Goal: Entertainment & Leisure: Browse casually

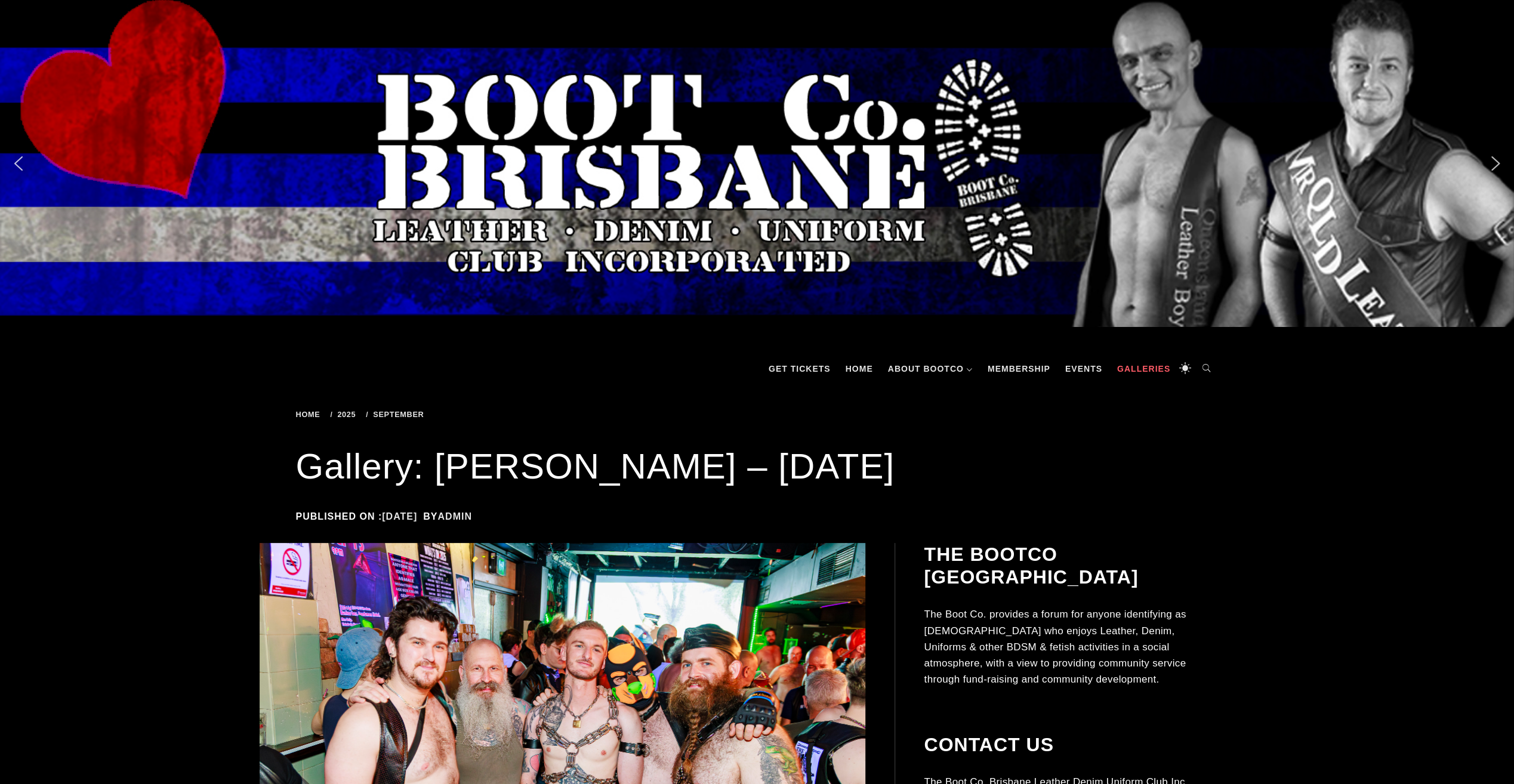
click at [1127, 363] on link "Galleries" at bounding box center [1143, 369] width 65 height 36
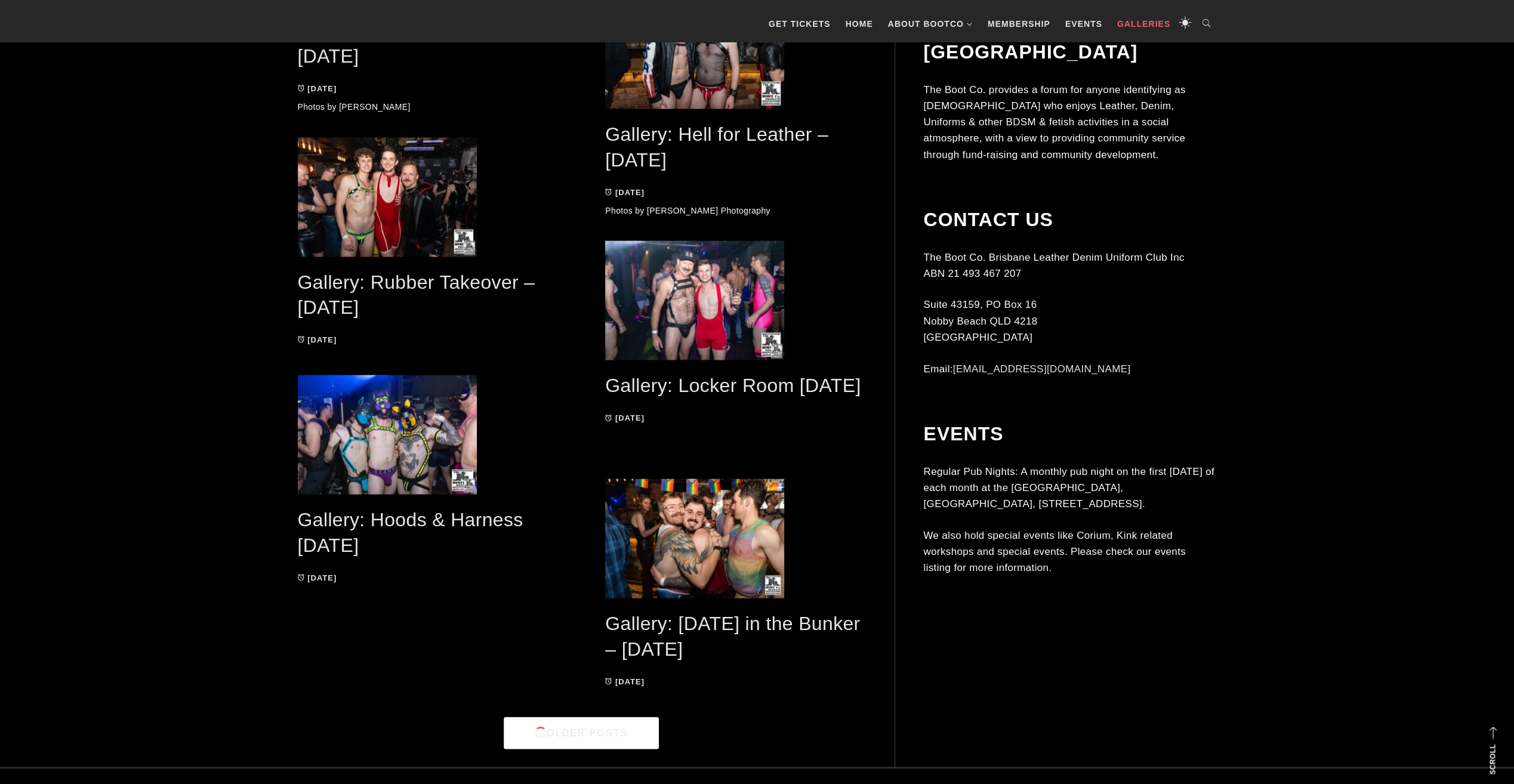
scroll to position [2292, 0]
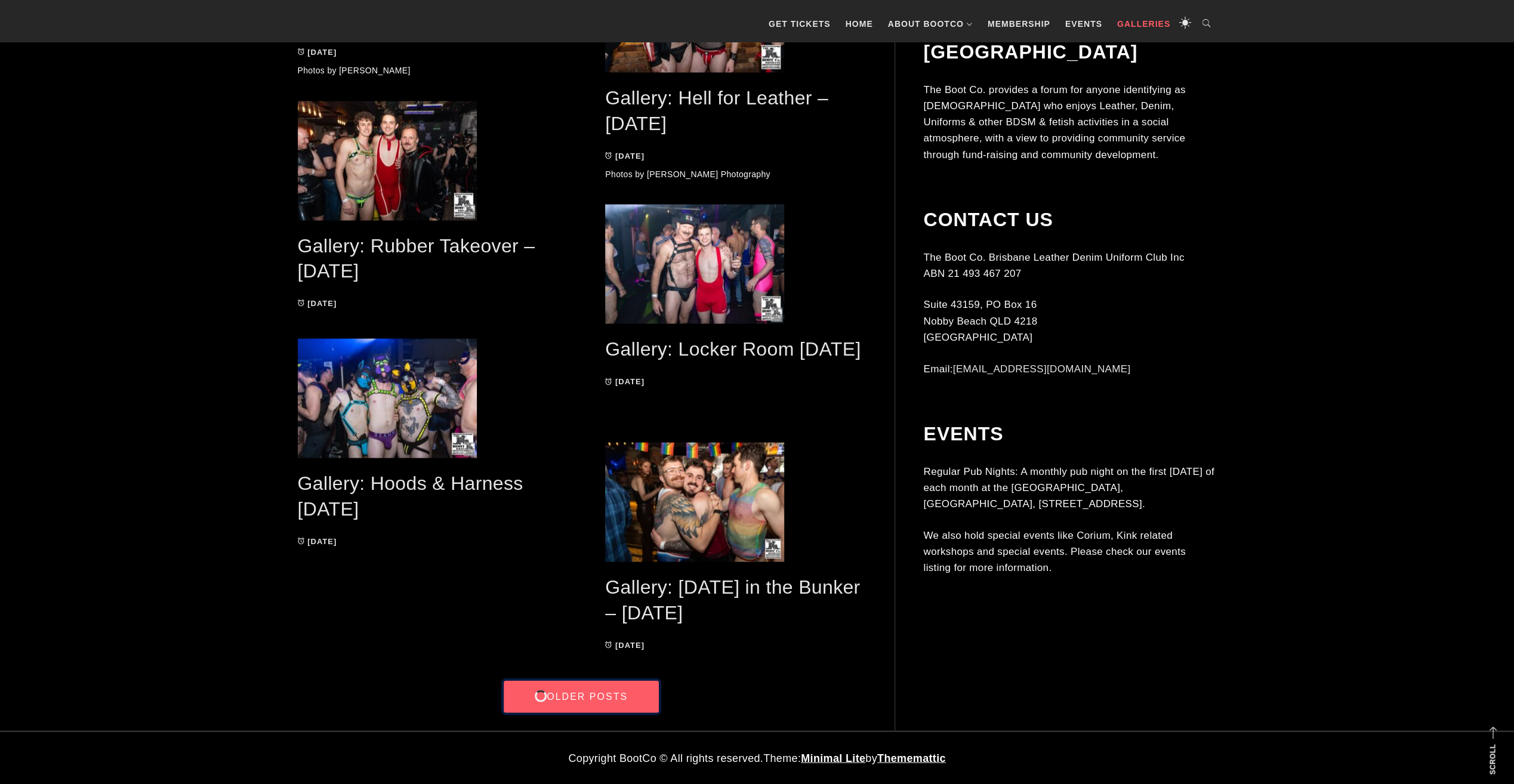
click at [608, 690] on link "Older Posts" at bounding box center [581, 697] width 155 height 32
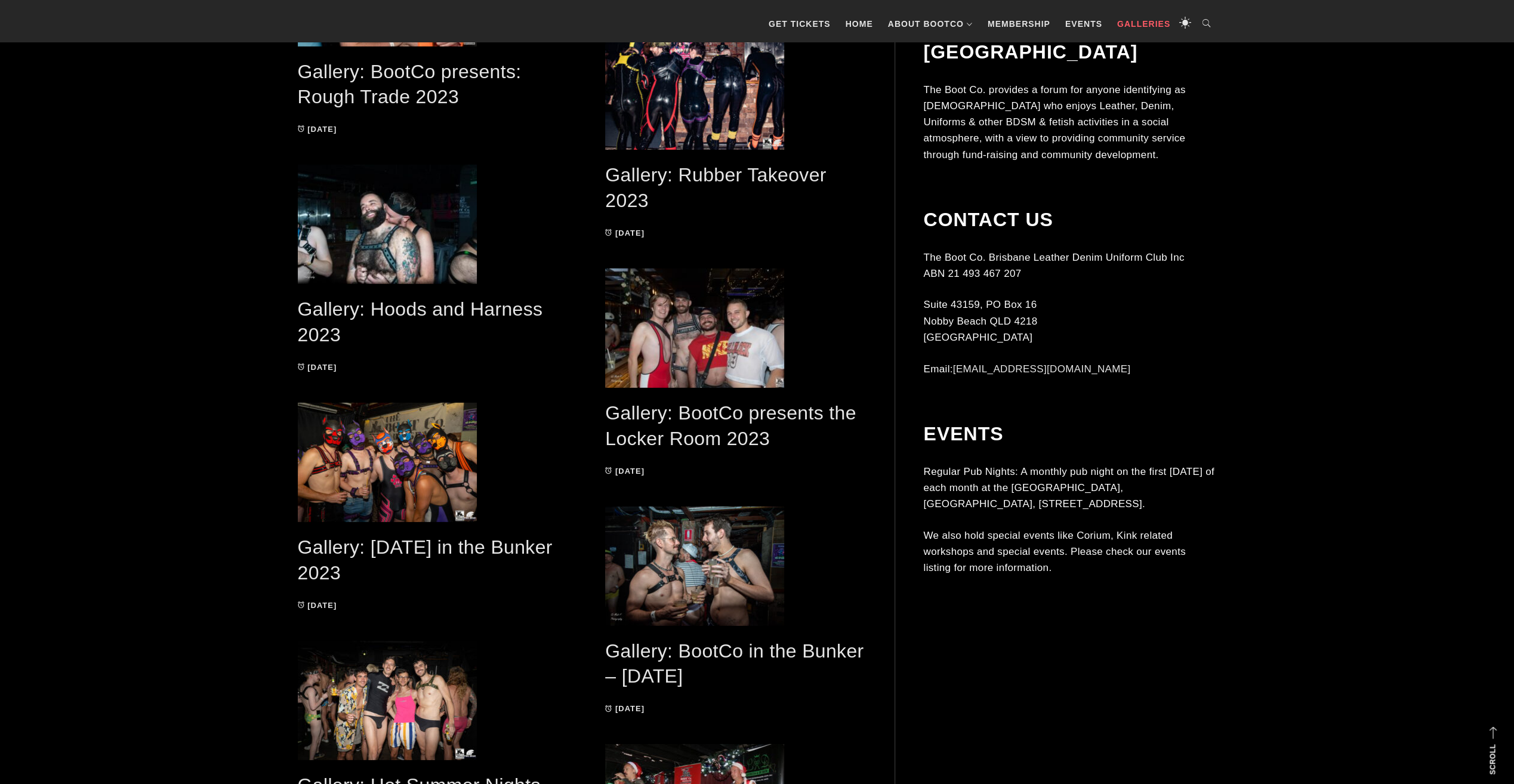
scroll to position [4569, 0]
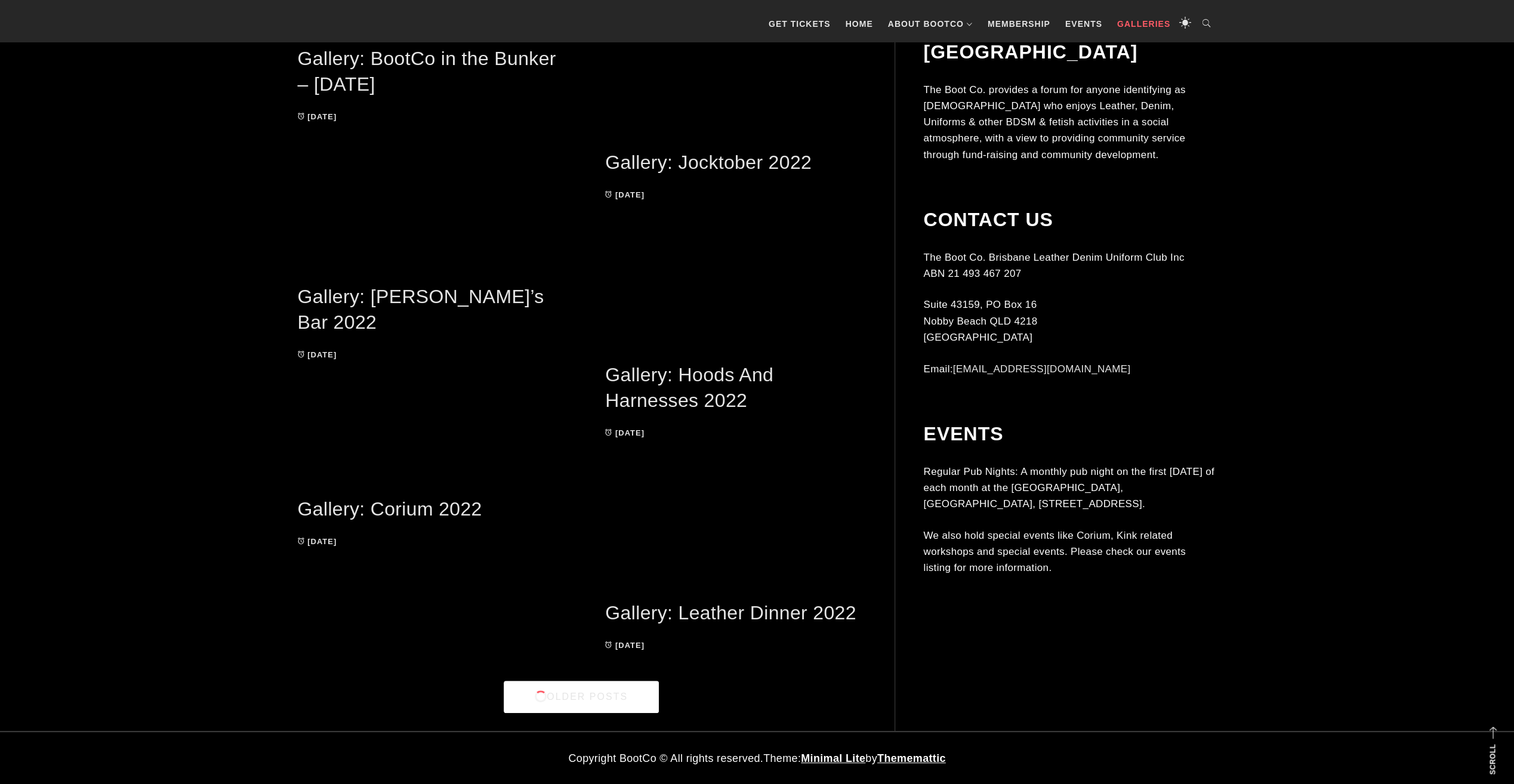
drag, startPoint x: 1350, startPoint y: 156, endPoint x: 611, endPoint y: 638, distance: 882.3
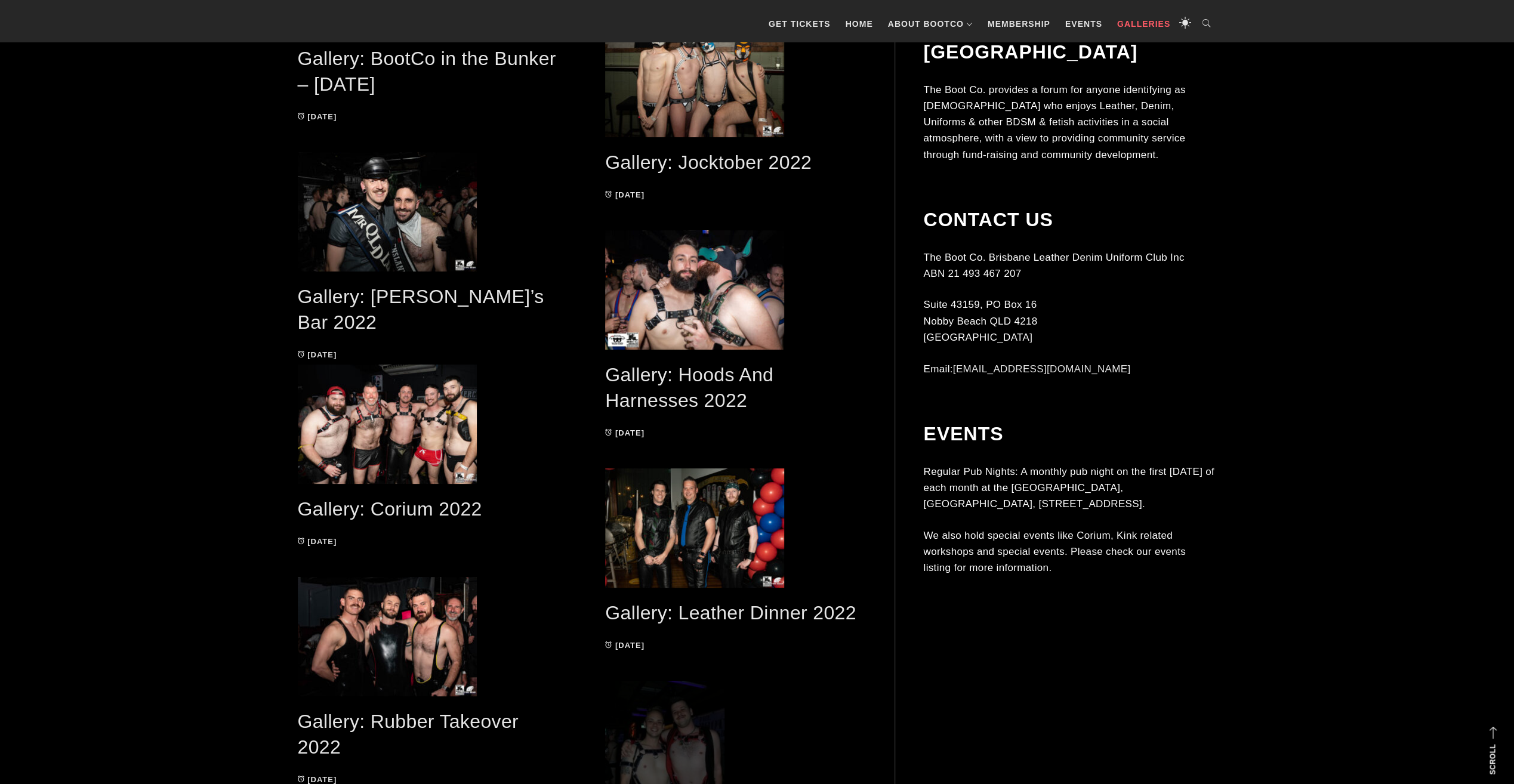
click at [613, 706] on span at bounding box center [735, 770] width 260 height 179
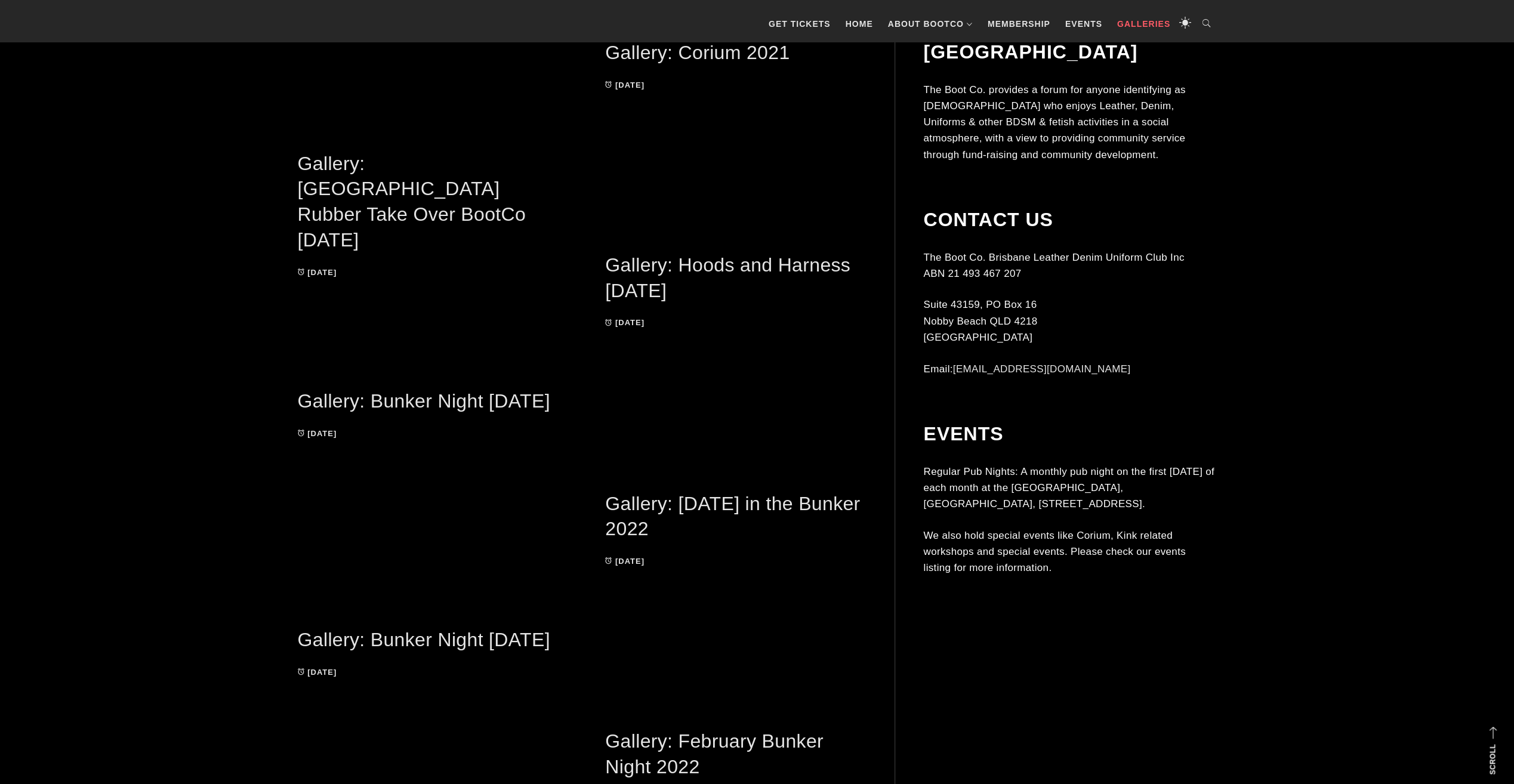
scroll to position [6931, 0]
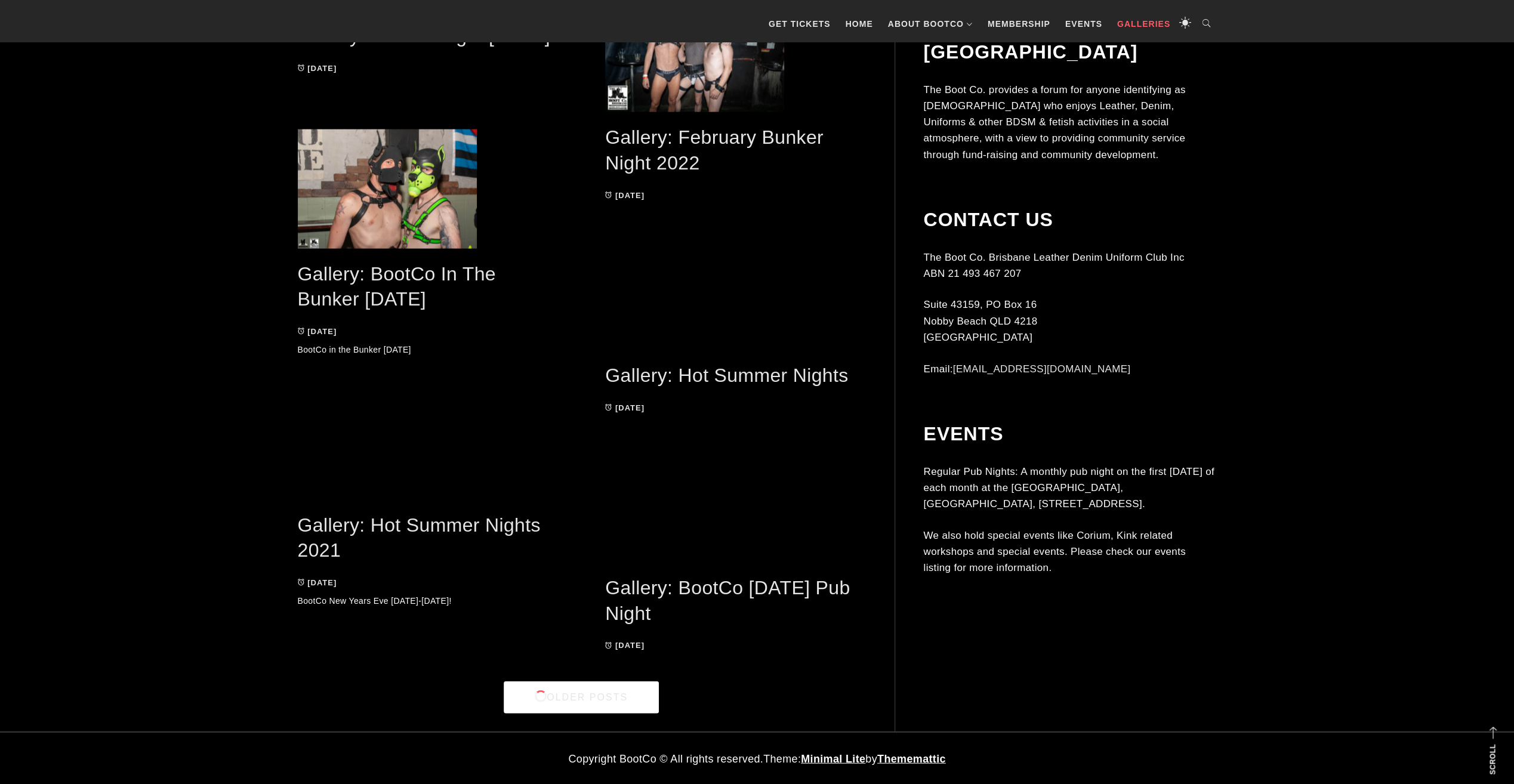
drag, startPoint x: 1120, startPoint y: 349, endPoint x: 1111, endPoint y: 764, distance: 415.1
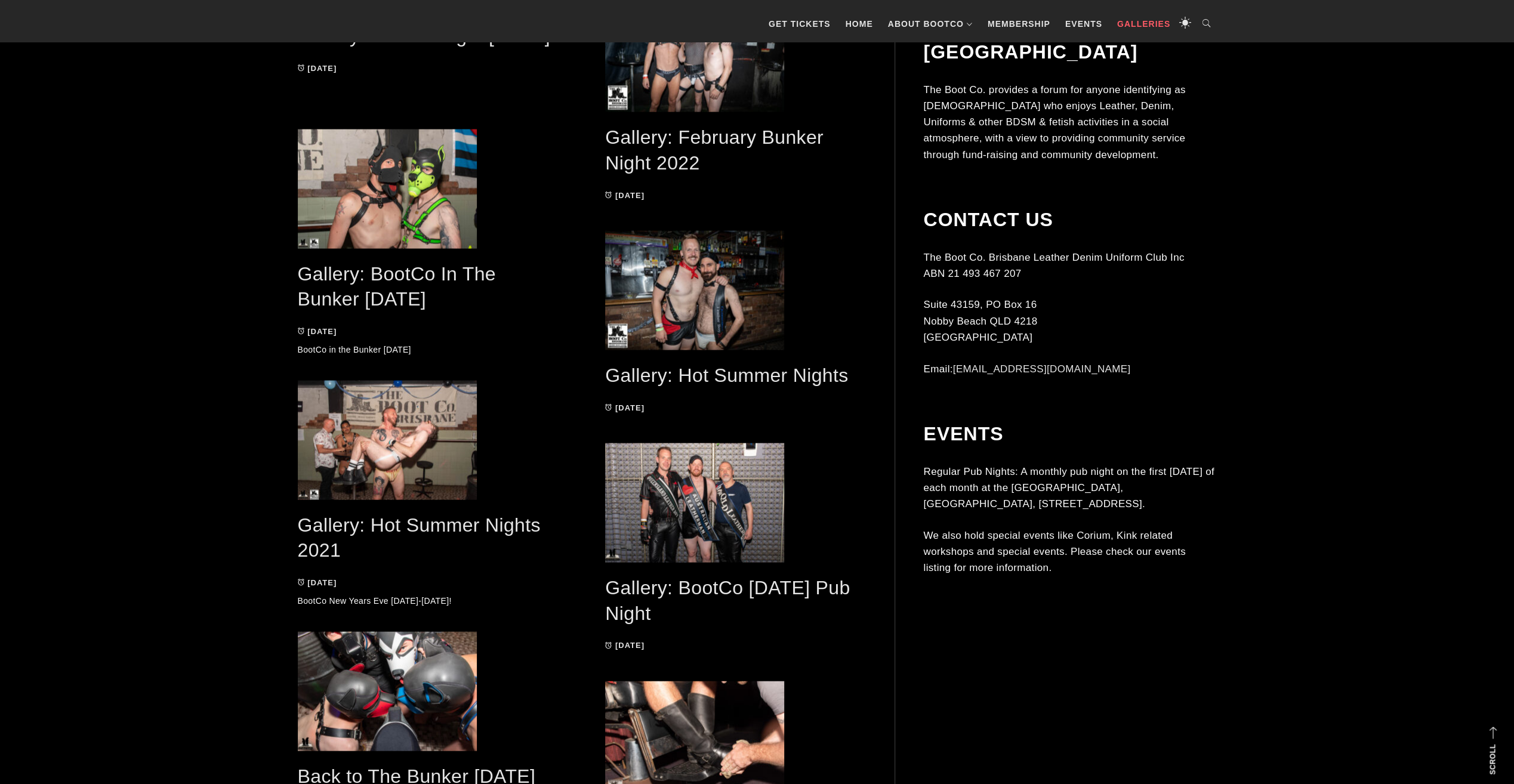
scroll to position [7308, 0]
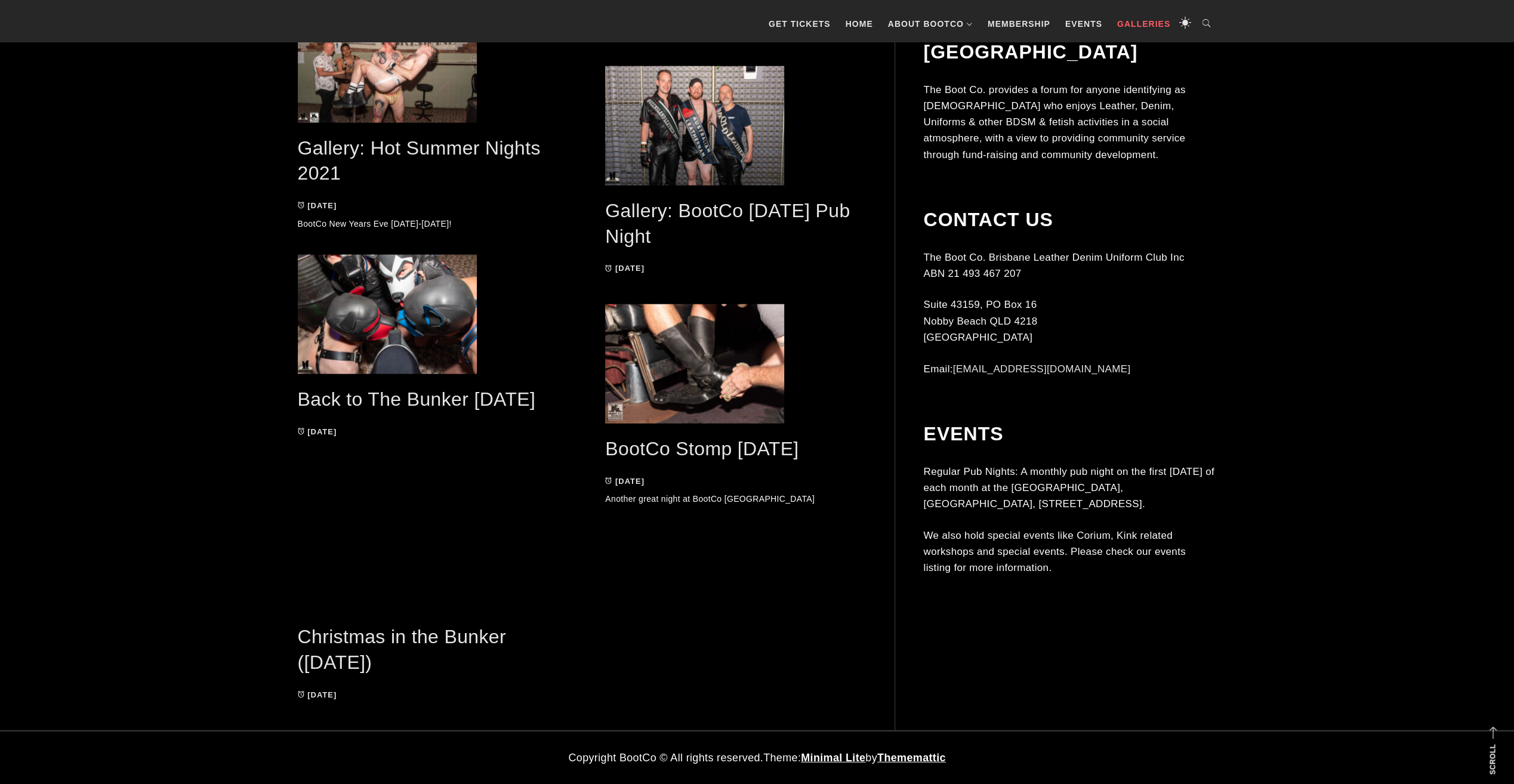
drag, startPoint x: 1253, startPoint y: 709, endPoint x: 1258, endPoint y: 803, distance: 94.1
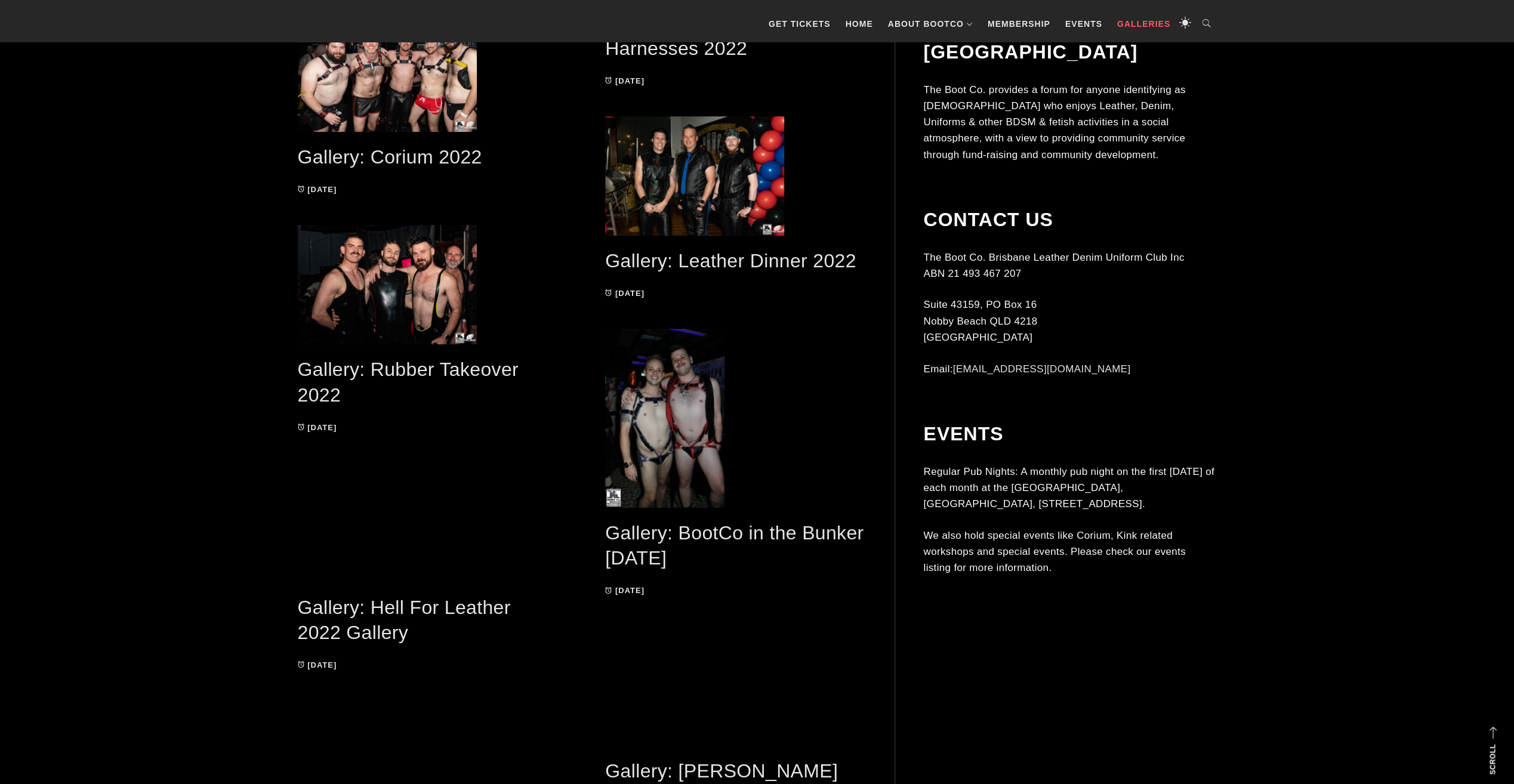
scroll to position [4623, 0]
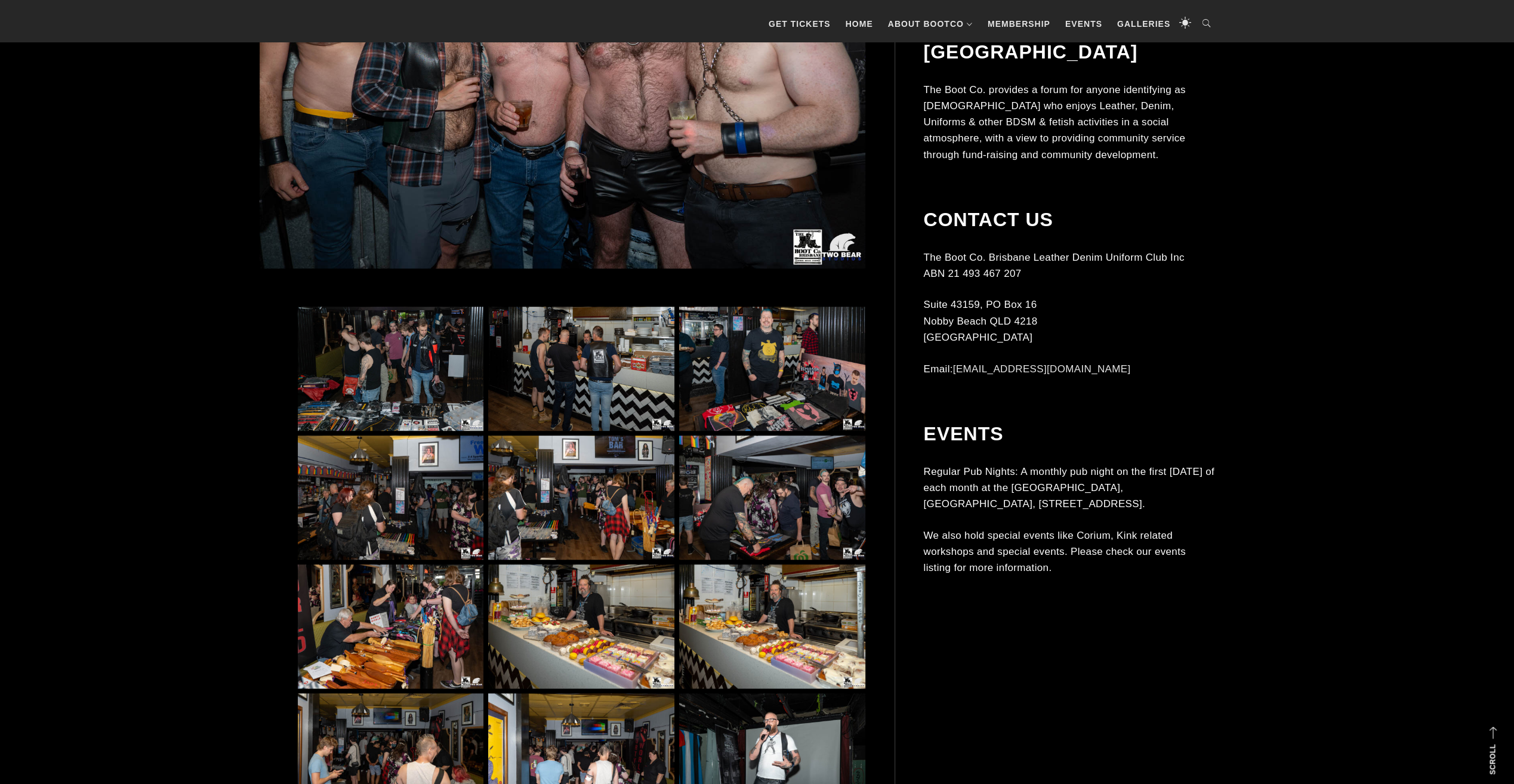
scroll to position [716, 0]
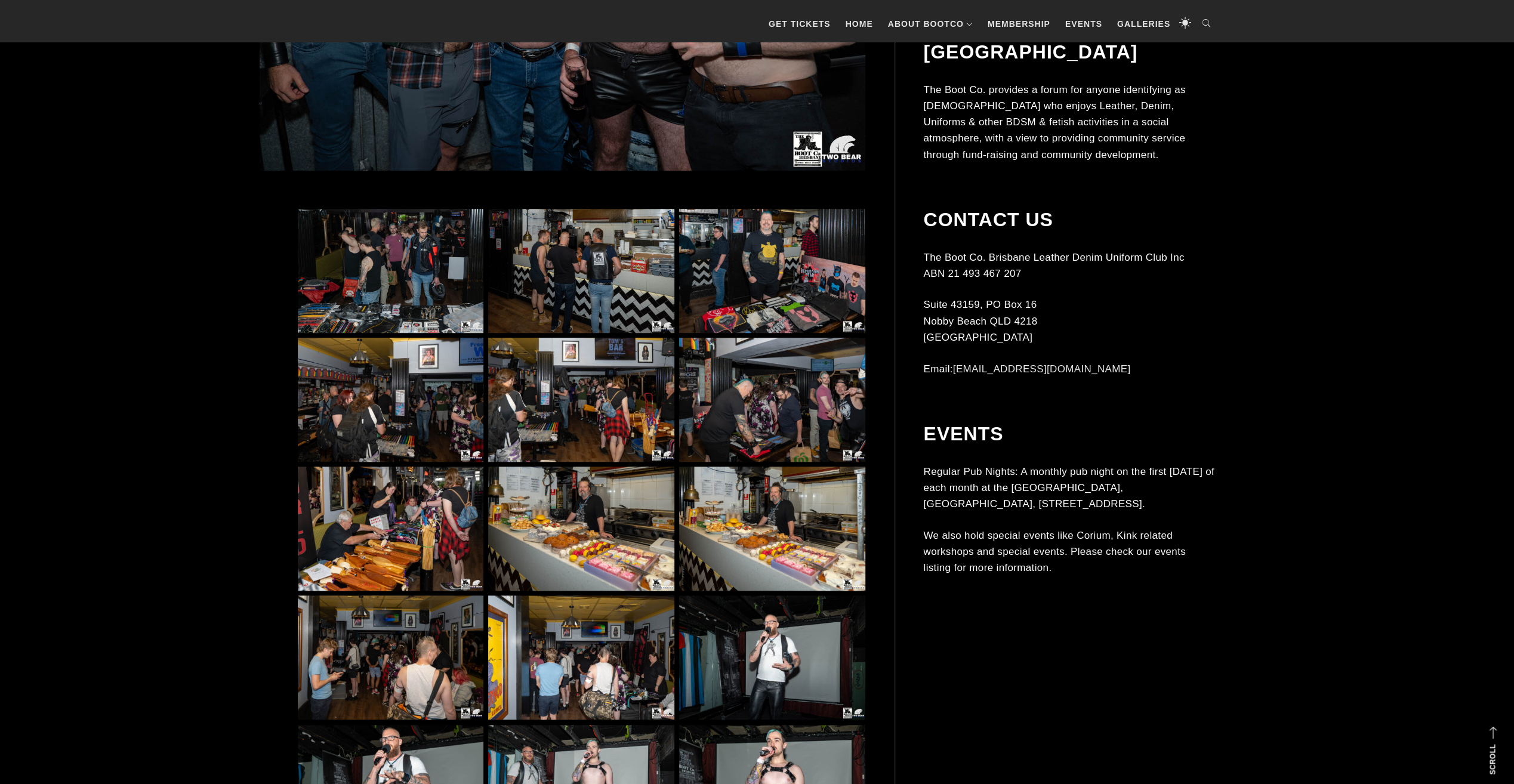
click at [410, 299] on img at bounding box center [390, 271] width 186 height 124
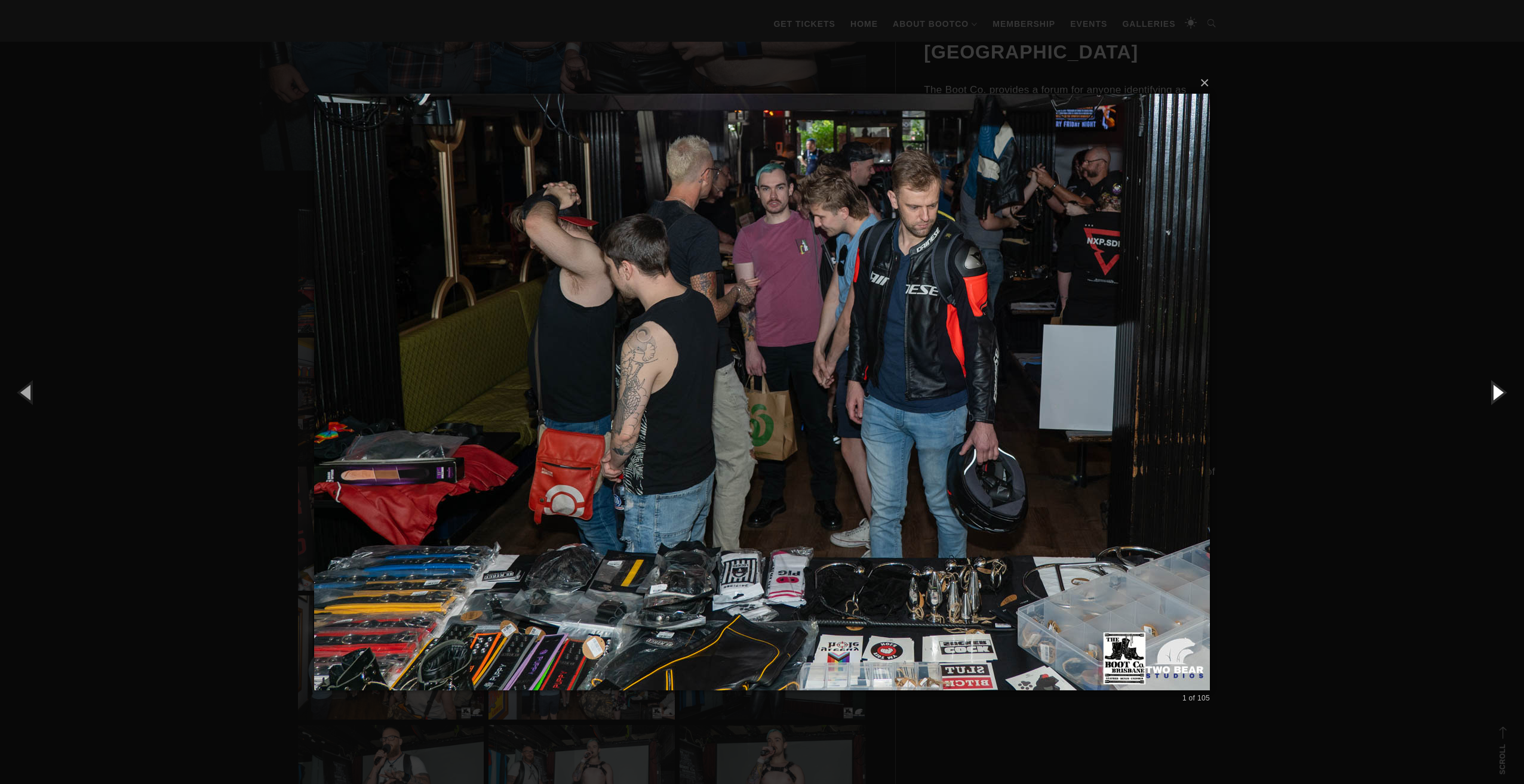
click at [1500, 398] on button "button" at bounding box center [1497, 392] width 54 height 66
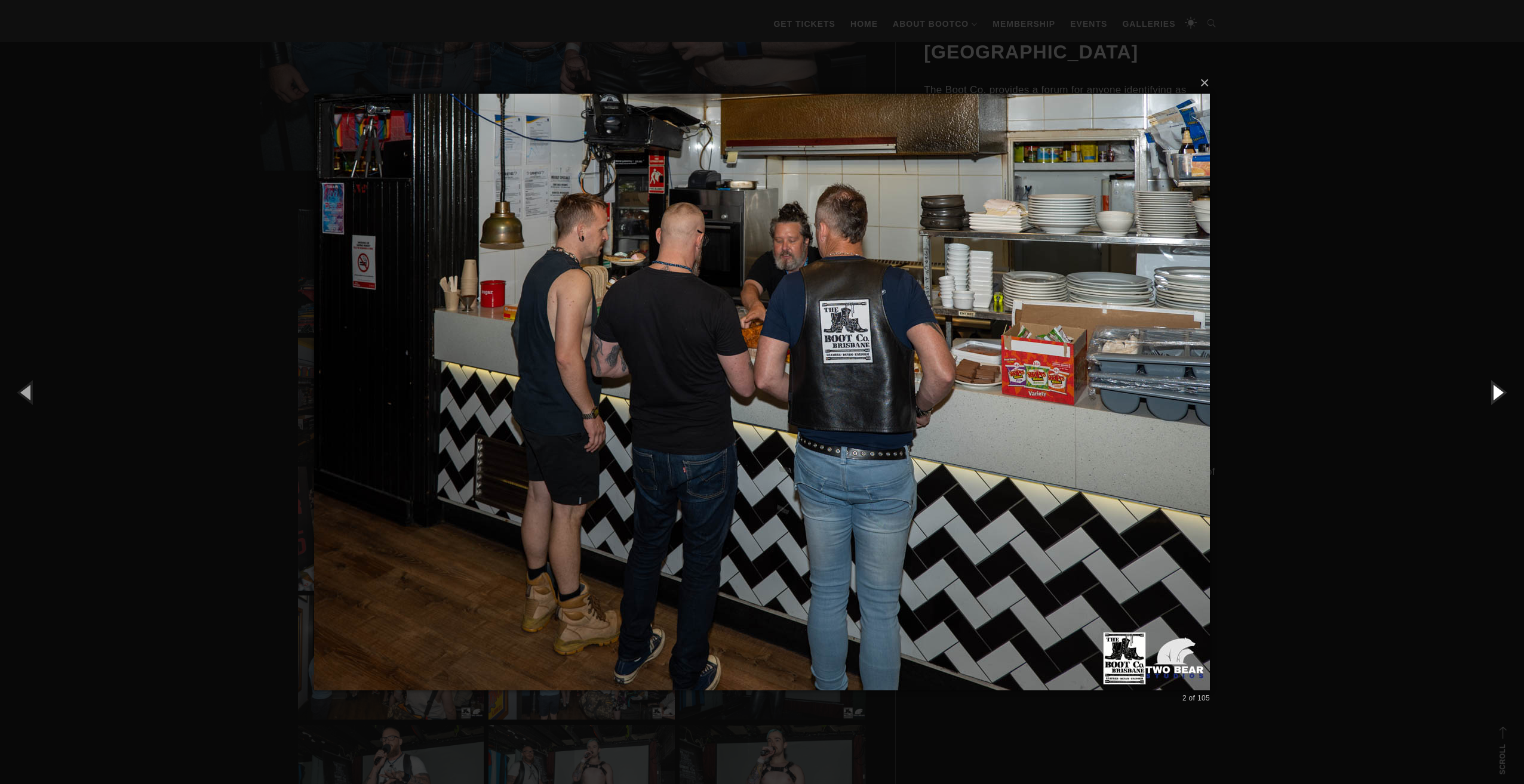
click at [1500, 398] on button "button" at bounding box center [1497, 392] width 54 height 66
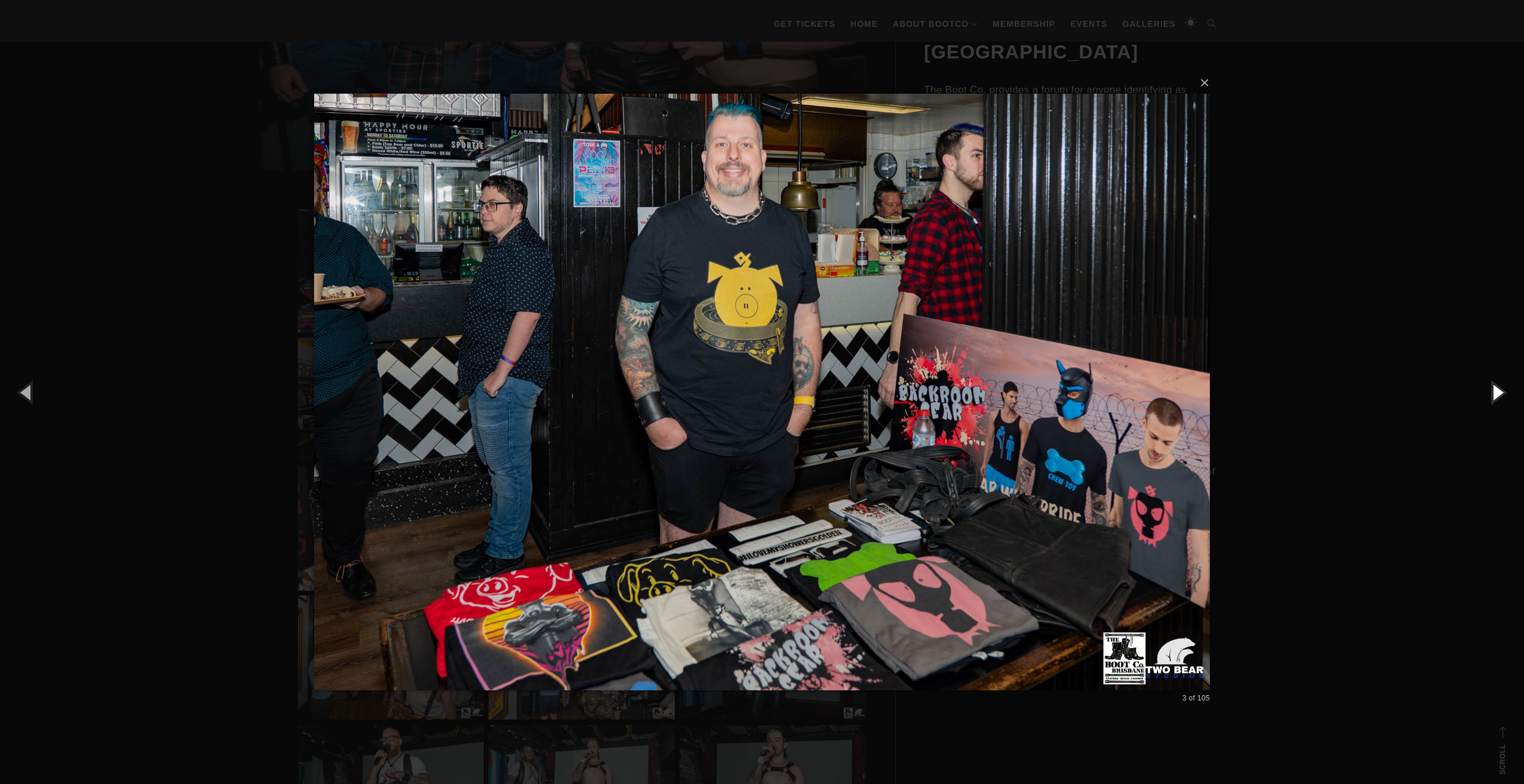
click at [1500, 398] on button "button" at bounding box center [1497, 392] width 54 height 66
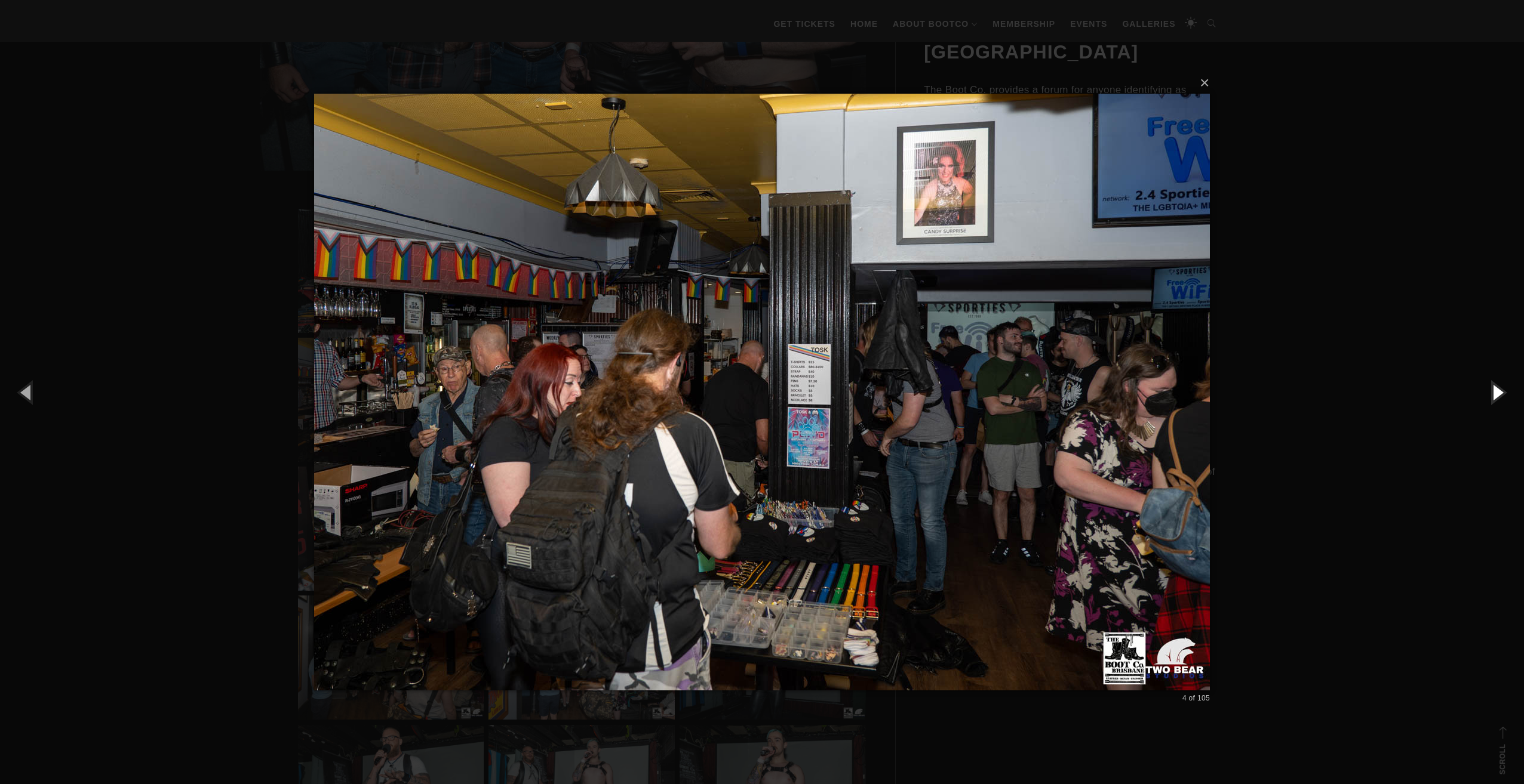
click at [1500, 398] on button "button" at bounding box center [1497, 392] width 54 height 66
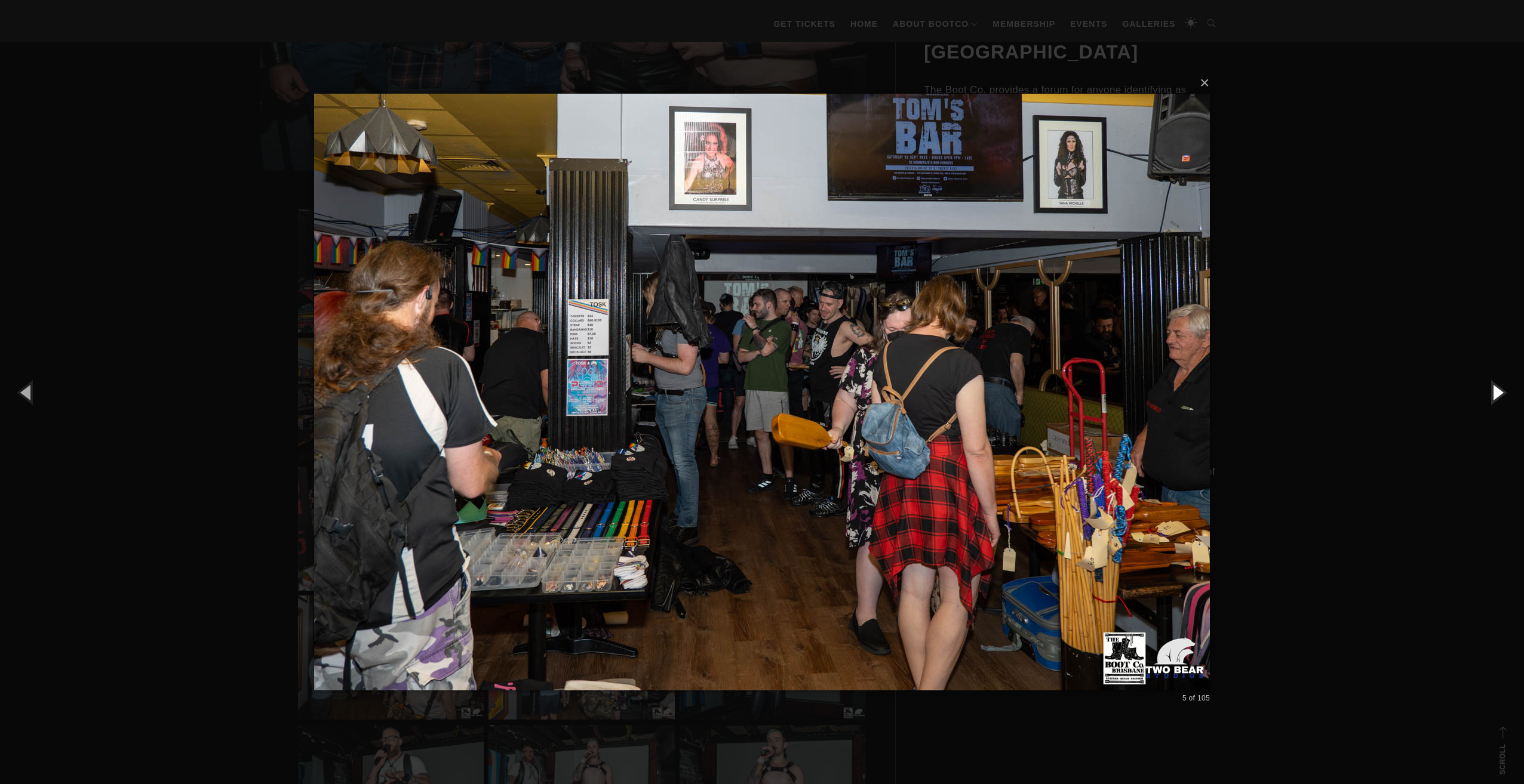
click at [1500, 398] on button "button" at bounding box center [1497, 392] width 54 height 66
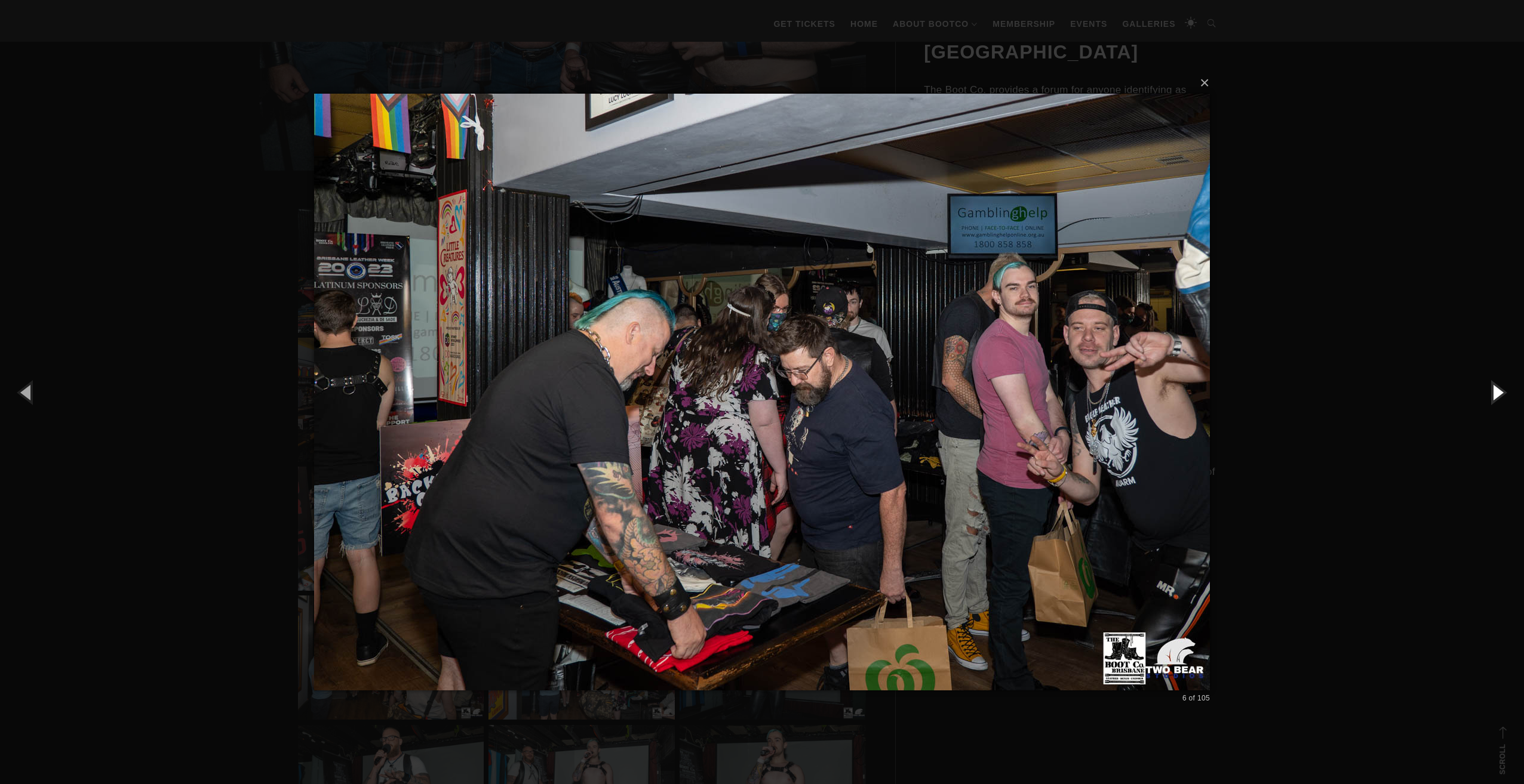
click at [1500, 398] on button "button" at bounding box center [1497, 392] width 54 height 66
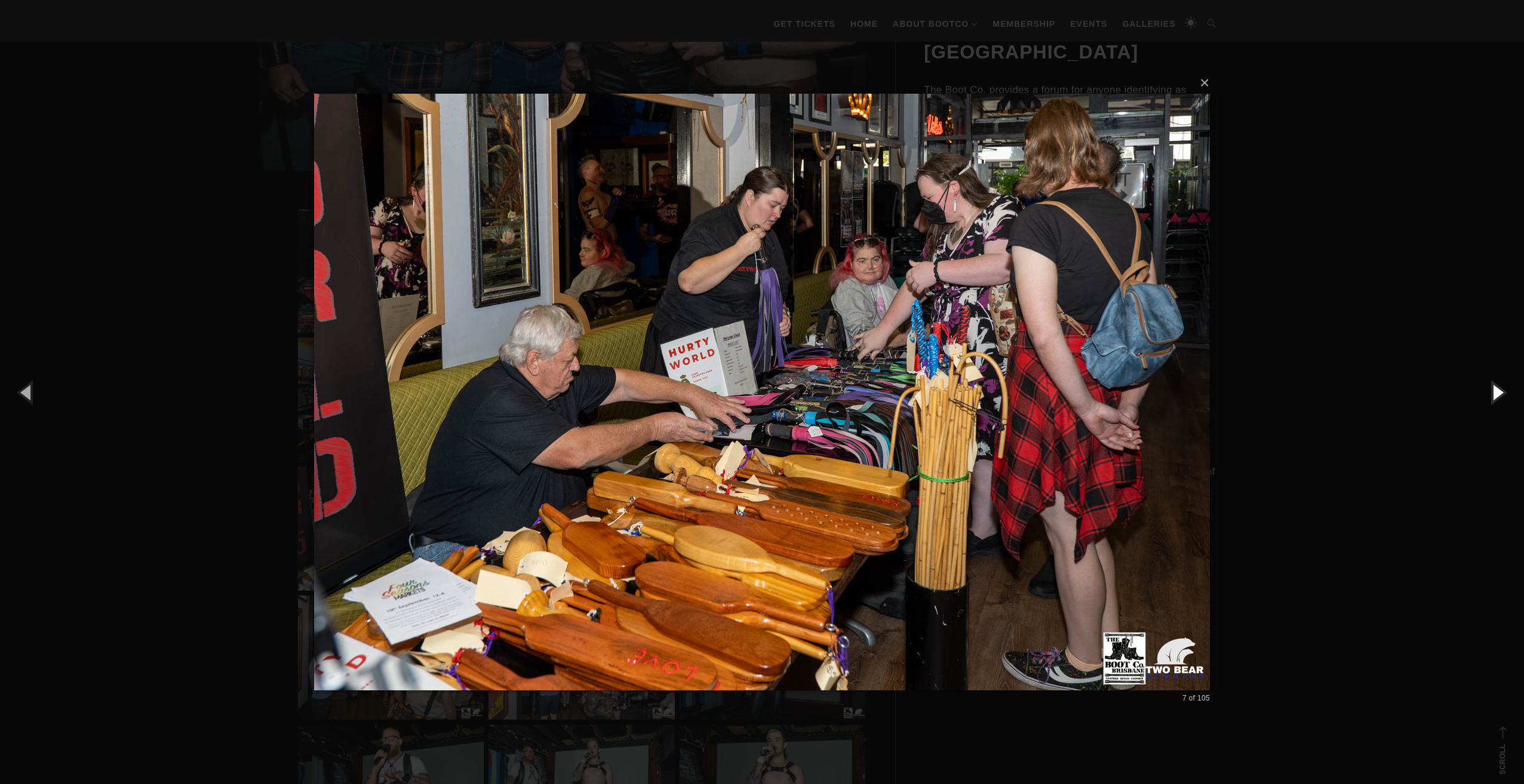
click at [1497, 395] on button "button" at bounding box center [1497, 392] width 54 height 66
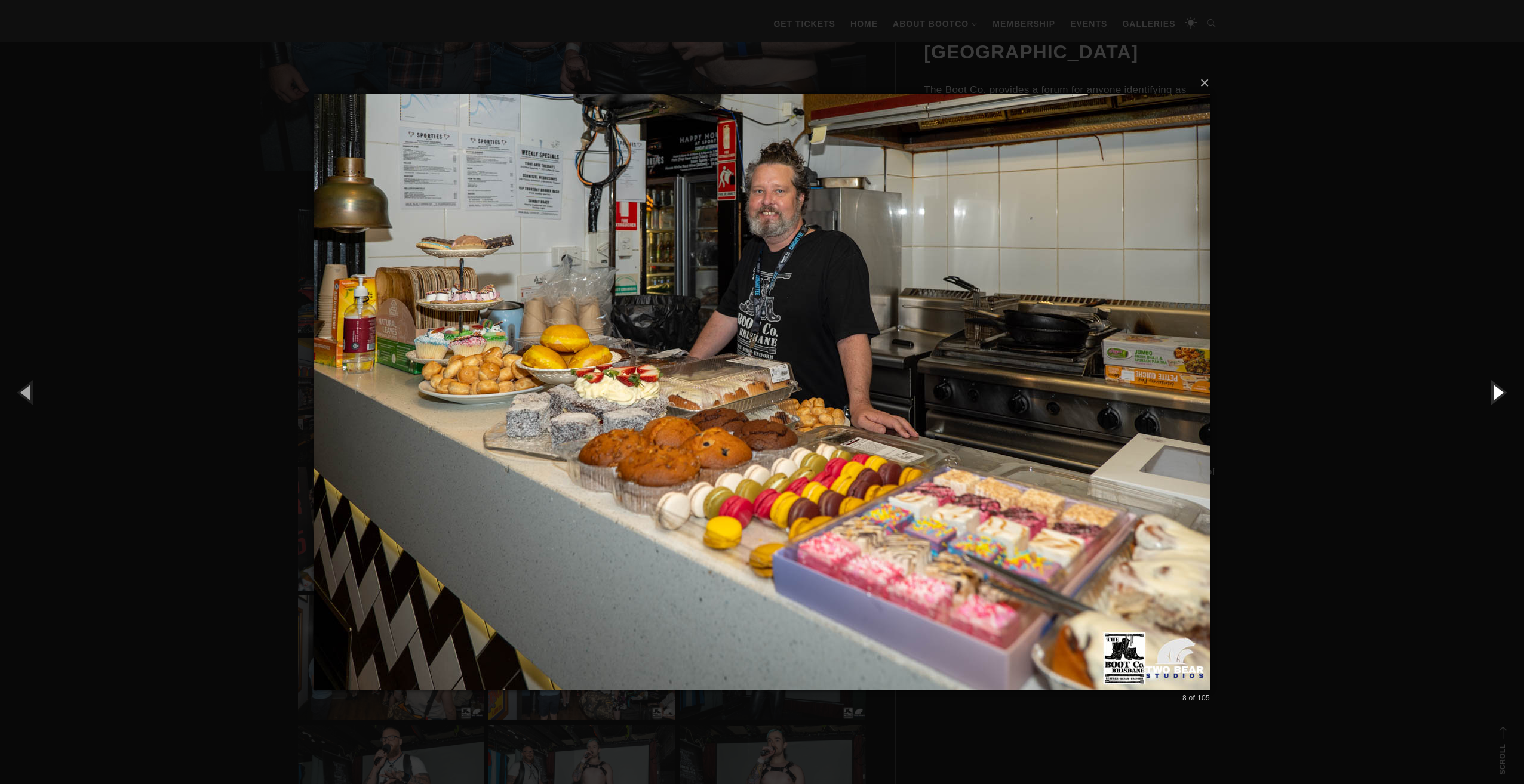
click at [1493, 395] on button "button" at bounding box center [1497, 392] width 54 height 66
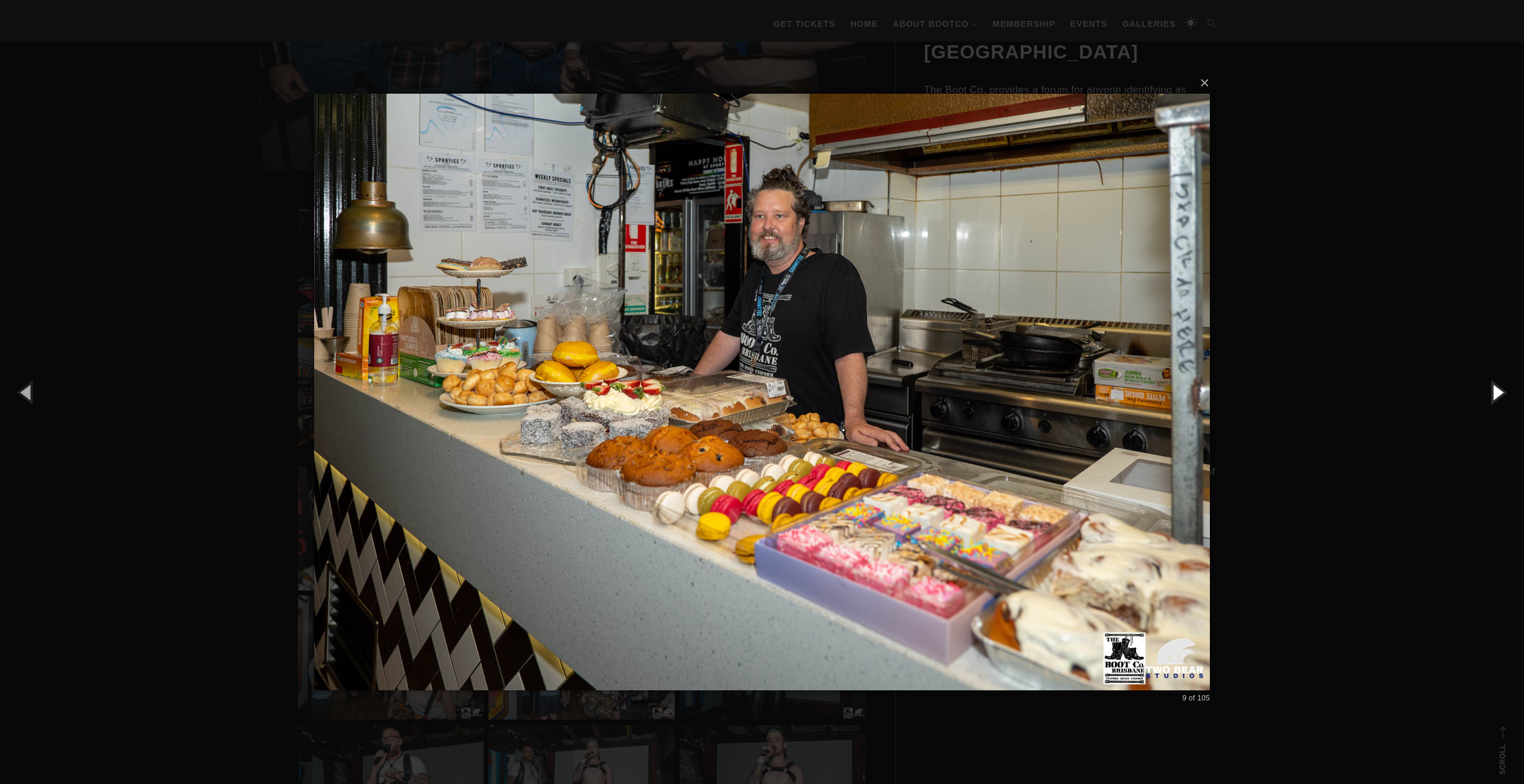
click at [1493, 395] on button "button" at bounding box center [1497, 392] width 54 height 66
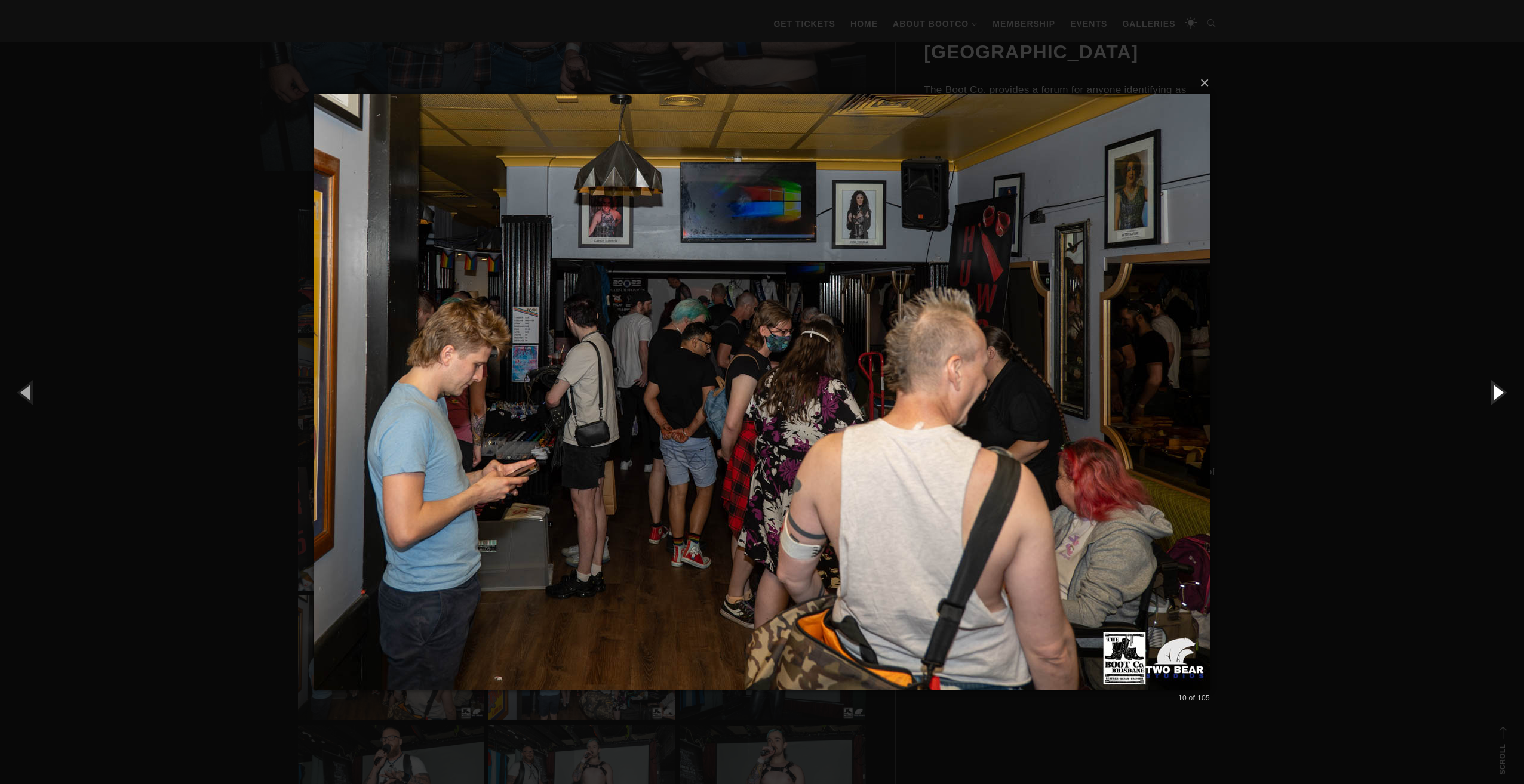
click at [1493, 395] on button "button" at bounding box center [1497, 392] width 54 height 66
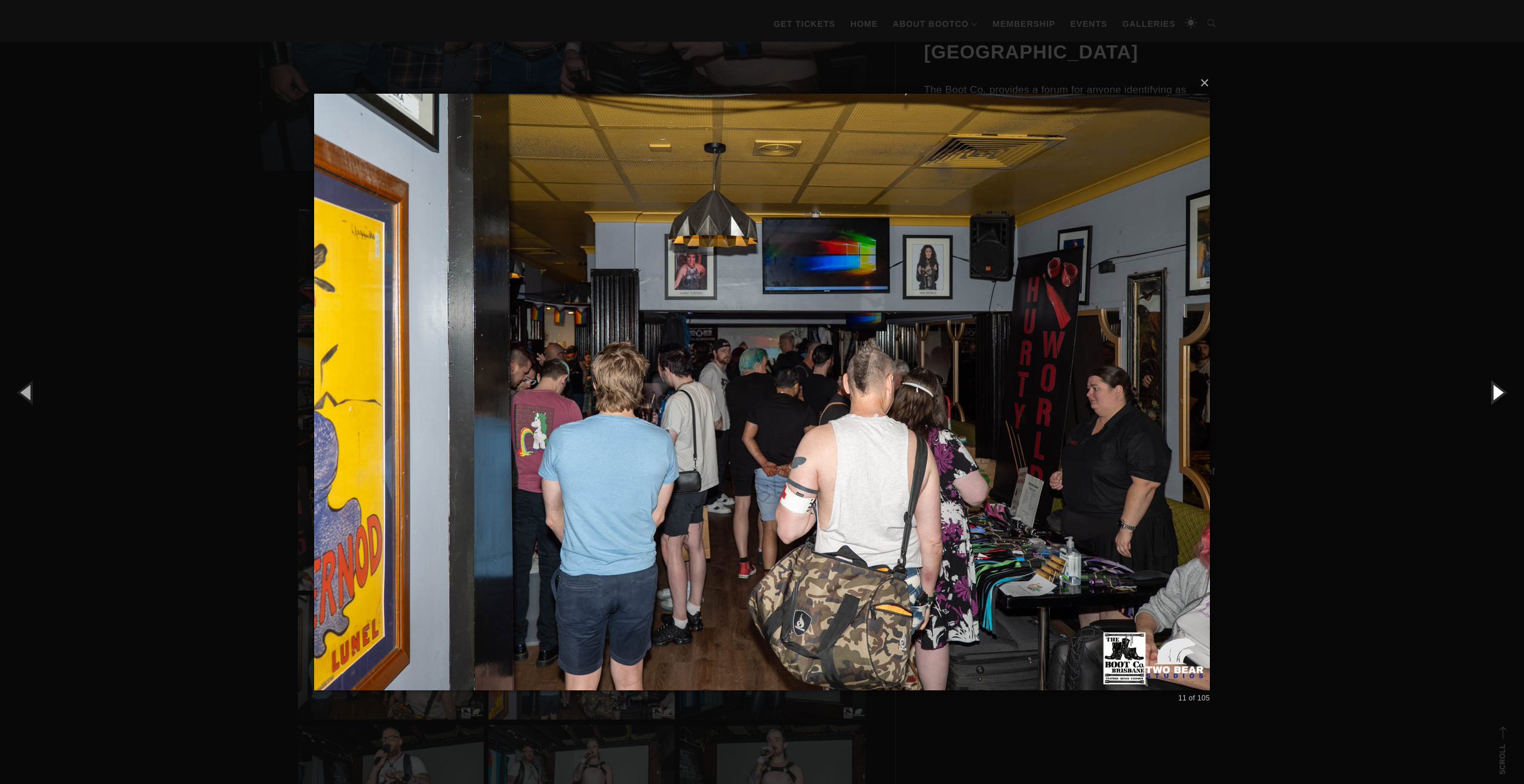
click at [1493, 395] on button "button" at bounding box center [1497, 392] width 54 height 66
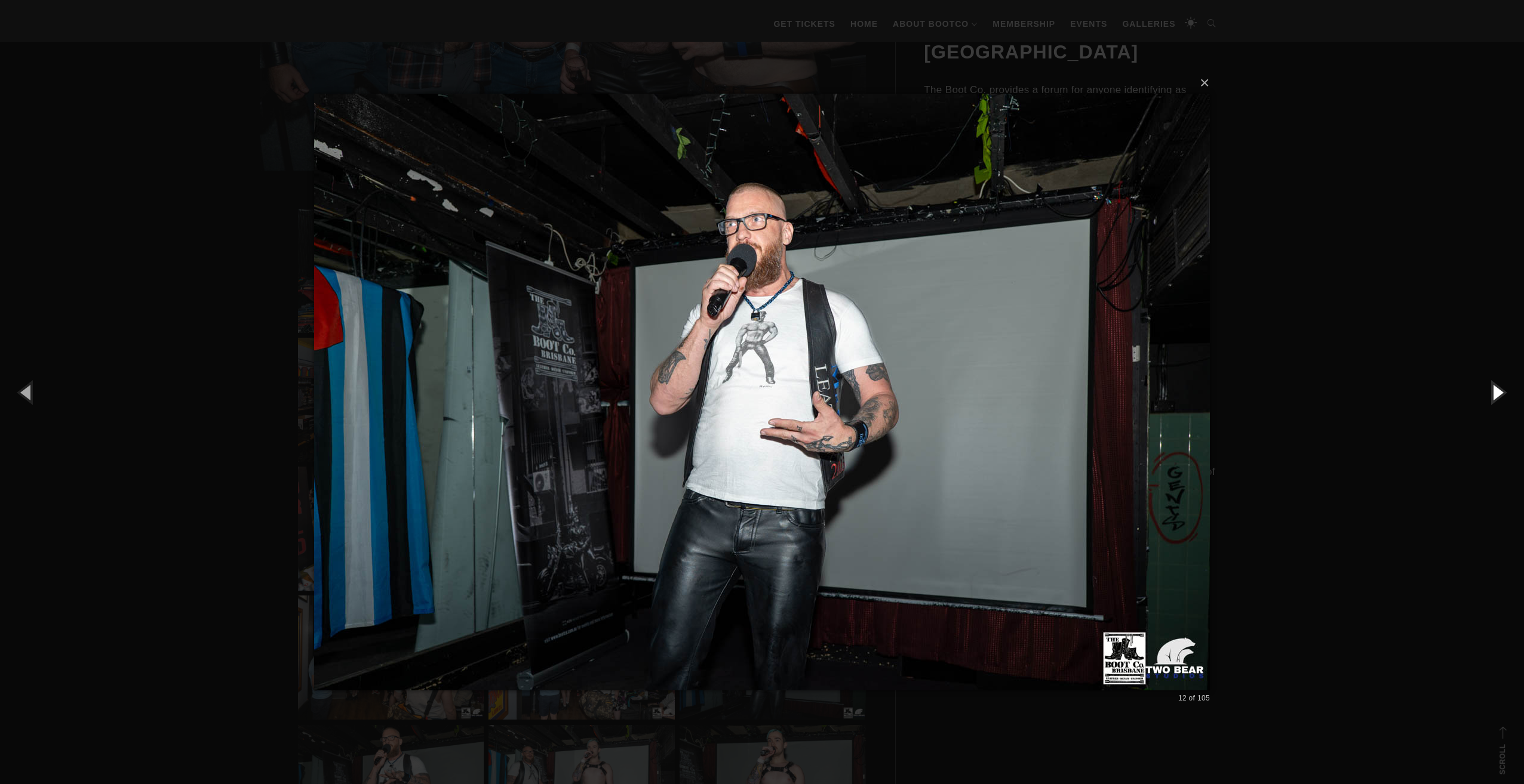
click at [1493, 395] on button "button" at bounding box center [1497, 392] width 54 height 66
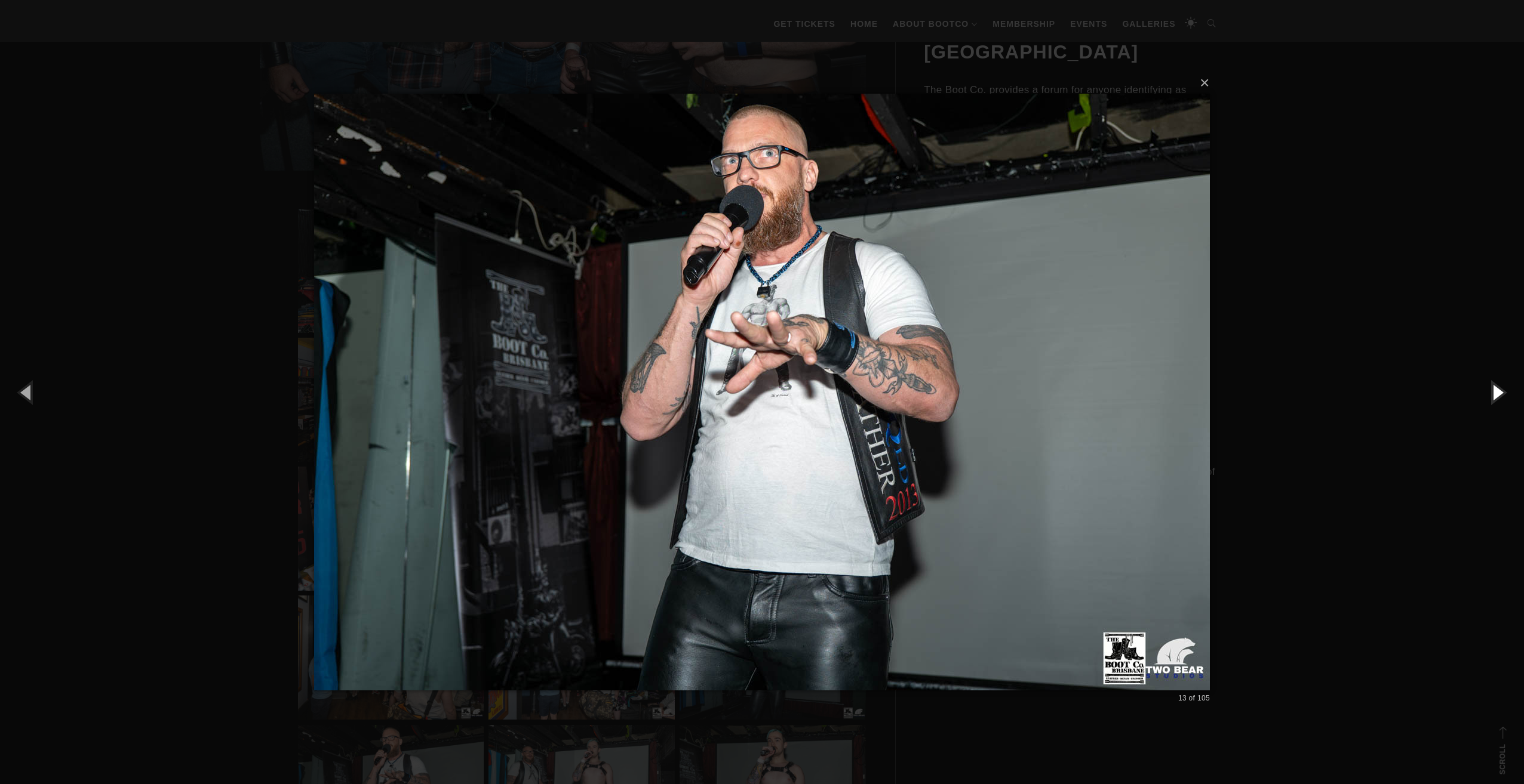
click at [1493, 395] on button "button" at bounding box center [1497, 392] width 54 height 66
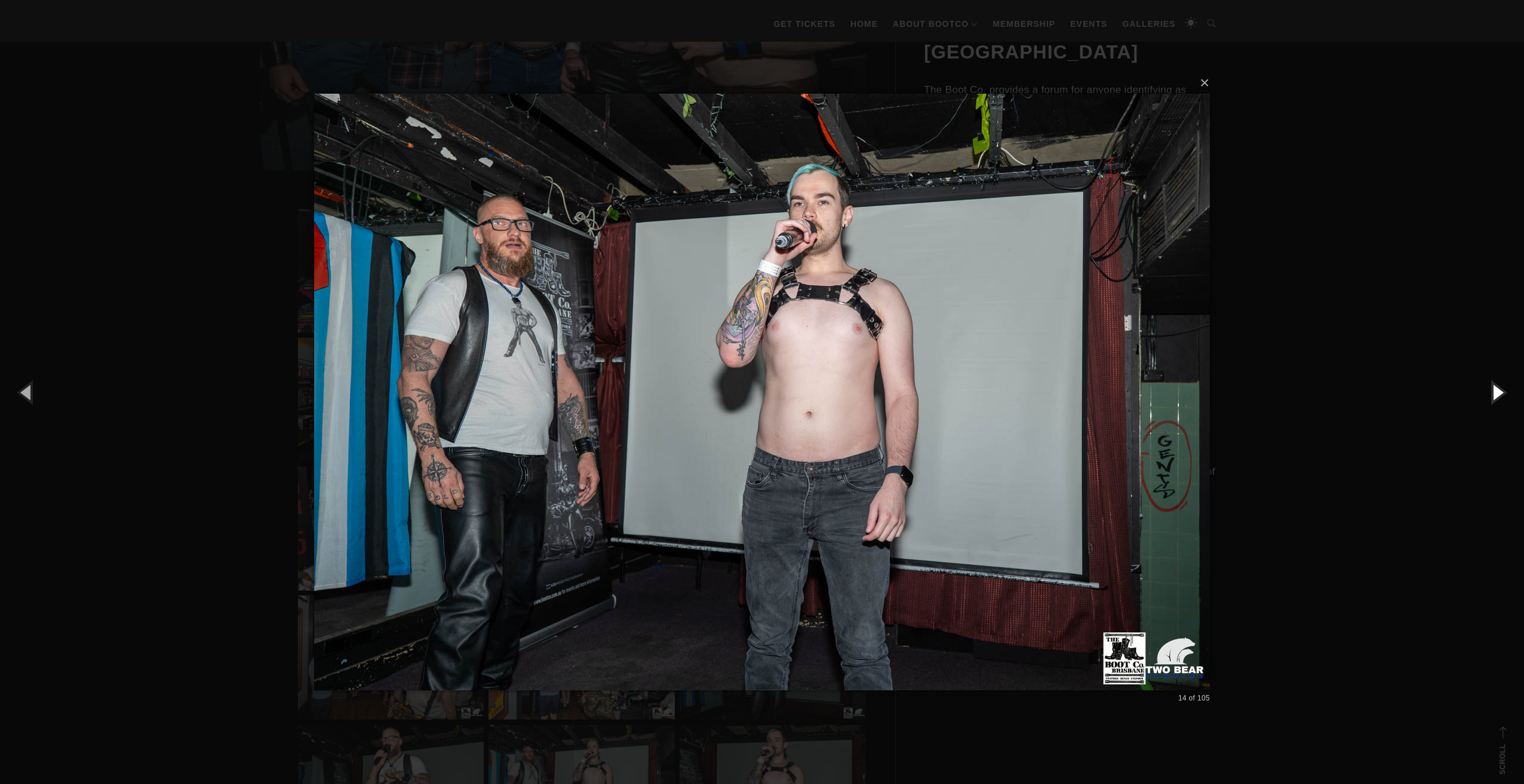
click at [1493, 395] on button "button" at bounding box center [1497, 392] width 54 height 66
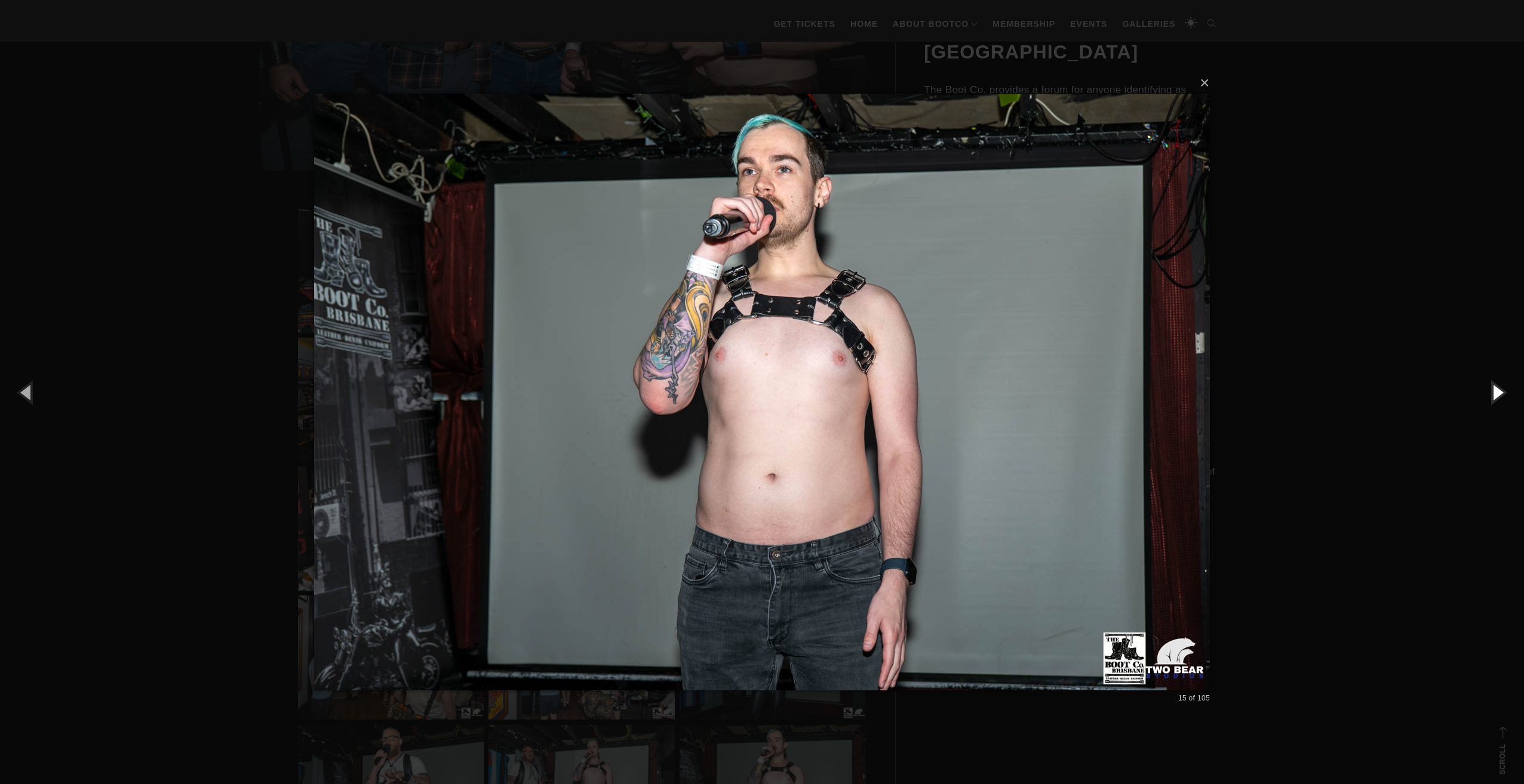
click at [1493, 395] on button "button" at bounding box center [1497, 392] width 54 height 66
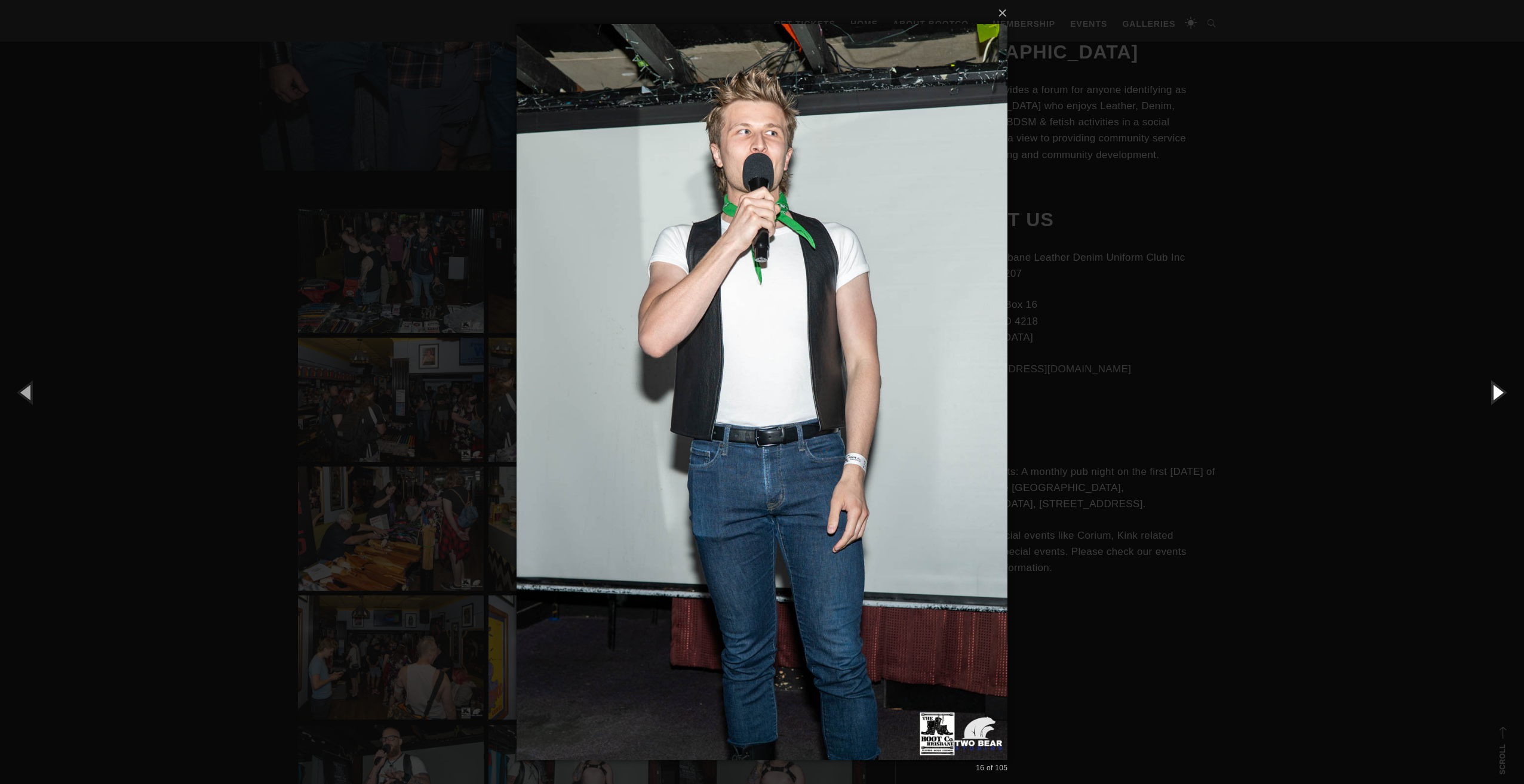
click at [1493, 395] on button "button" at bounding box center [1497, 392] width 54 height 66
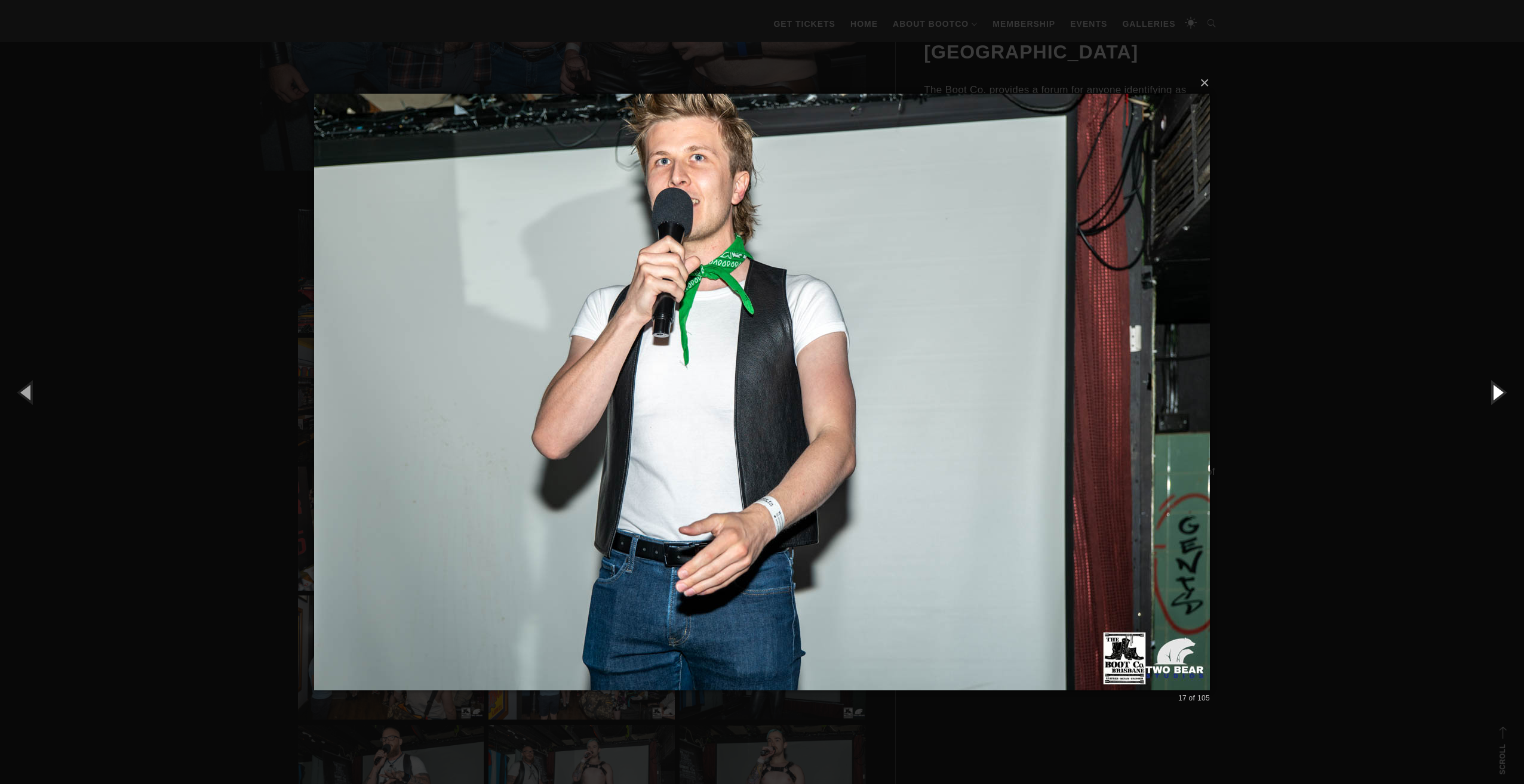
click at [1493, 395] on button "button" at bounding box center [1497, 392] width 54 height 66
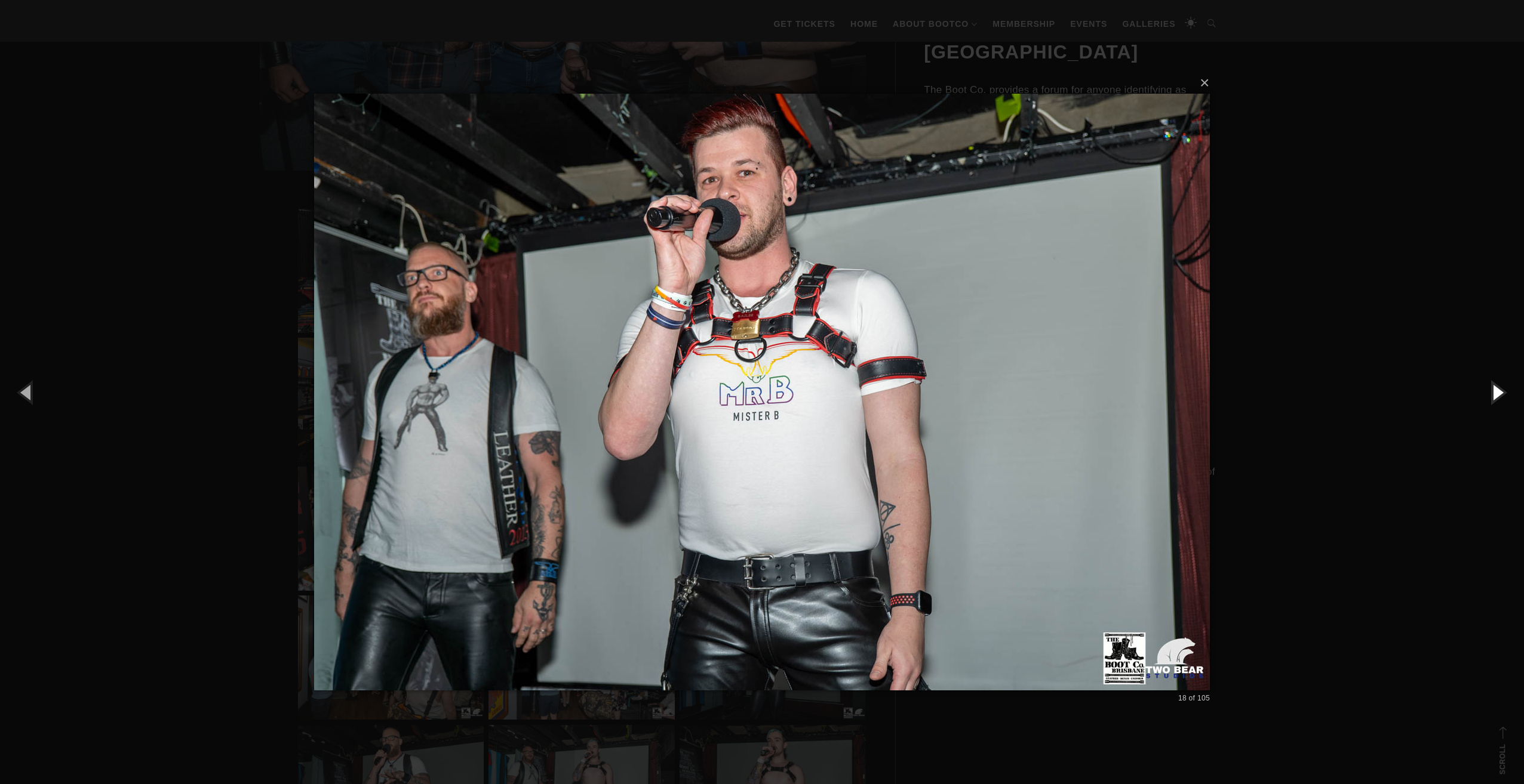
click at [1493, 395] on button "button" at bounding box center [1497, 392] width 54 height 66
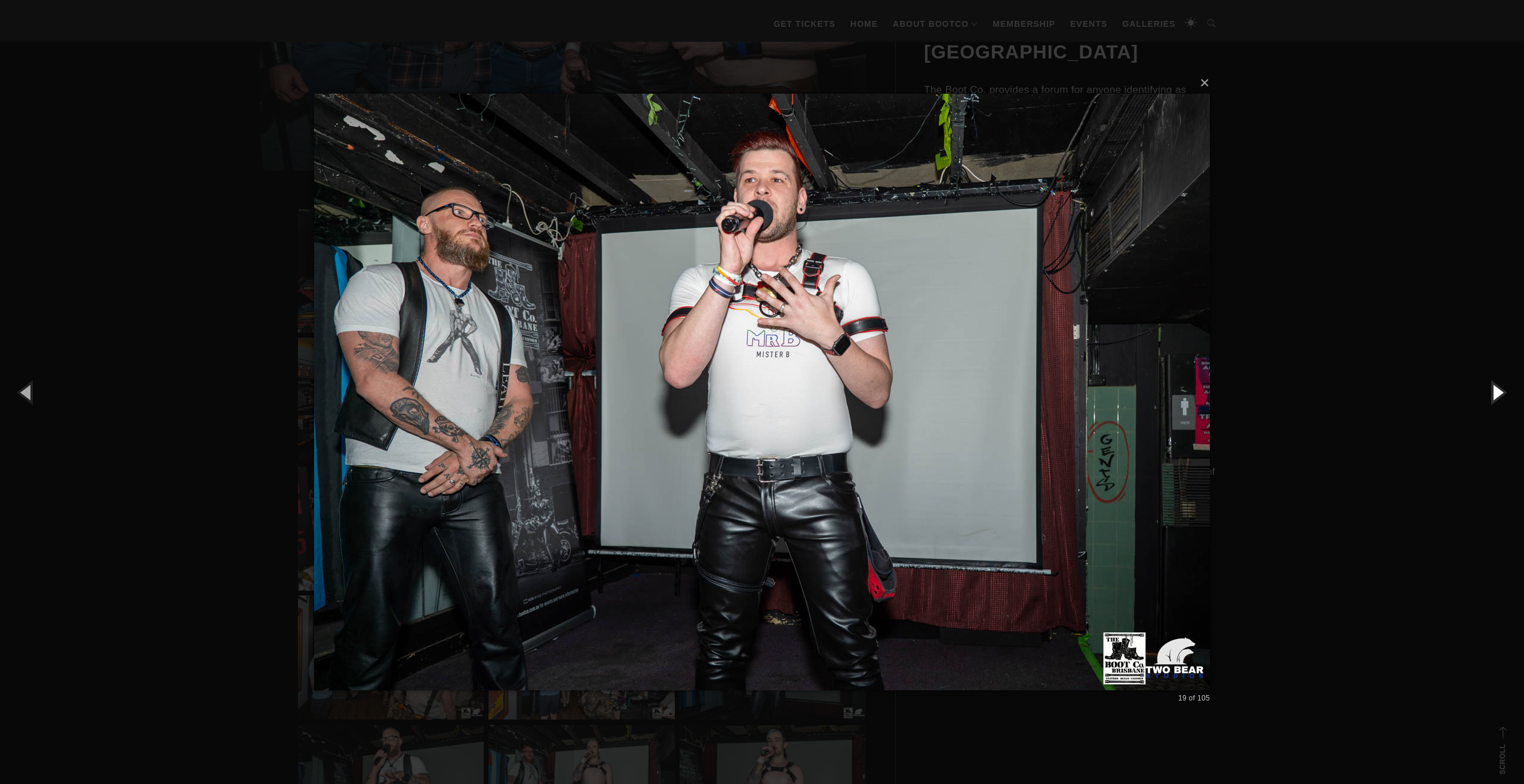
click at [1493, 395] on button "button" at bounding box center [1497, 392] width 54 height 66
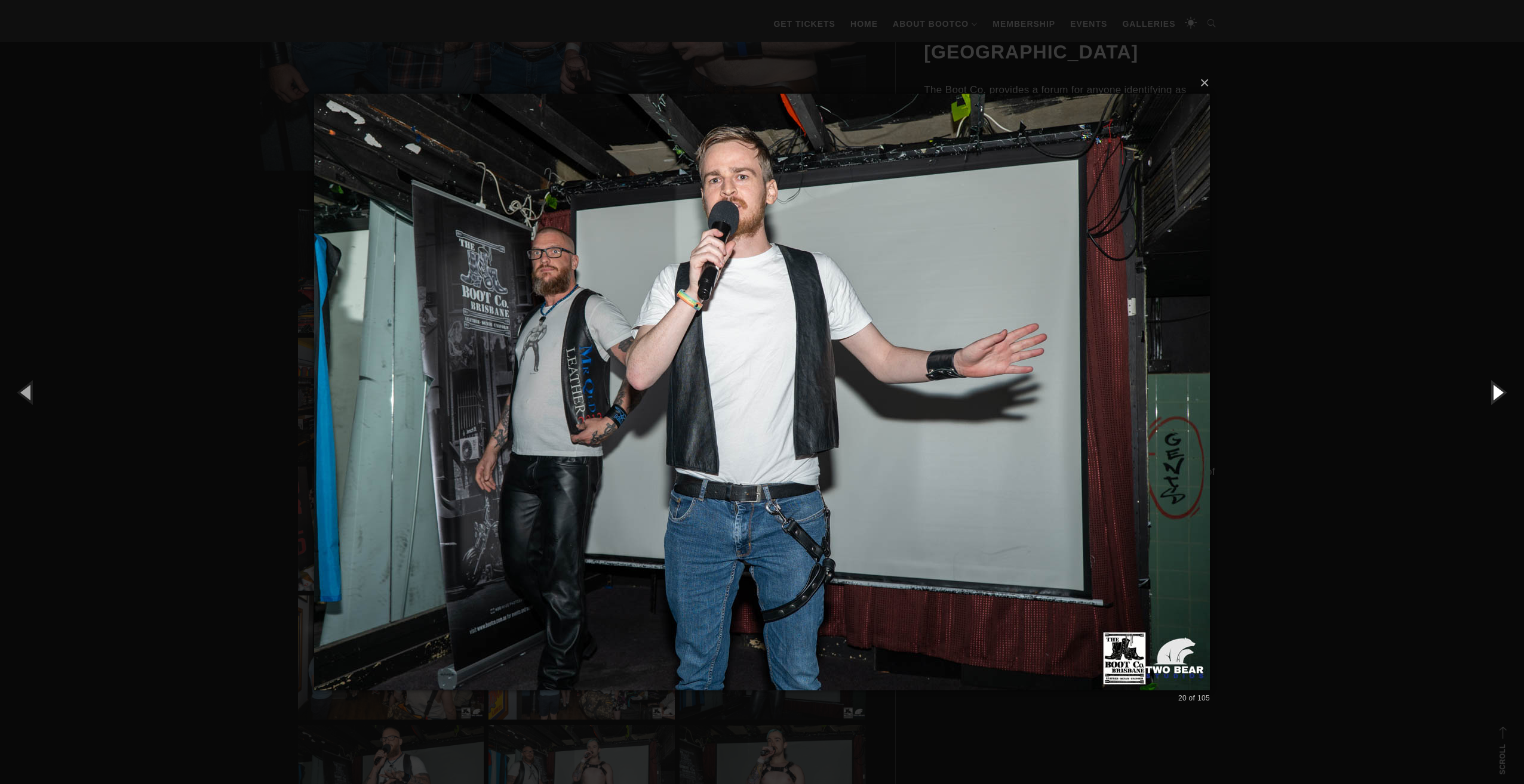
click at [1493, 395] on button "button" at bounding box center [1497, 392] width 54 height 66
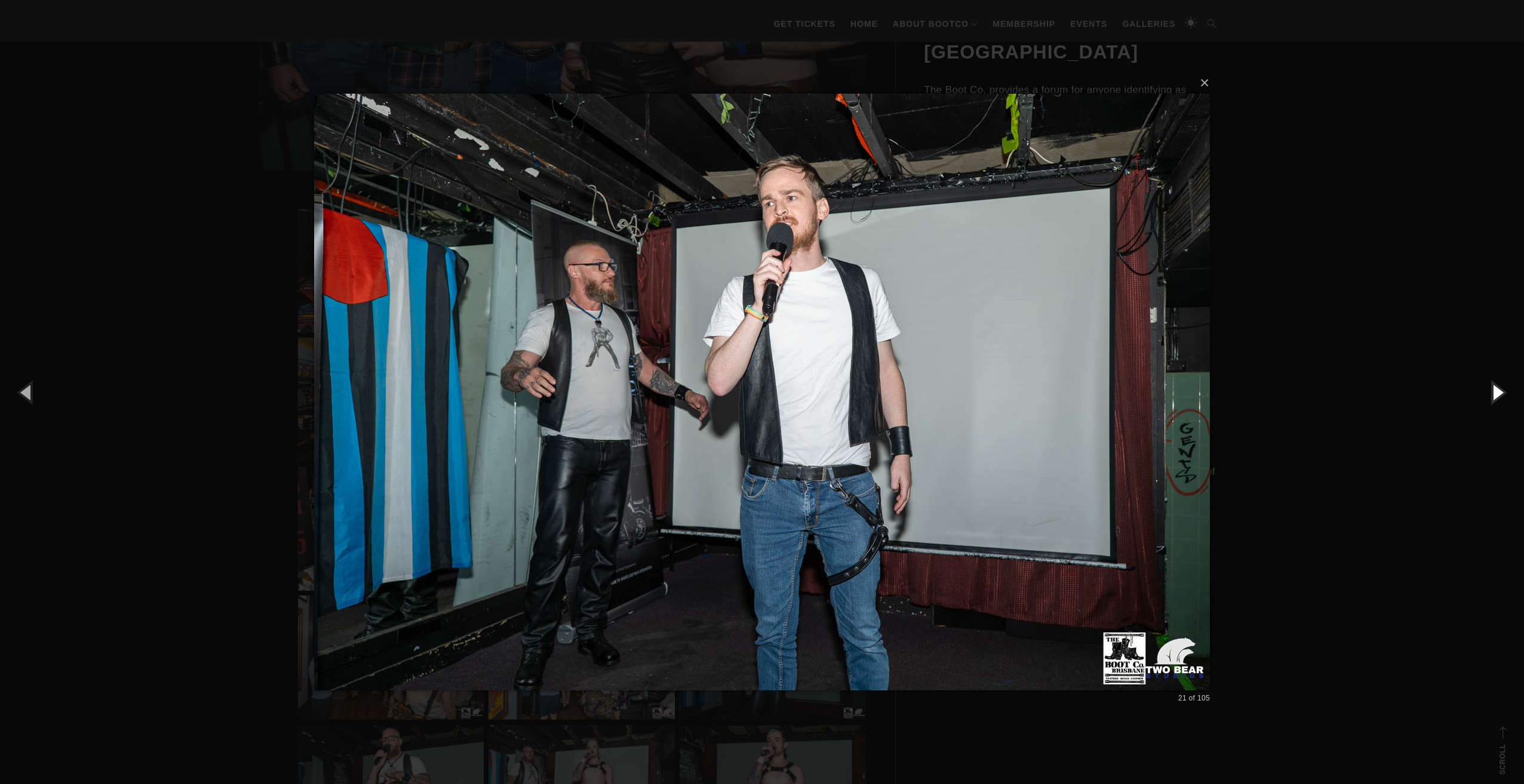
click at [1493, 395] on button "button" at bounding box center [1497, 392] width 54 height 66
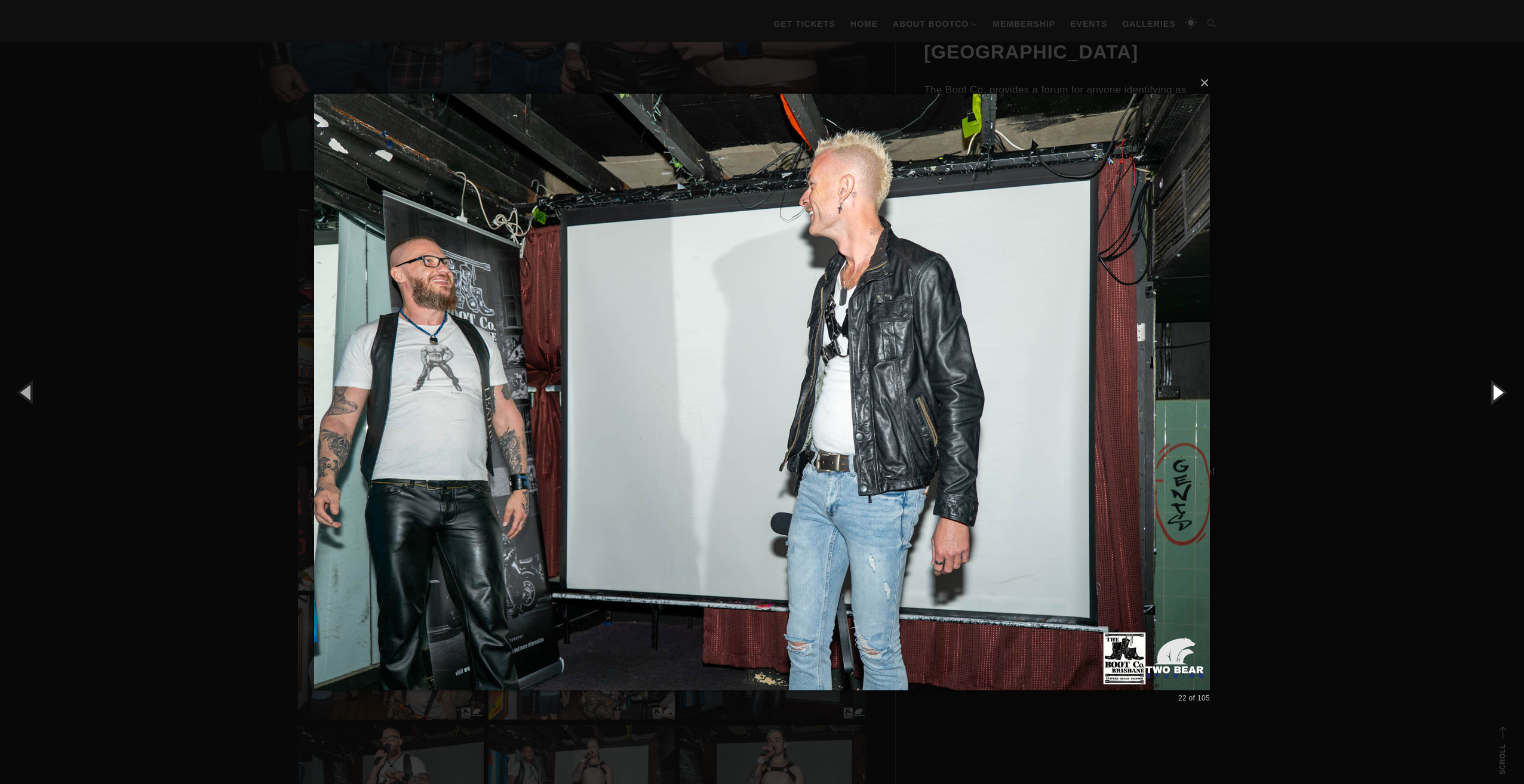
click at [1493, 395] on button "button" at bounding box center [1497, 392] width 54 height 66
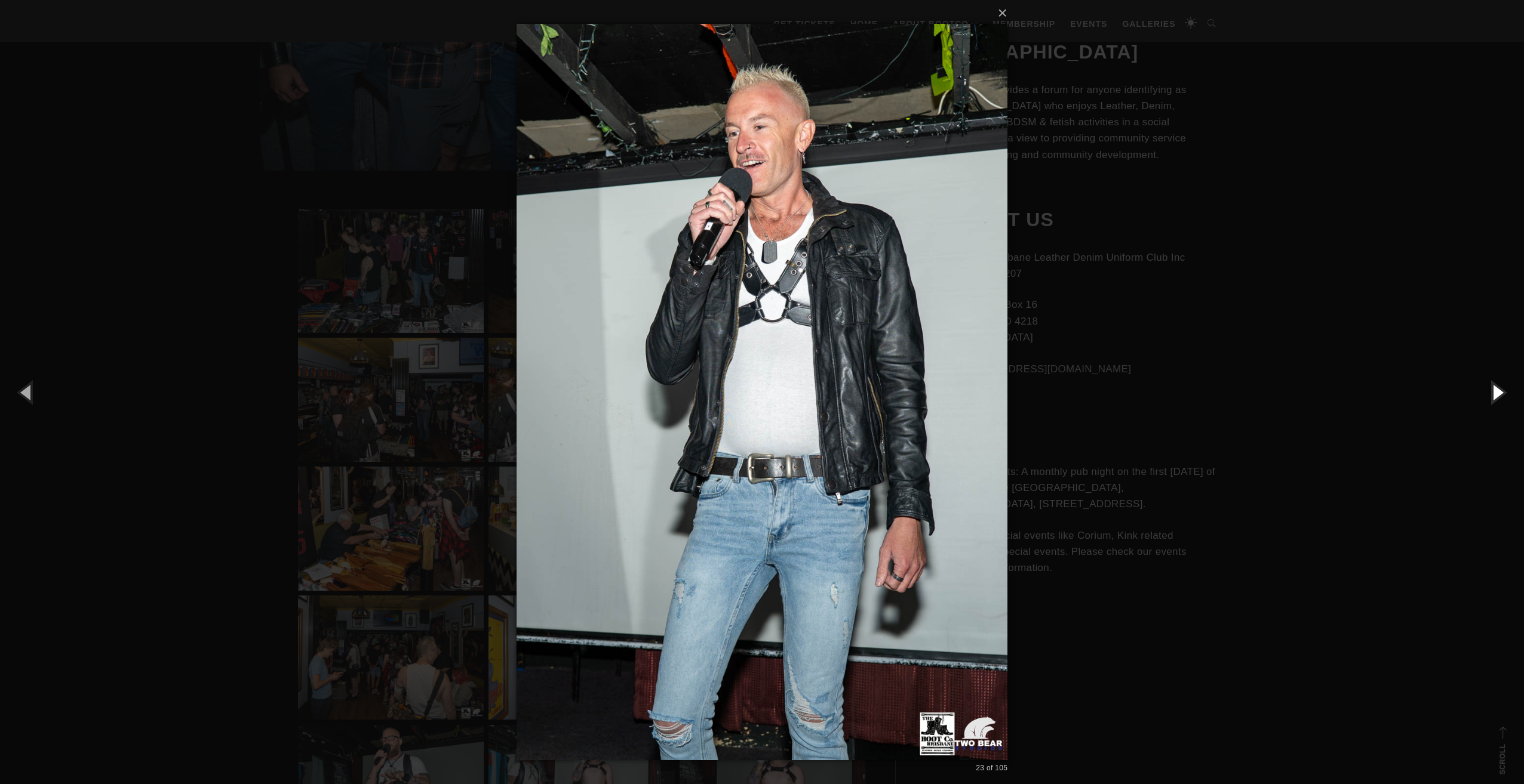
click at [1493, 395] on button "button" at bounding box center [1497, 392] width 54 height 66
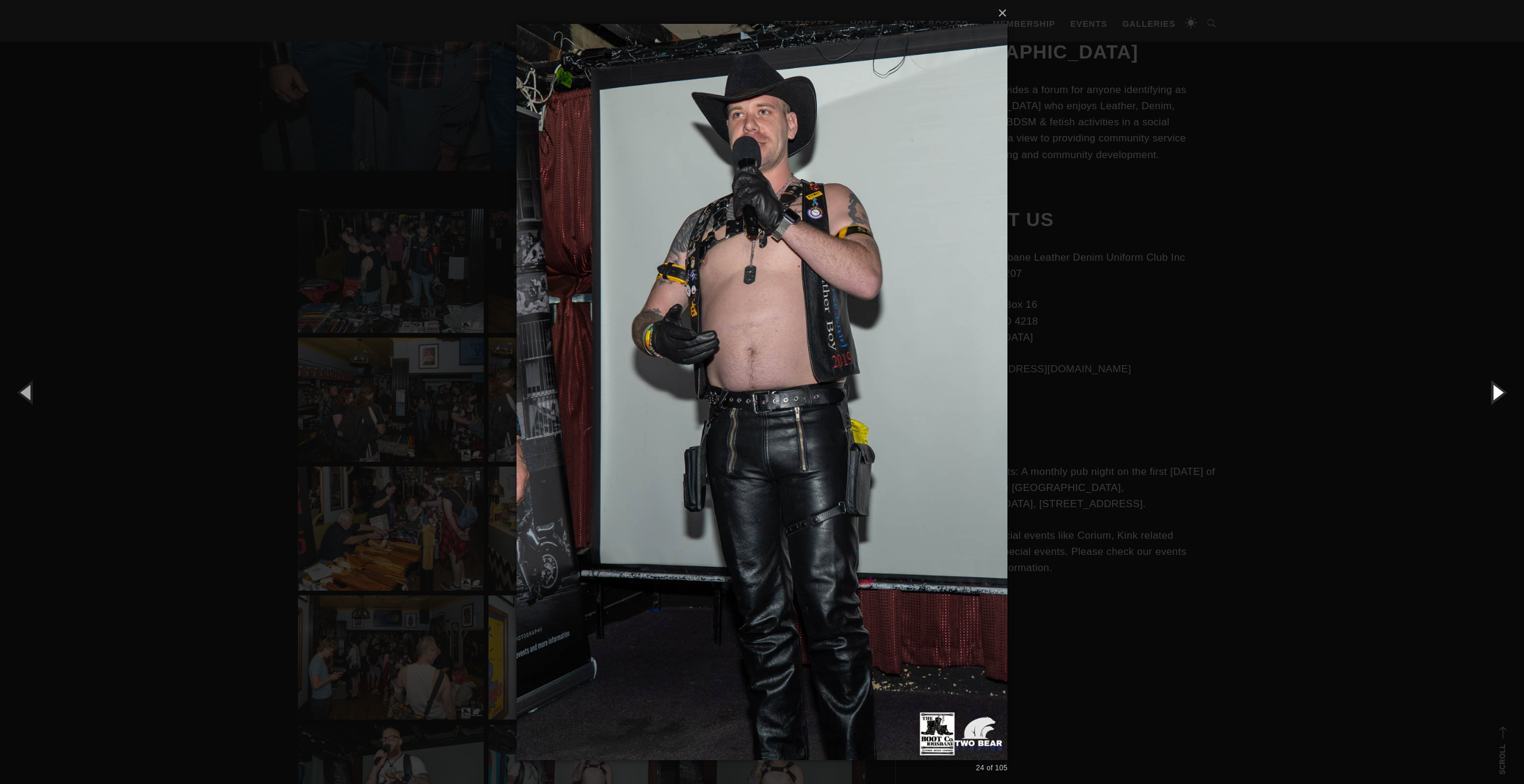
click at [1493, 395] on button "button" at bounding box center [1497, 392] width 54 height 66
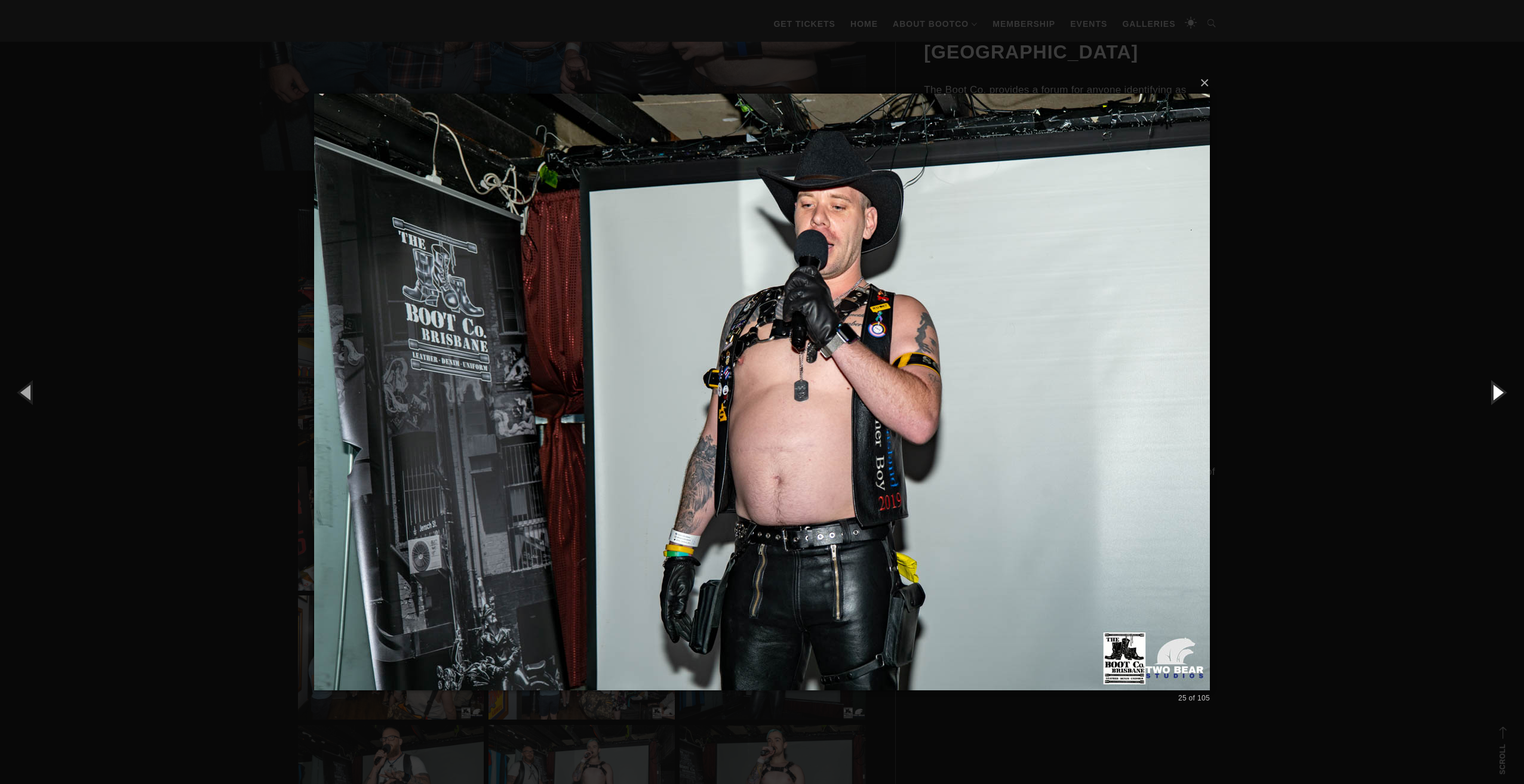
click at [1493, 395] on button "button" at bounding box center [1497, 392] width 54 height 66
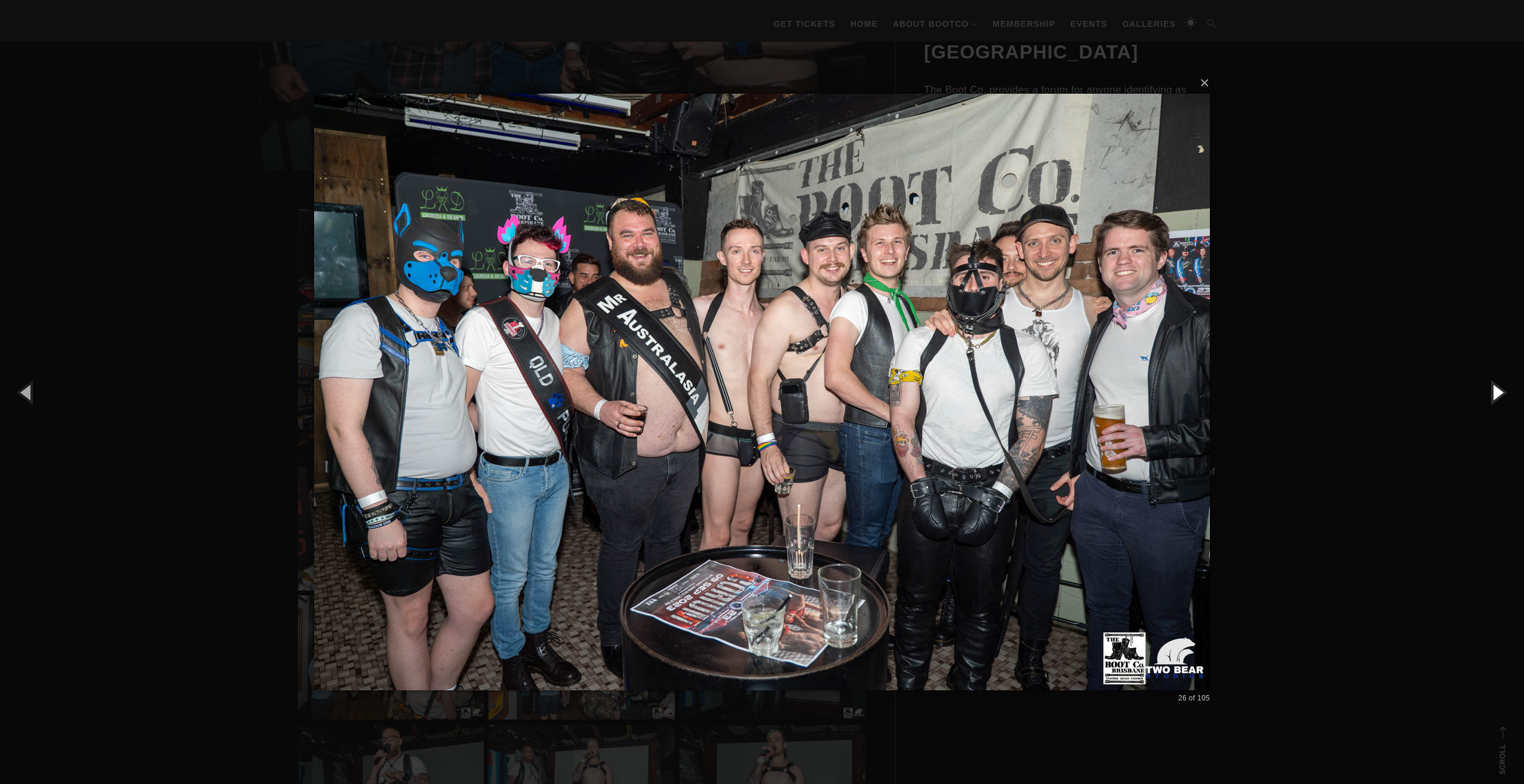
click at [1493, 395] on button "button" at bounding box center [1497, 392] width 54 height 66
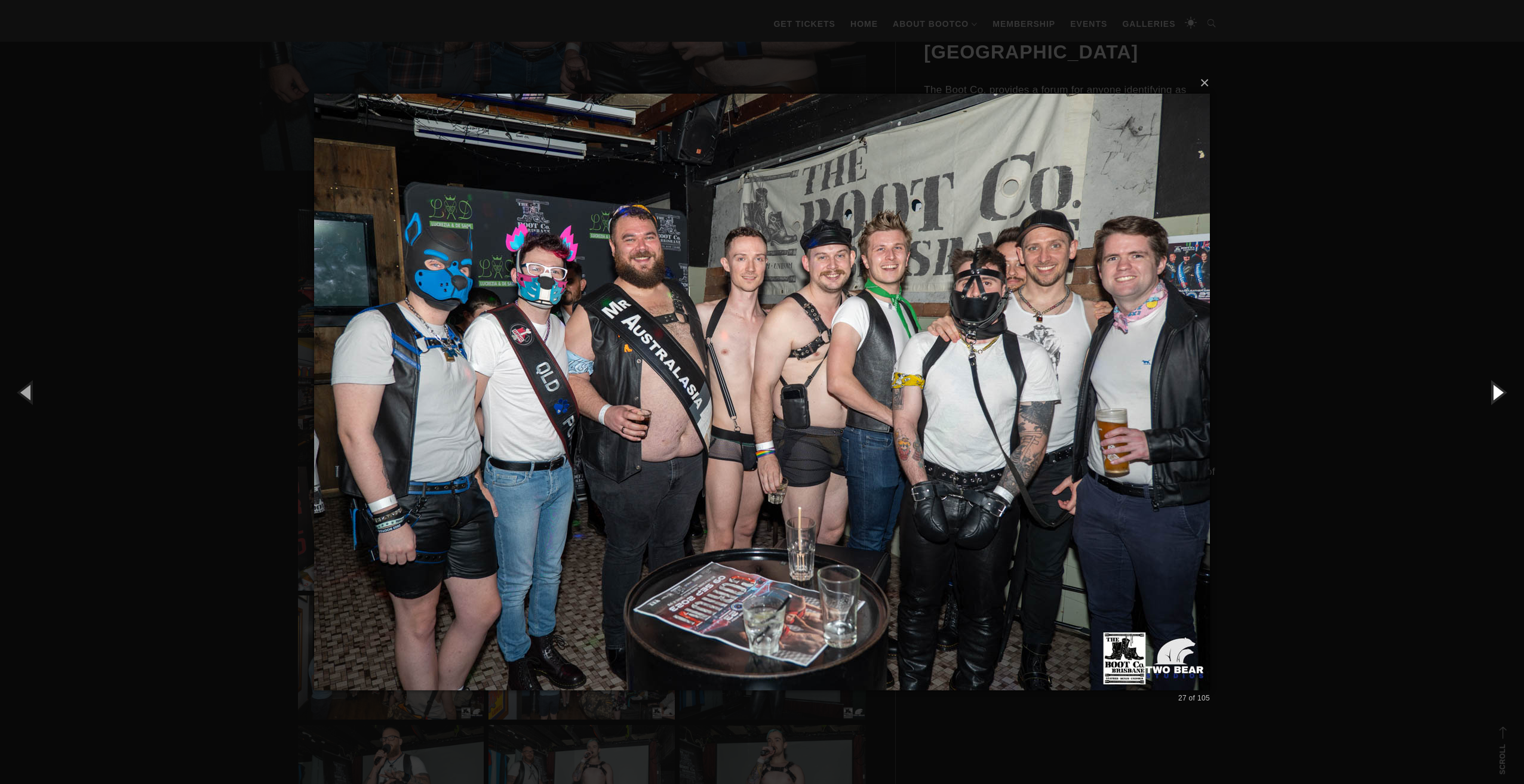
click at [1493, 395] on button "button" at bounding box center [1497, 392] width 54 height 66
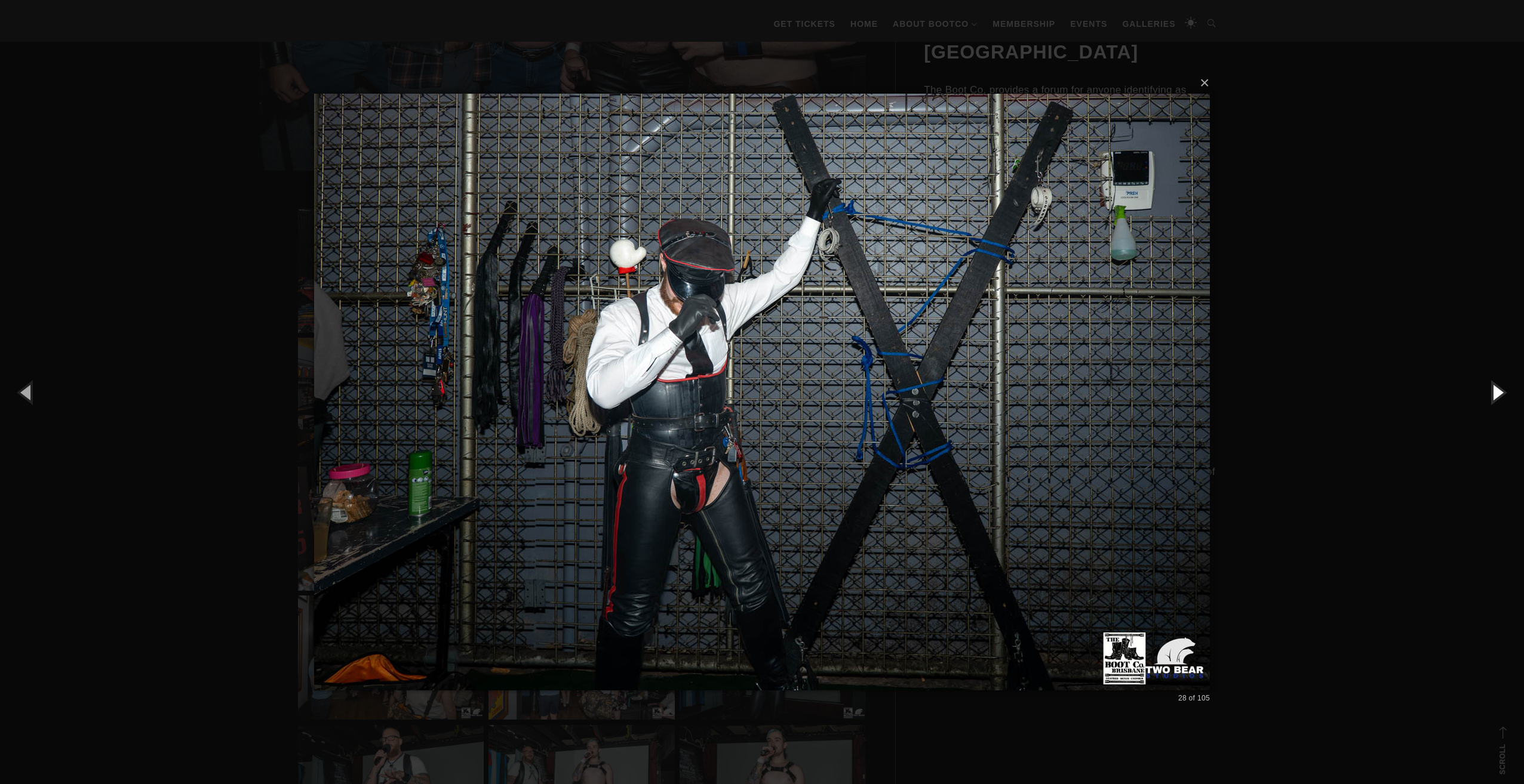
click at [1493, 395] on button "button" at bounding box center [1497, 392] width 54 height 66
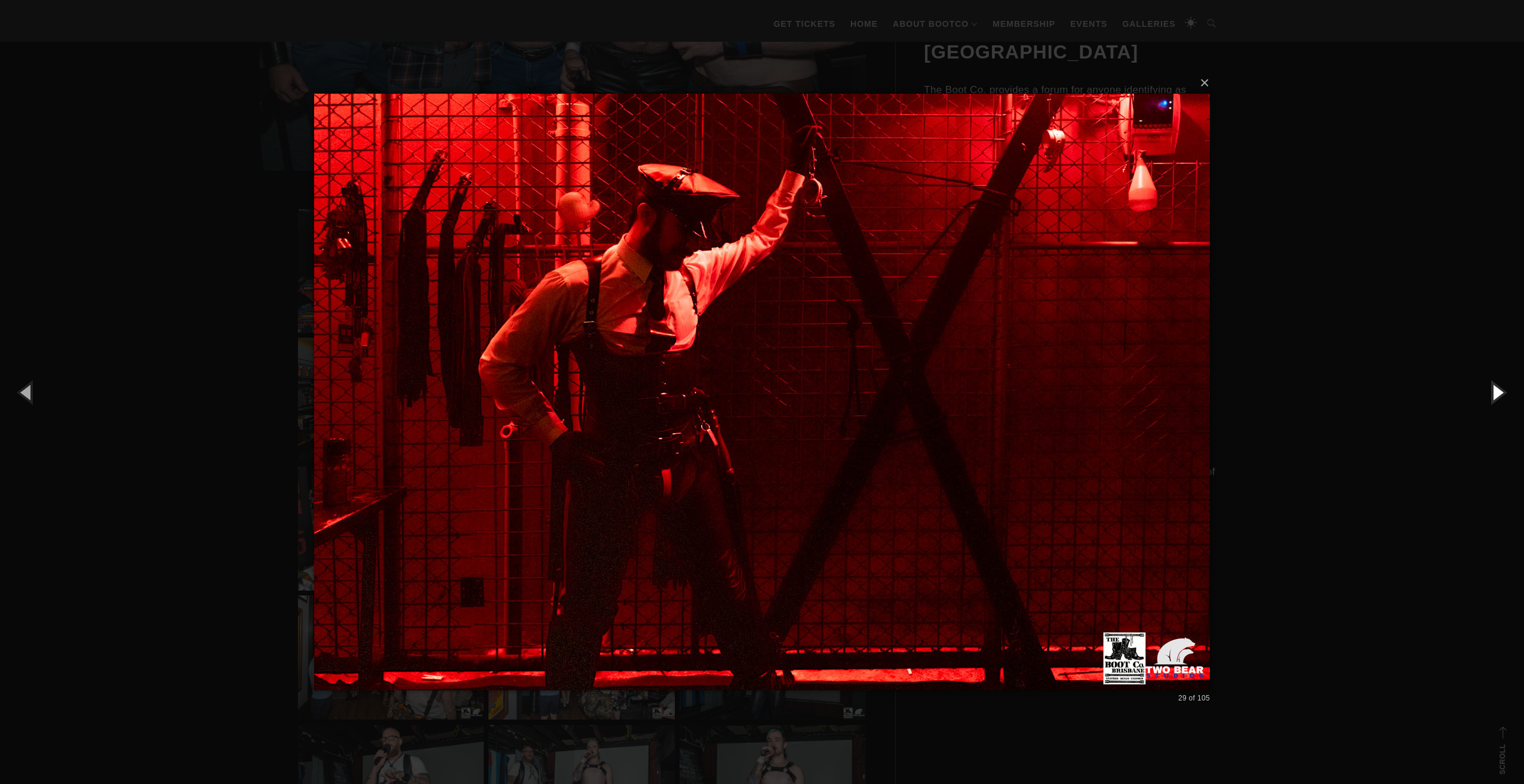
click at [1493, 395] on button "button" at bounding box center [1497, 392] width 54 height 66
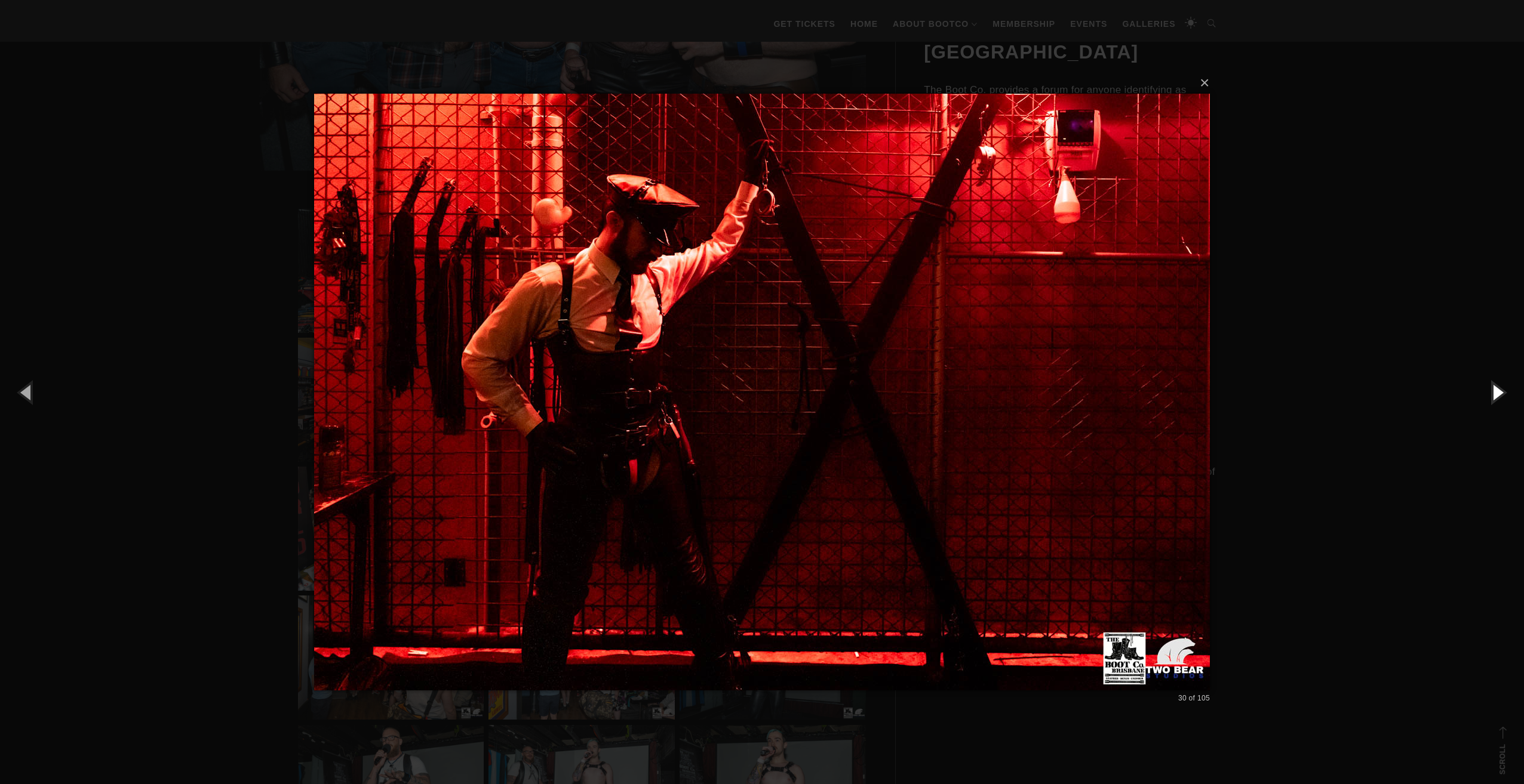
click at [1493, 395] on button "button" at bounding box center [1497, 392] width 54 height 66
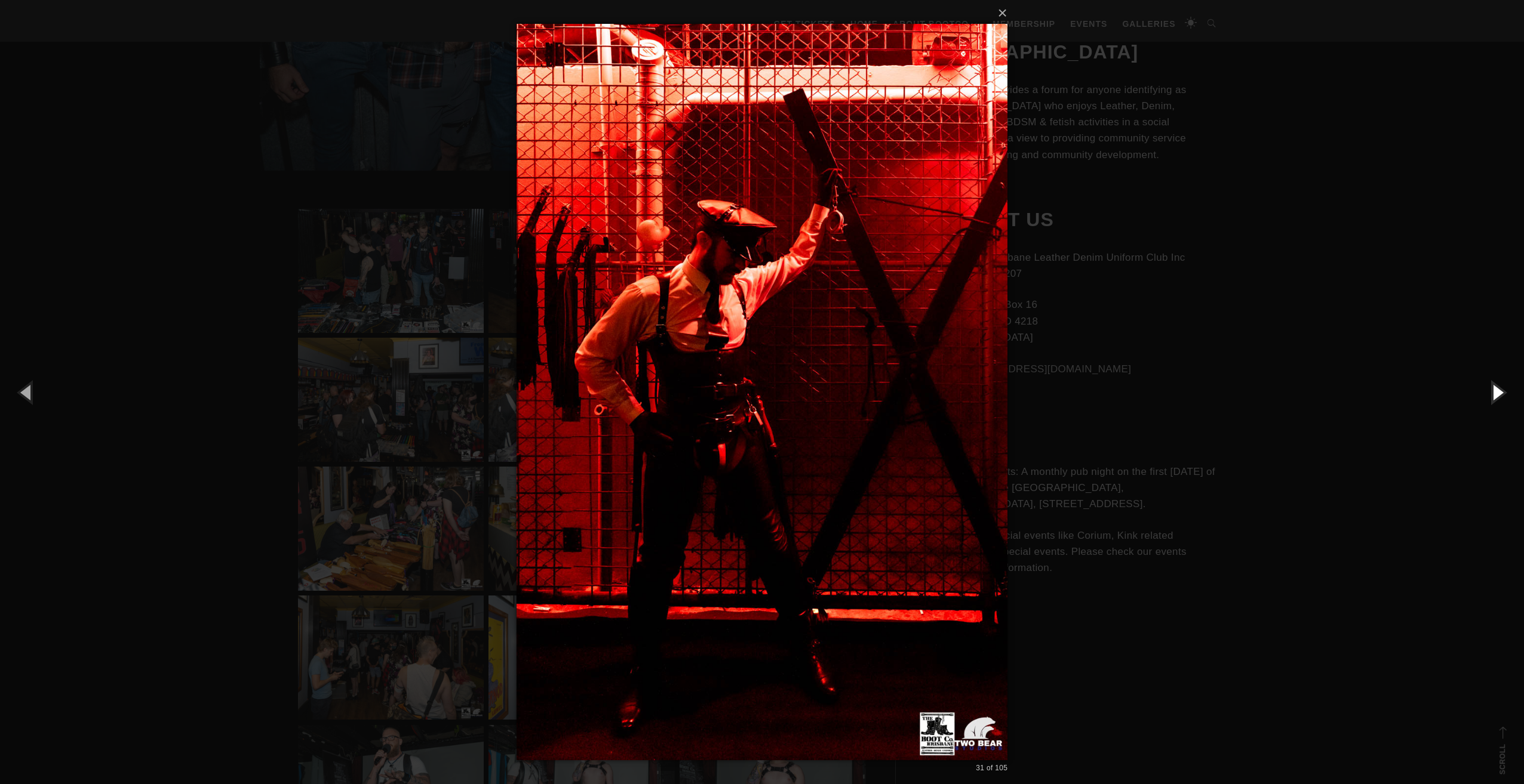
click at [1493, 395] on button "button" at bounding box center [1497, 392] width 54 height 66
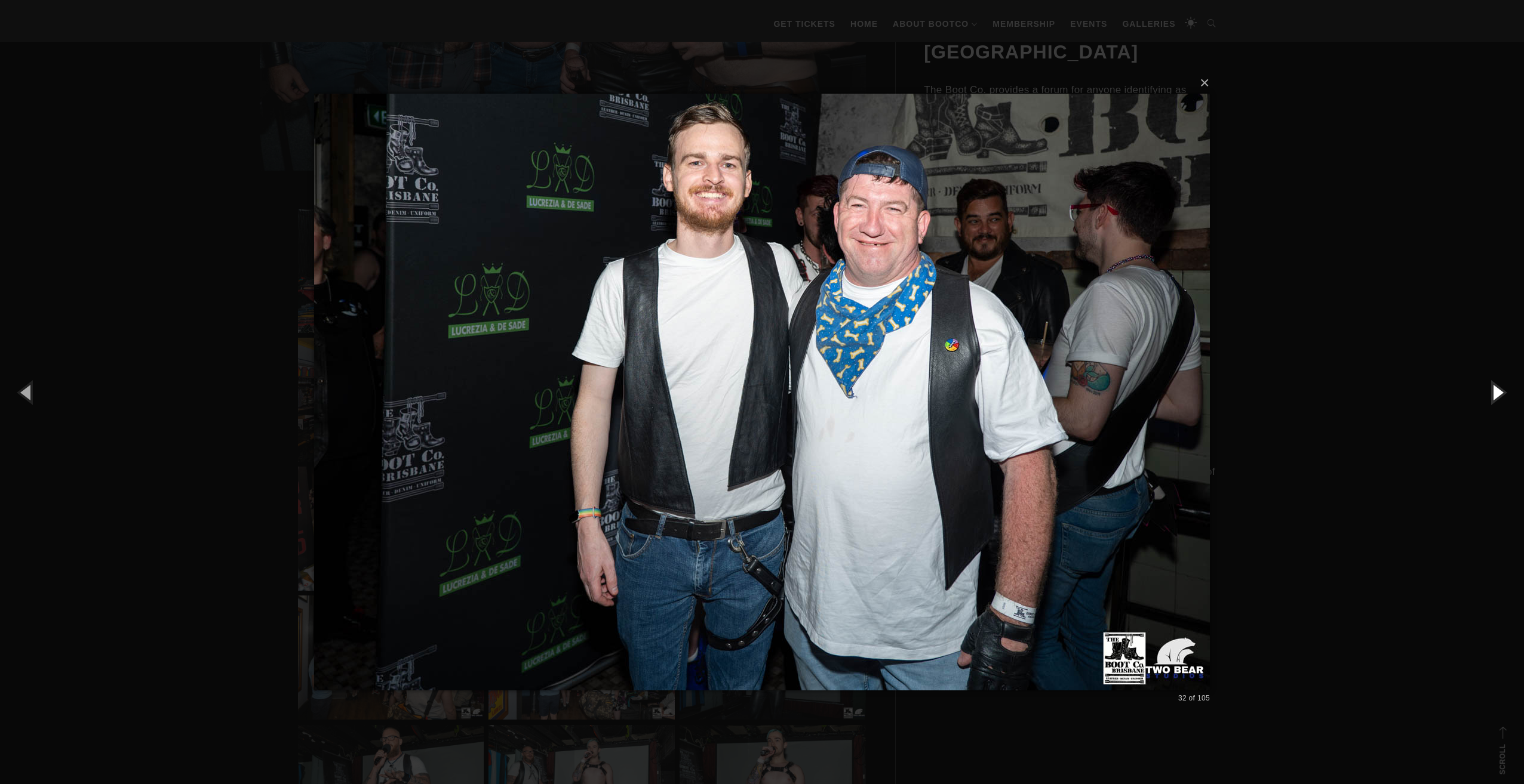
click at [1493, 395] on button "button" at bounding box center [1497, 392] width 54 height 66
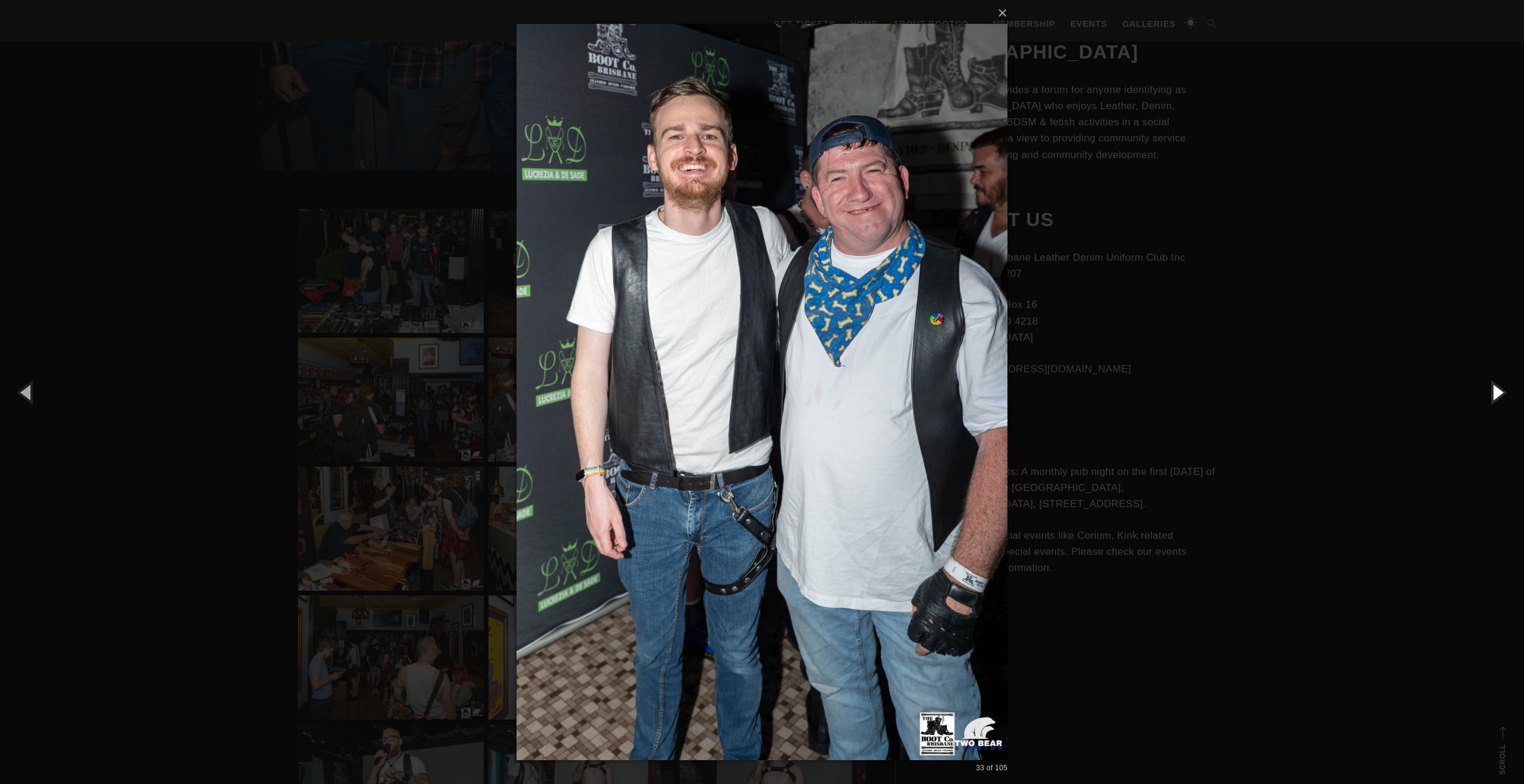
click at [1493, 395] on button "button" at bounding box center [1497, 392] width 54 height 66
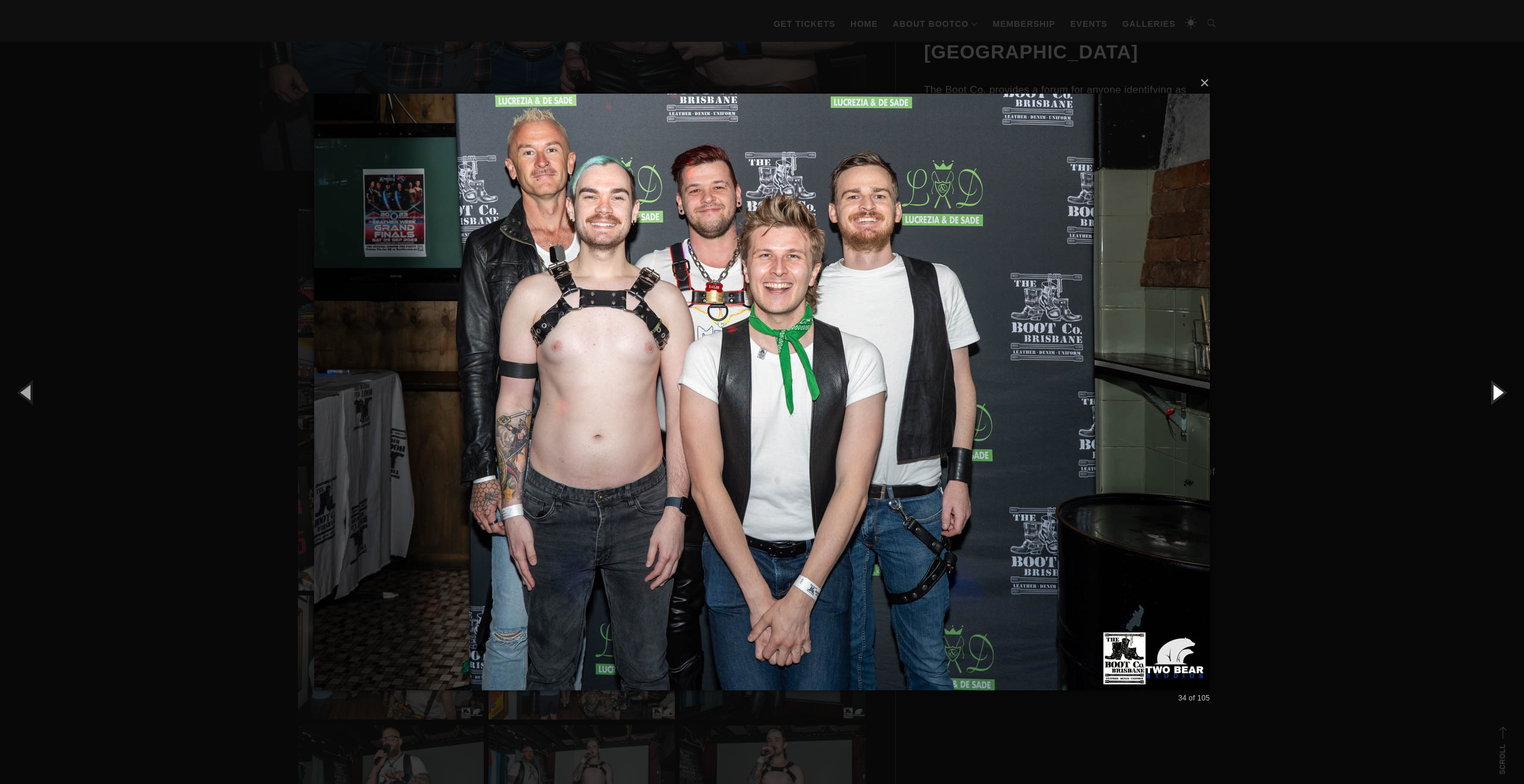
click at [1493, 395] on button "button" at bounding box center [1497, 392] width 54 height 66
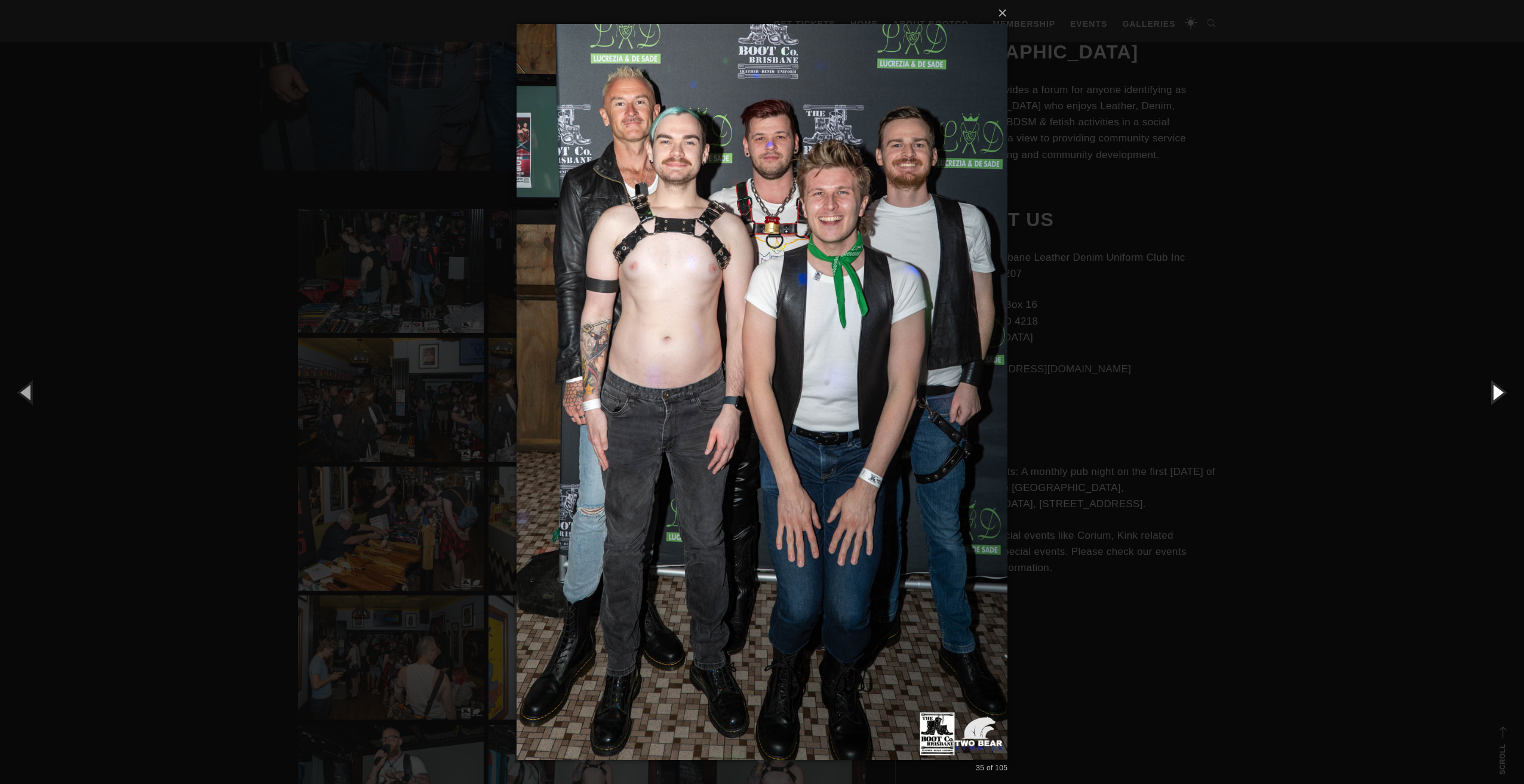
click at [1493, 395] on button "button" at bounding box center [1497, 392] width 54 height 66
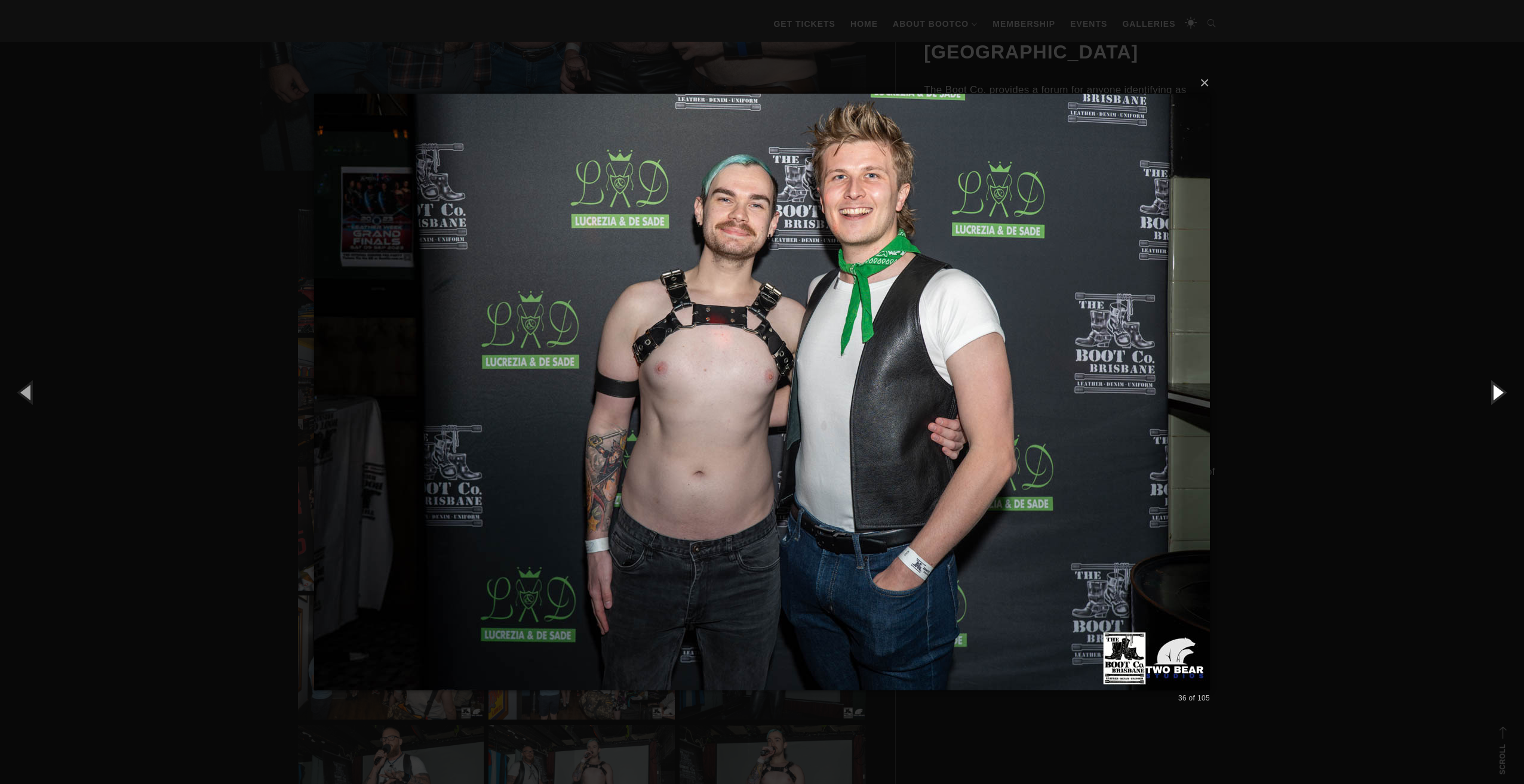
click at [1493, 395] on button "button" at bounding box center [1497, 392] width 54 height 66
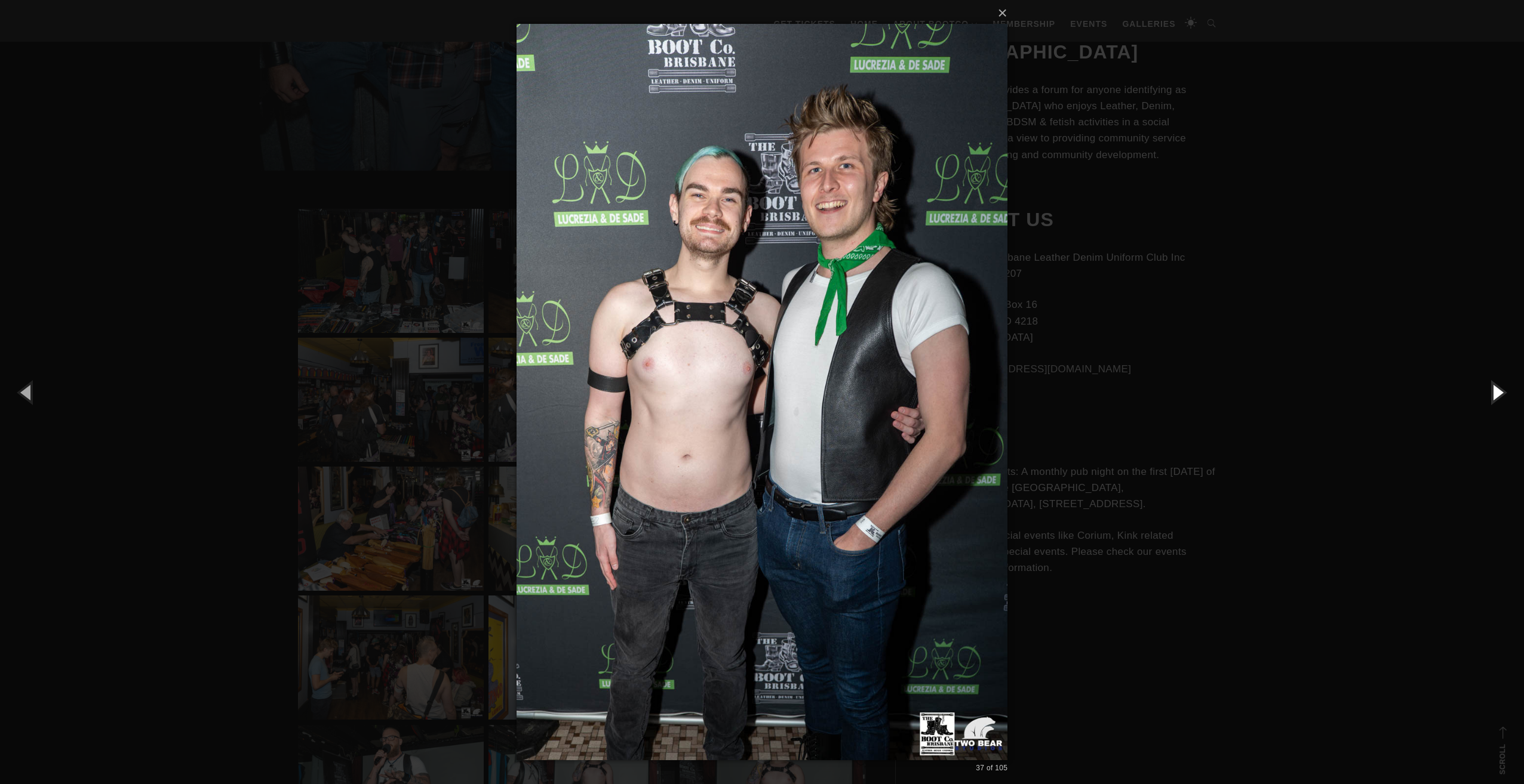
click at [1493, 395] on button "button" at bounding box center [1497, 392] width 54 height 66
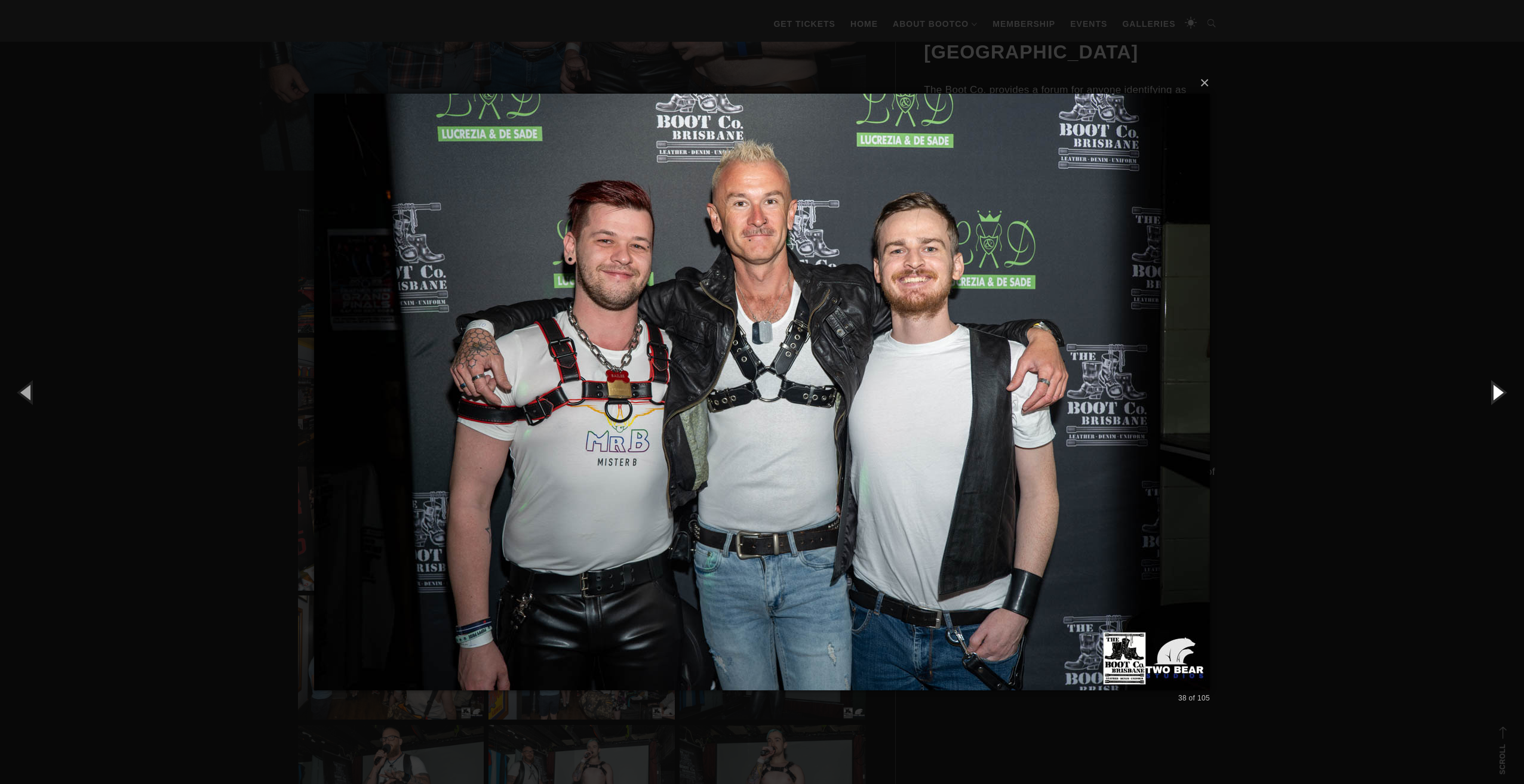
click at [1493, 395] on button "button" at bounding box center [1497, 392] width 54 height 66
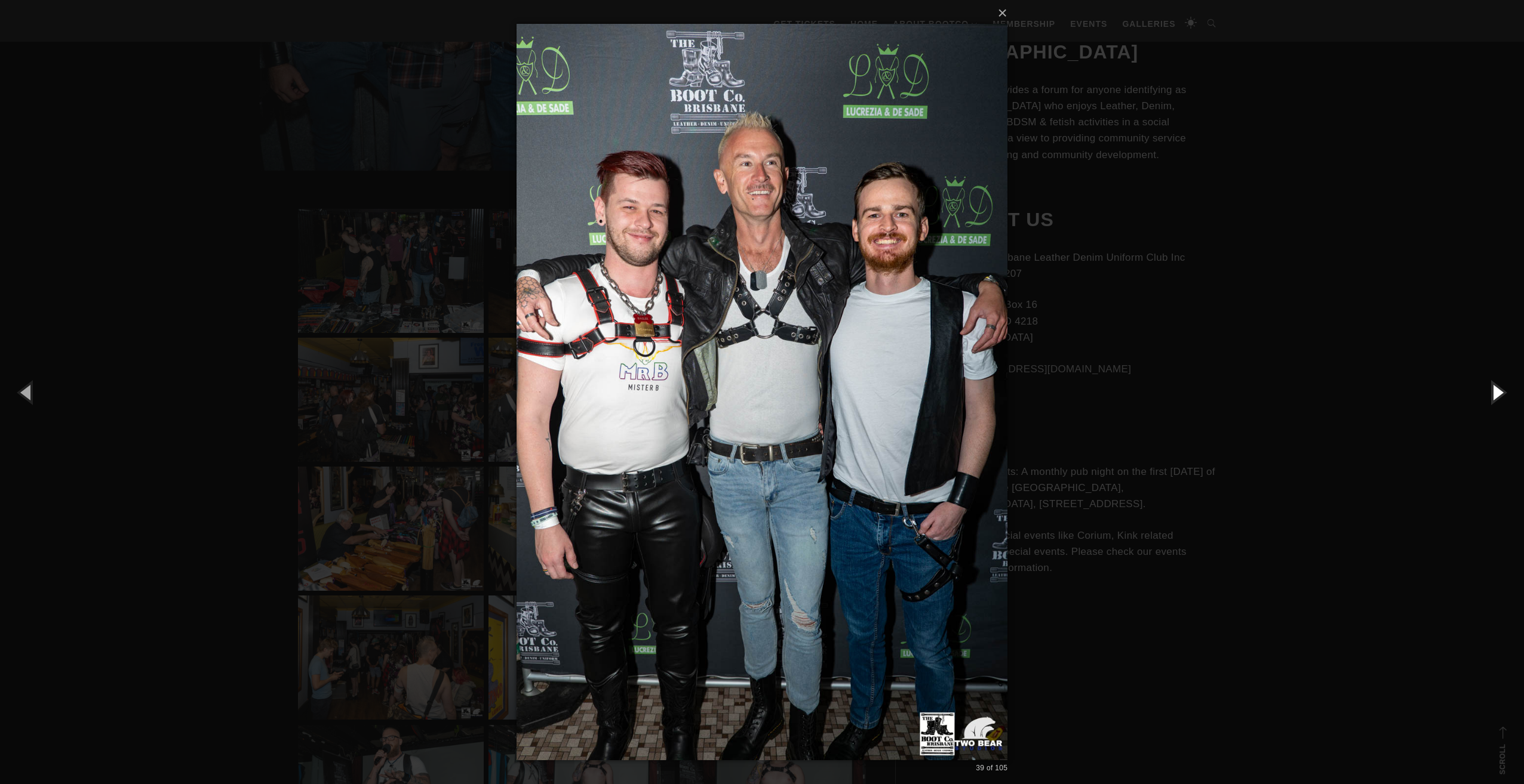
click at [1493, 395] on button "button" at bounding box center [1497, 392] width 54 height 66
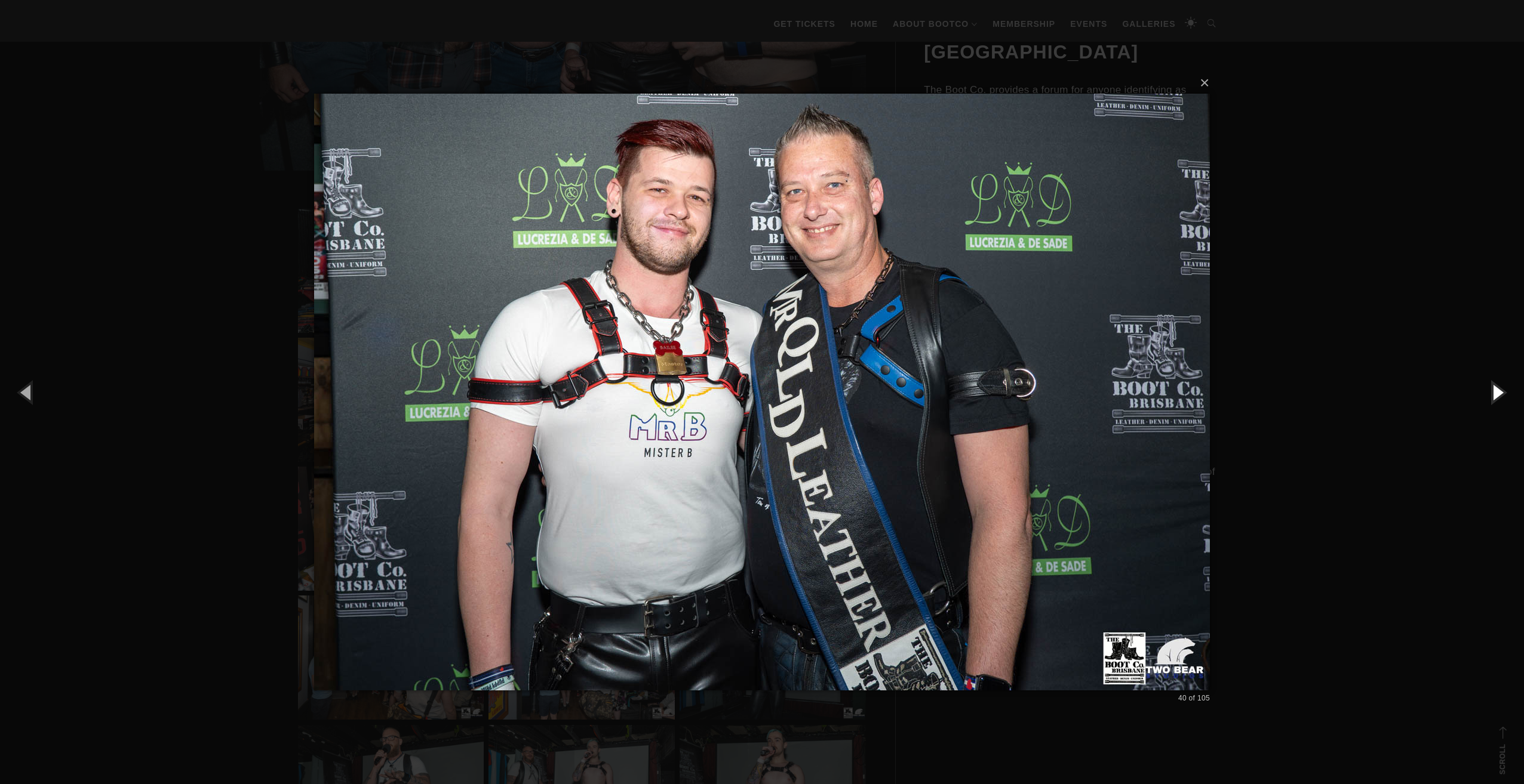
click at [1493, 395] on button "button" at bounding box center [1497, 392] width 54 height 66
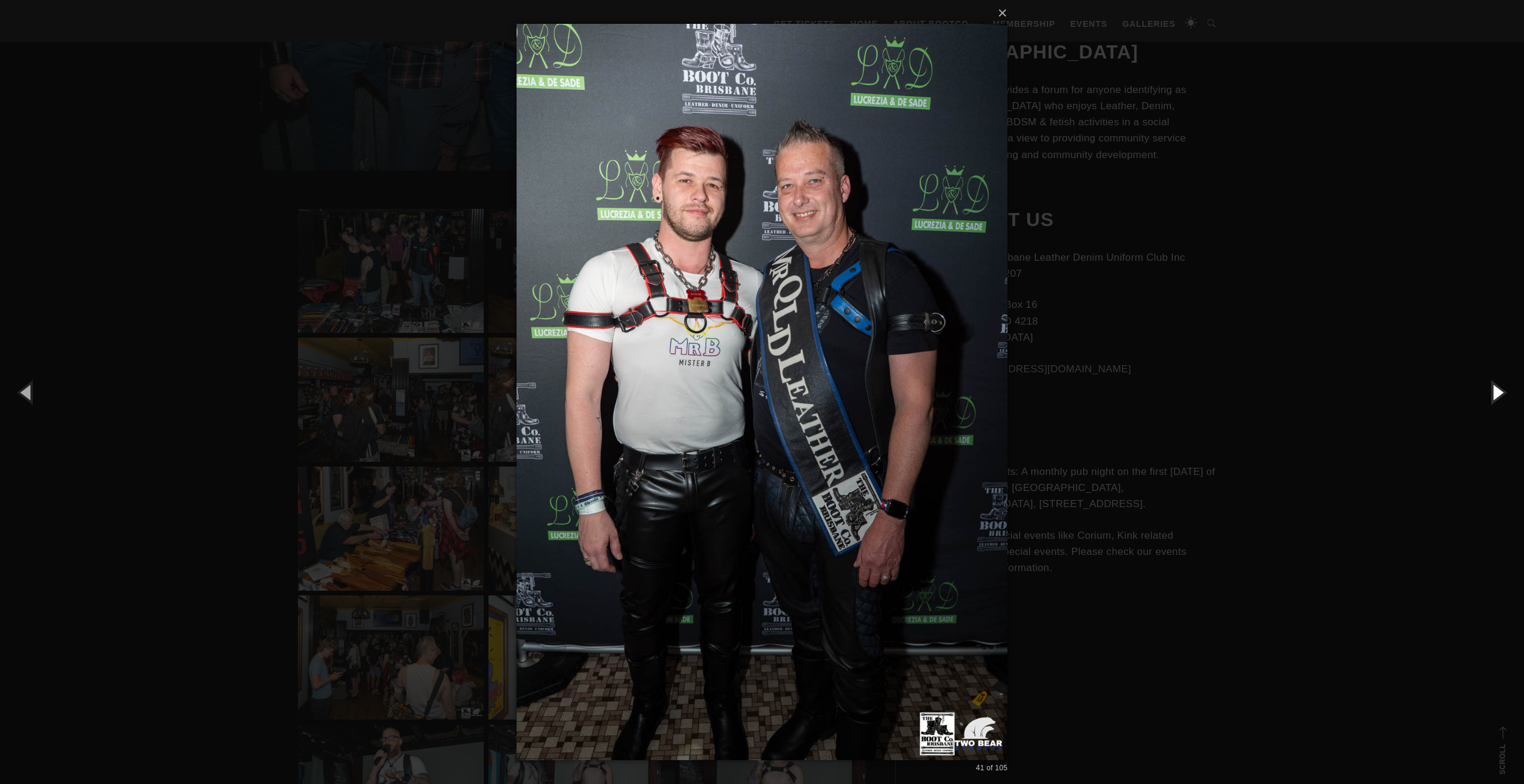
click at [1493, 395] on button "button" at bounding box center [1497, 392] width 54 height 66
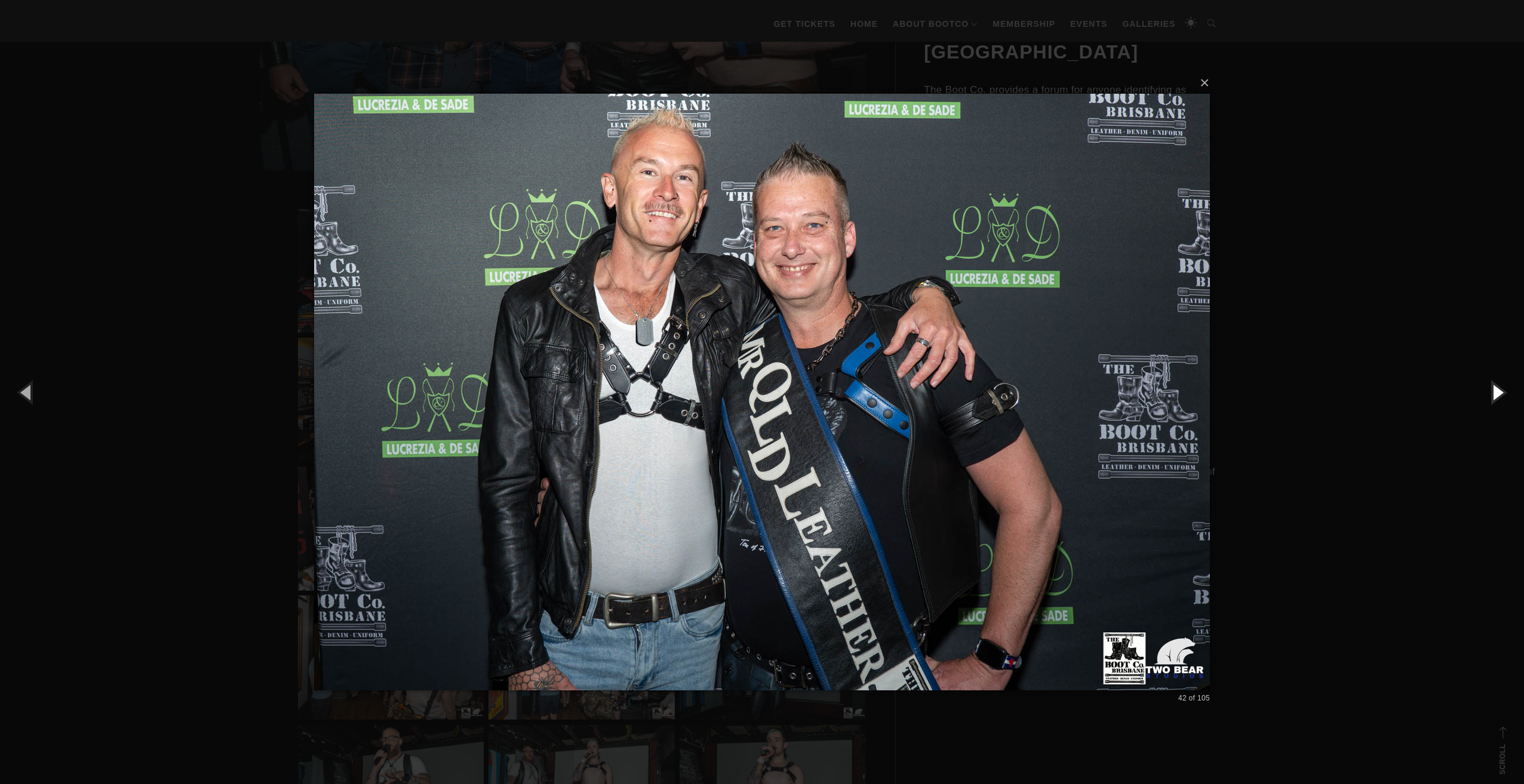
click at [1493, 395] on button "button" at bounding box center [1497, 392] width 54 height 66
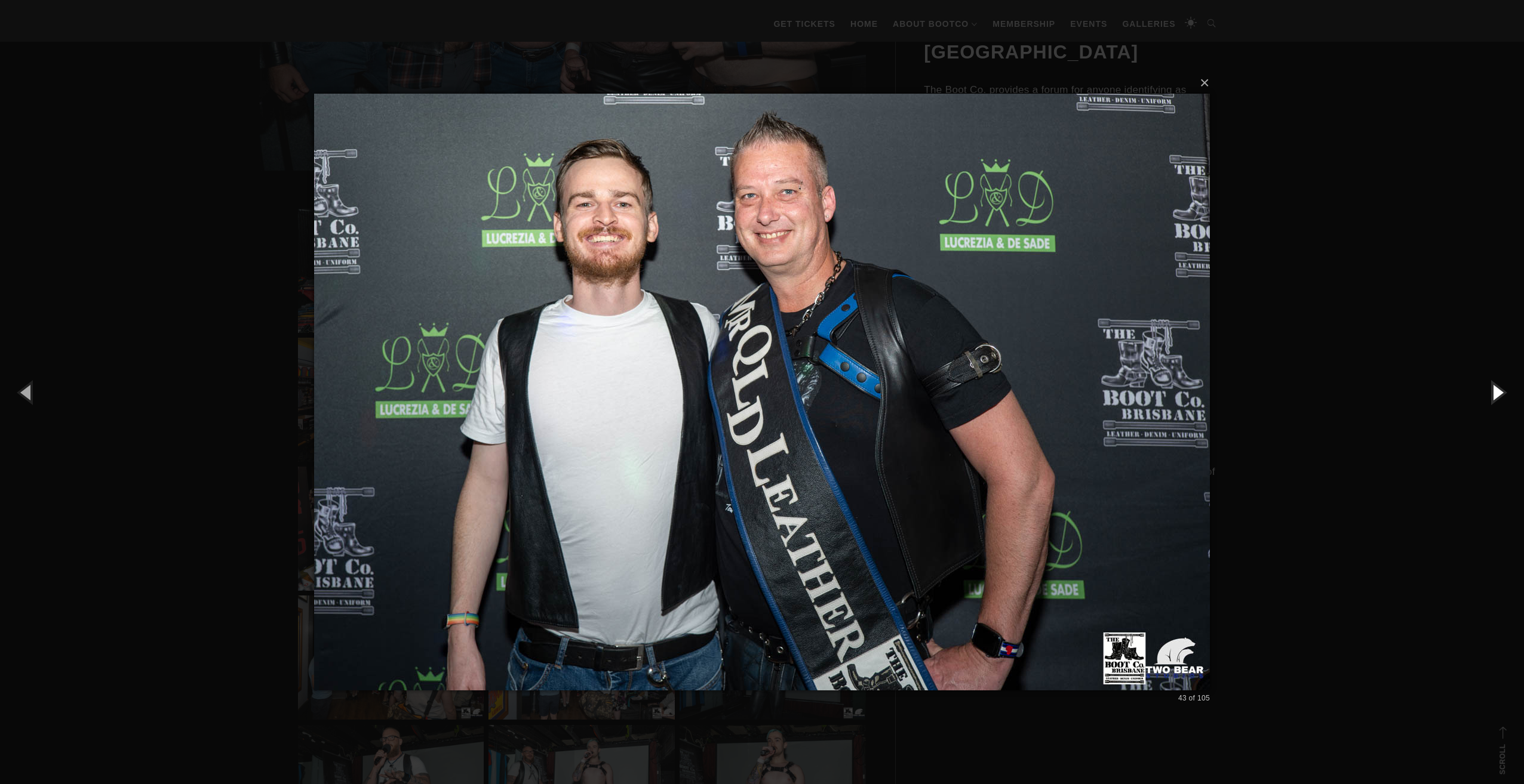
click at [1493, 395] on button "button" at bounding box center [1497, 392] width 54 height 66
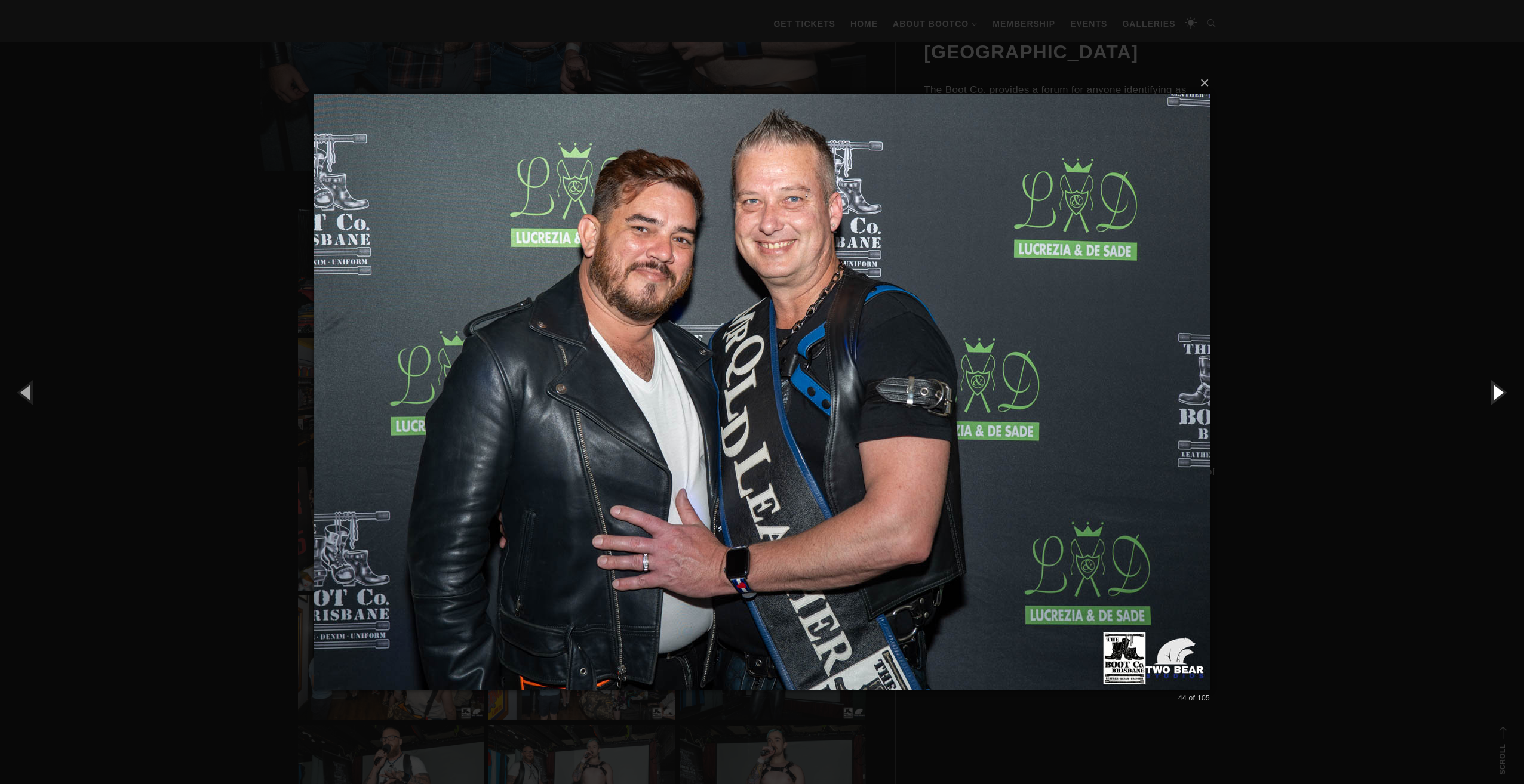
click at [1493, 395] on button "button" at bounding box center [1497, 392] width 54 height 66
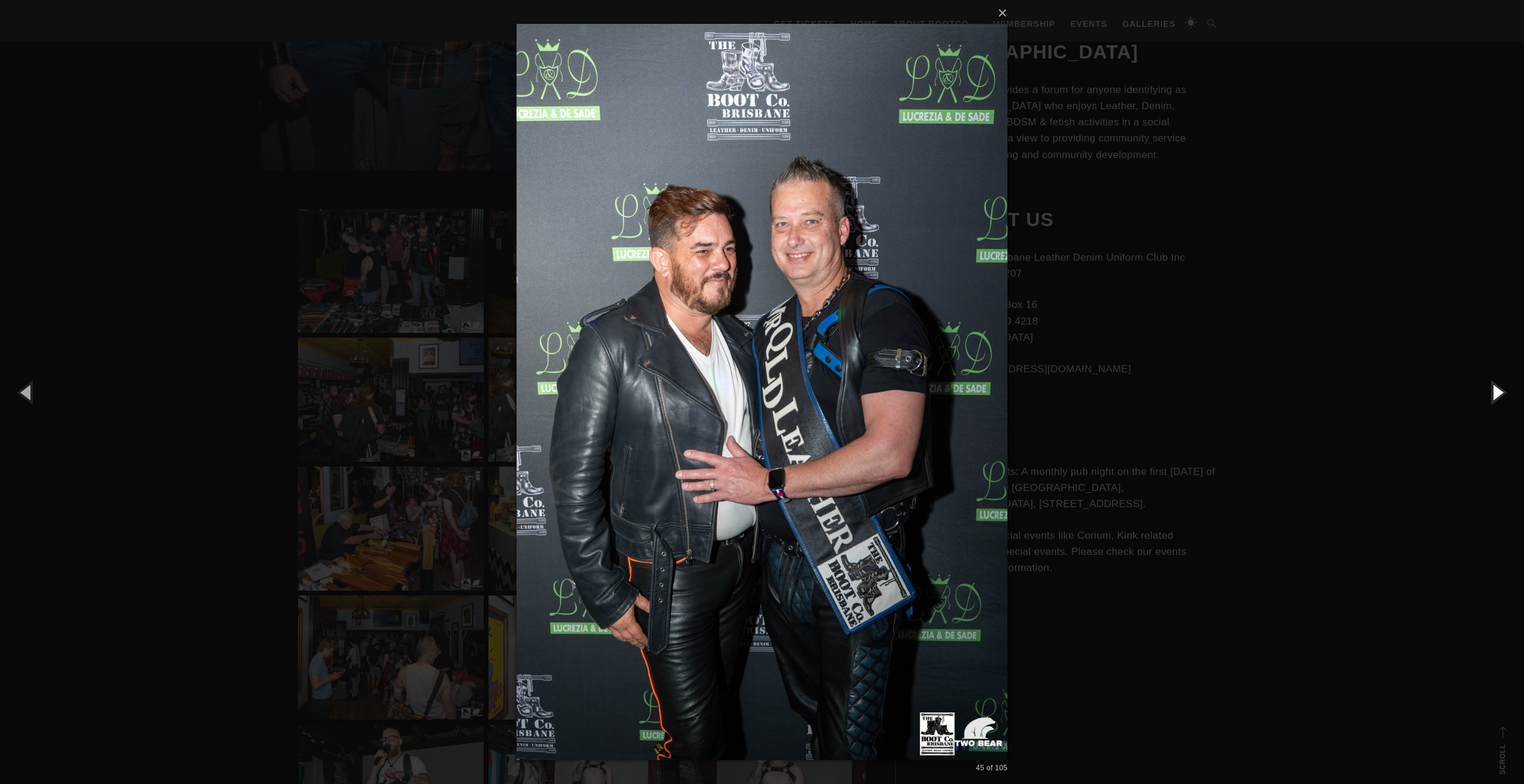
click at [1493, 395] on button "button" at bounding box center [1497, 392] width 54 height 66
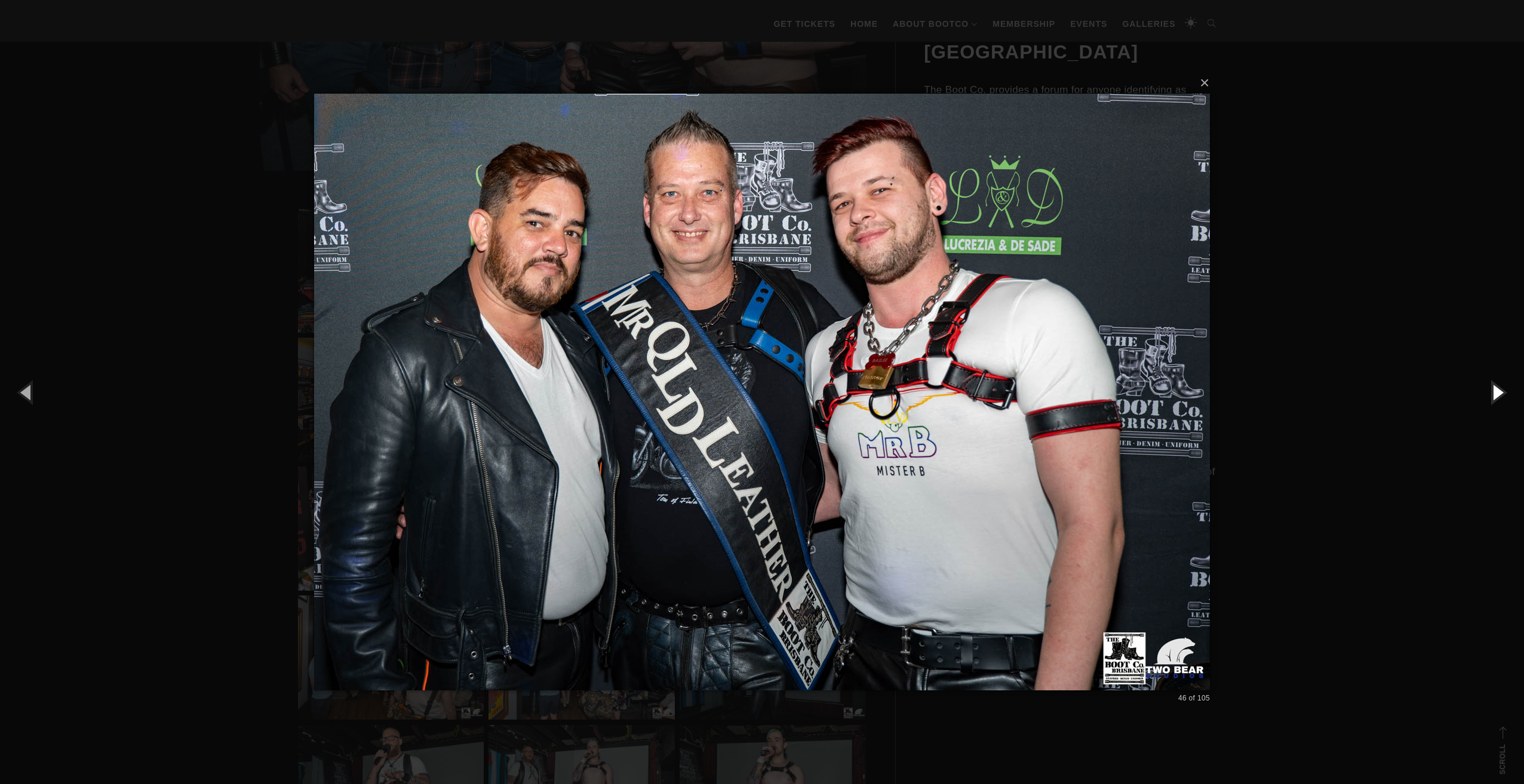
click at [1493, 395] on button "button" at bounding box center [1497, 392] width 54 height 66
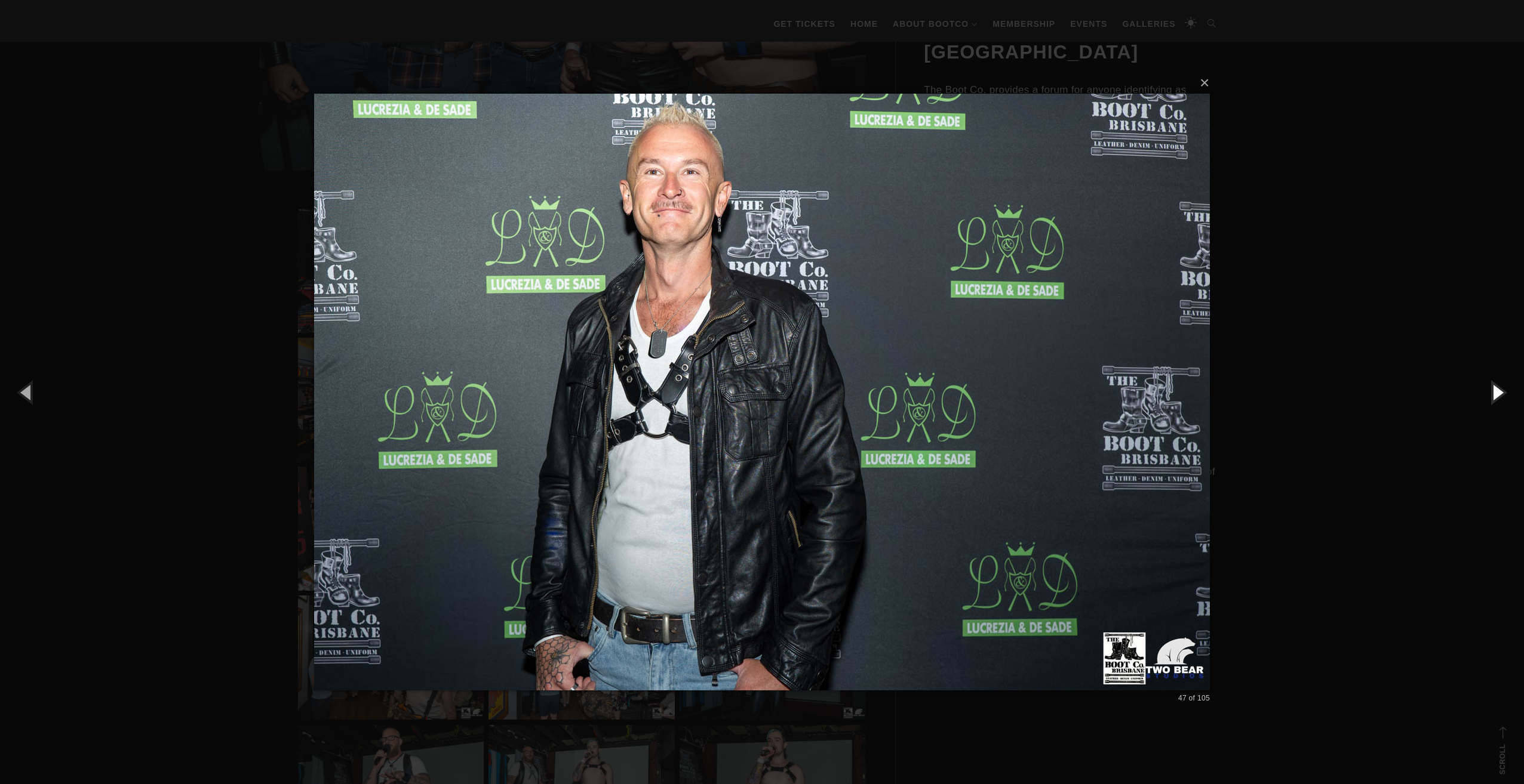
click at [1493, 395] on button "button" at bounding box center [1497, 392] width 54 height 66
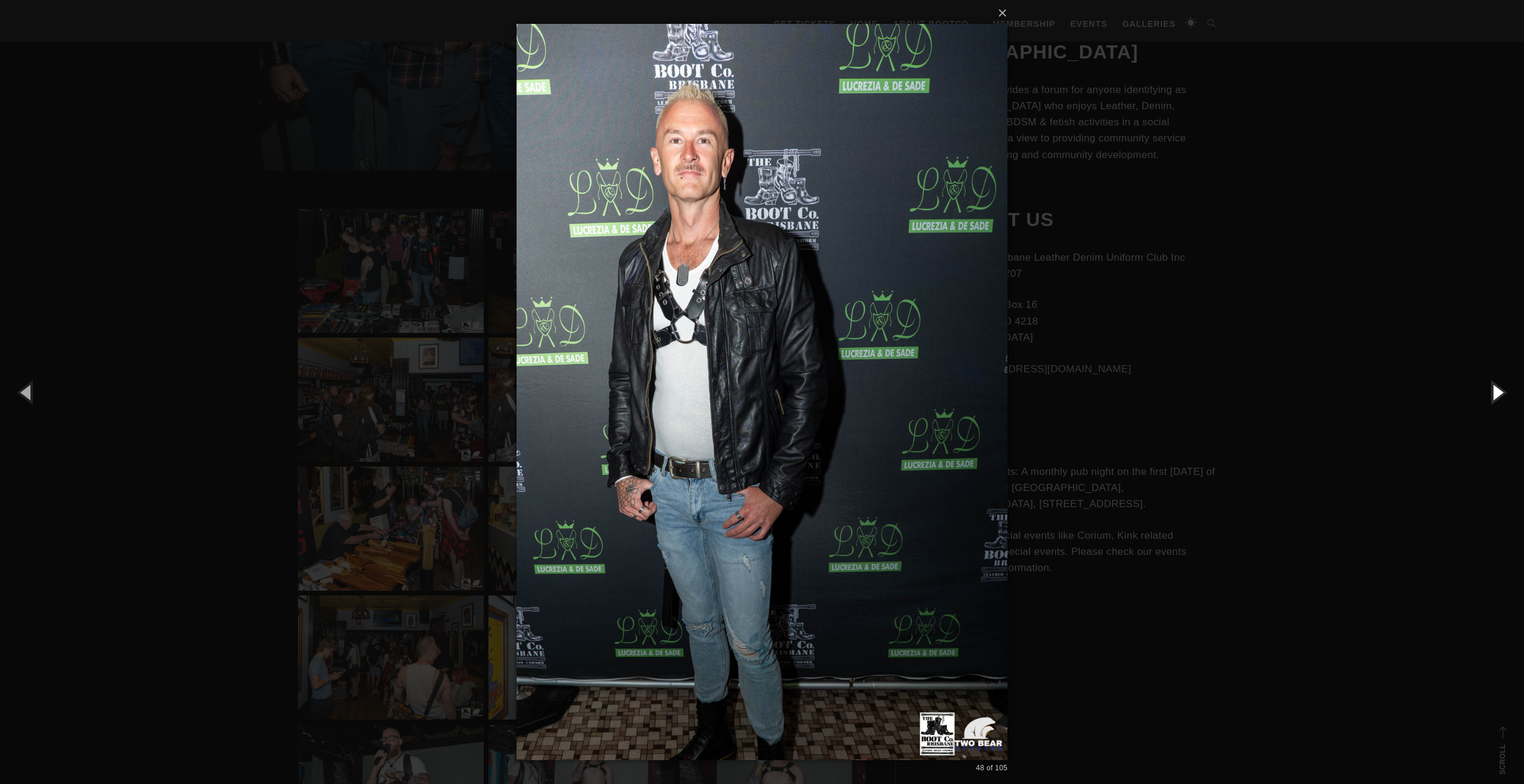
click at [1493, 395] on button "button" at bounding box center [1497, 392] width 54 height 66
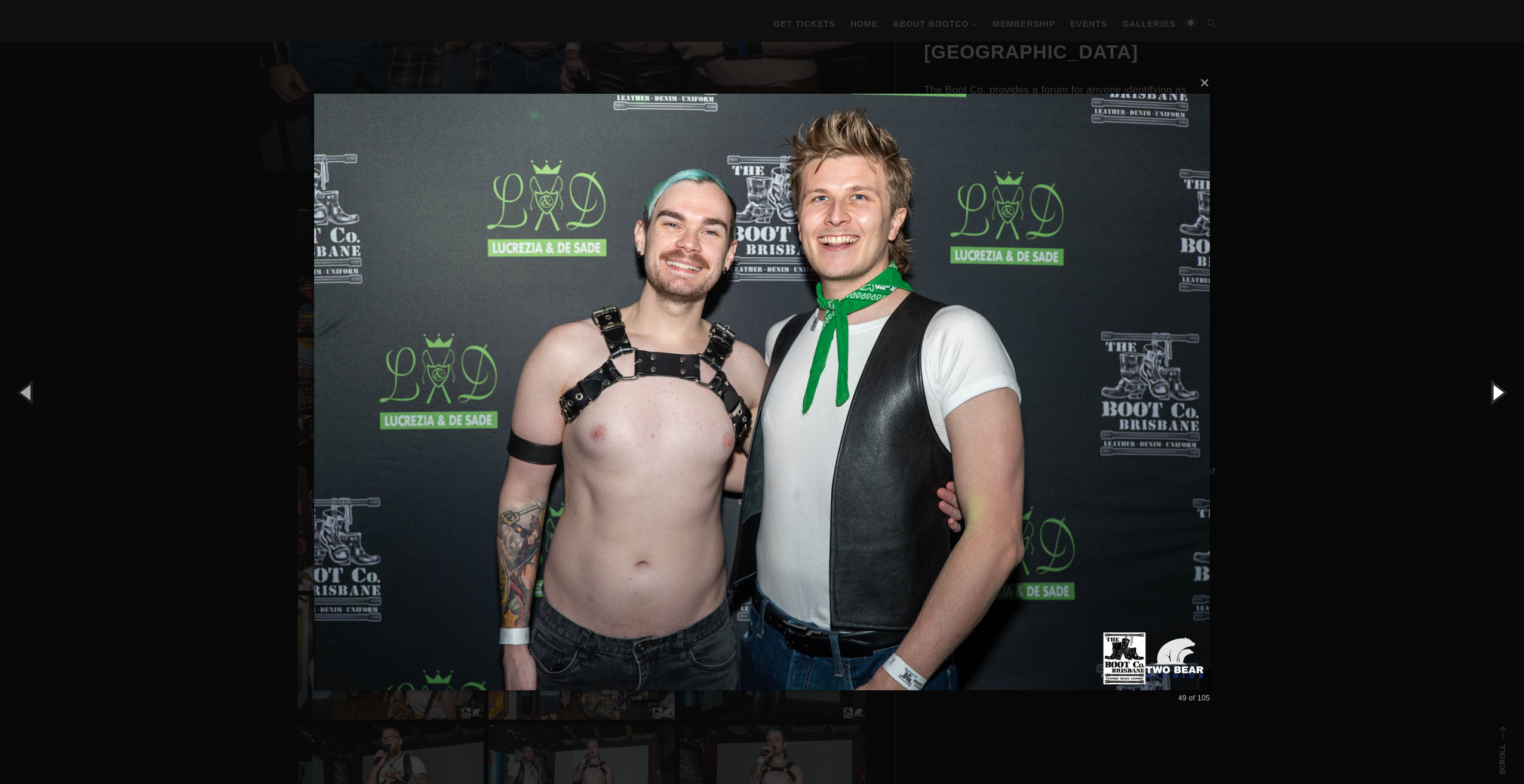
click at [1493, 395] on button "button" at bounding box center [1497, 392] width 54 height 66
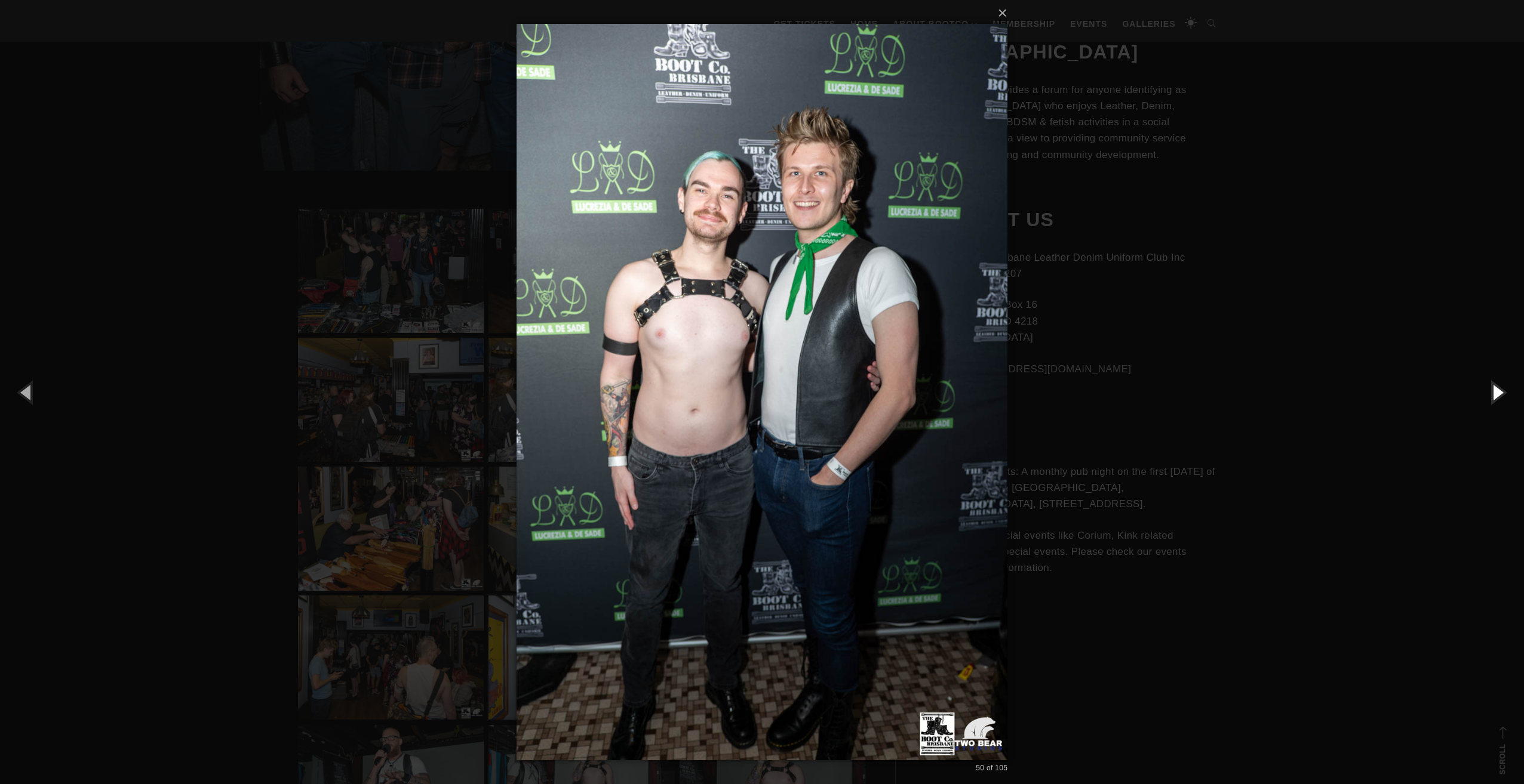
click at [1493, 395] on button "button" at bounding box center [1497, 392] width 54 height 66
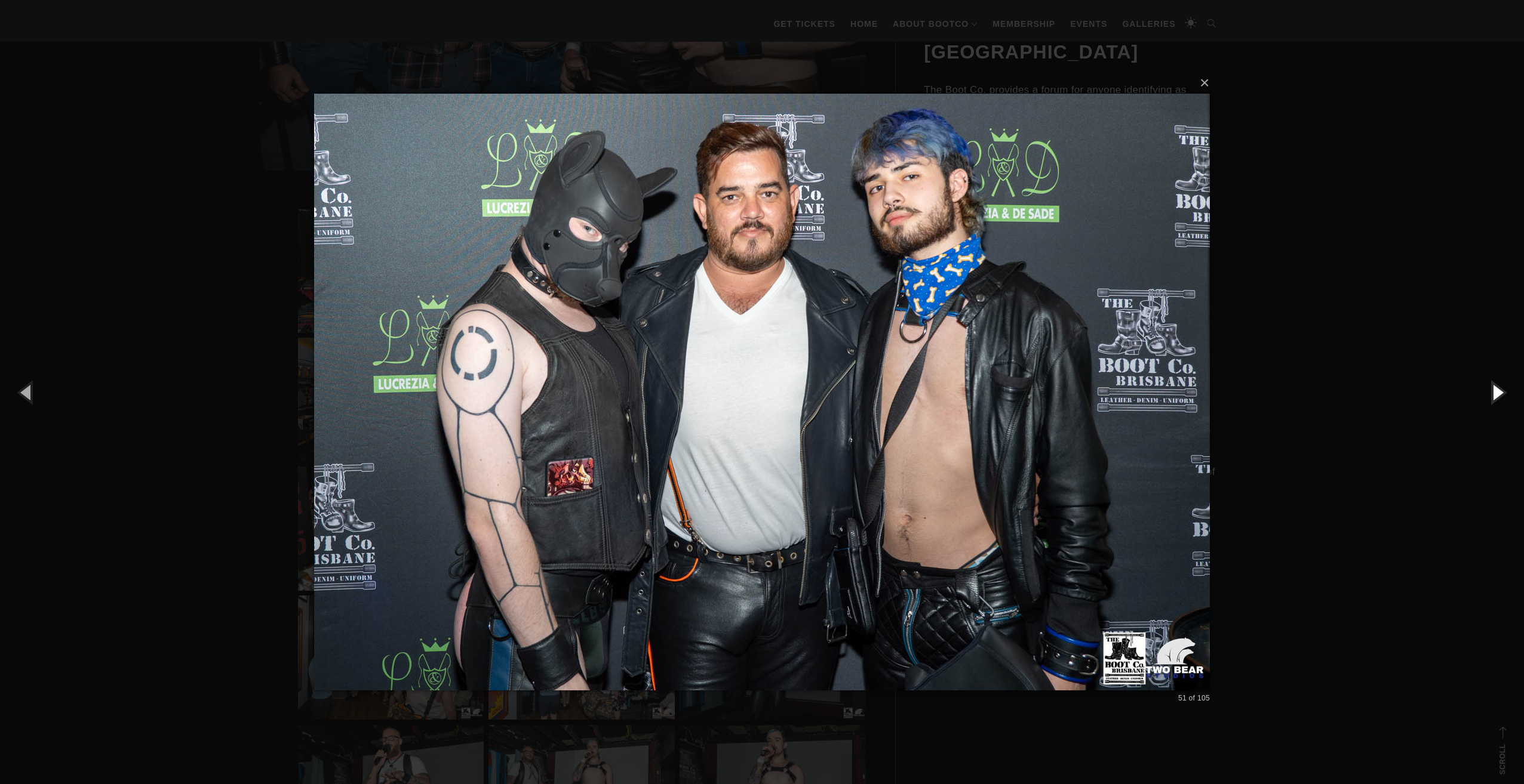
click at [1493, 395] on button "button" at bounding box center [1497, 392] width 54 height 66
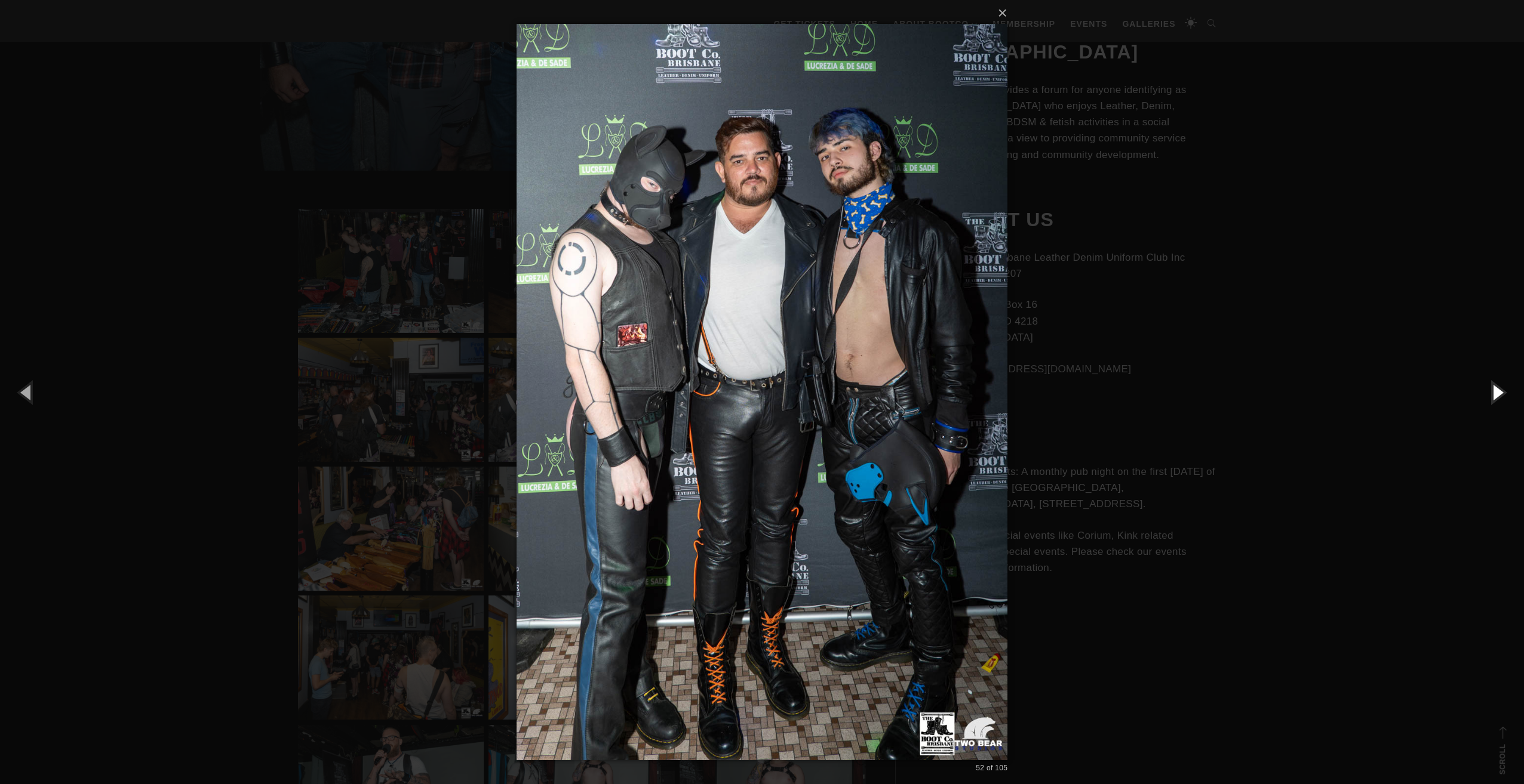
click at [1493, 395] on button "button" at bounding box center [1497, 392] width 54 height 66
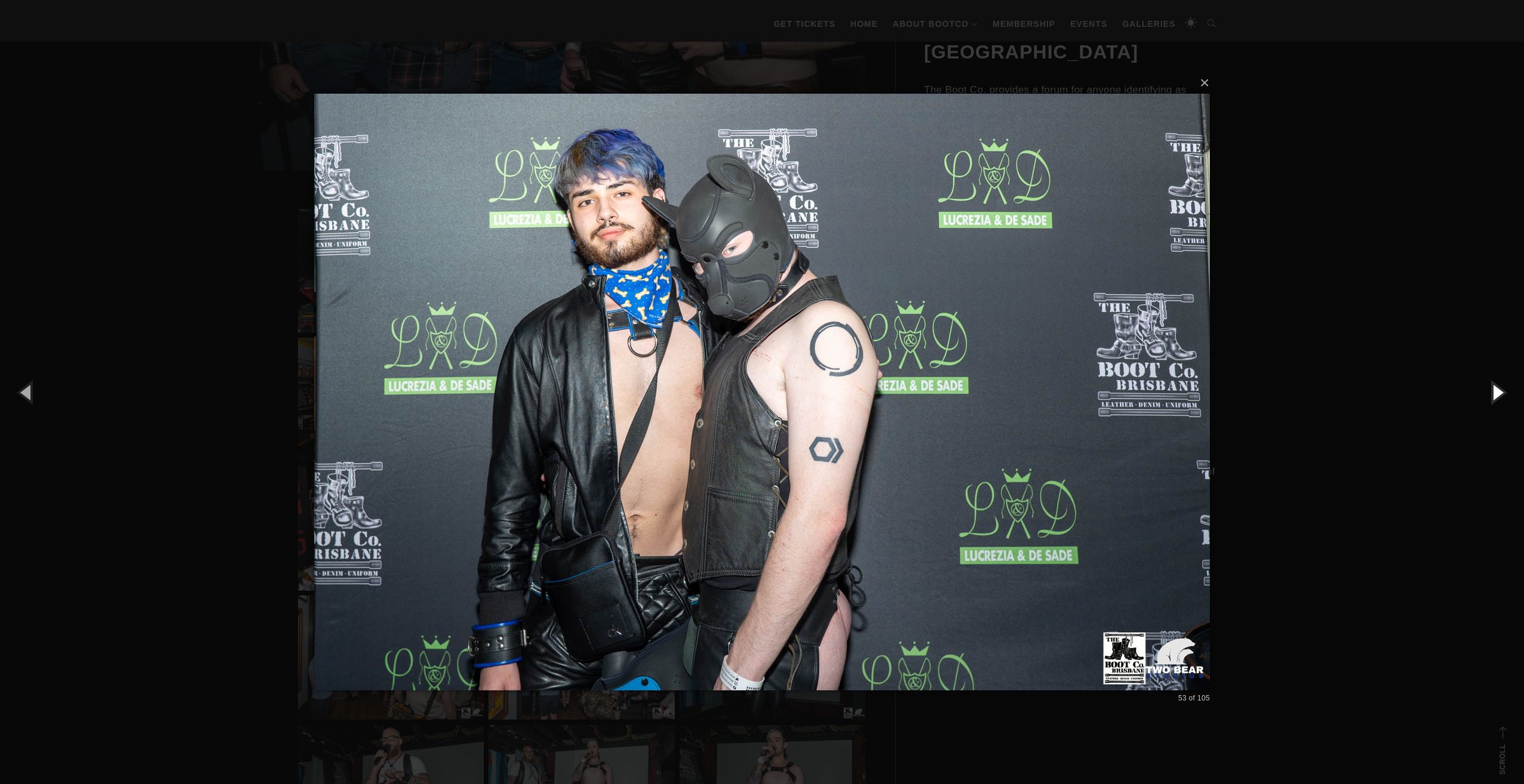
click at [1493, 395] on button "button" at bounding box center [1497, 392] width 54 height 66
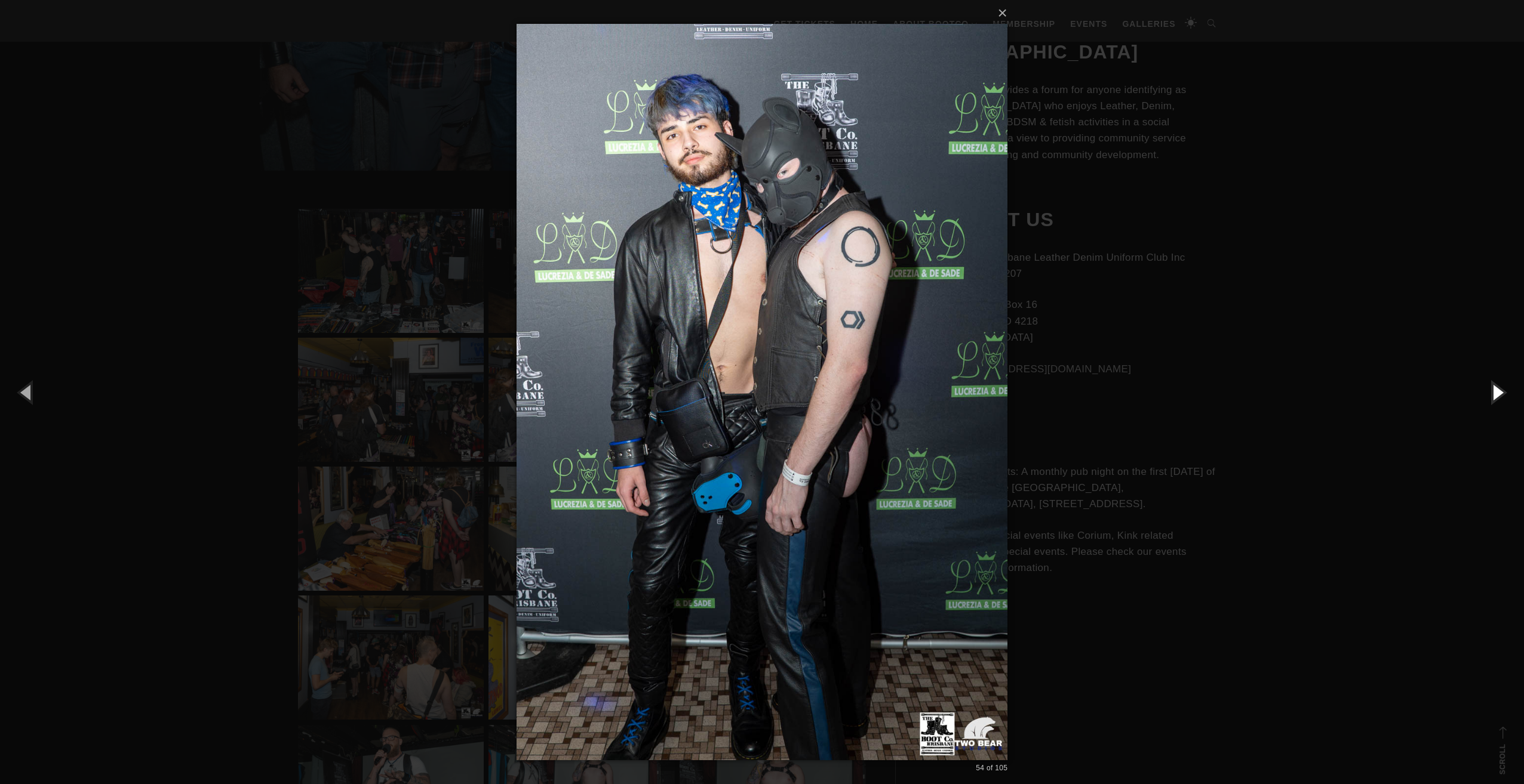
click at [1493, 395] on button "button" at bounding box center [1497, 392] width 54 height 66
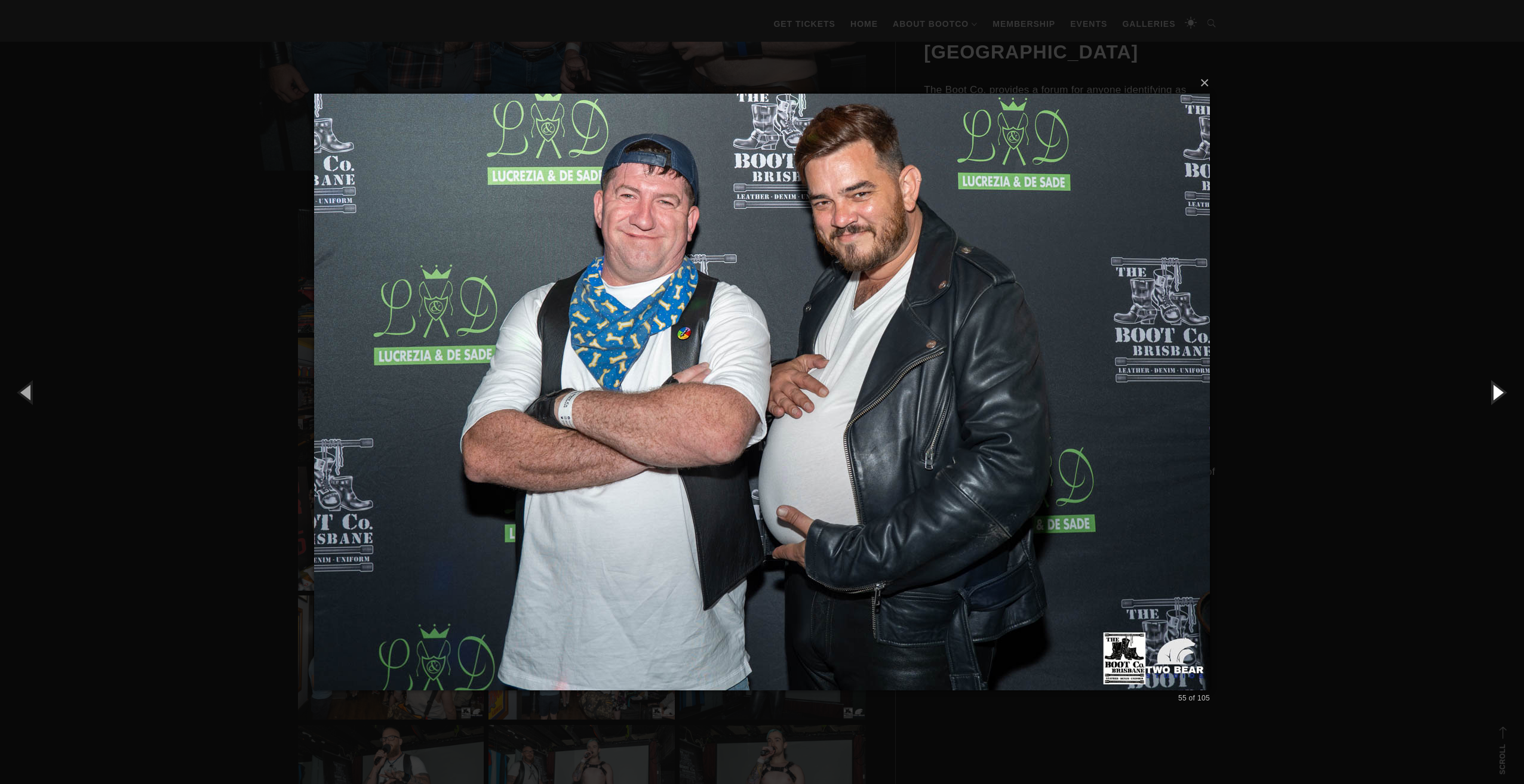
click at [1493, 395] on button "button" at bounding box center [1497, 392] width 54 height 66
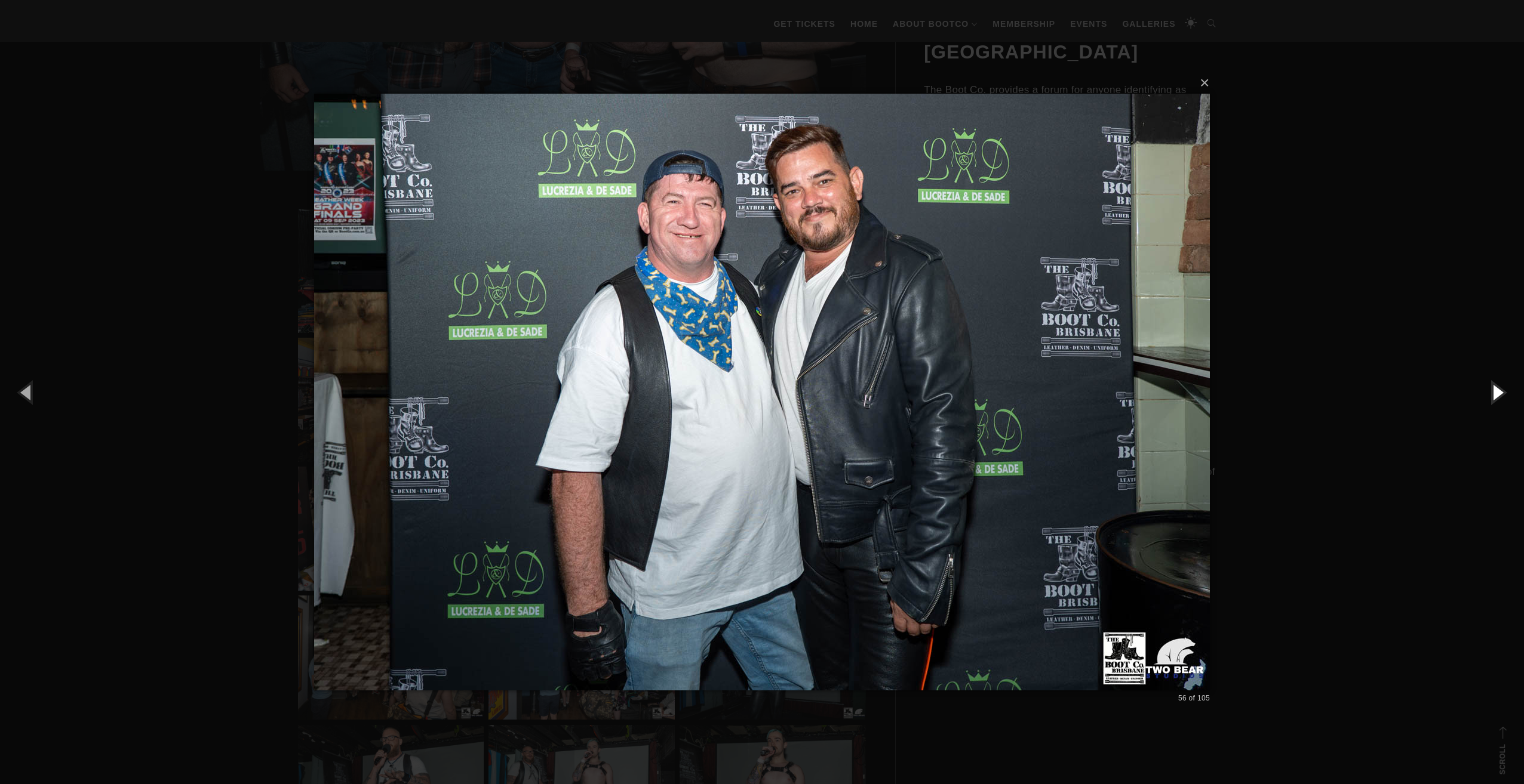
click at [1493, 395] on button "button" at bounding box center [1497, 392] width 54 height 66
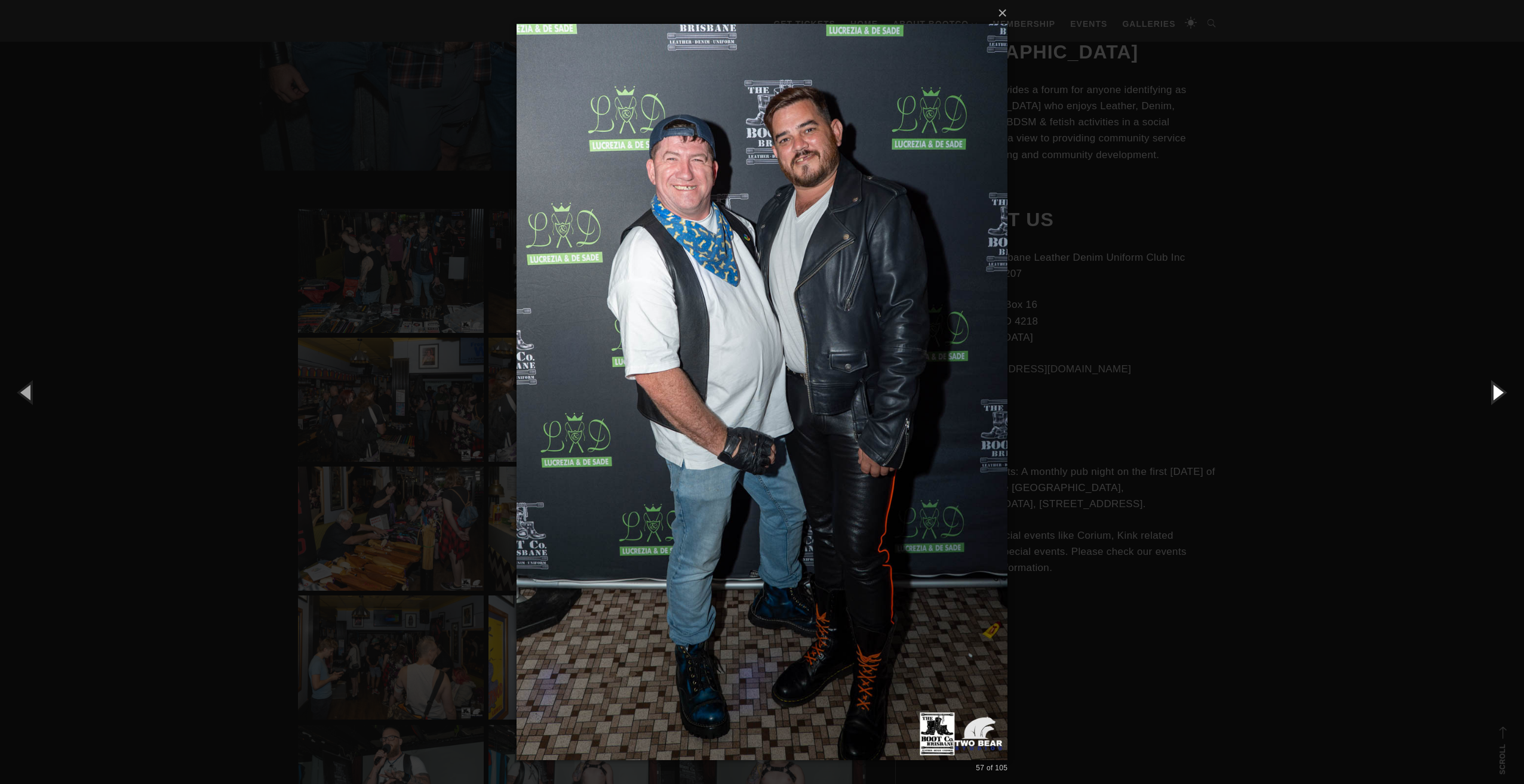
click at [1493, 395] on button "button" at bounding box center [1497, 392] width 54 height 66
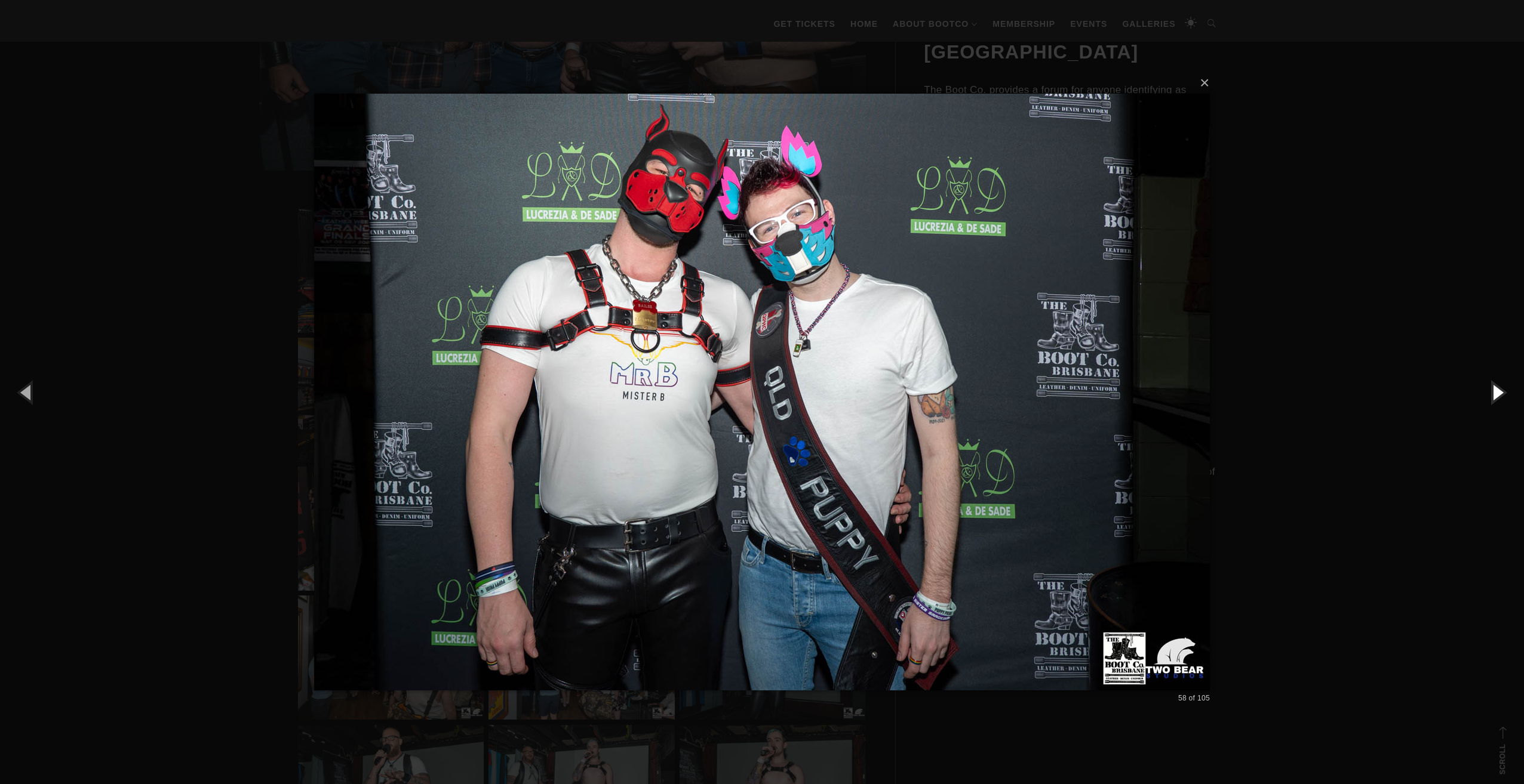
click at [1493, 395] on button "button" at bounding box center [1497, 392] width 54 height 66
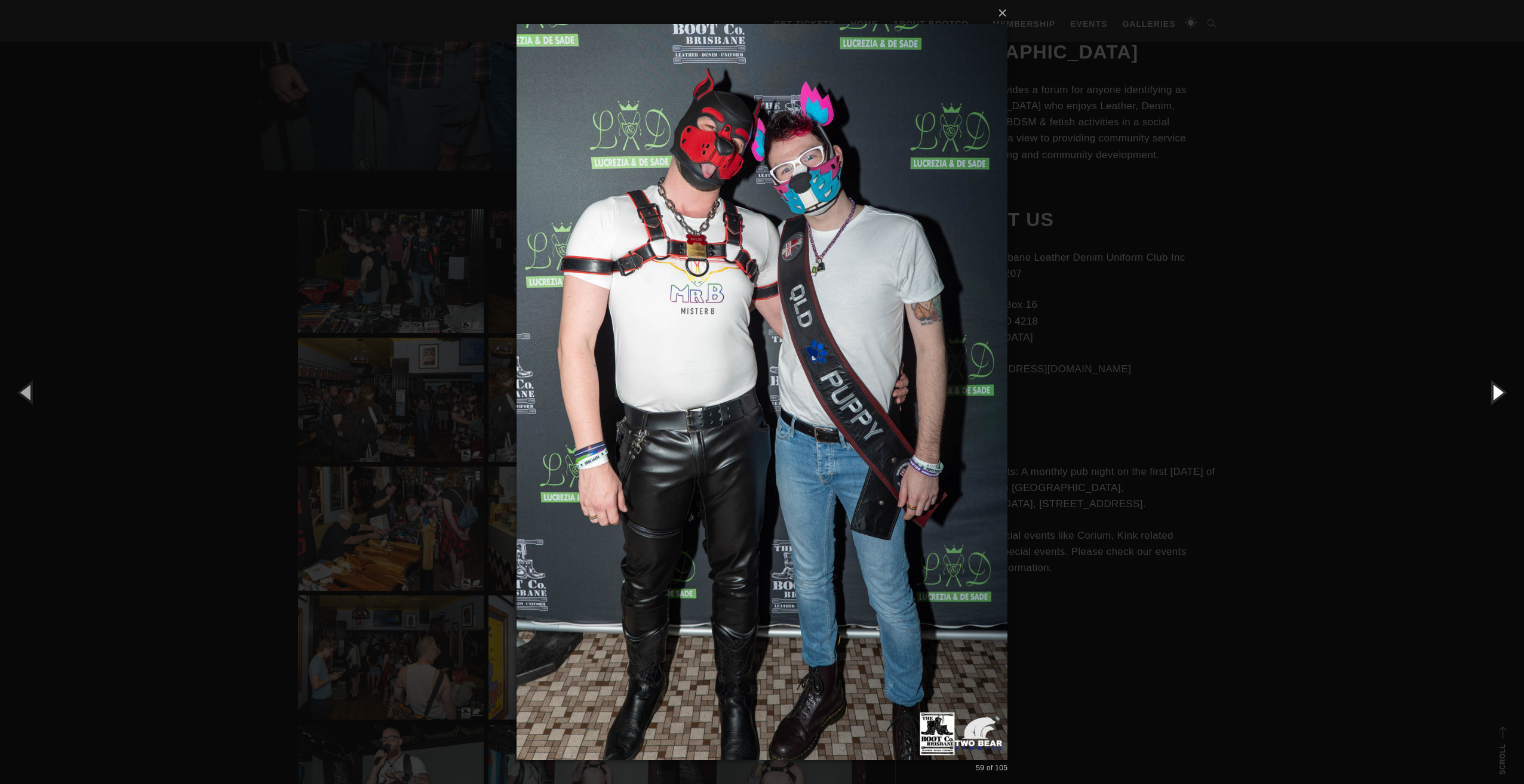
click at [1493, 395] on button "button" at bounding box center [1497, 392] width 54 height 66
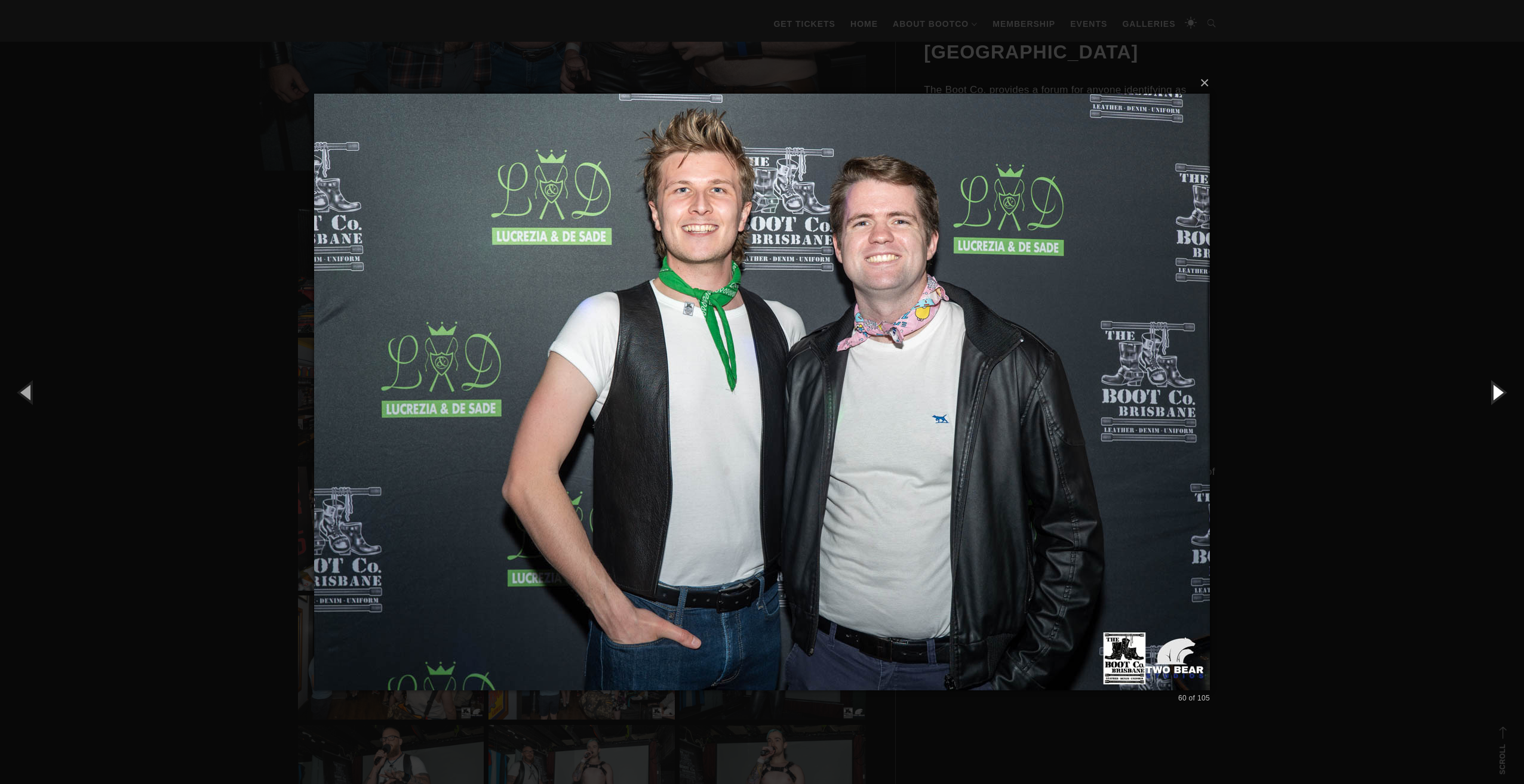
click at [1493, 395] on button "button" at bounding box center [1497, 392] width 54 height 66
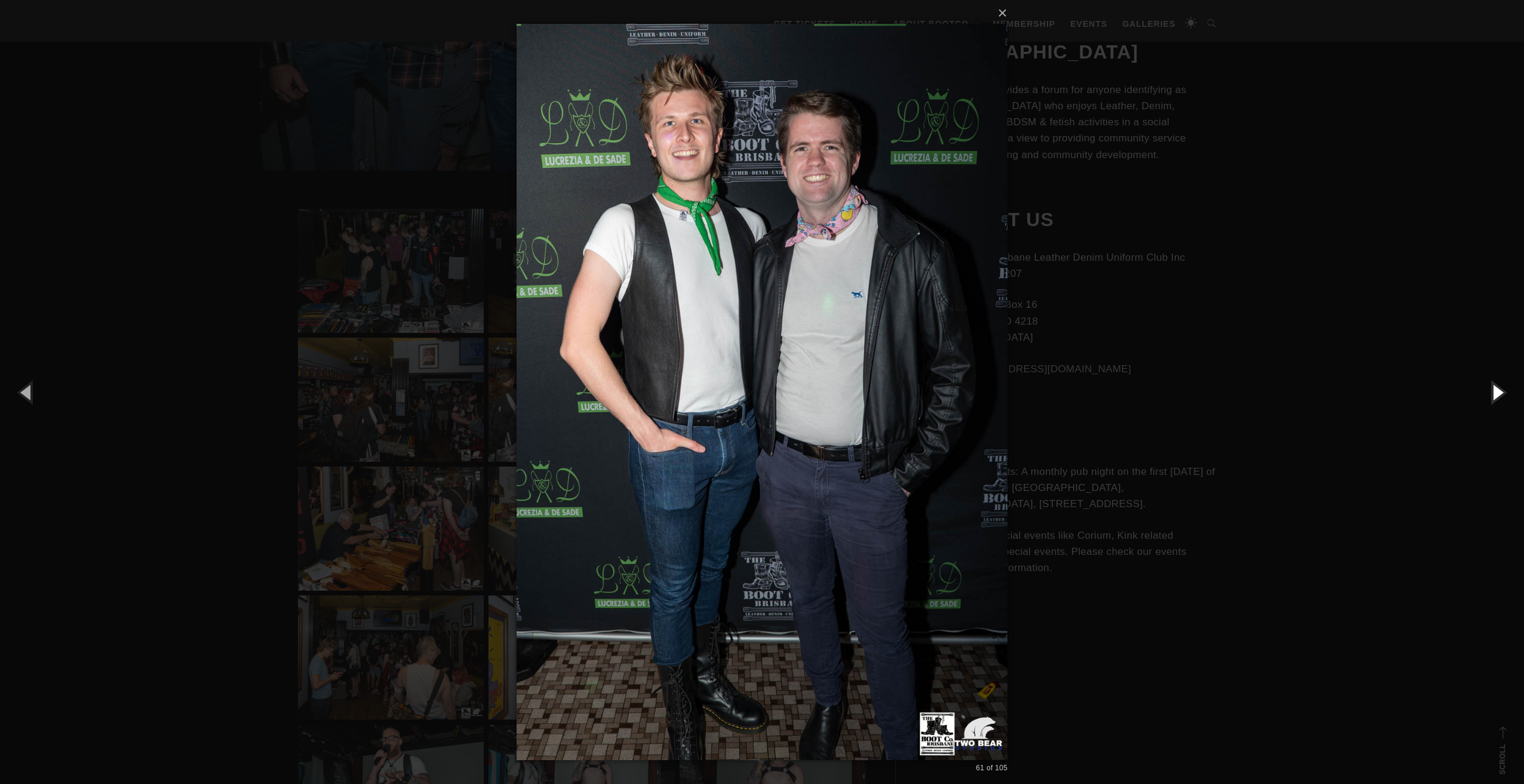
click at [1493, 395] on button "button" at bounding box center [1497, 392] width 54 height 66
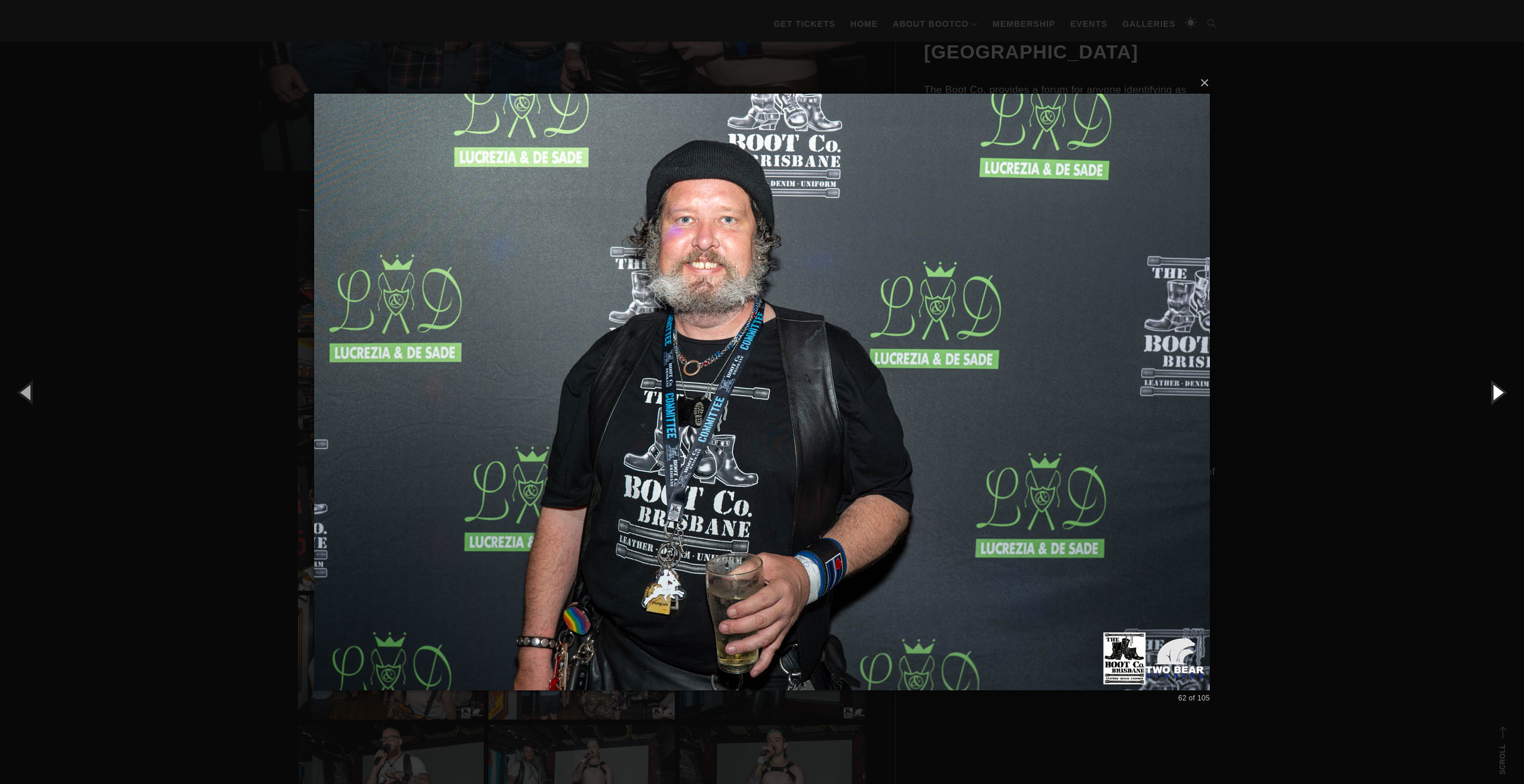
click at [1493, 395] on button "button" at bounding box center [1497, 392] width 54 height 66
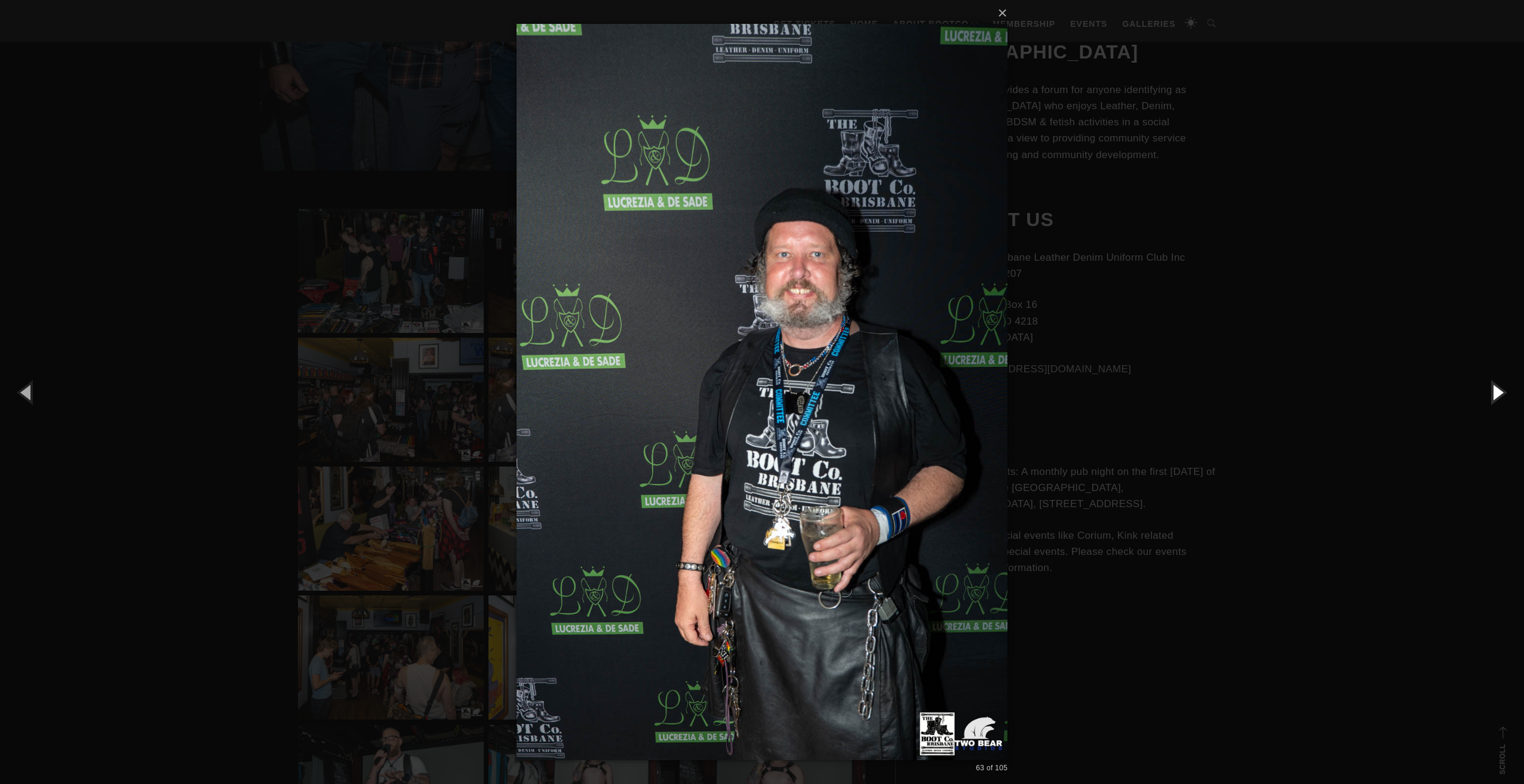
click at [1493, 395] on button "button" at bounding box center [1497, 392] width 54 height 66
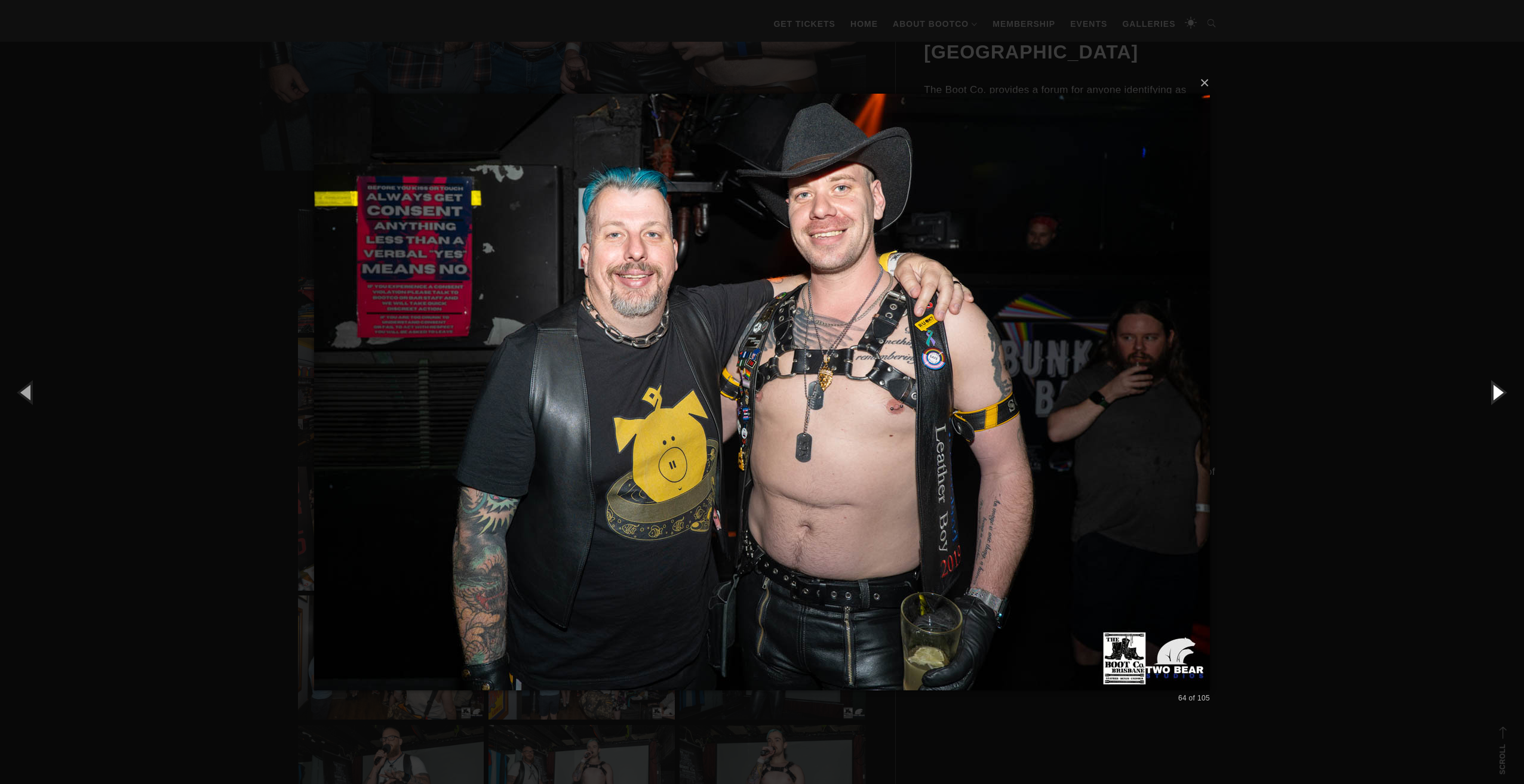
click at [1493, 395] on button "button" at bounding box center [1497, 392] width 54 height 66
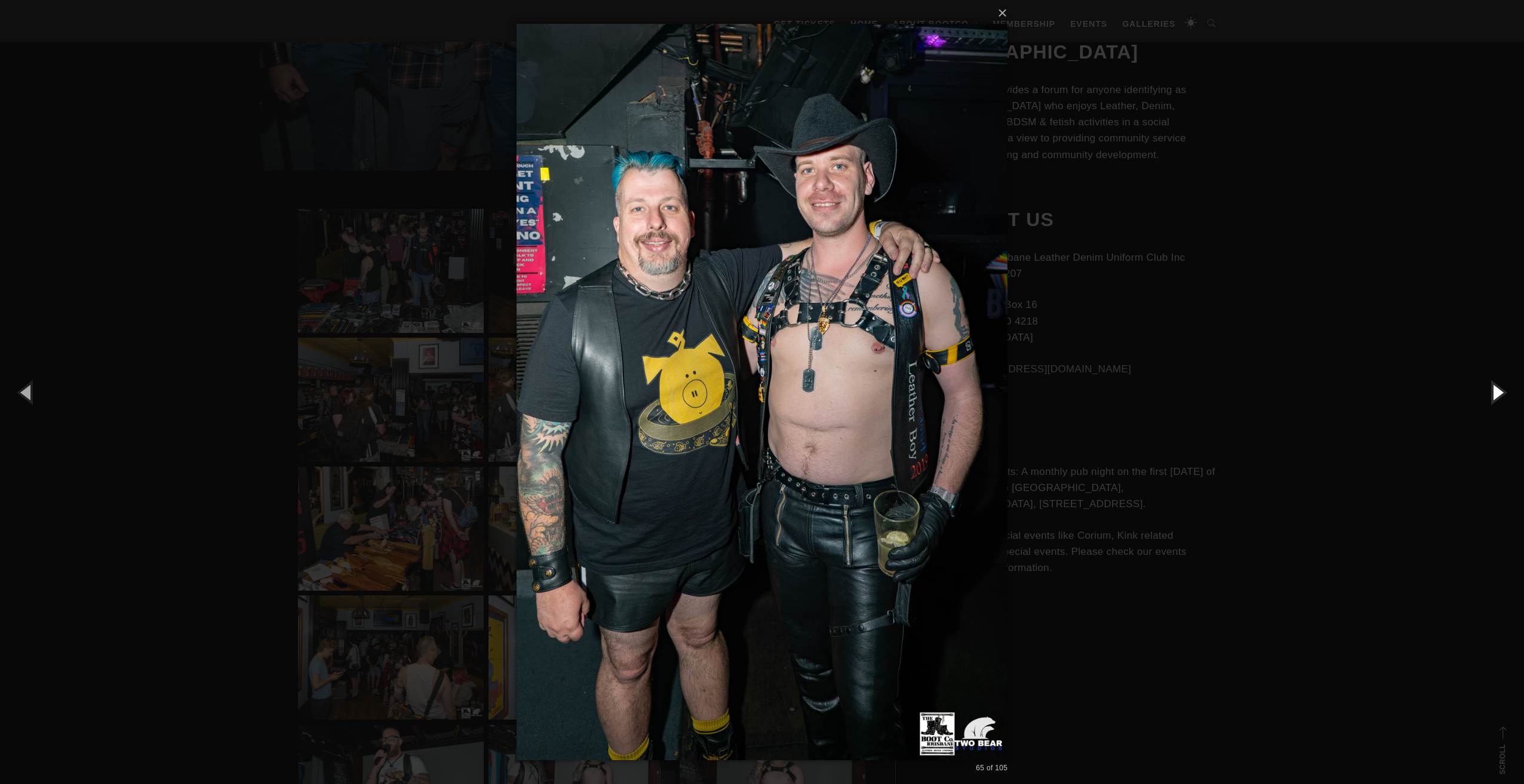
click at [1493, 395] on button "button" at bounding box center [1497, 392] width 54 height 66
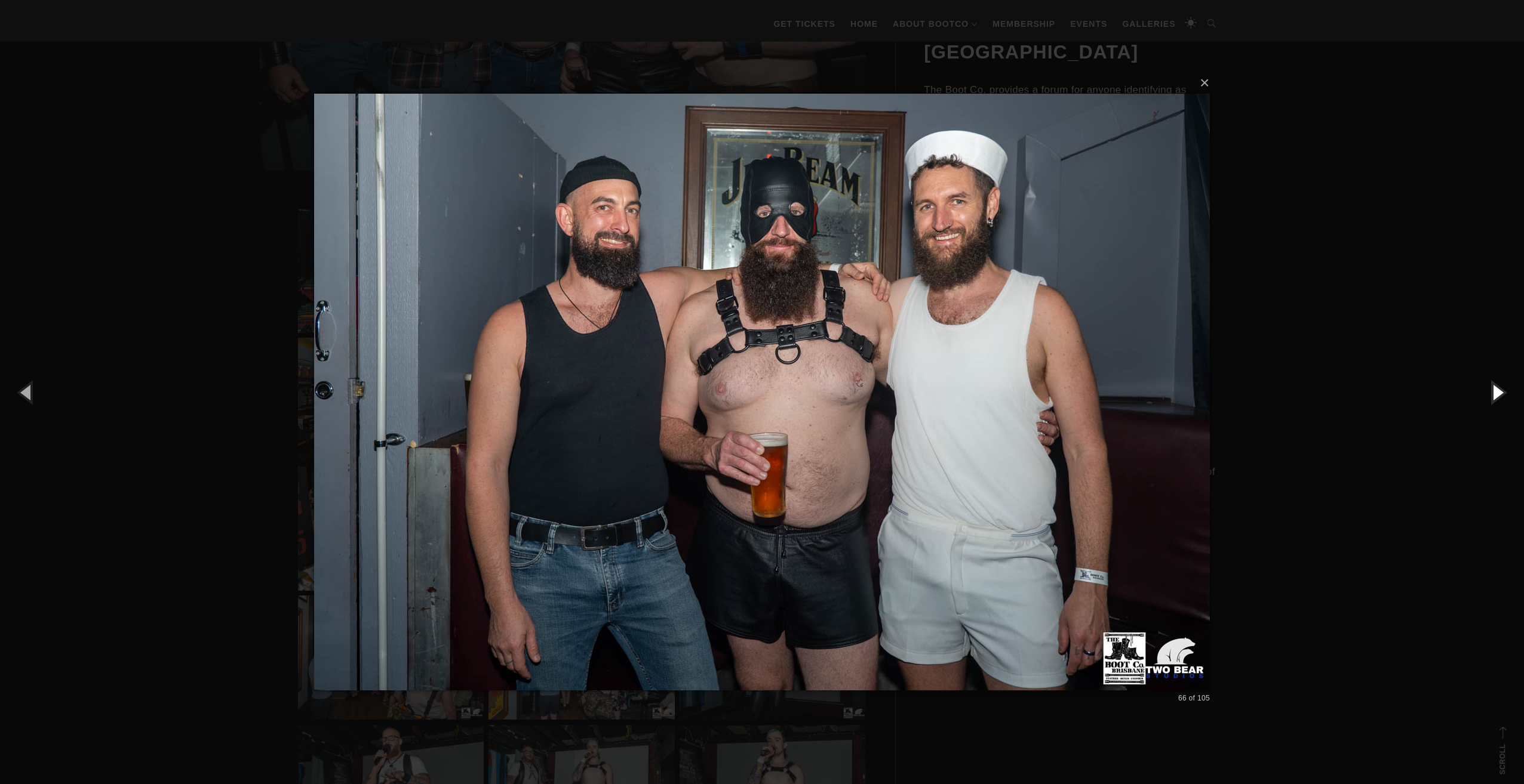
click at [1493, 395] on button "button" at bounding box center [1497, 392] width 54 height 66
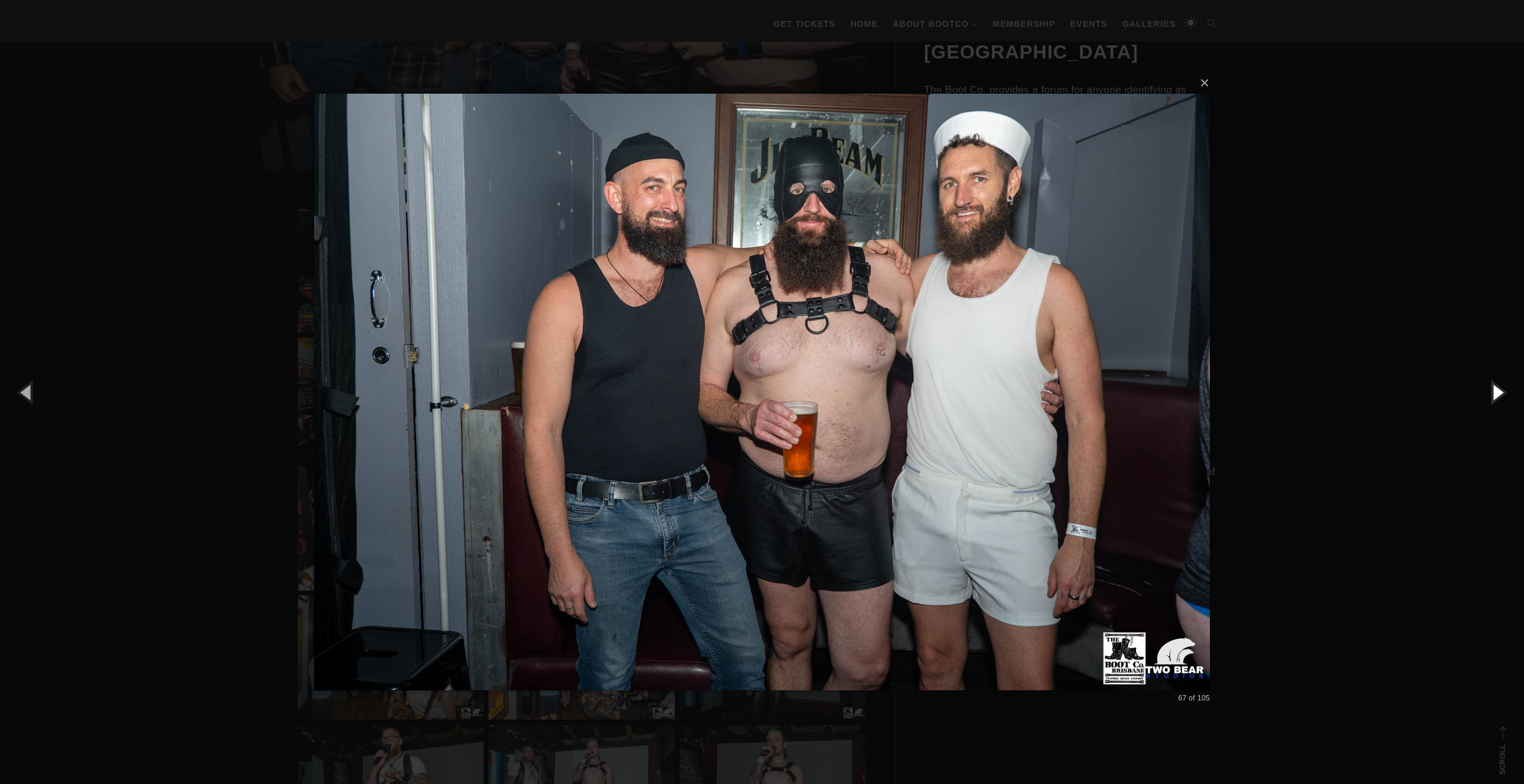
click at [1493, 395] on button "button" at bounding box center [1497, 392] width 54 height 66
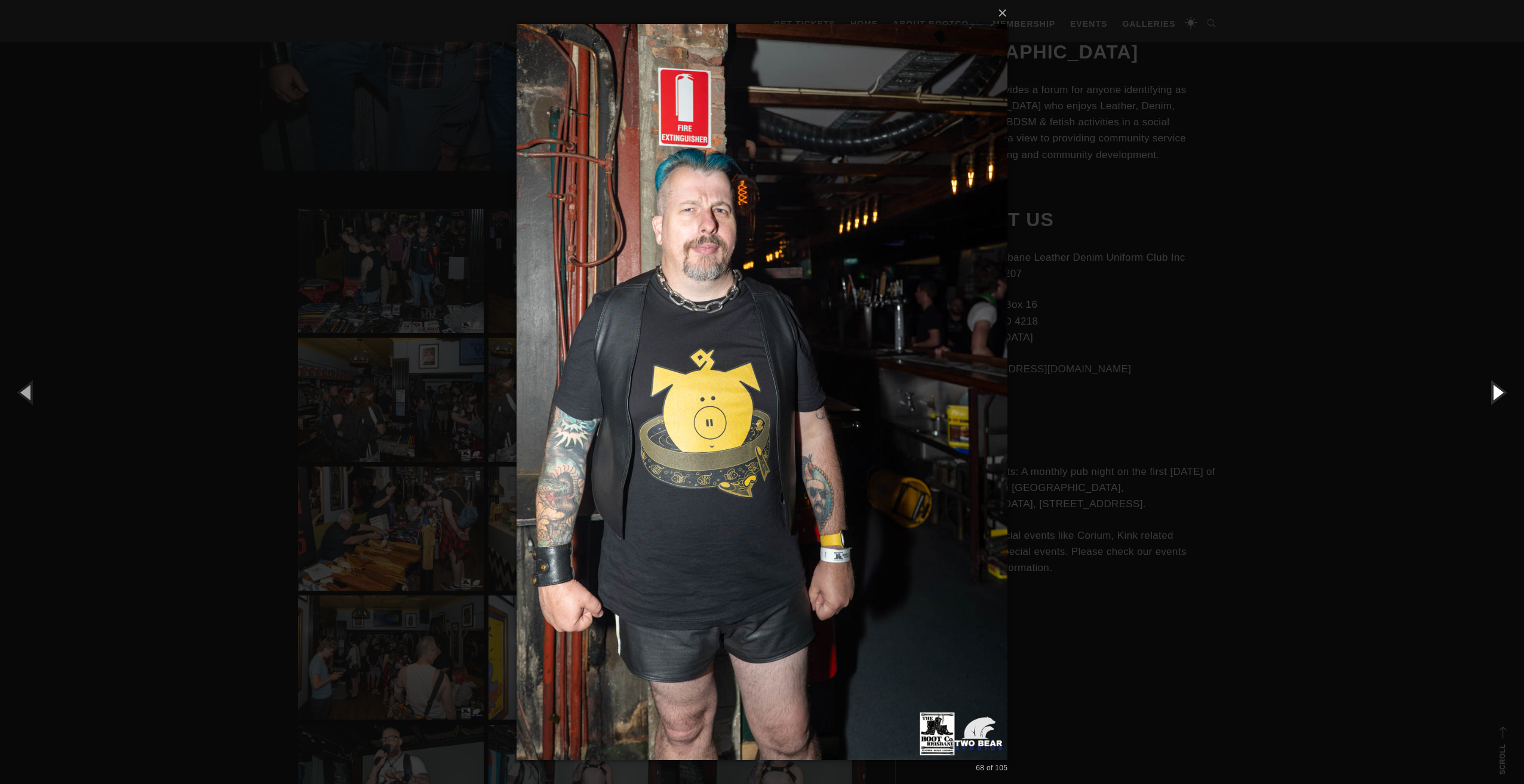
click at [1493, 395] on button "button" at bounding box center [1497, 392] width 54 height 66
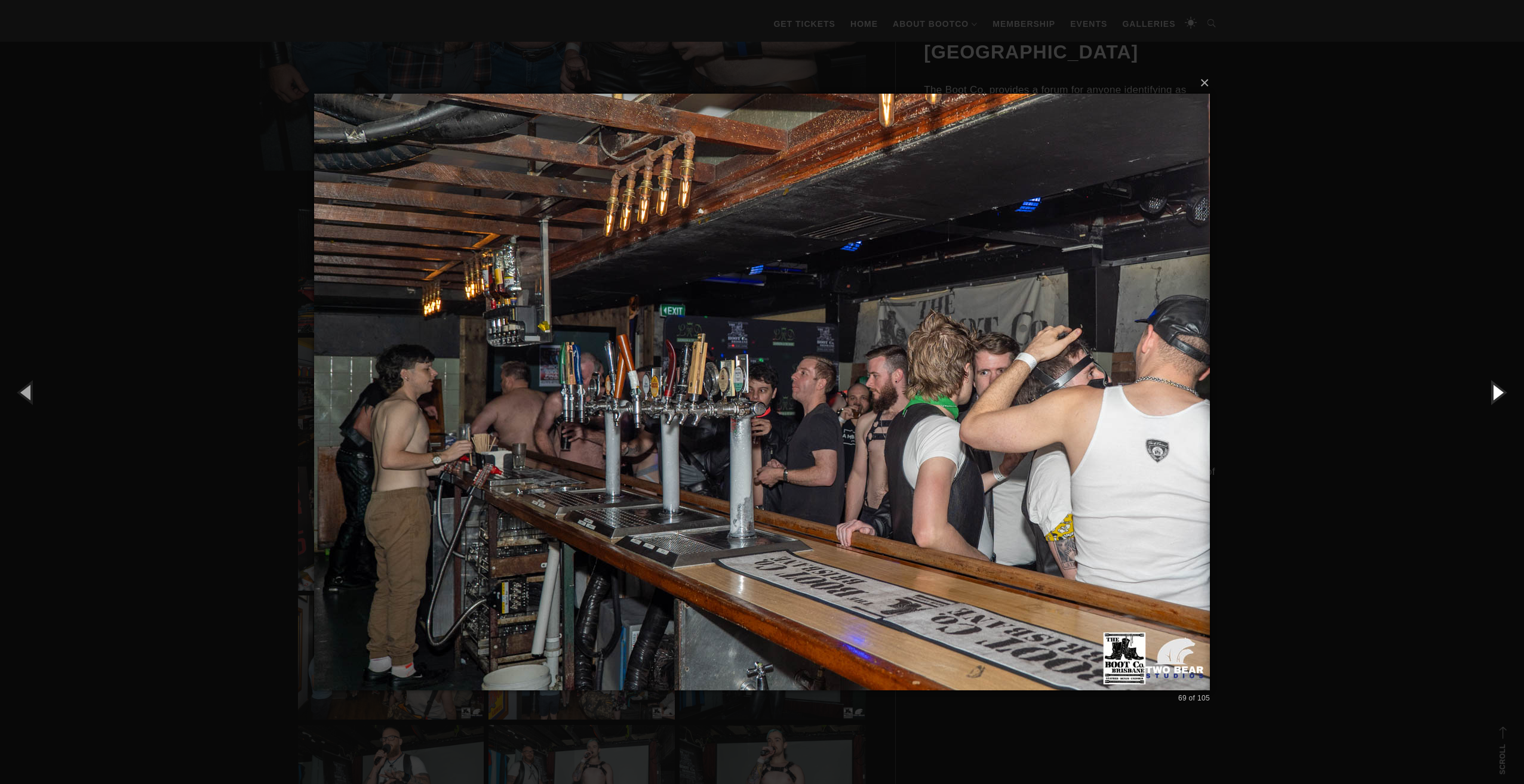
click at [1493, 395] on button "button" at bounding box center [1497, 392] width 54 height 66
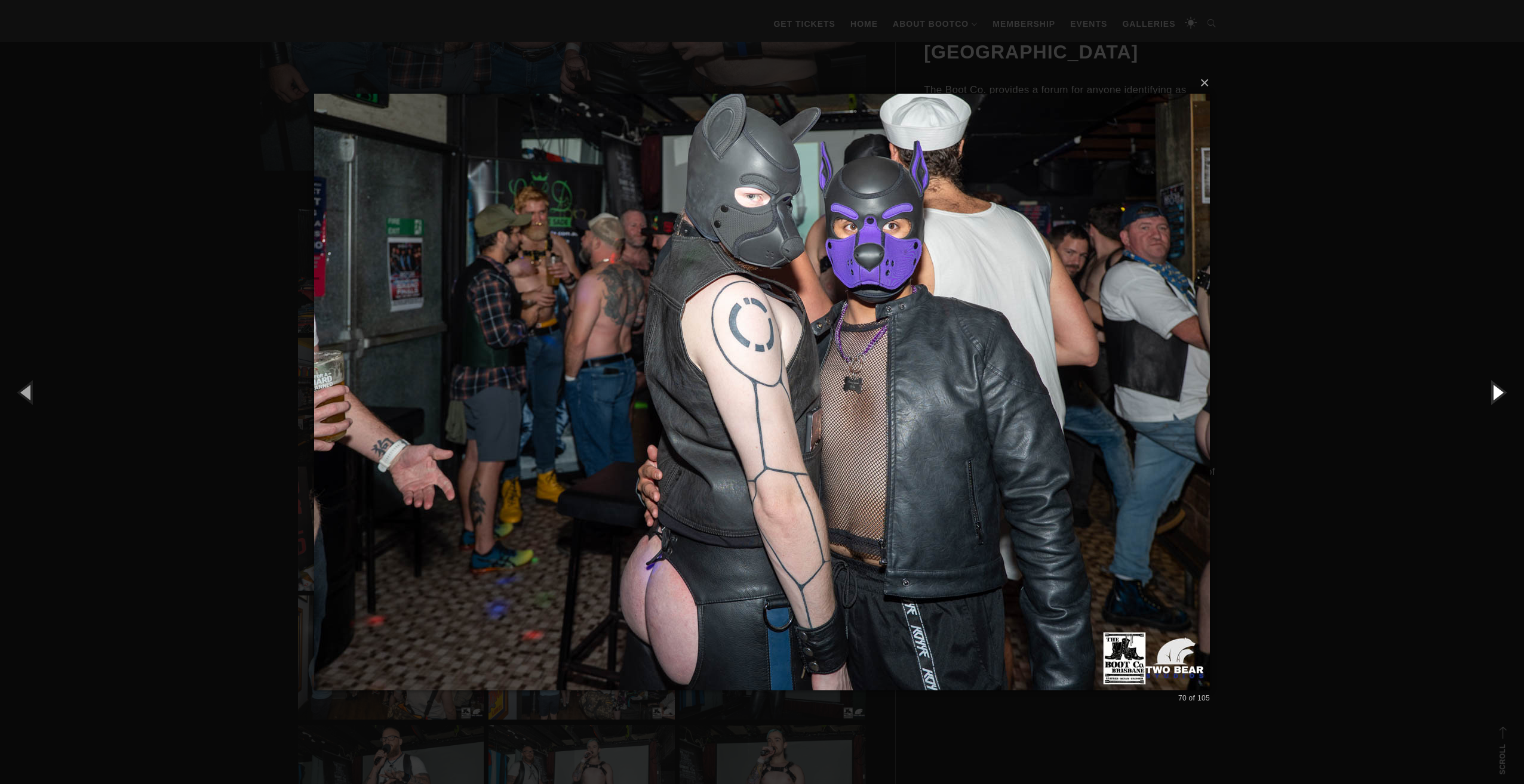
click at [1493, 395] on button "button" at bounding box center [1497, 392] width 54 height 66
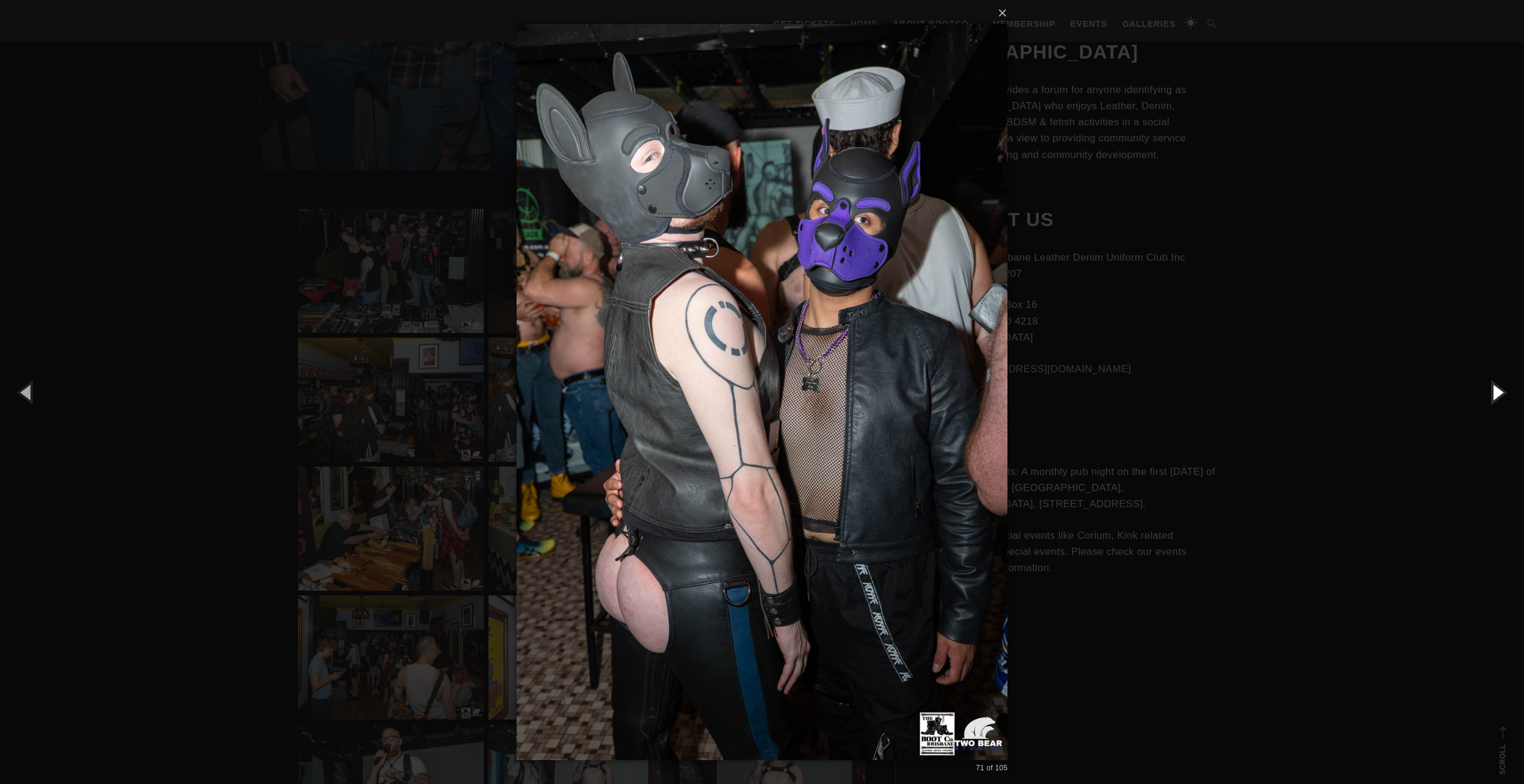
click at [1493, 395] on button "button" at bounding box center [1497, 392] width 54 height 66
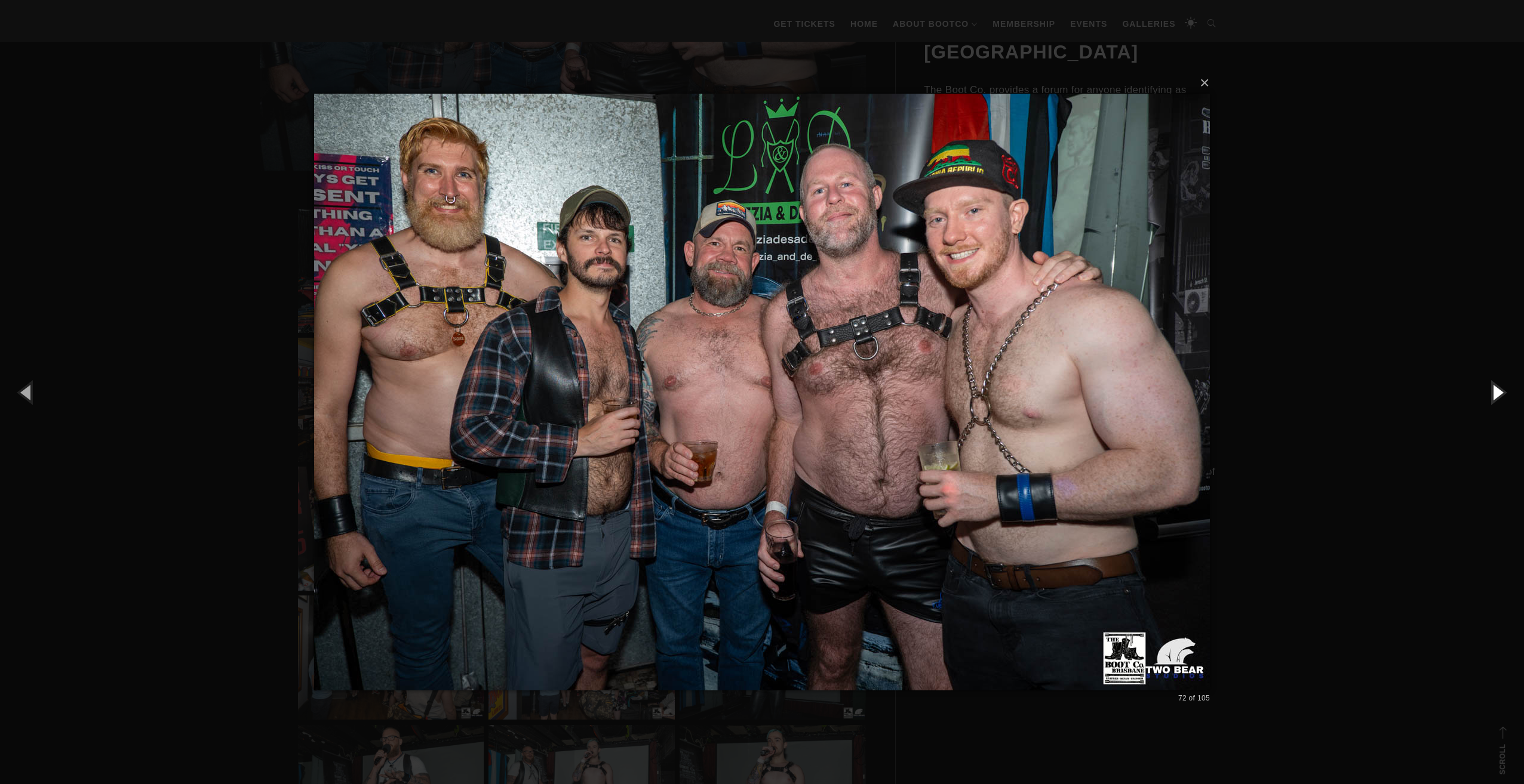
click at [1493, 395] on button "button" at bounding box center [1497, 392] width 54 height 66
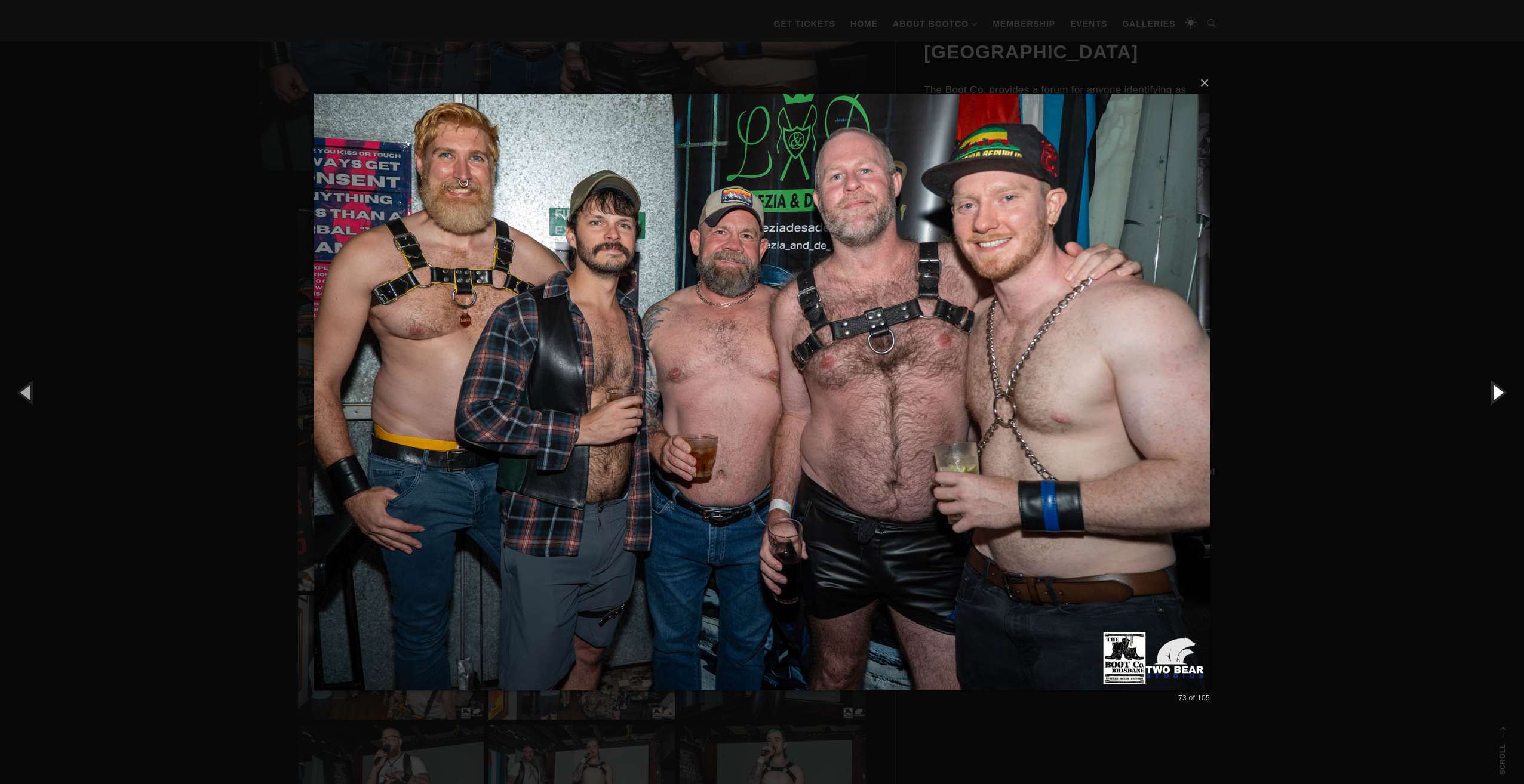
click at [1493, 395] on button "button" at bounding box center [1497, 392] width 54 height 66
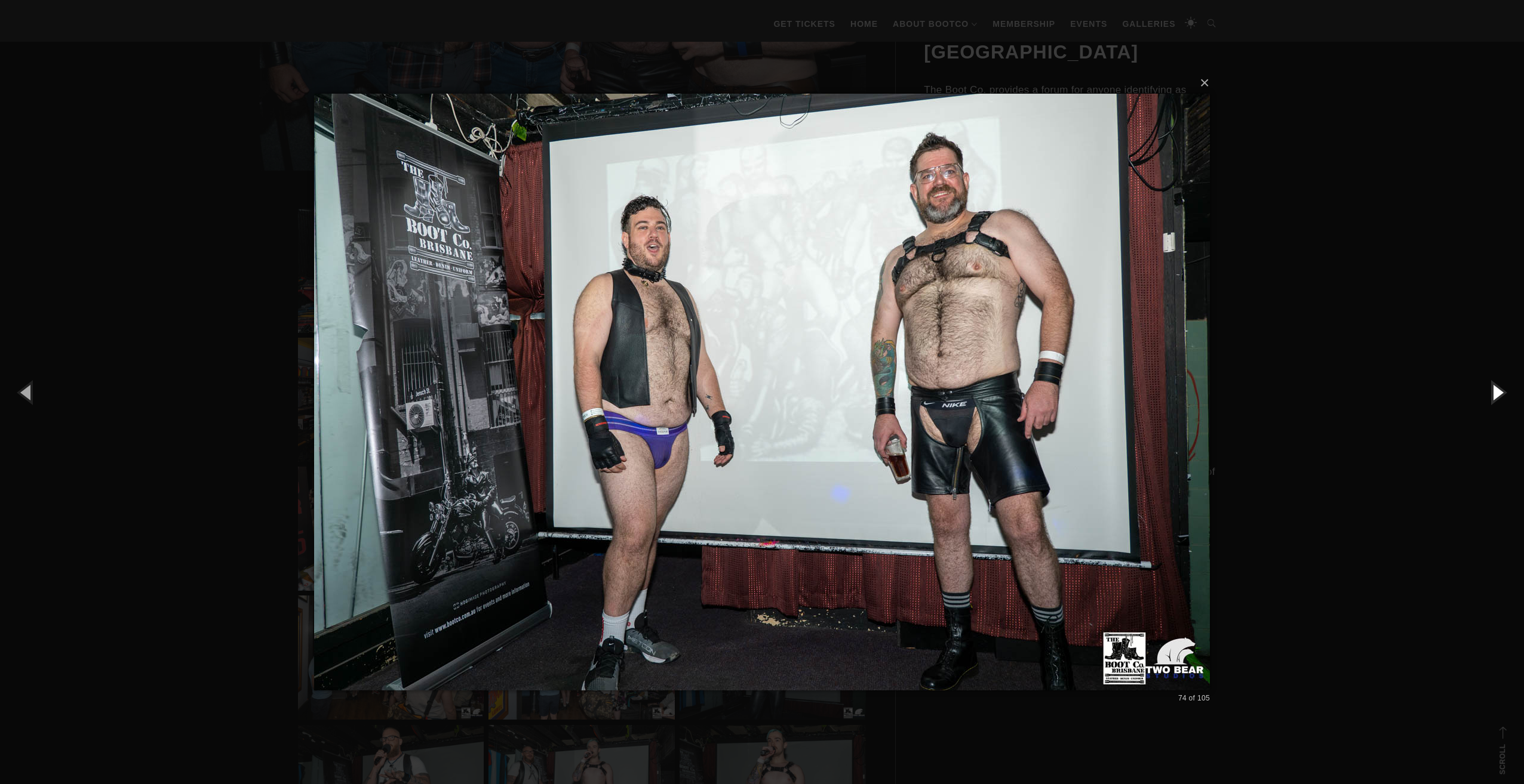
click at [1493, 395] on button "button" at bounding box center [1497, 392] width 54 height 66
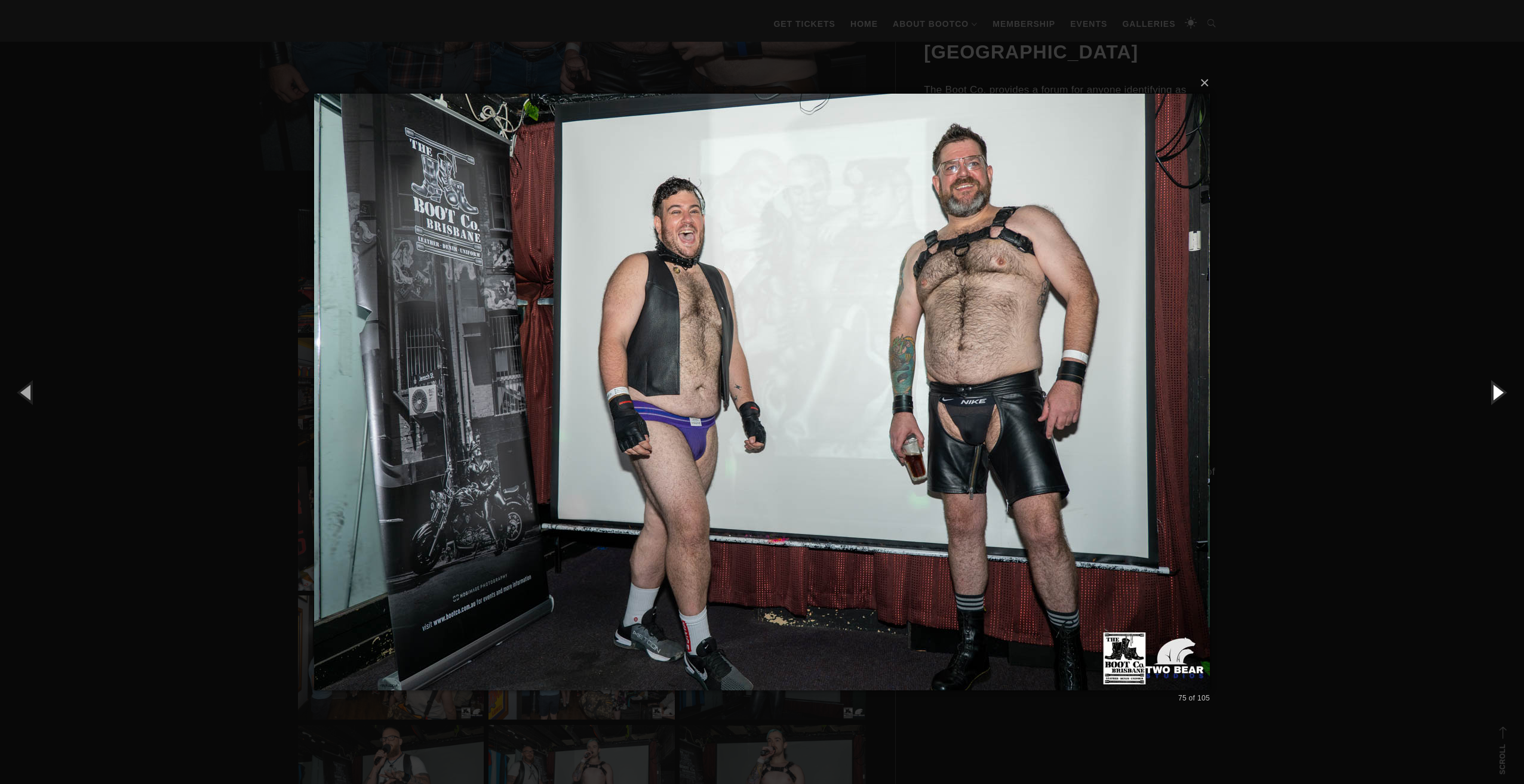
click at [1493, 395] on button "button" at bounding box center [1497, 392] width 54 height 66
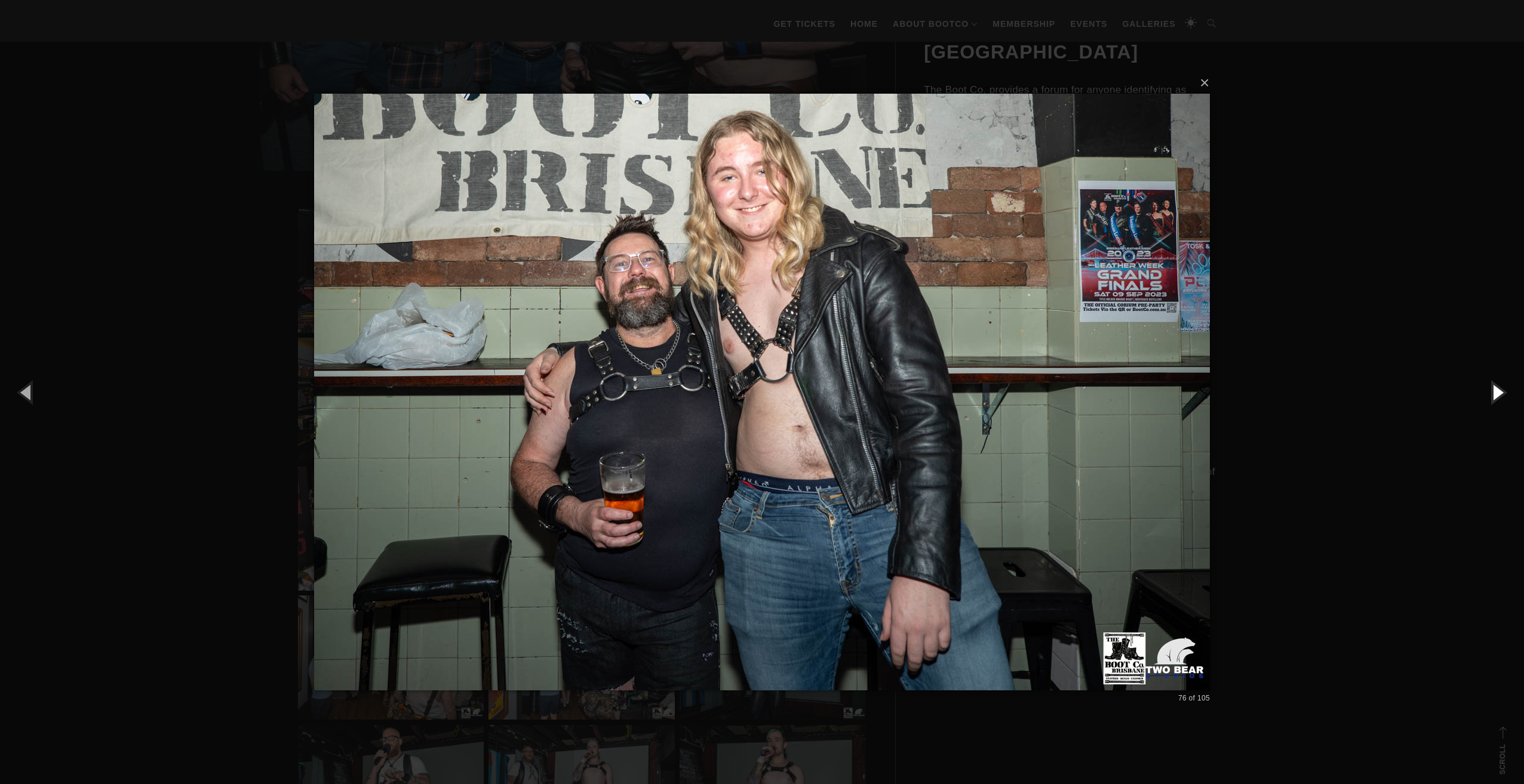
click at [1493, 395] on button "button" at bounding box center [1497, 392] width 54 height 66
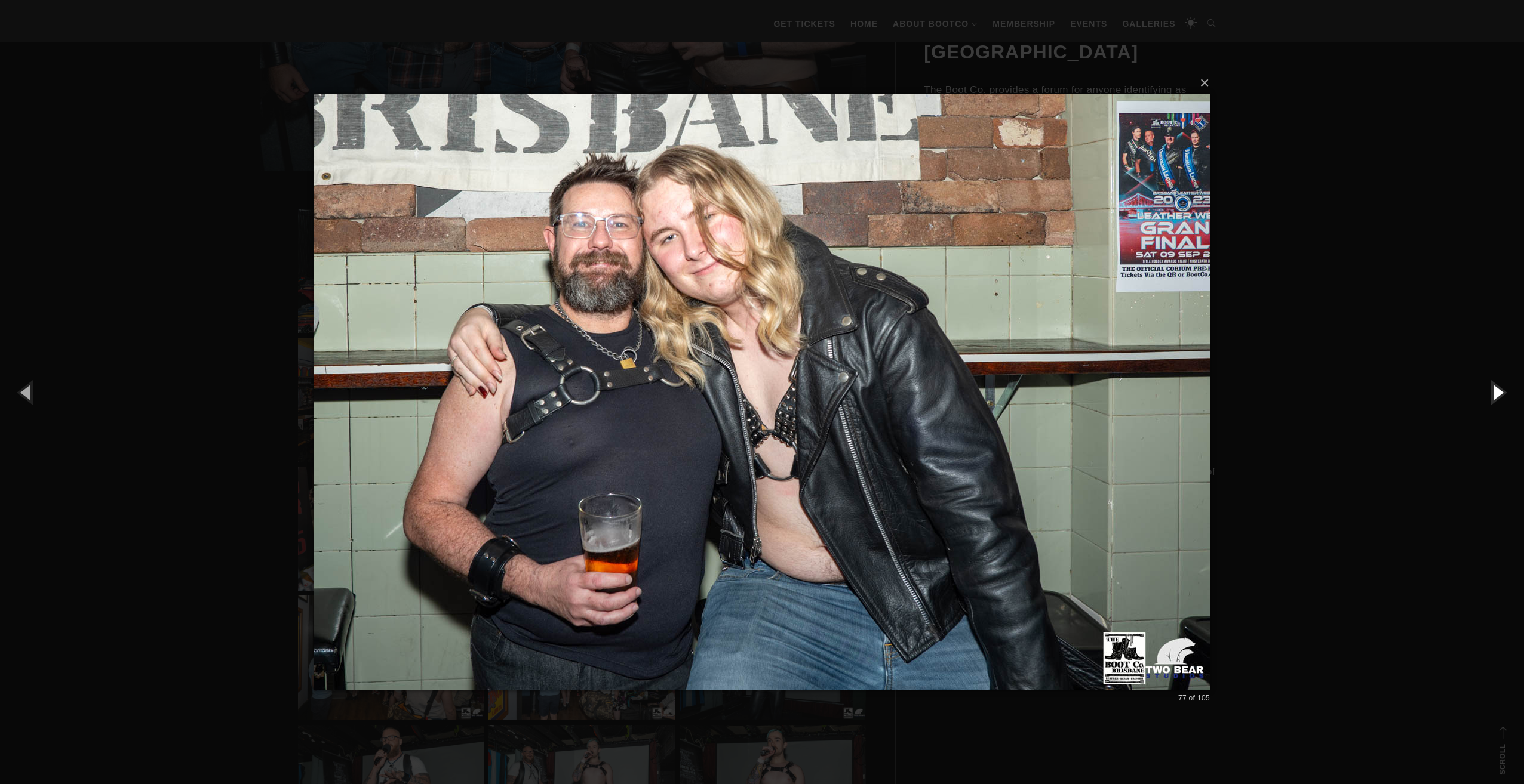
click at [1493, 395] on button "button" at bounding box center [1497, 392] width 54 height 66
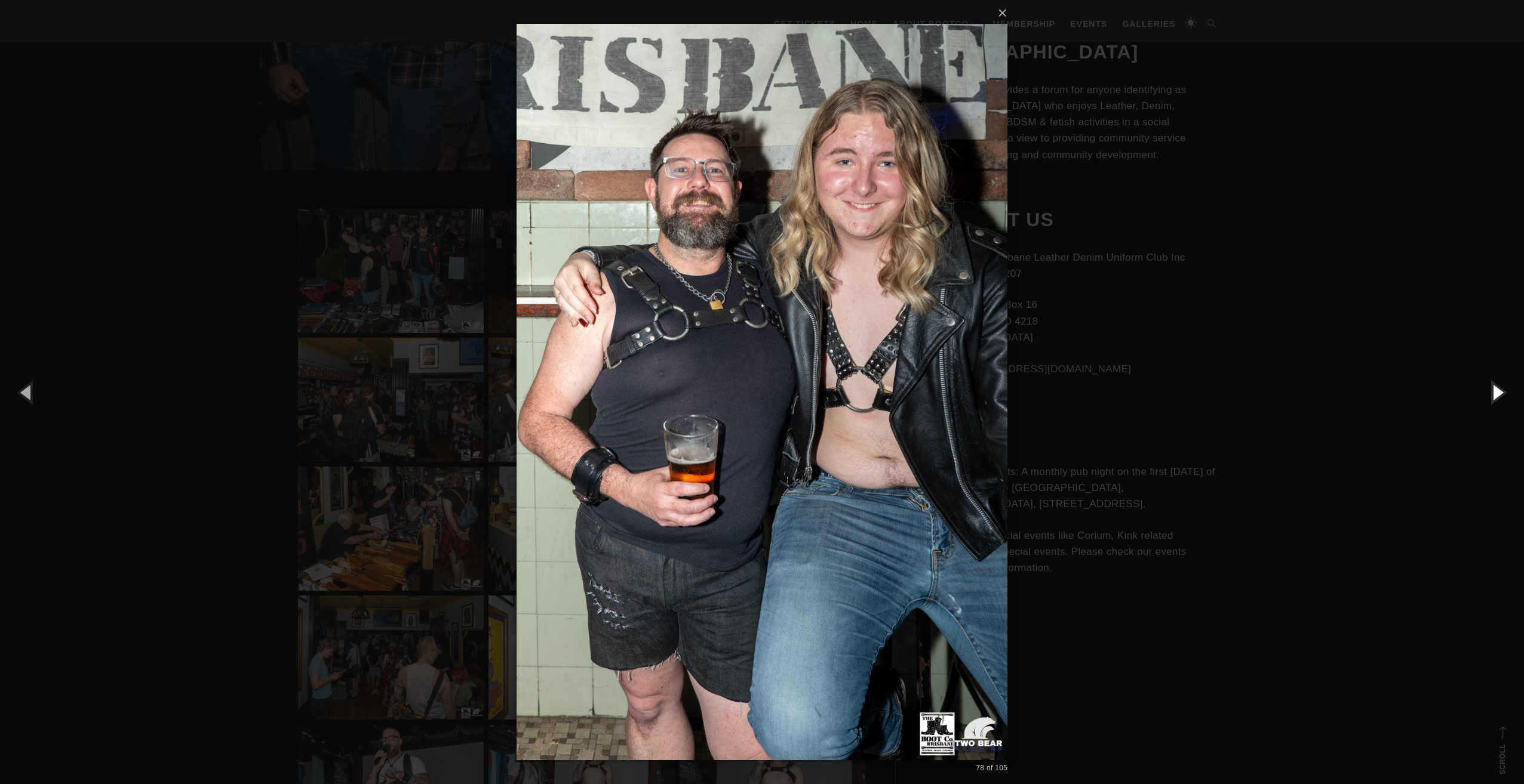
click at [1493, 395] on button "button" at bounding box center [1497, 392] width 54 height 66
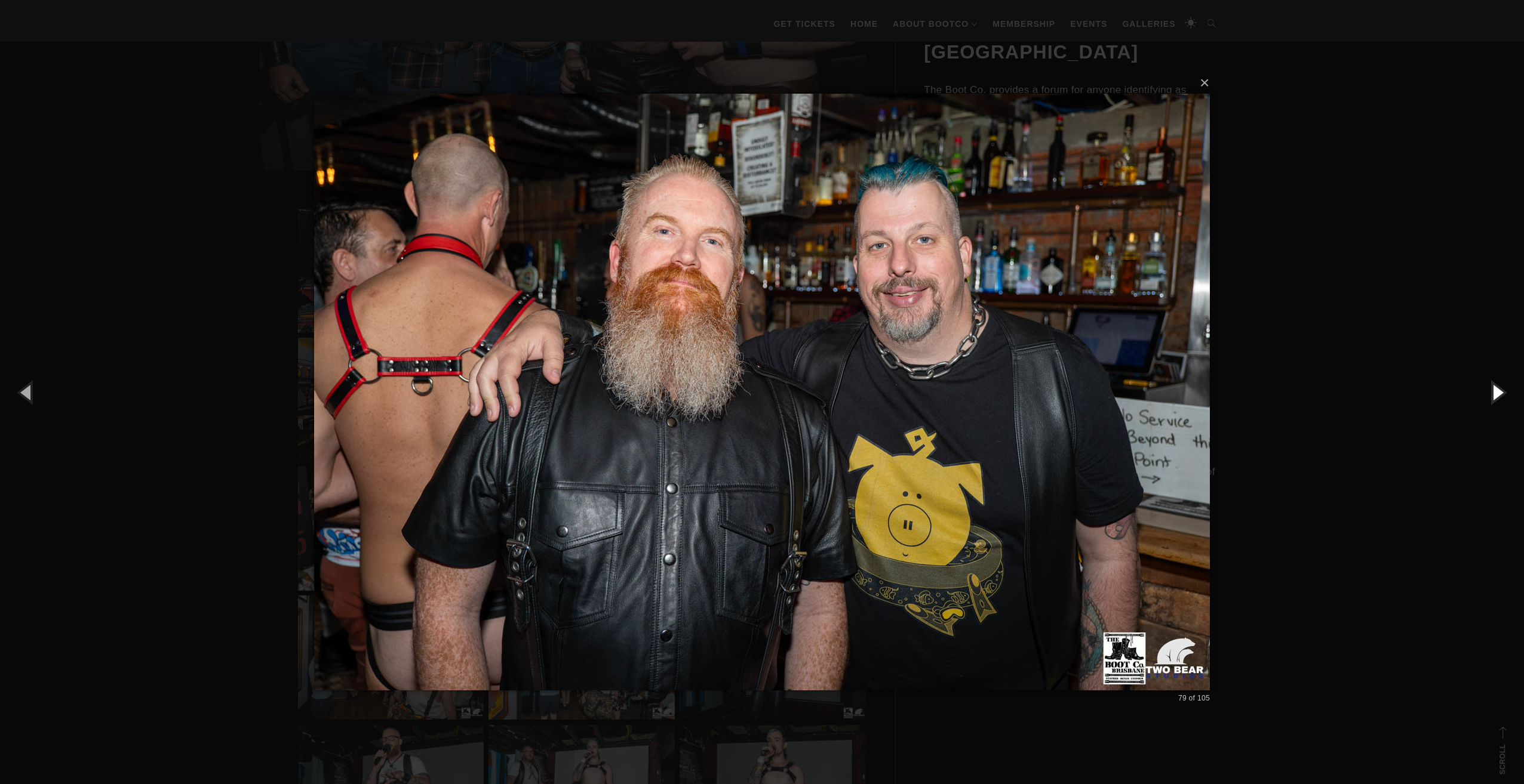
click at [1493, 395] on button "button" at bounding box center [1497, 392] width 54 height 66
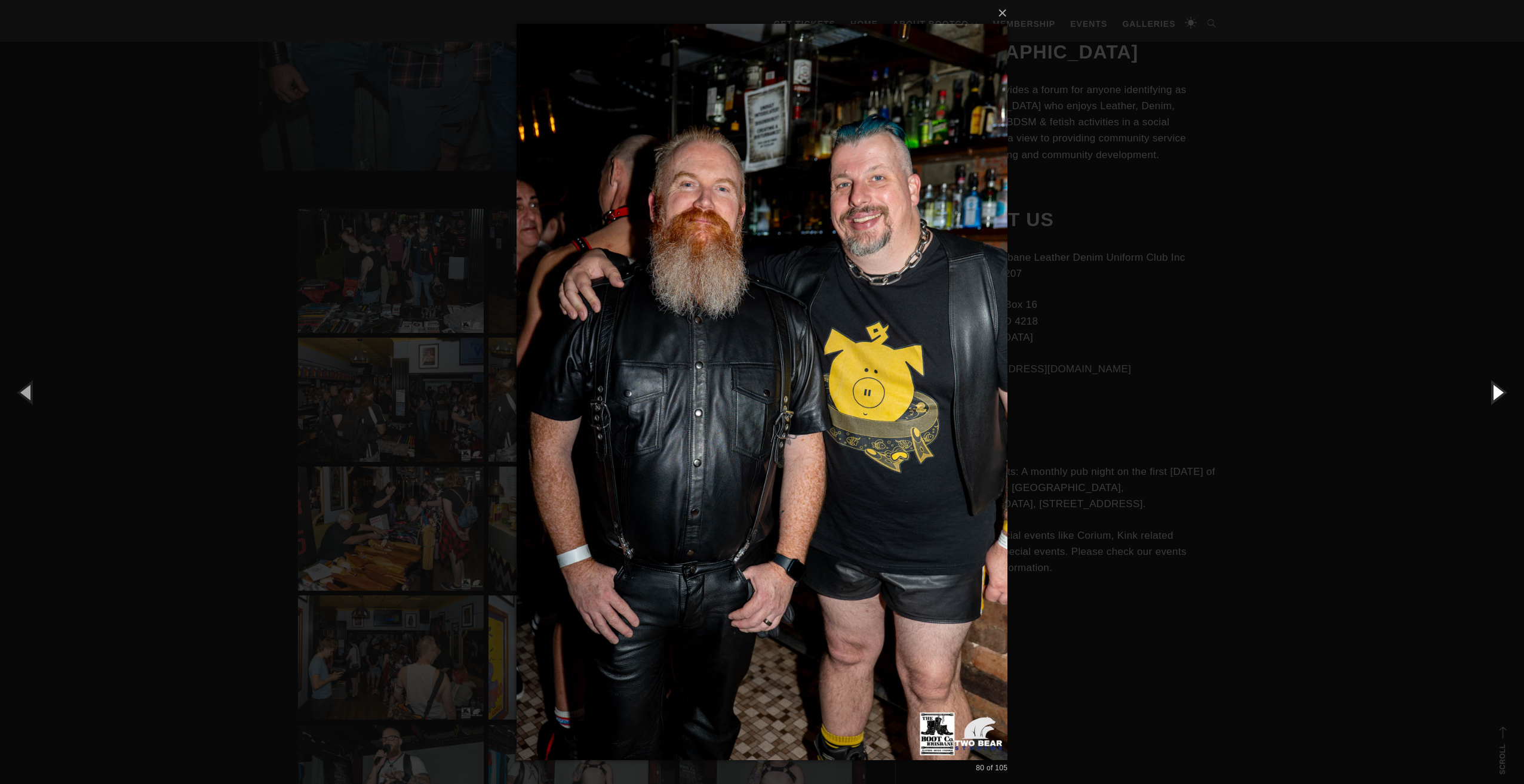
click at [1493, 395] on button "button" at bounding box center [1497, 392] width 54 height 66
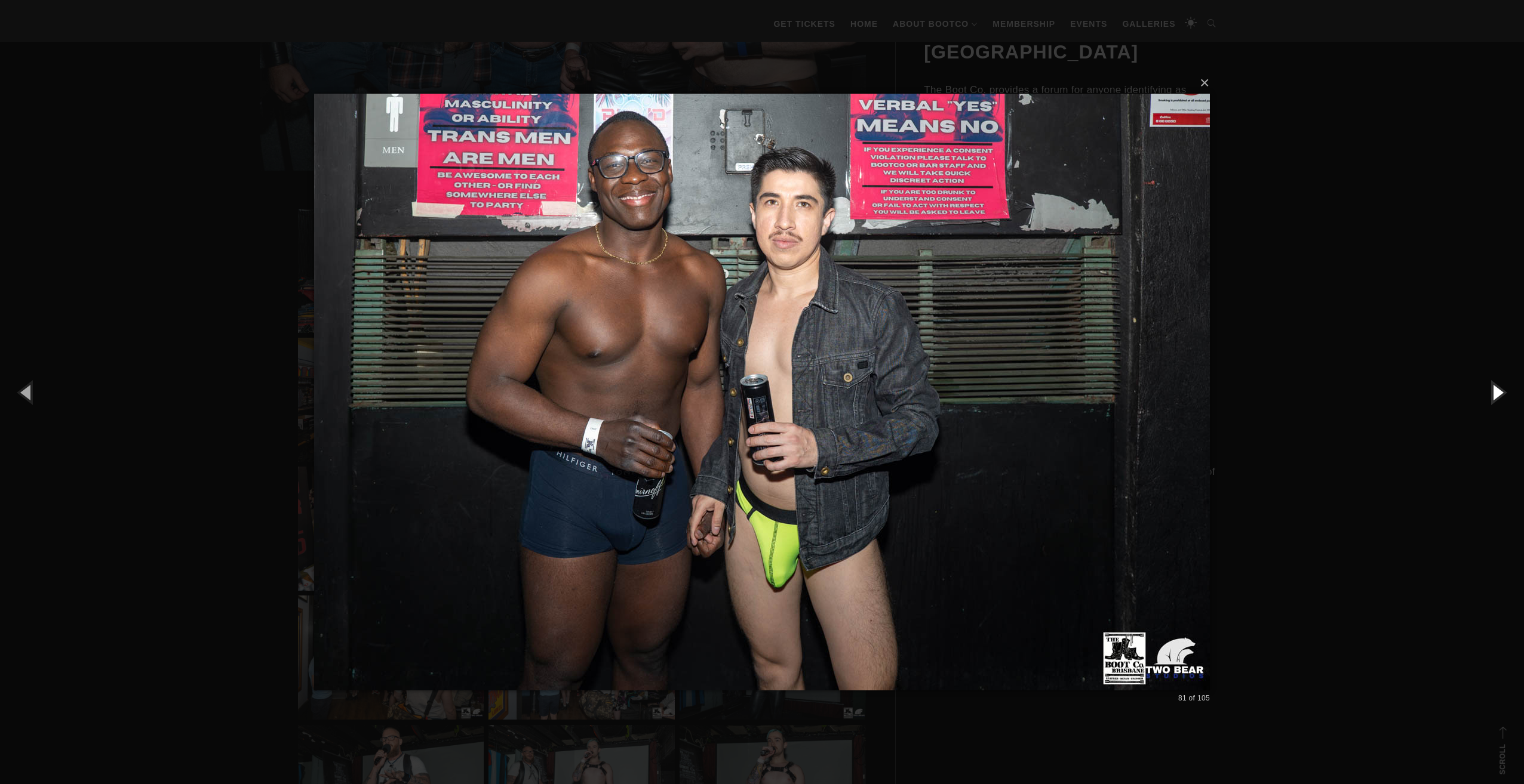
click at [1493, 395] on button "button" at bounding box center [1497, 392] width 54 height 66
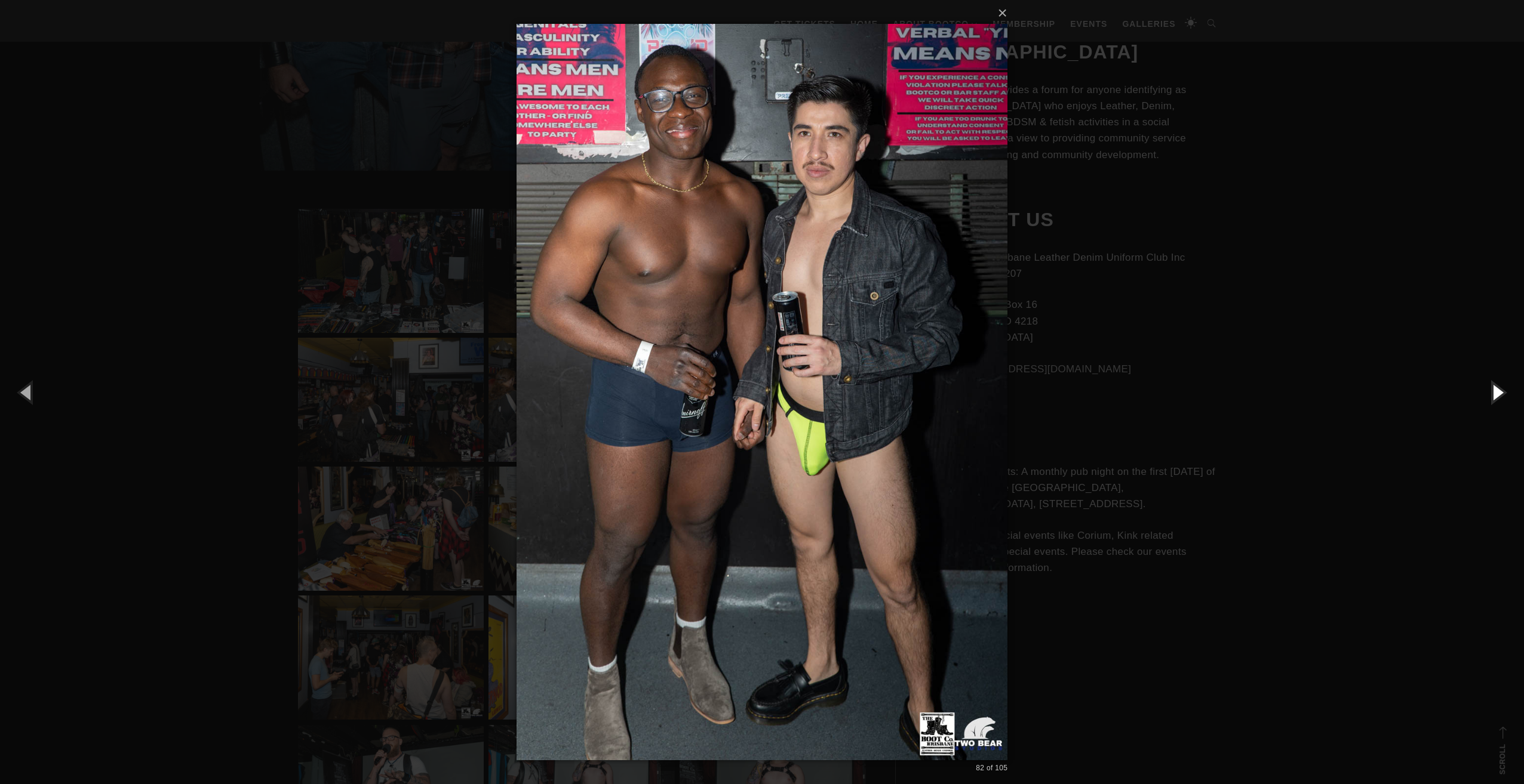
click at [1493, 395] on button "button" at bounding box center [1497, 392] width 54 height 66
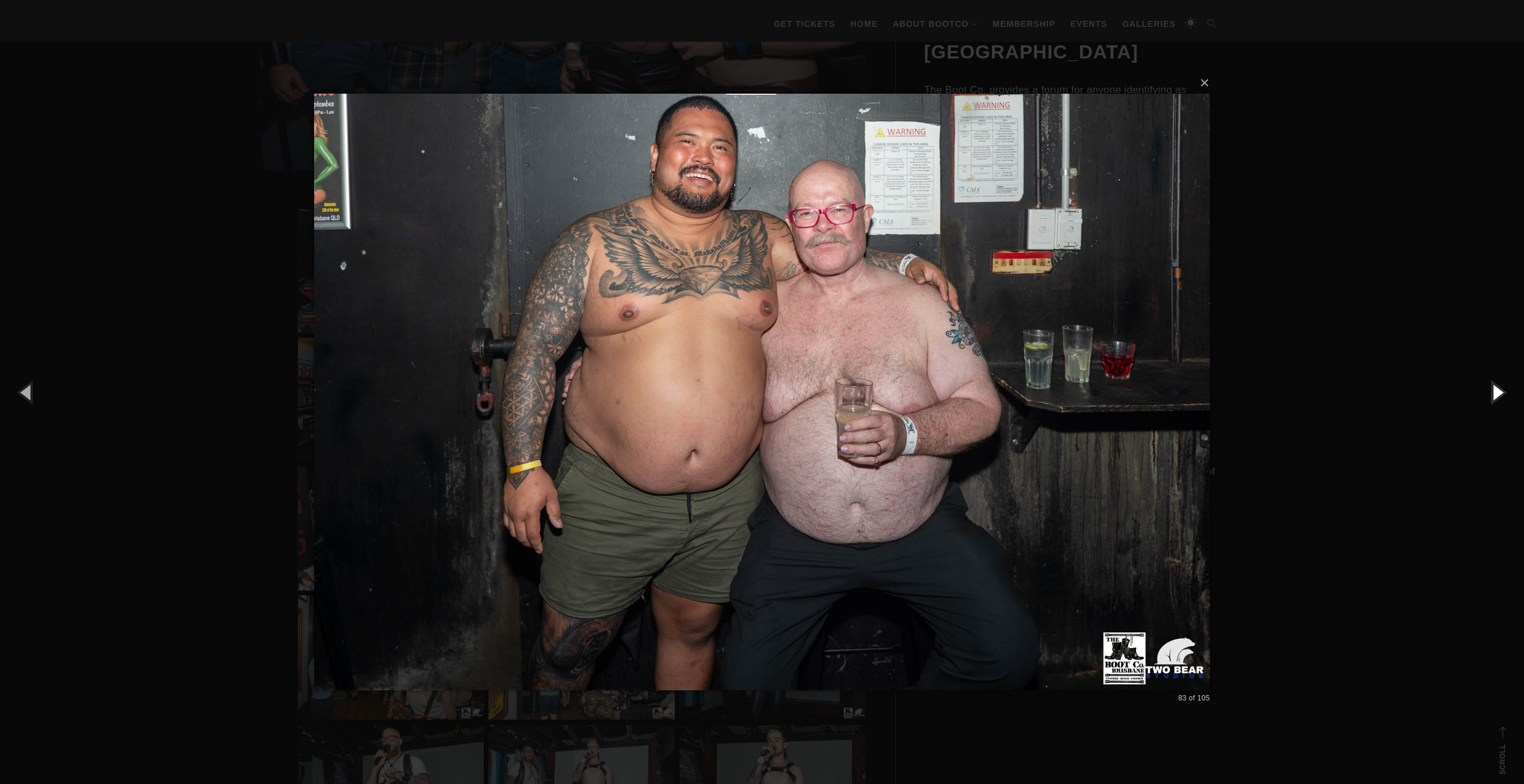
click at [1493, 395] on button "button" at bounding box center [1497, 392] width 54 height 66
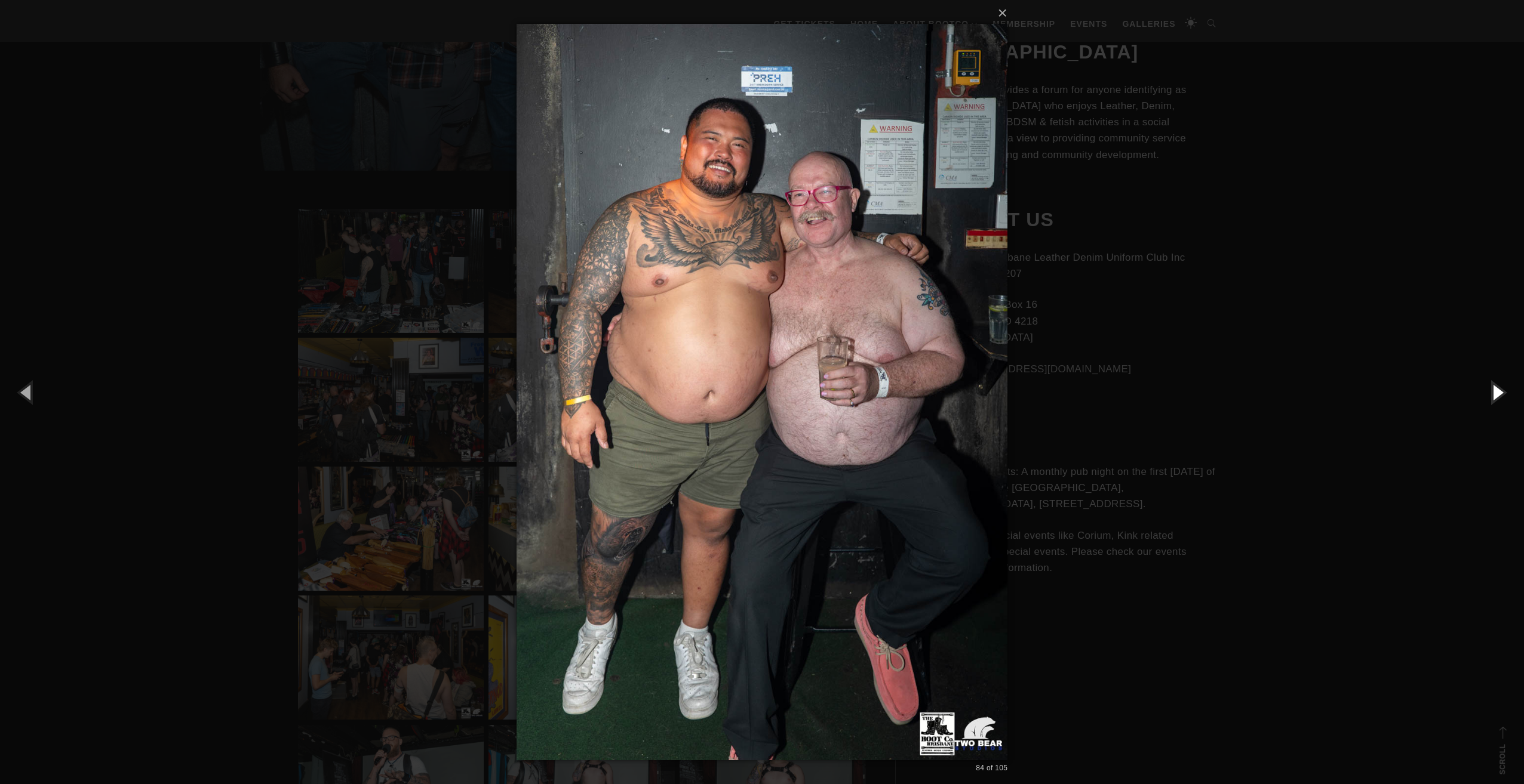
click at [1493, 395] on button "button" at bounding box center [1497, 392] width 54 height 66
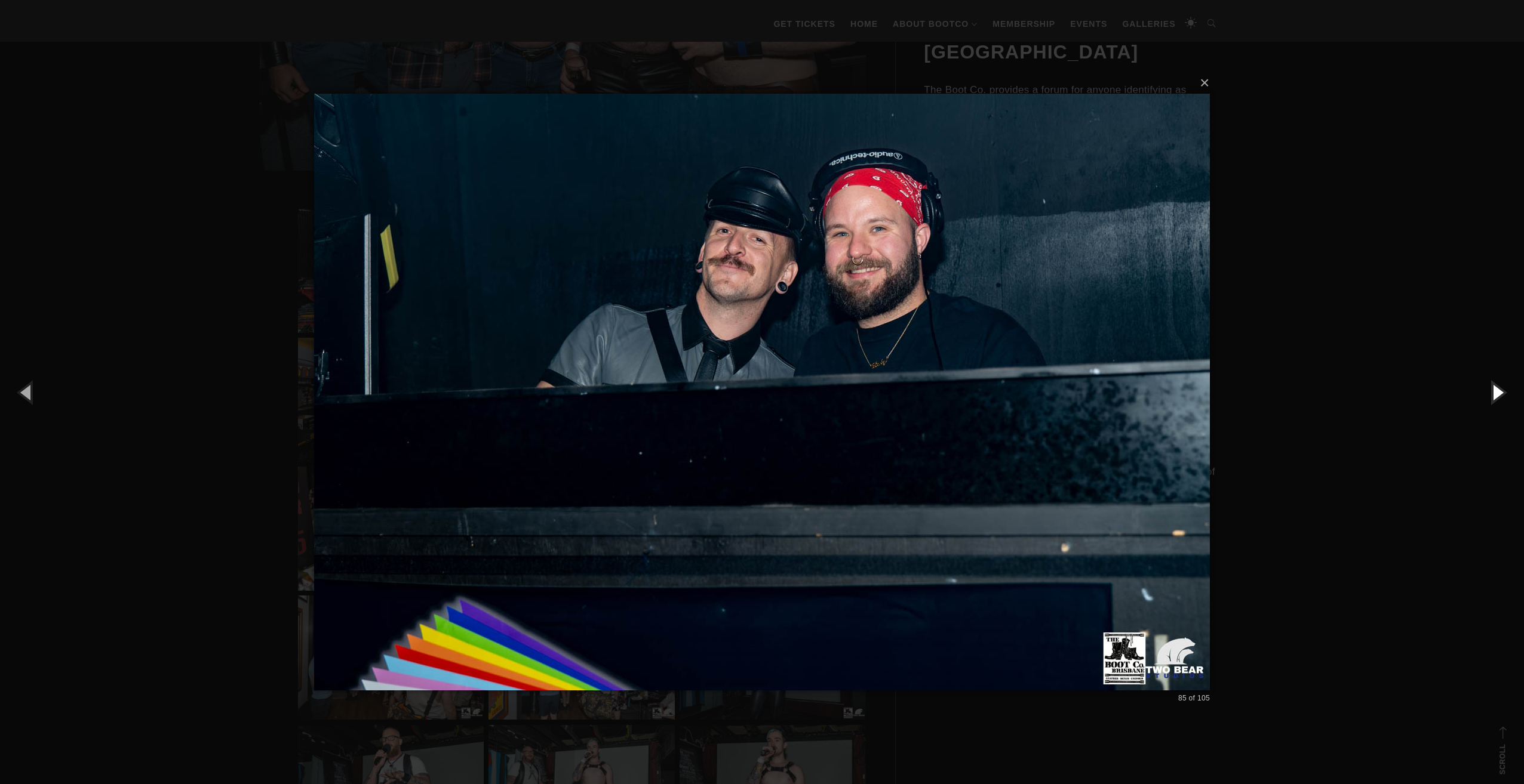
click at [1493, 395] on button "button" at bounding box center [1497, 392] width 54 height 66
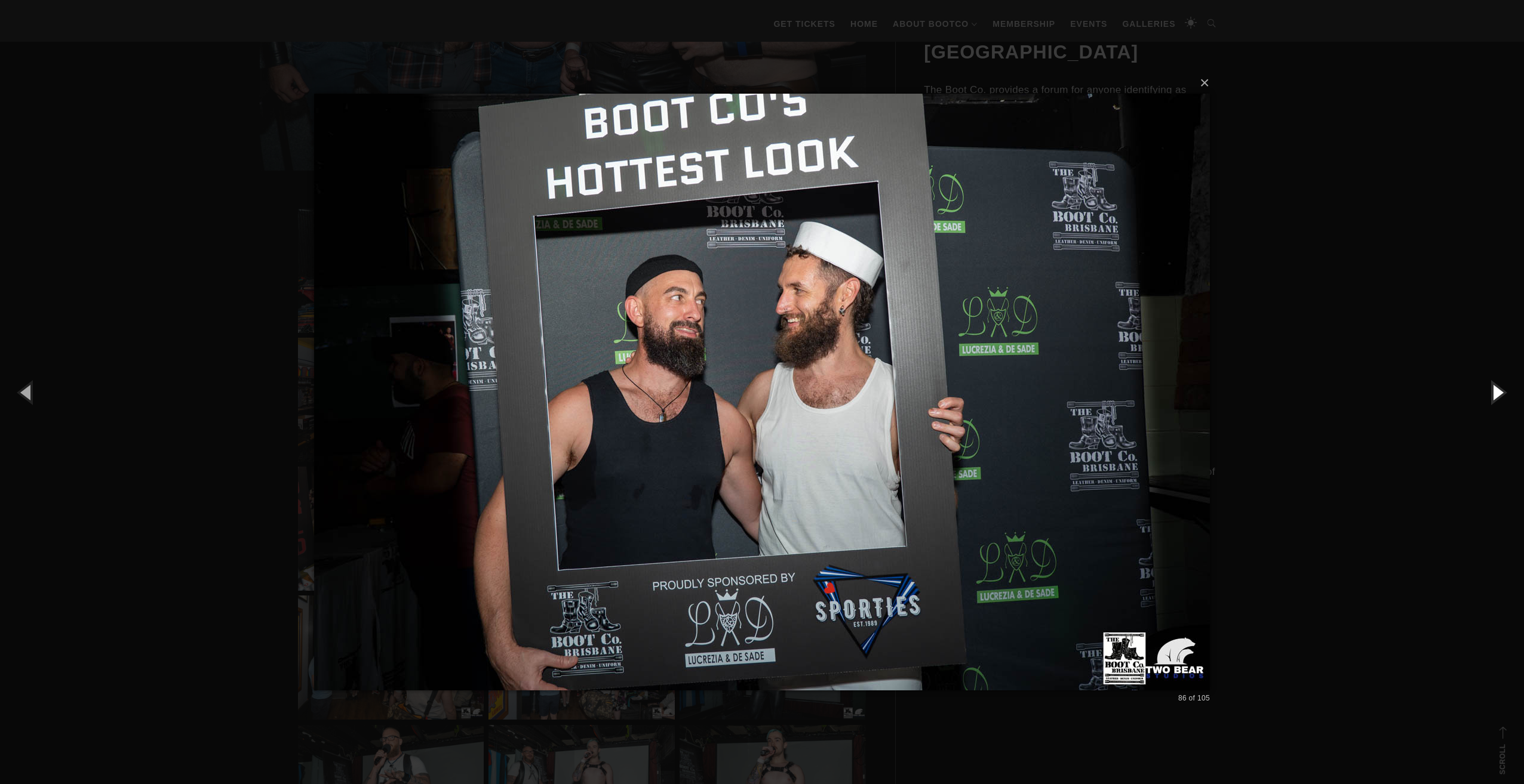
click at [1493, 395] on button "button" at bounding box center [1497, 392] width 54 height 66
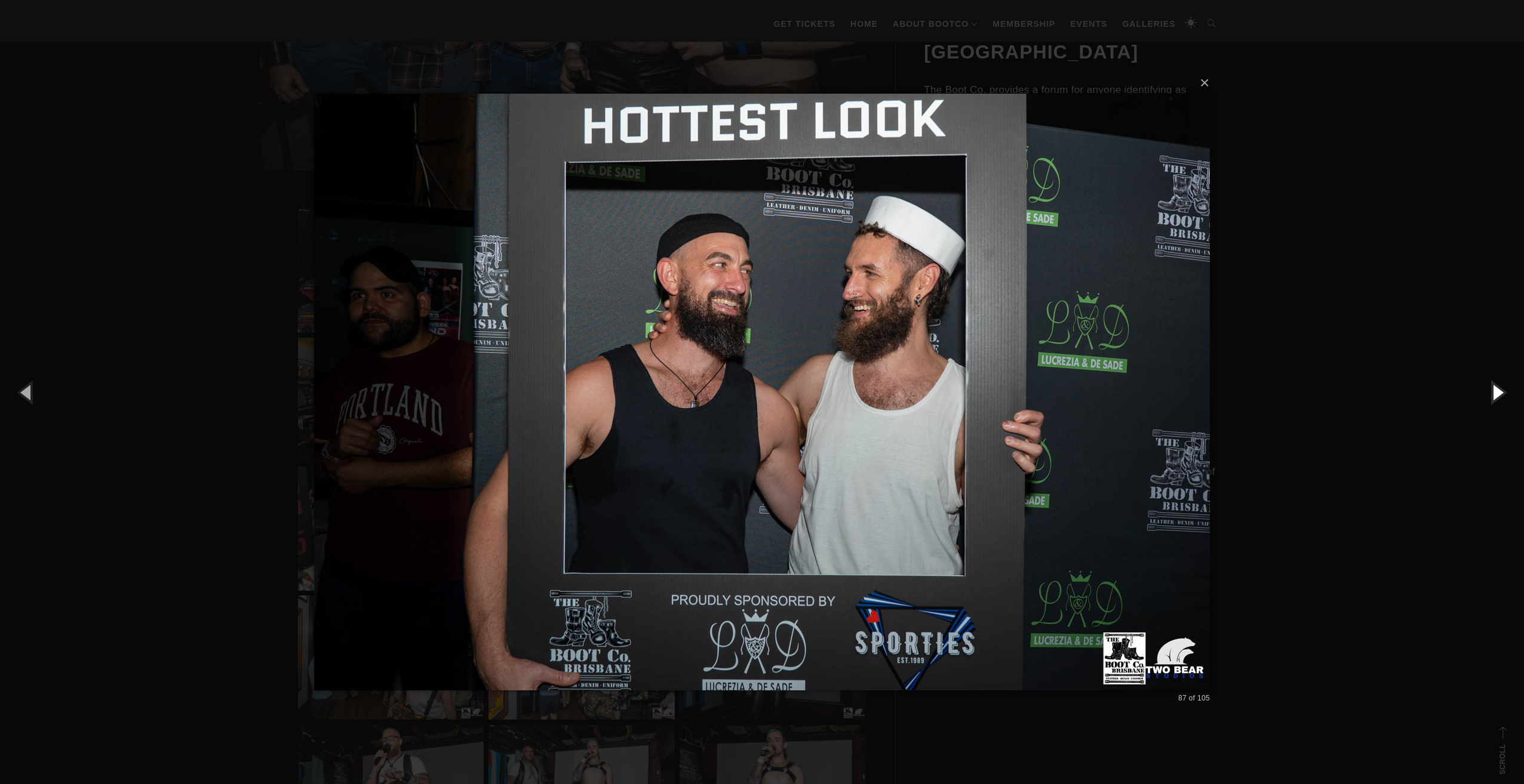
click at [1493, 395] on button "button" at bounding box center [1497, 392] width 54 height 66
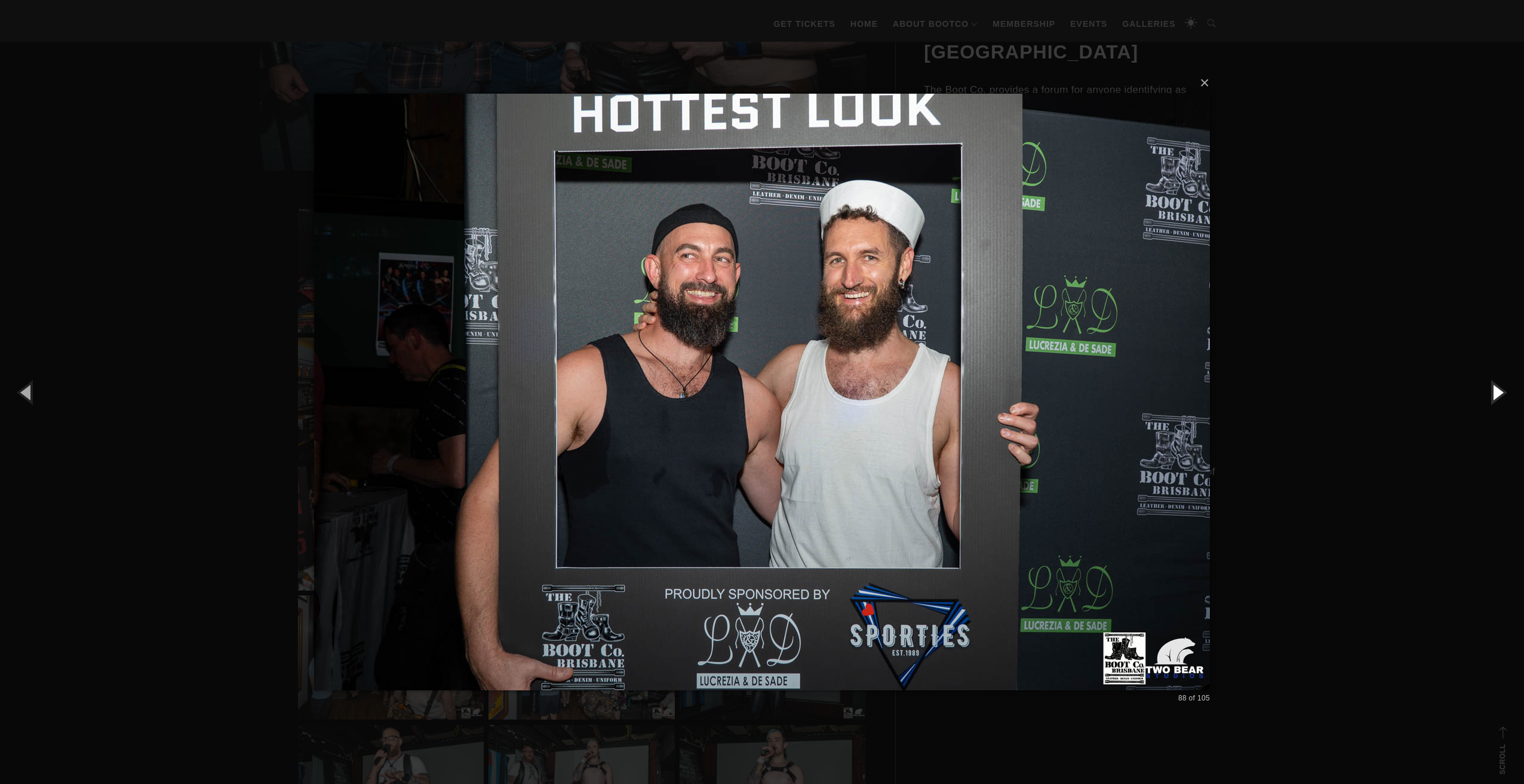
click at [1493, 395] on button "button" at bounding box center [1497, 392] width 54 height 66
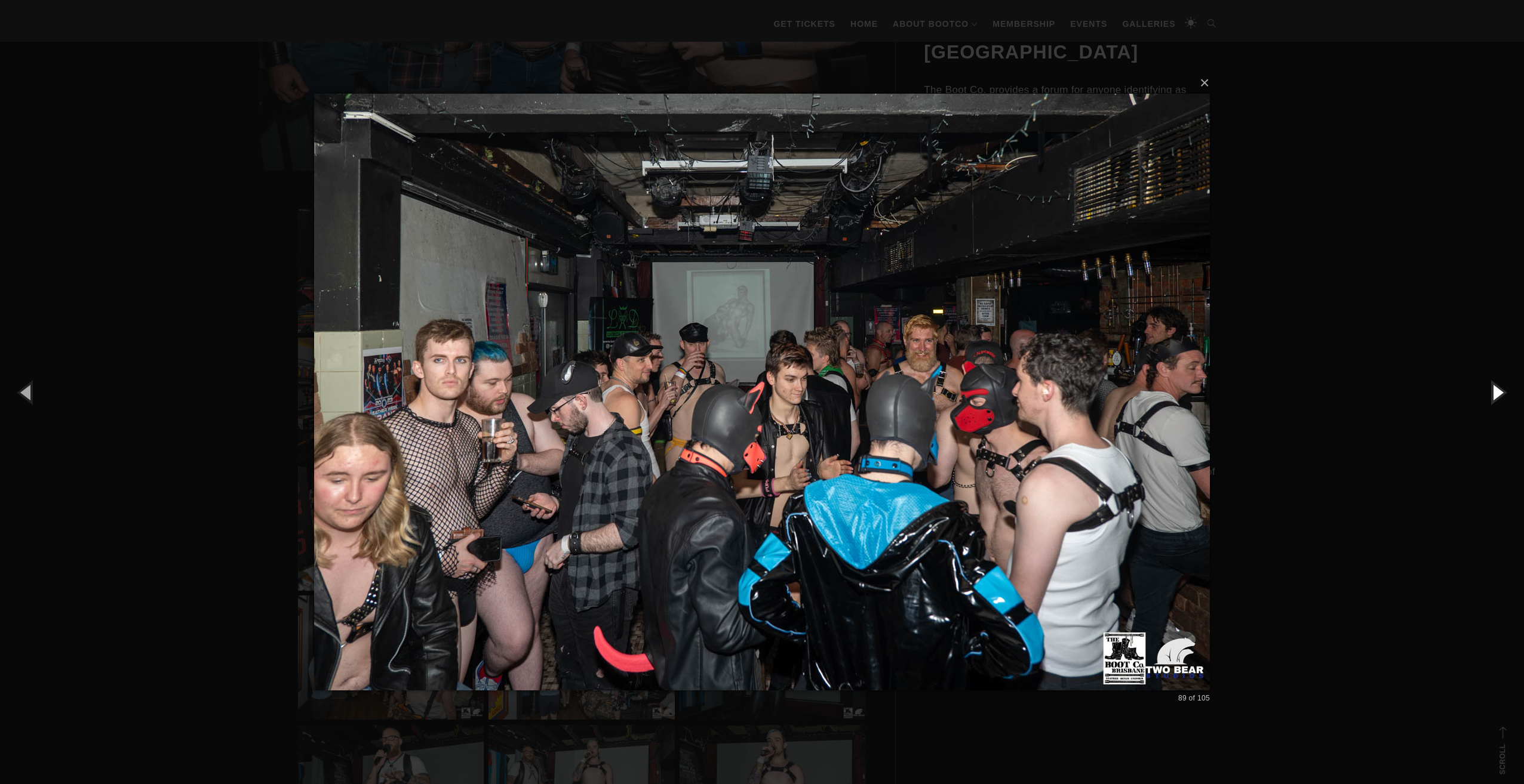
click at [1493, 395] on button "button" at bounding box center [1497, 392] width 54 height 66
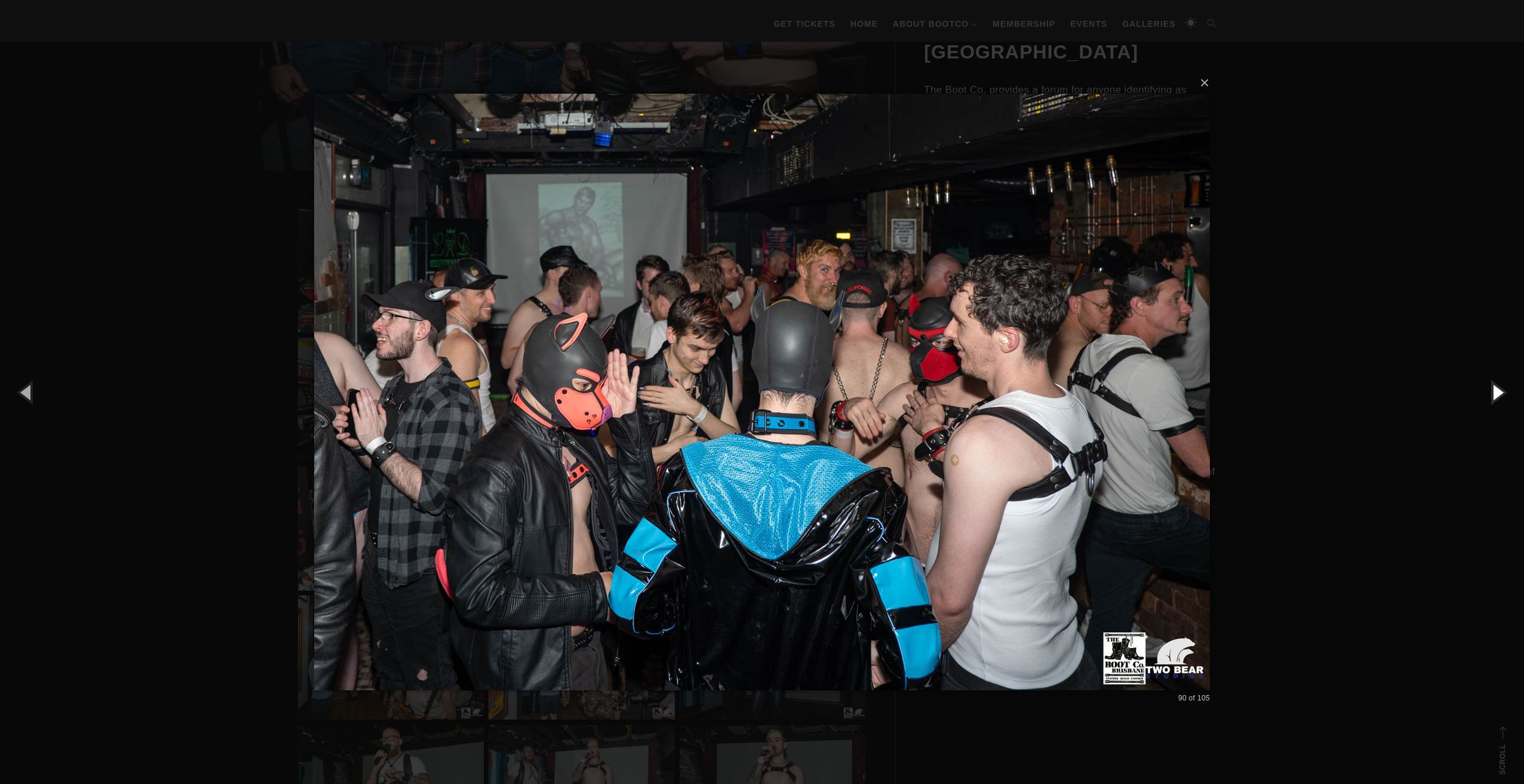
click at [1493, 395] on button "button" at bounding box center [1497, 392] width 54 height 66
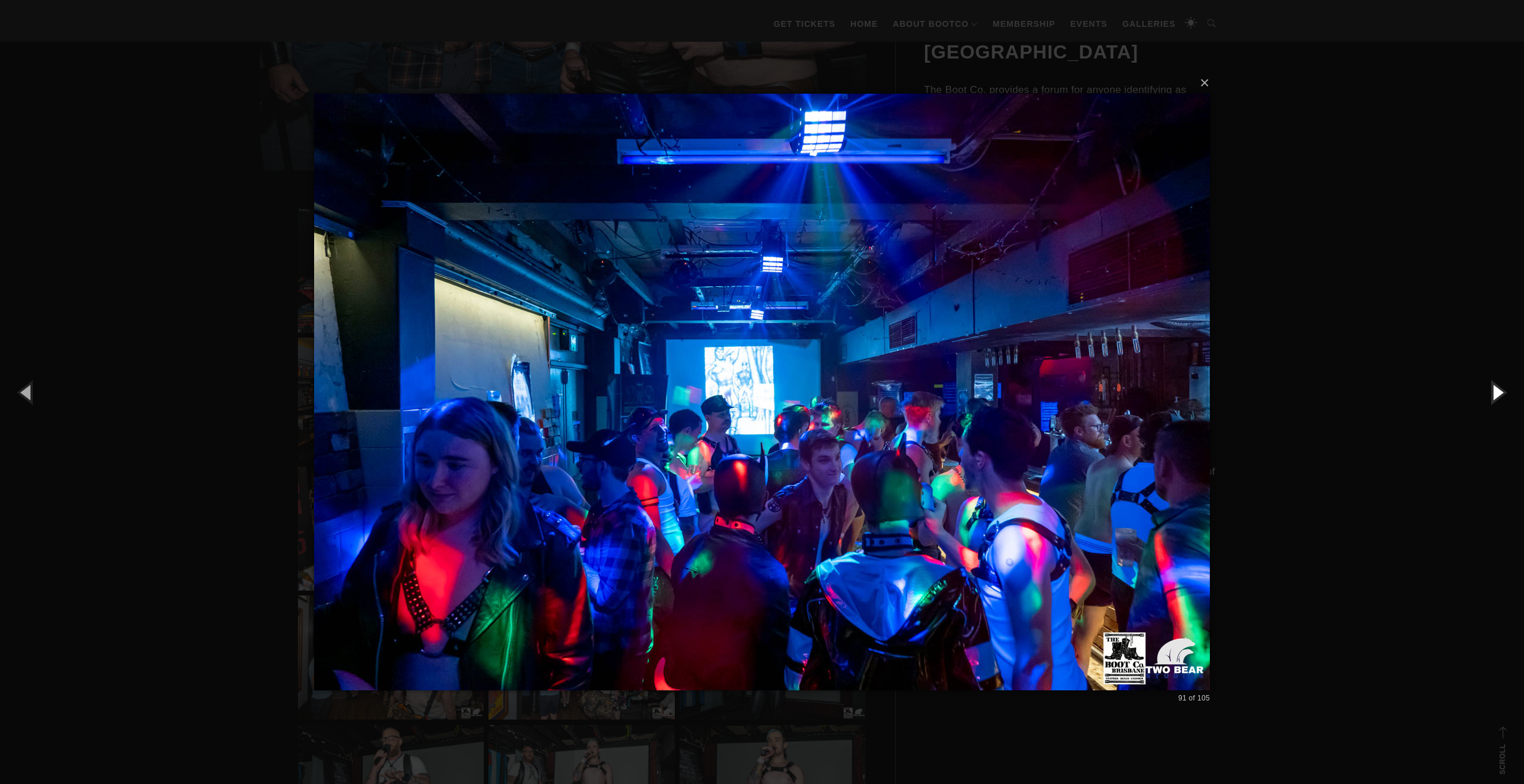
click at [1493, 395] on button "button" at bounding box center [1497, 392] width 54 height 66
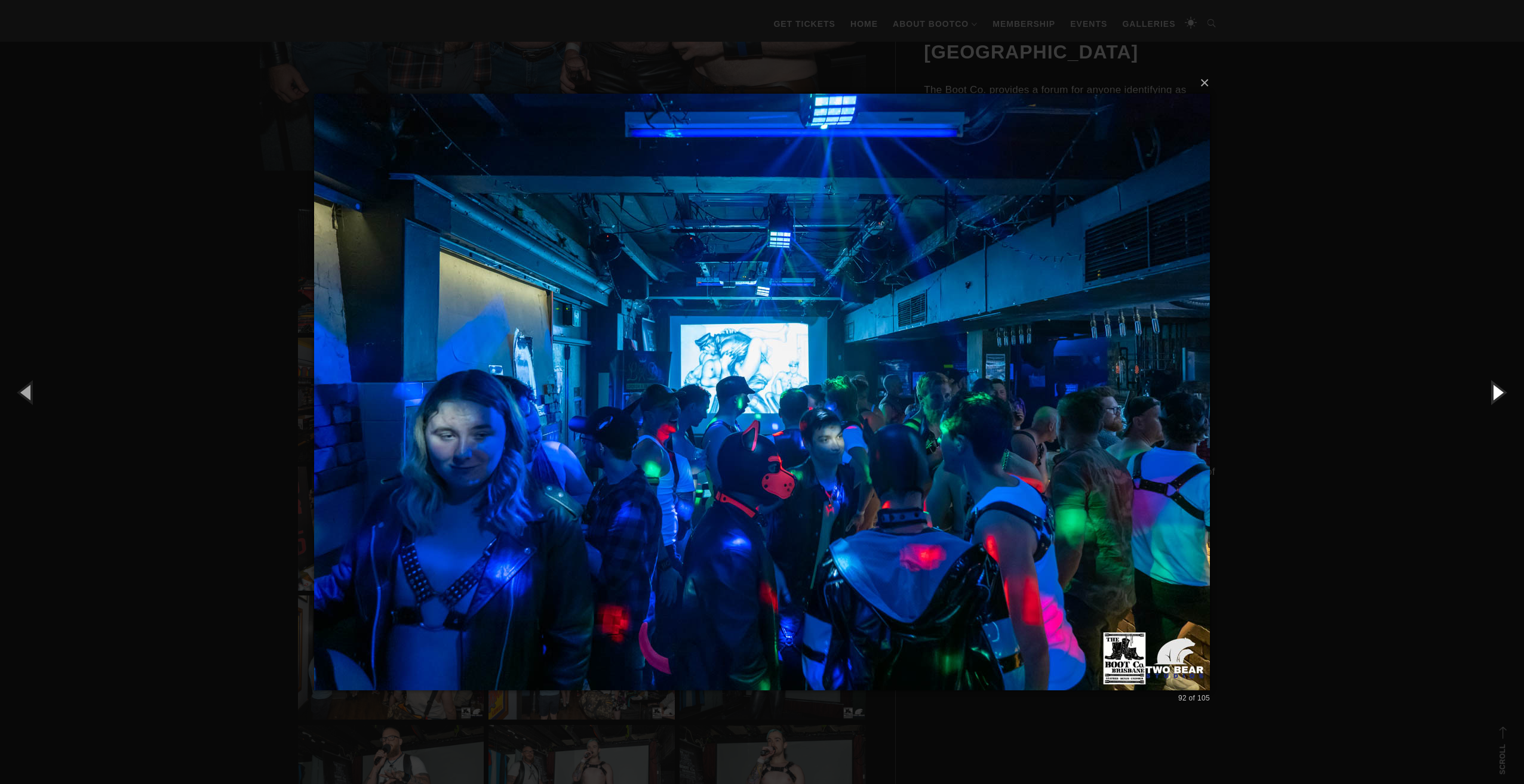
click at [1493, 395] on button "button" at bounding box center [1497, 392] width 54 height 66
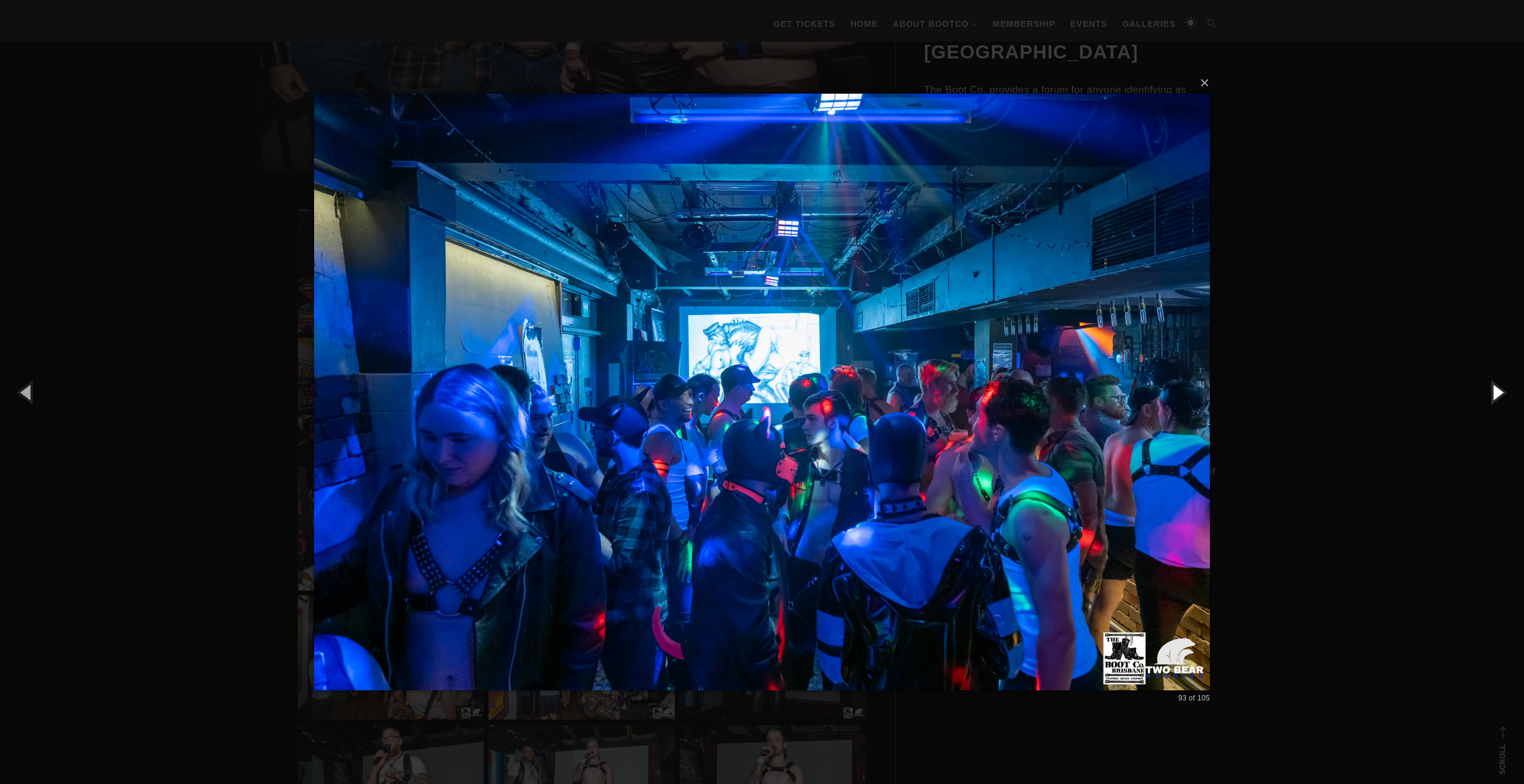
click at [1493, 395] on button "button" at bounding box center [1497, 392] width 54 height 66
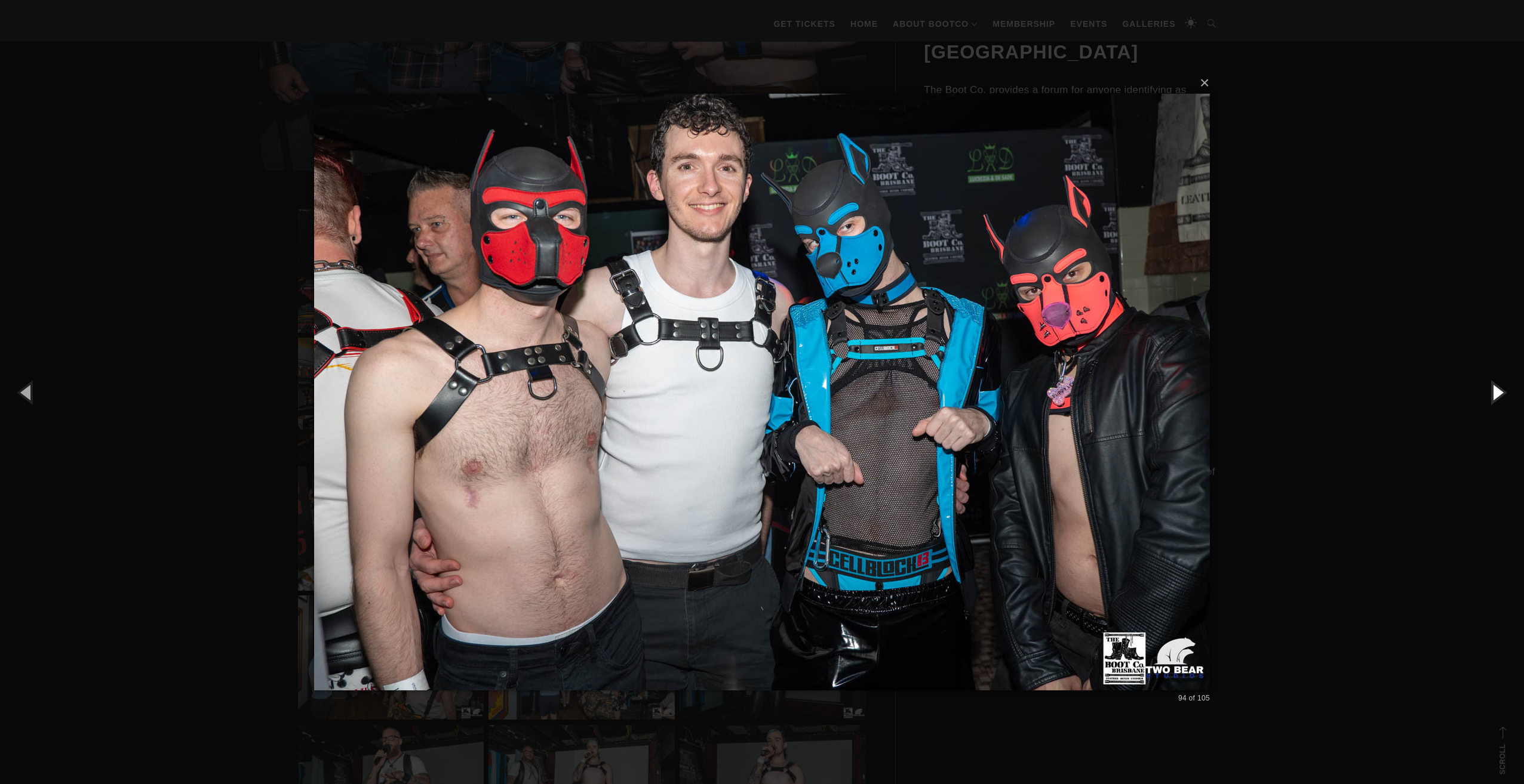
click at [1493, 395] on button "button" at bounding box center [1497, 392] width 54 height 66
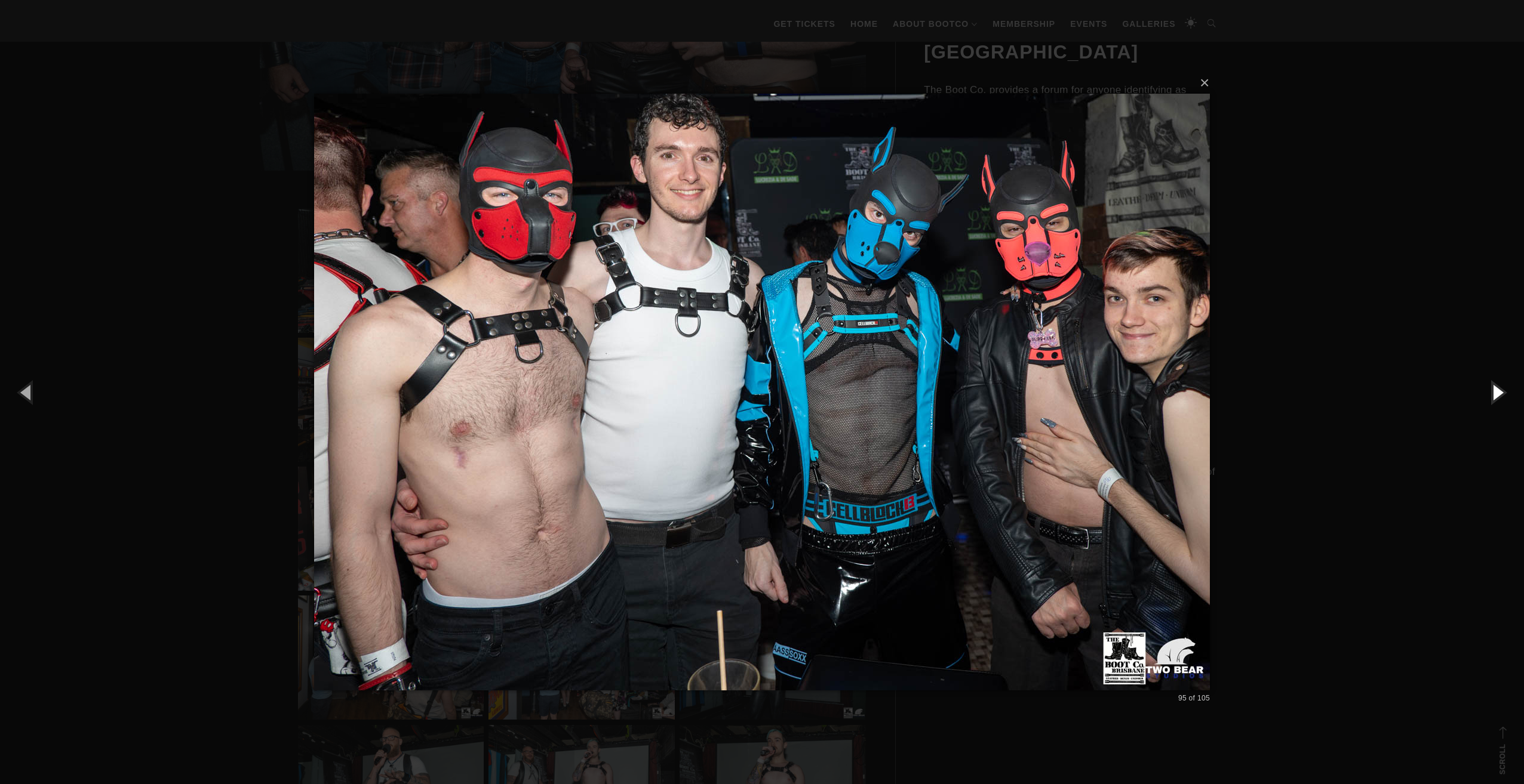
click at [1493, 395] on button "button" at bounding box center [1497, 392] width 54 height 66
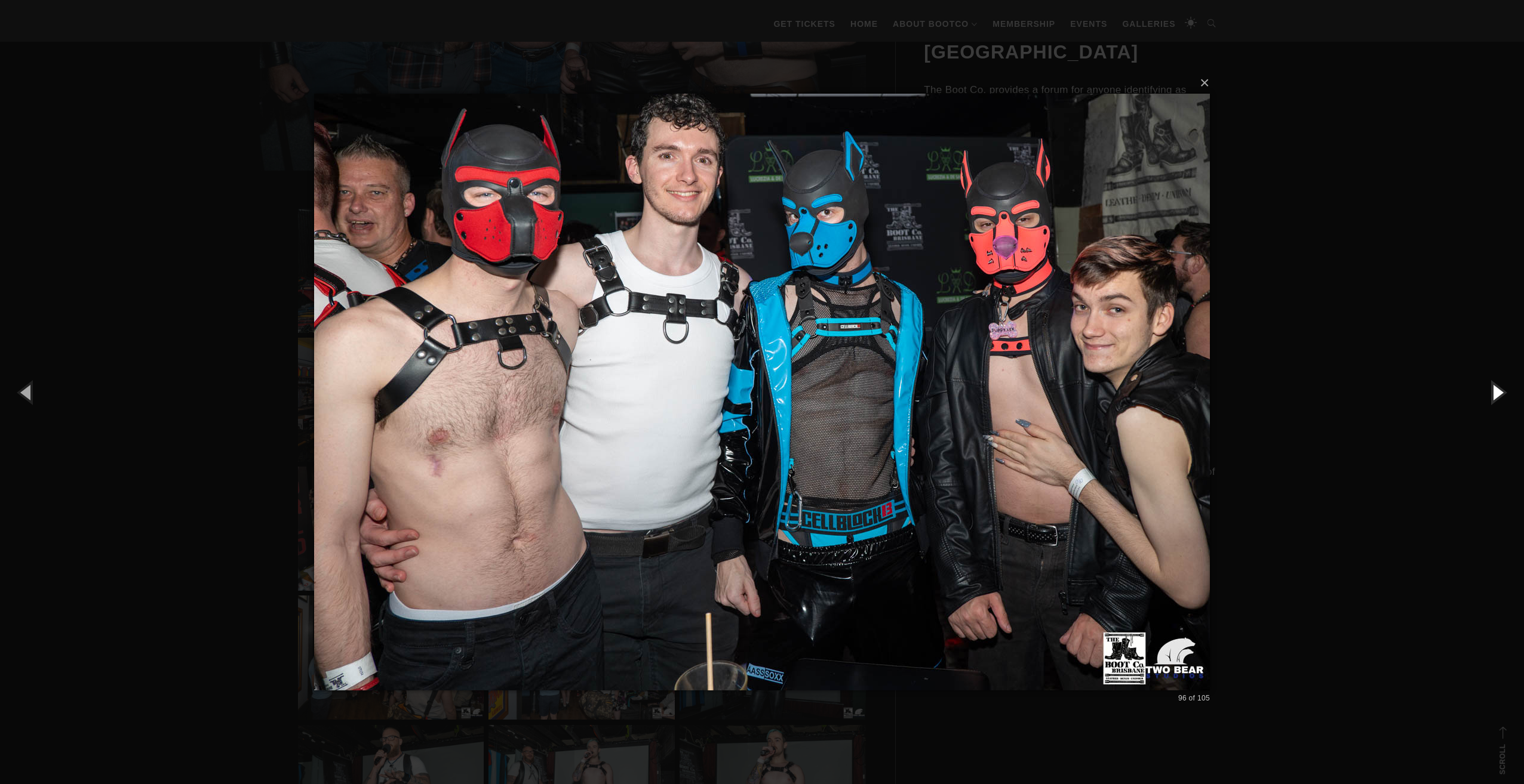
click at [1493, 395] on button "button" at bounding box center [1497, 392] width 54 height 66
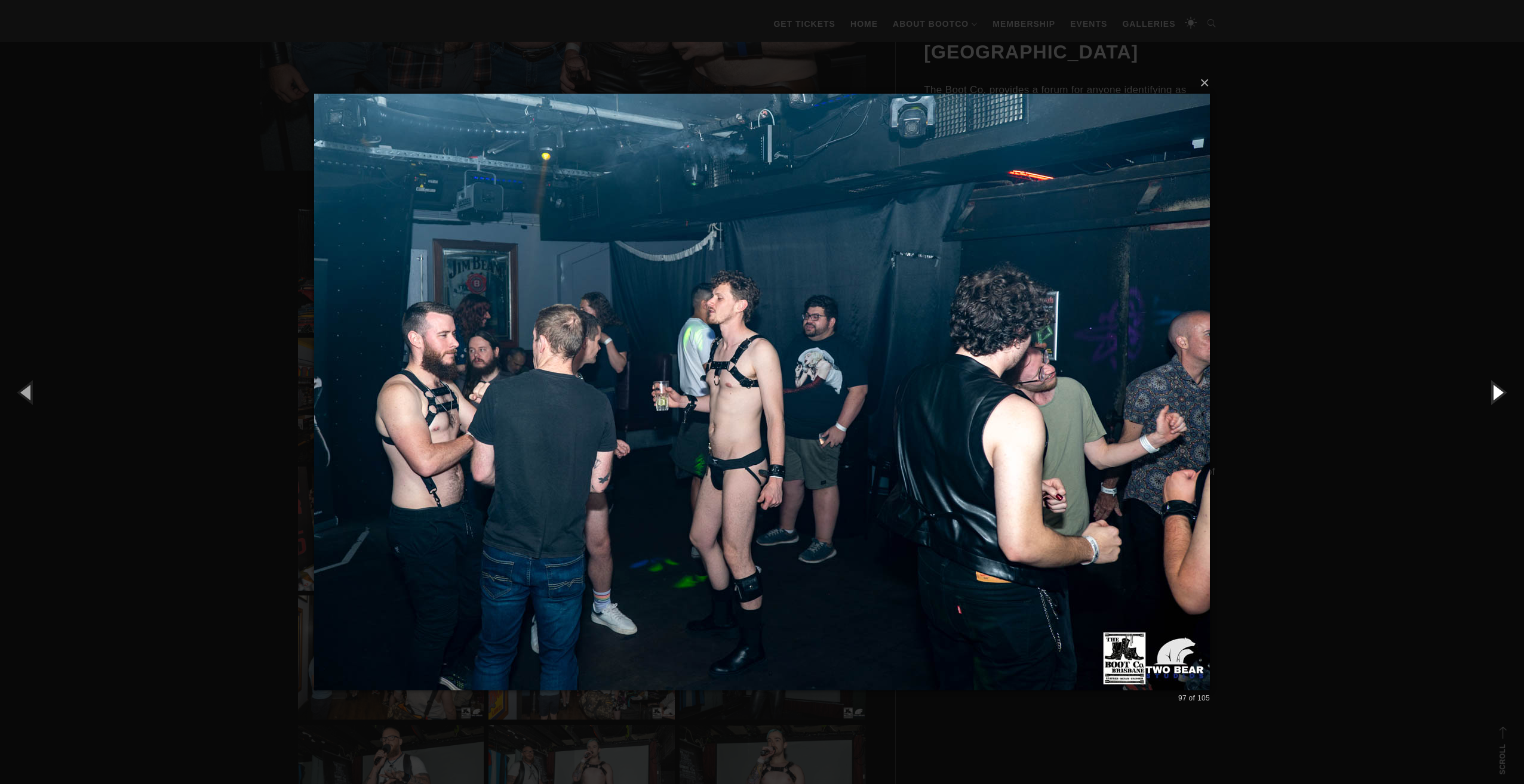
click at [1493, 395] on button "button" at bounding box center [1497, 392] width 54 height 66
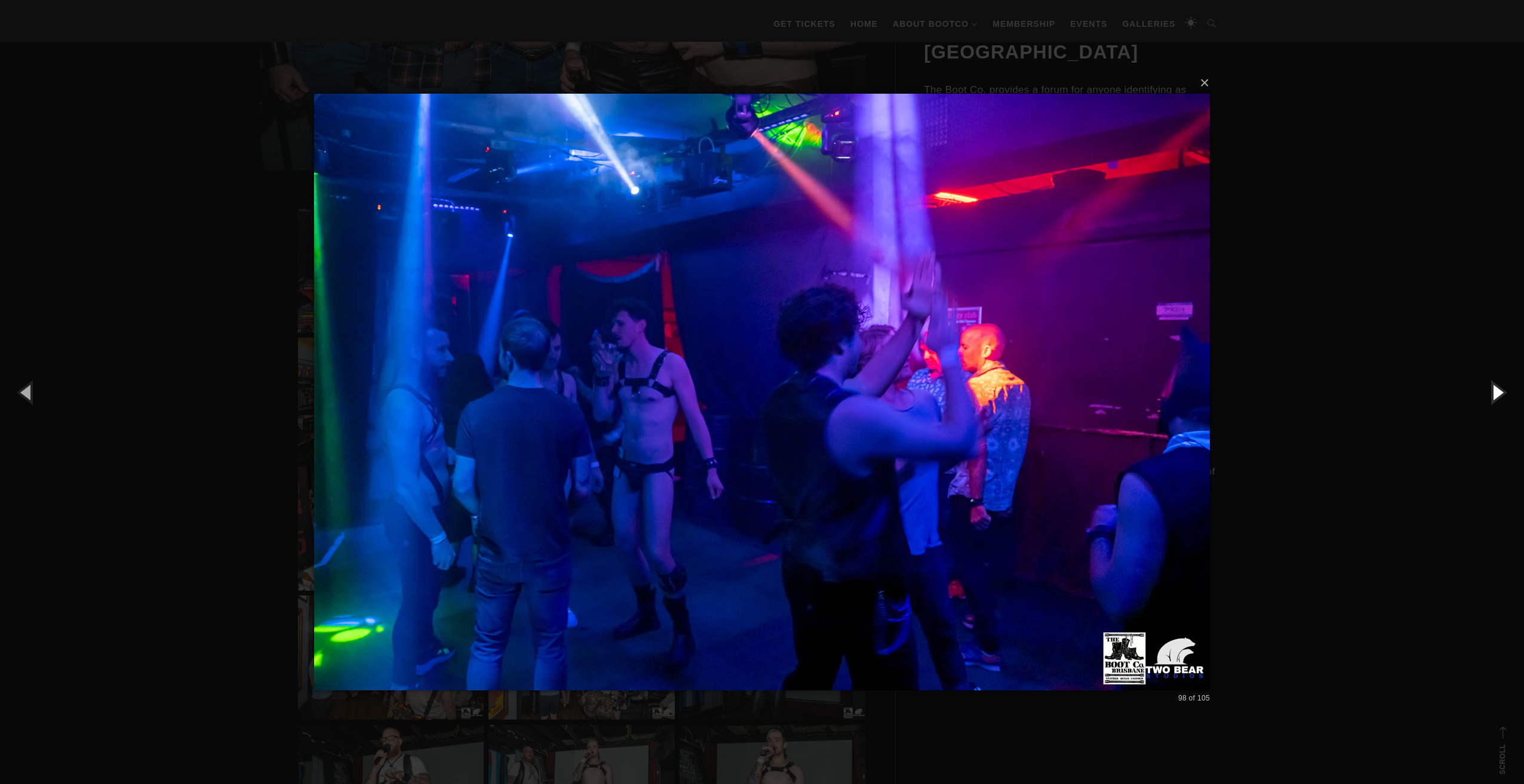
click at [1493, 395] on button "button" at bounding box center [1497, 392] width 54 height 66
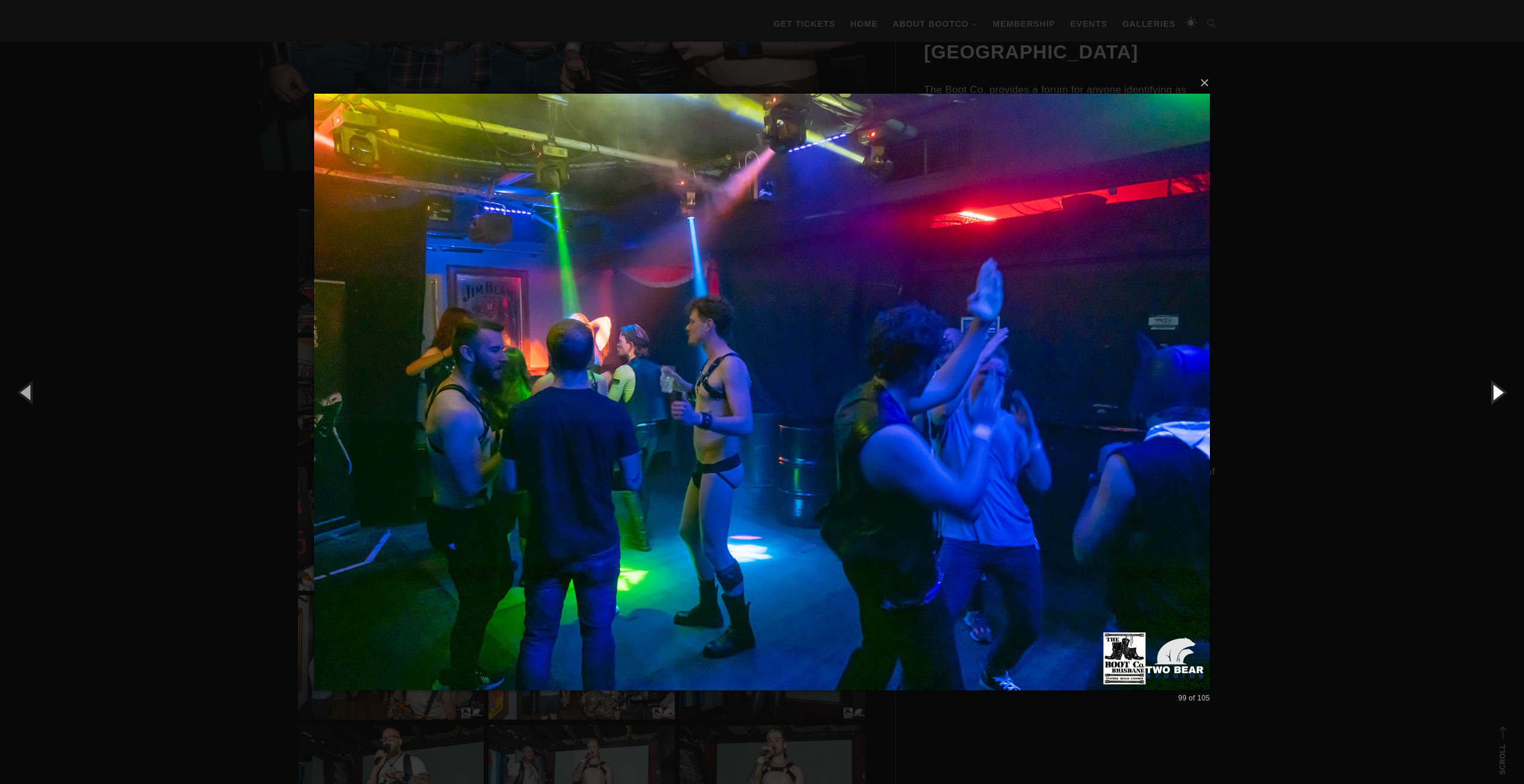
click at [1493, 395] on button "button" at bounding box center [1497, 392] width 54 height 66
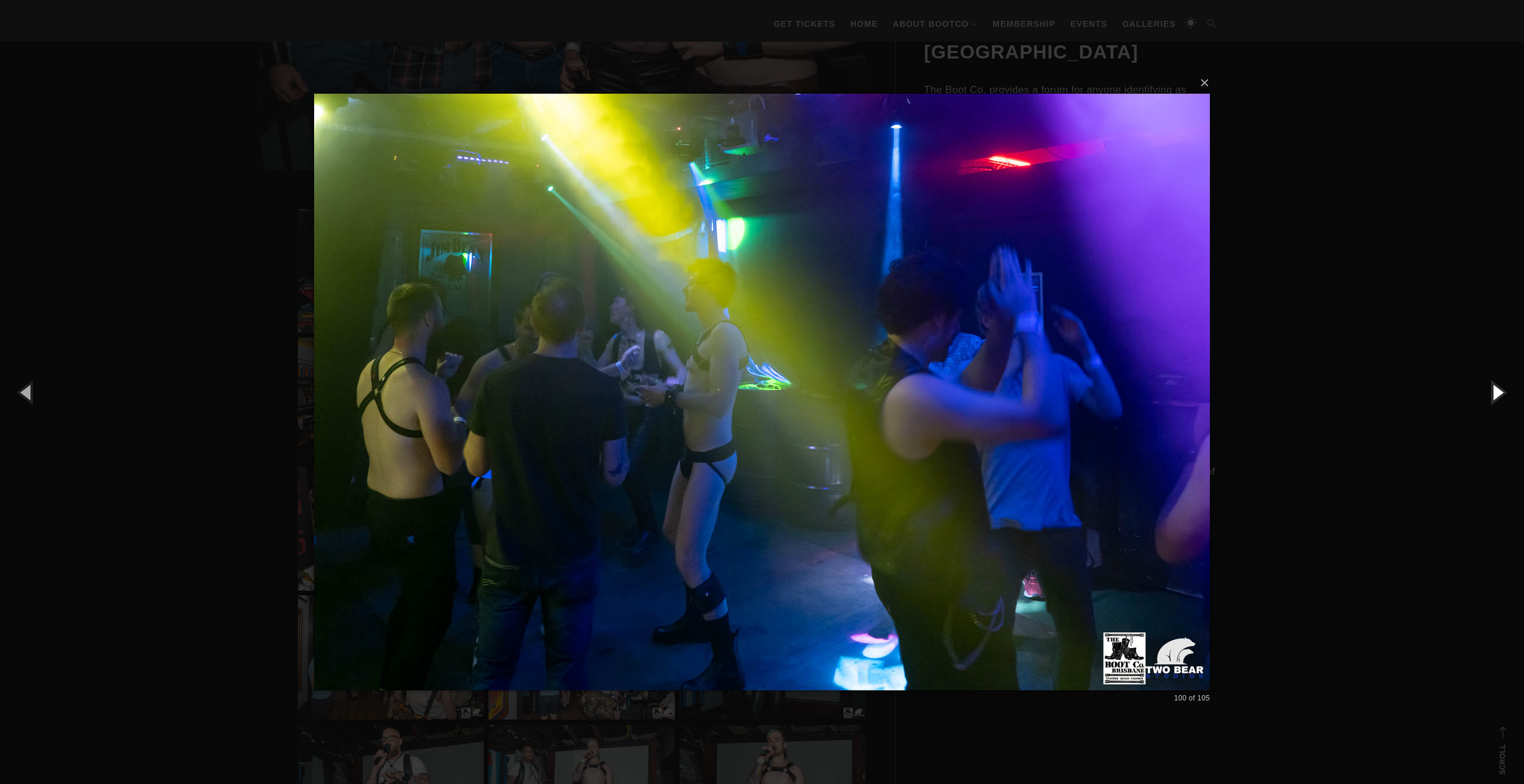
click at [1493, 395] on button "button" at bounding box center [1497, 392] width 54 height 66
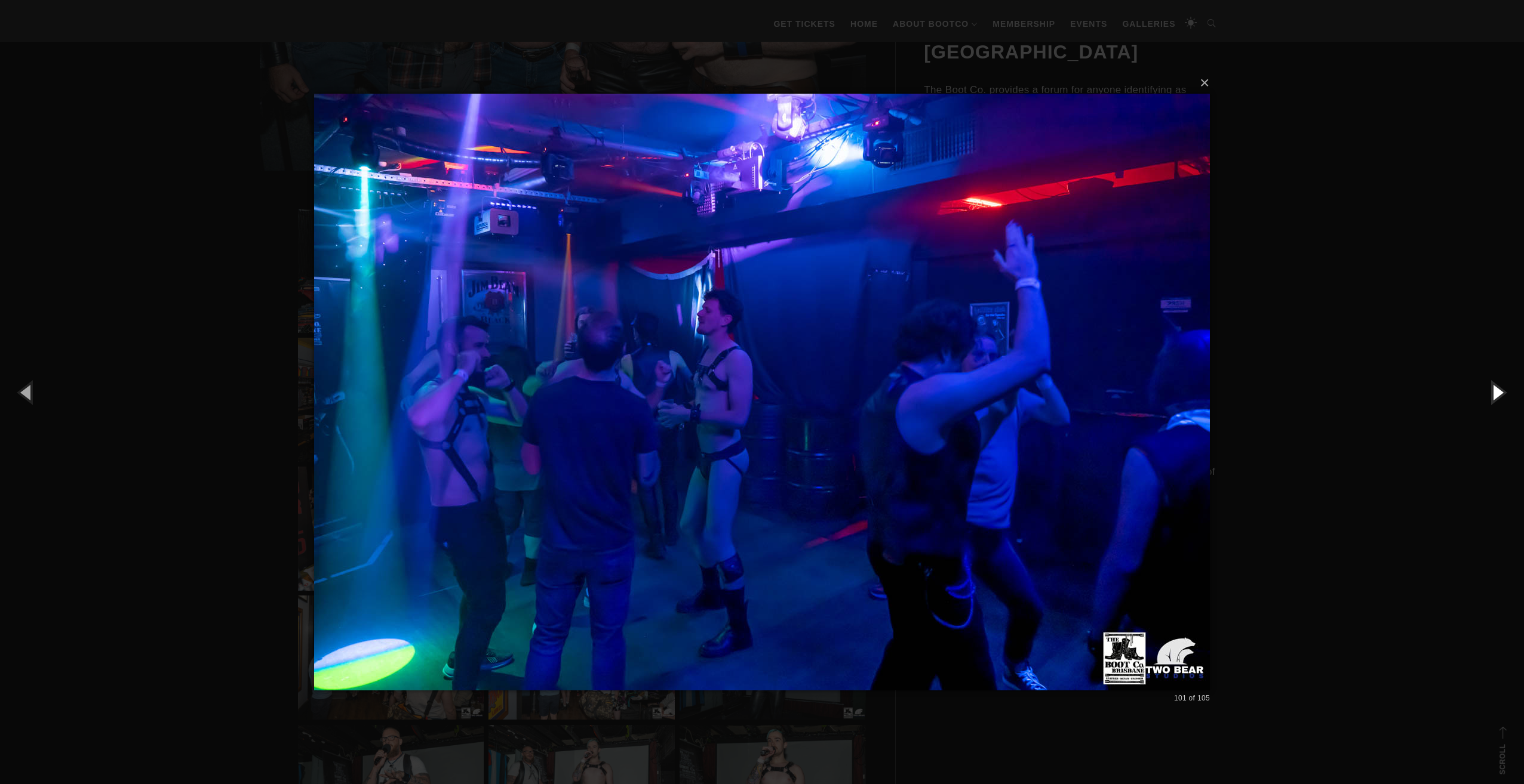
click at [1493, 395] on button "button" at bounding box center [1497, 392] width 54 height 66
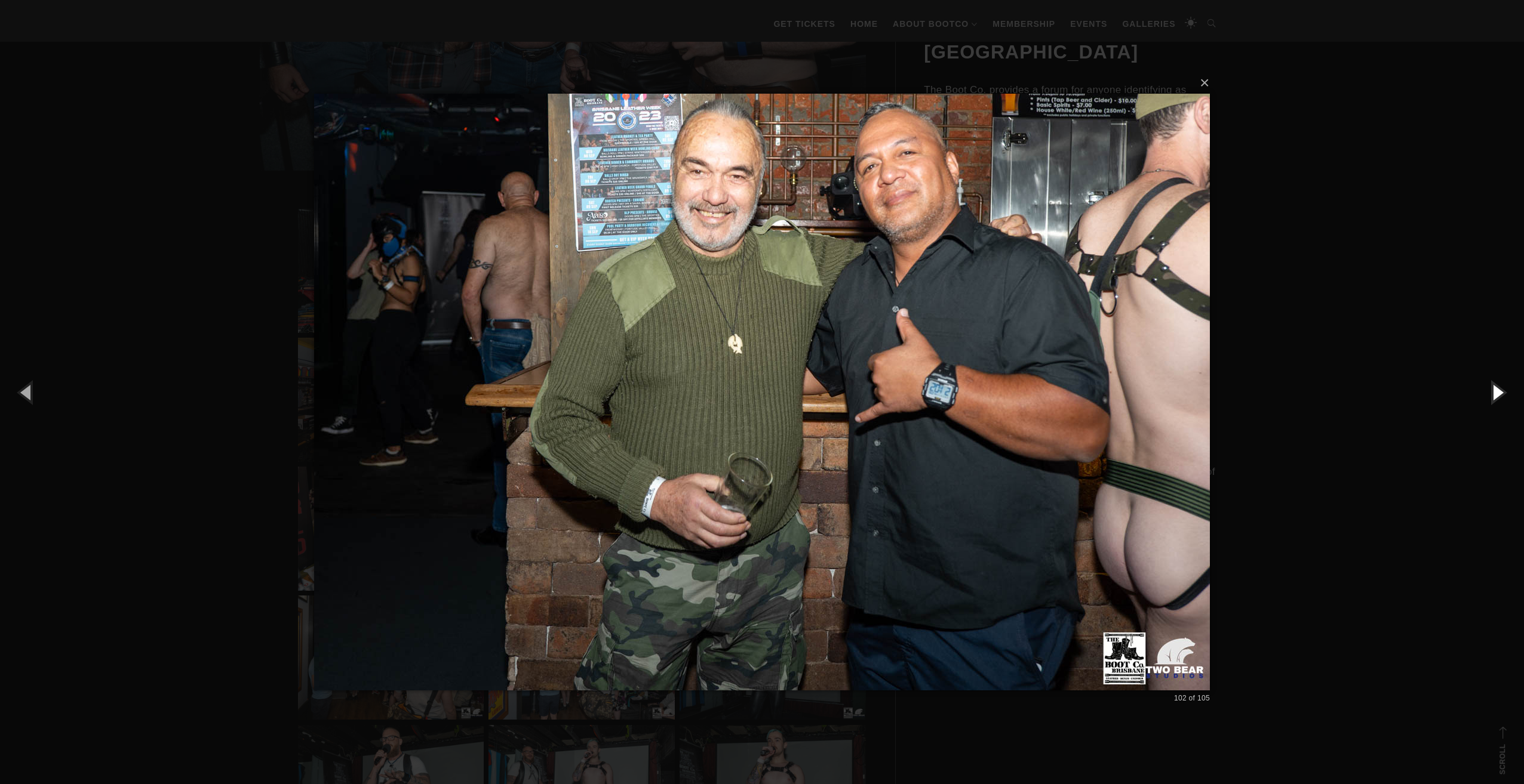
click at [1493, 395] on button "button" at bounding box center [1497, 392] width 54 height 66
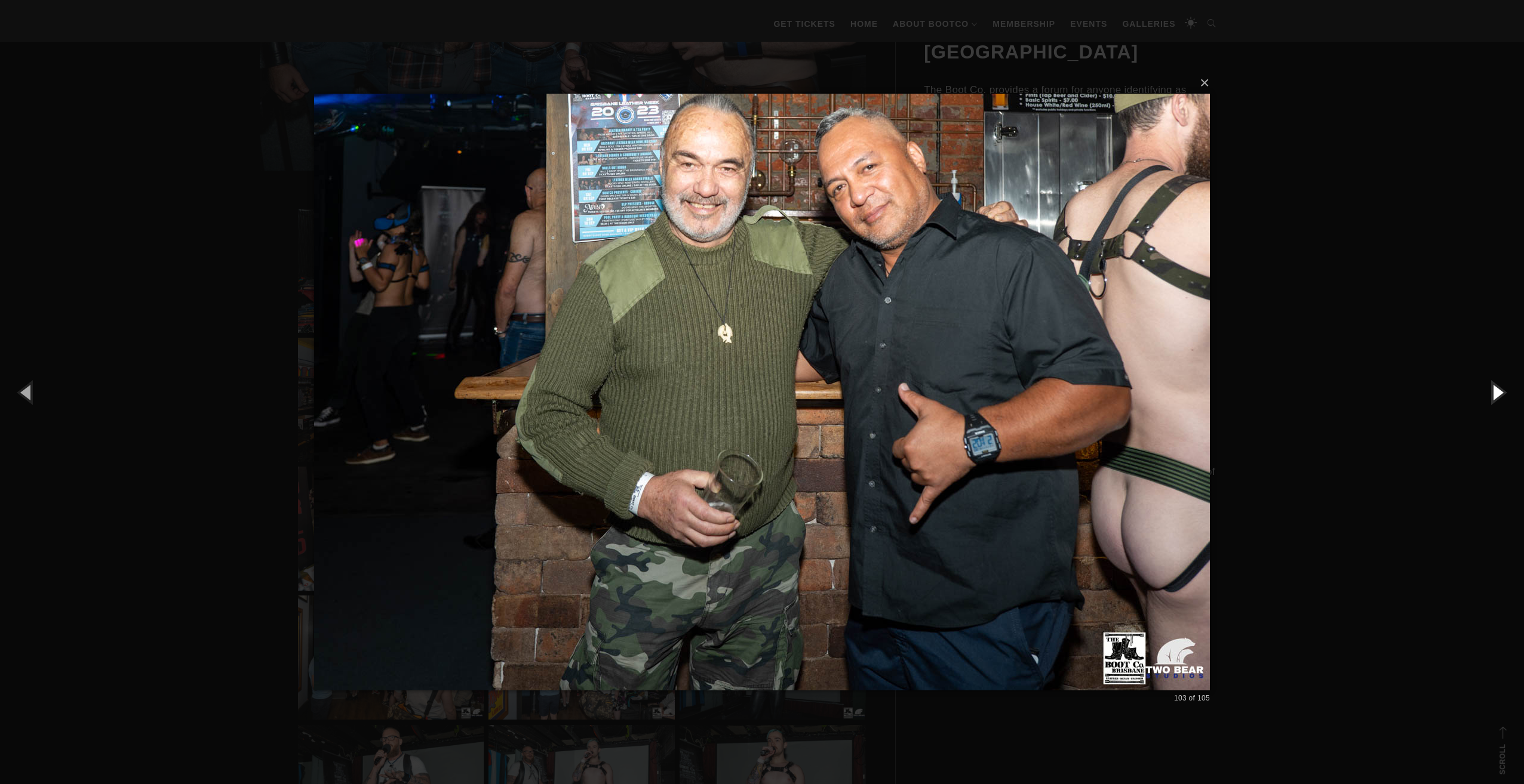
click at [1493, 395] on button "button" at bounding box center [1497, 392] width 54 height 66
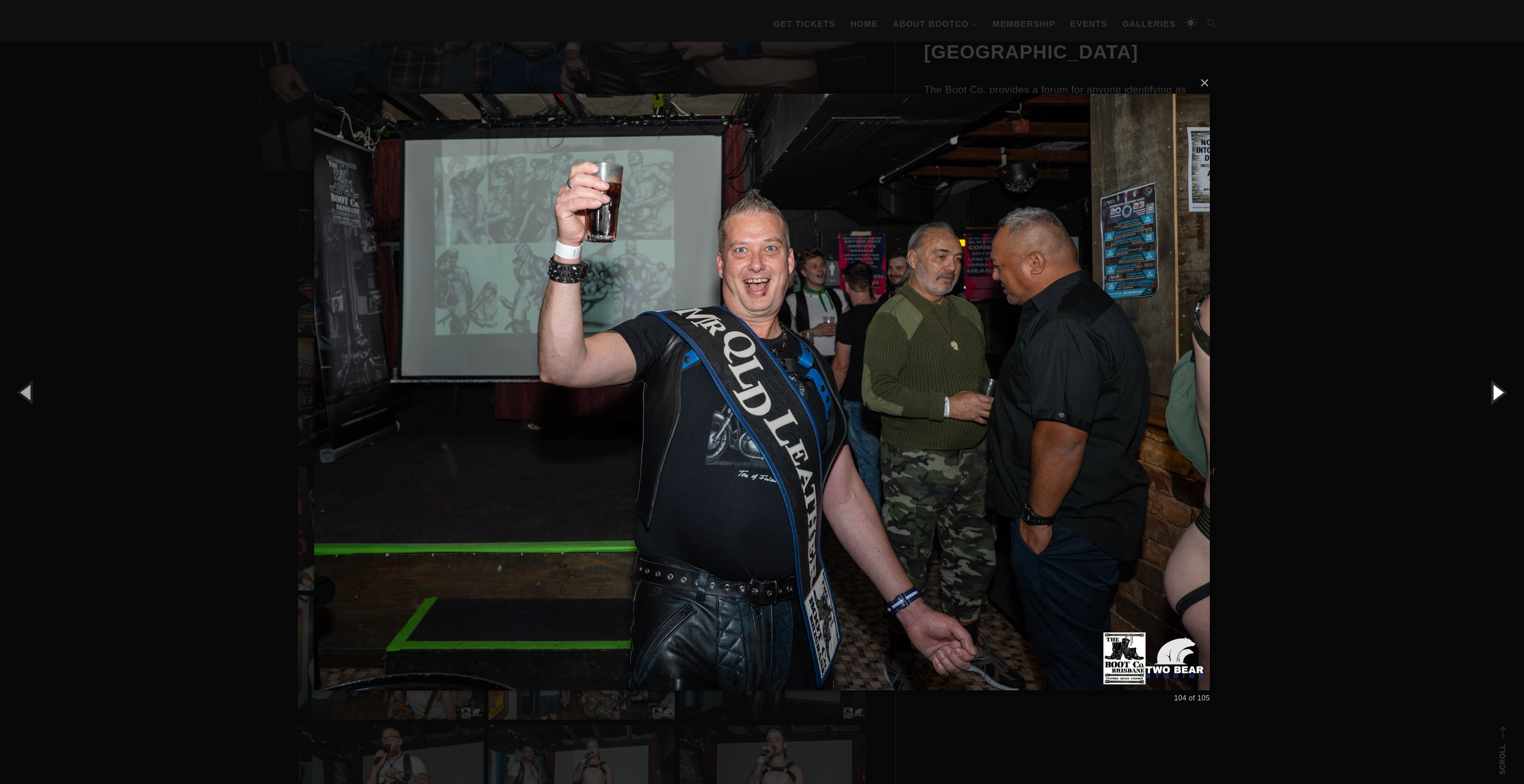
click at [1493, 395] on button "button" at bounding box center [1497, 392] width 54 height 66
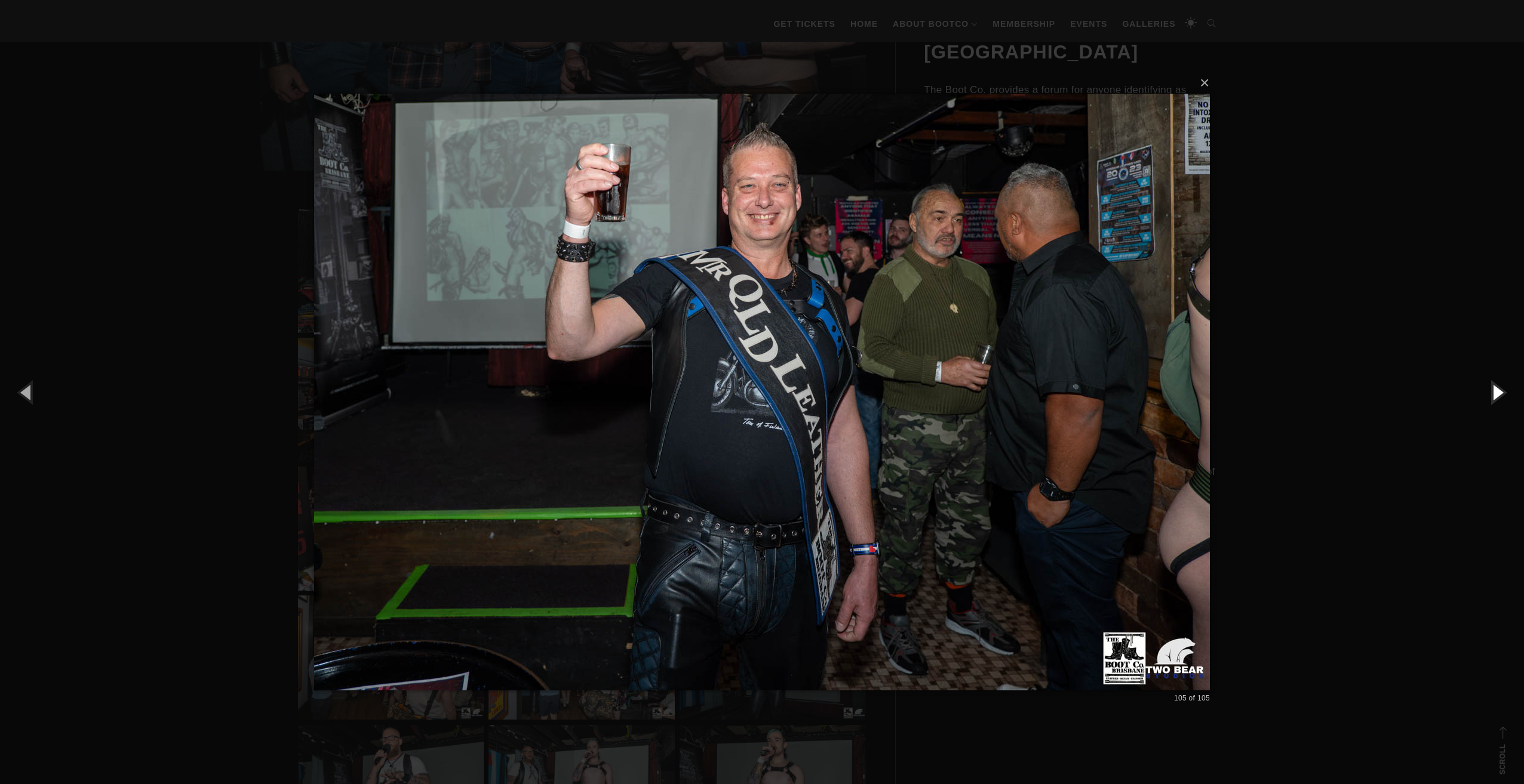
click at [1493, 395] on button "button" at bounding box center [1497, 392] width 54 height 66
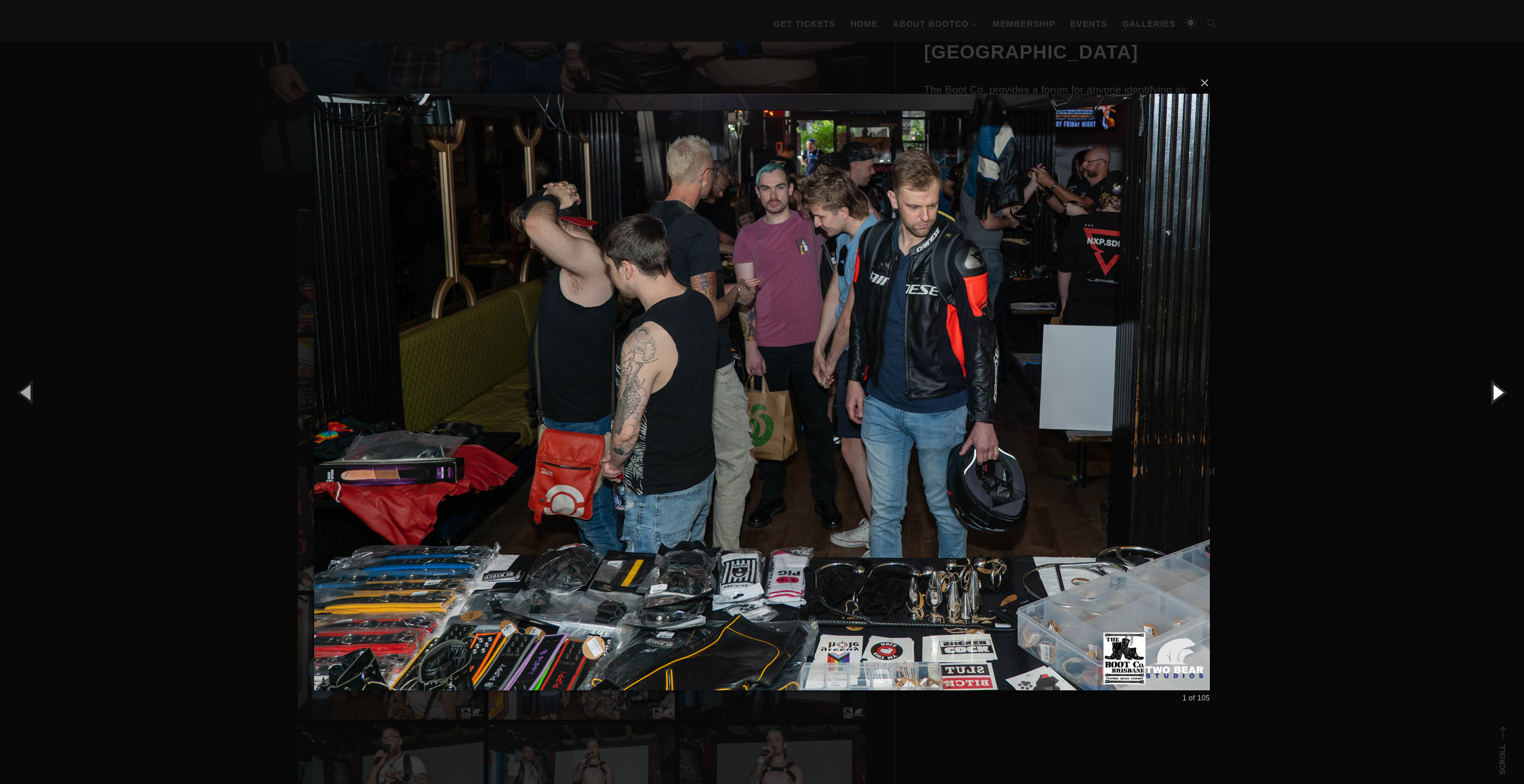
drag, startPoint x: 1493, startPoint y: 395, endPoint x: 1378, endPoint y: 354, distance: 122.1
click at [1378, 354] on div "× 1 of 105 Loading..." at bounding box center [762, 392] width 1524 height 784
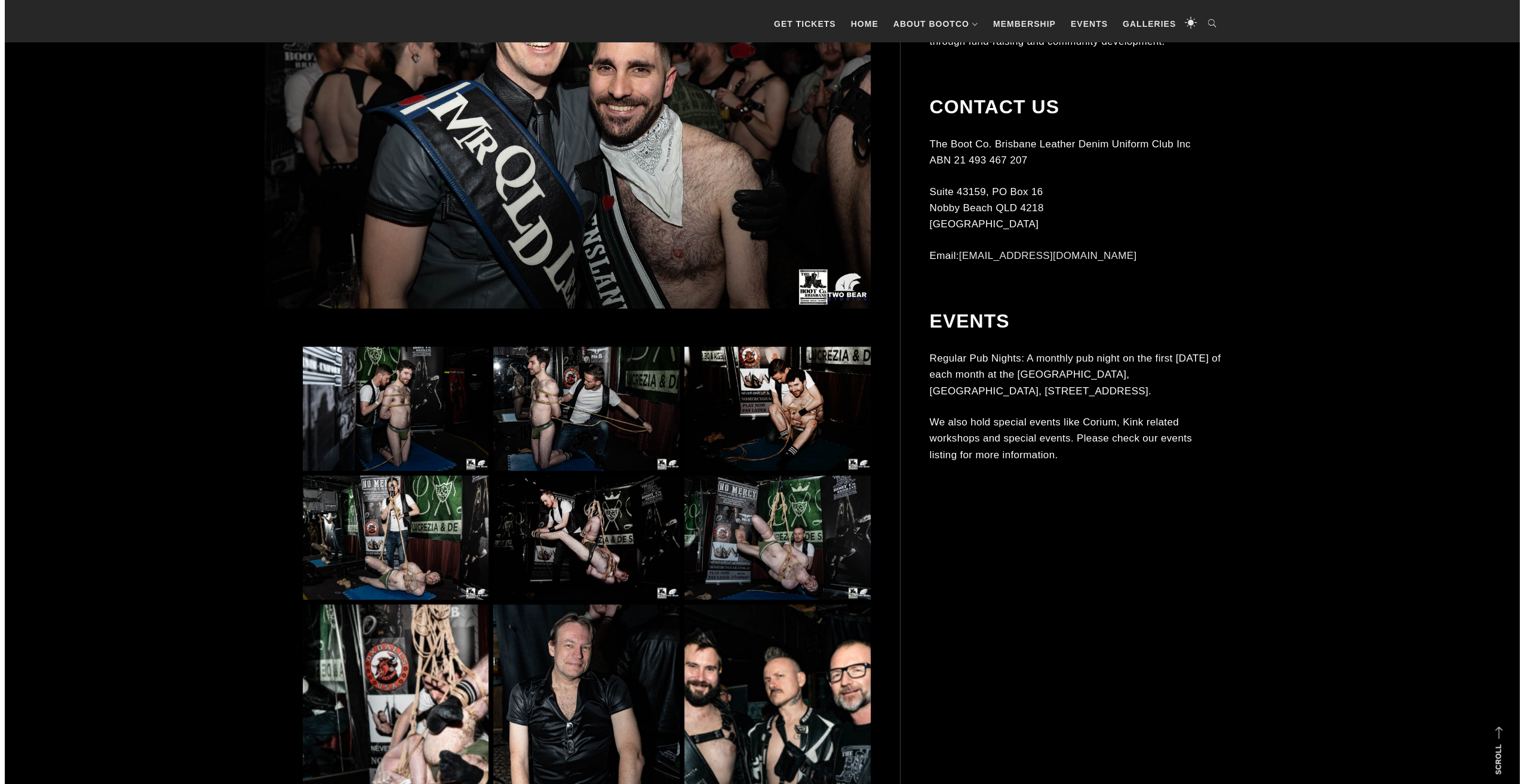
scroll to position [597, 0]
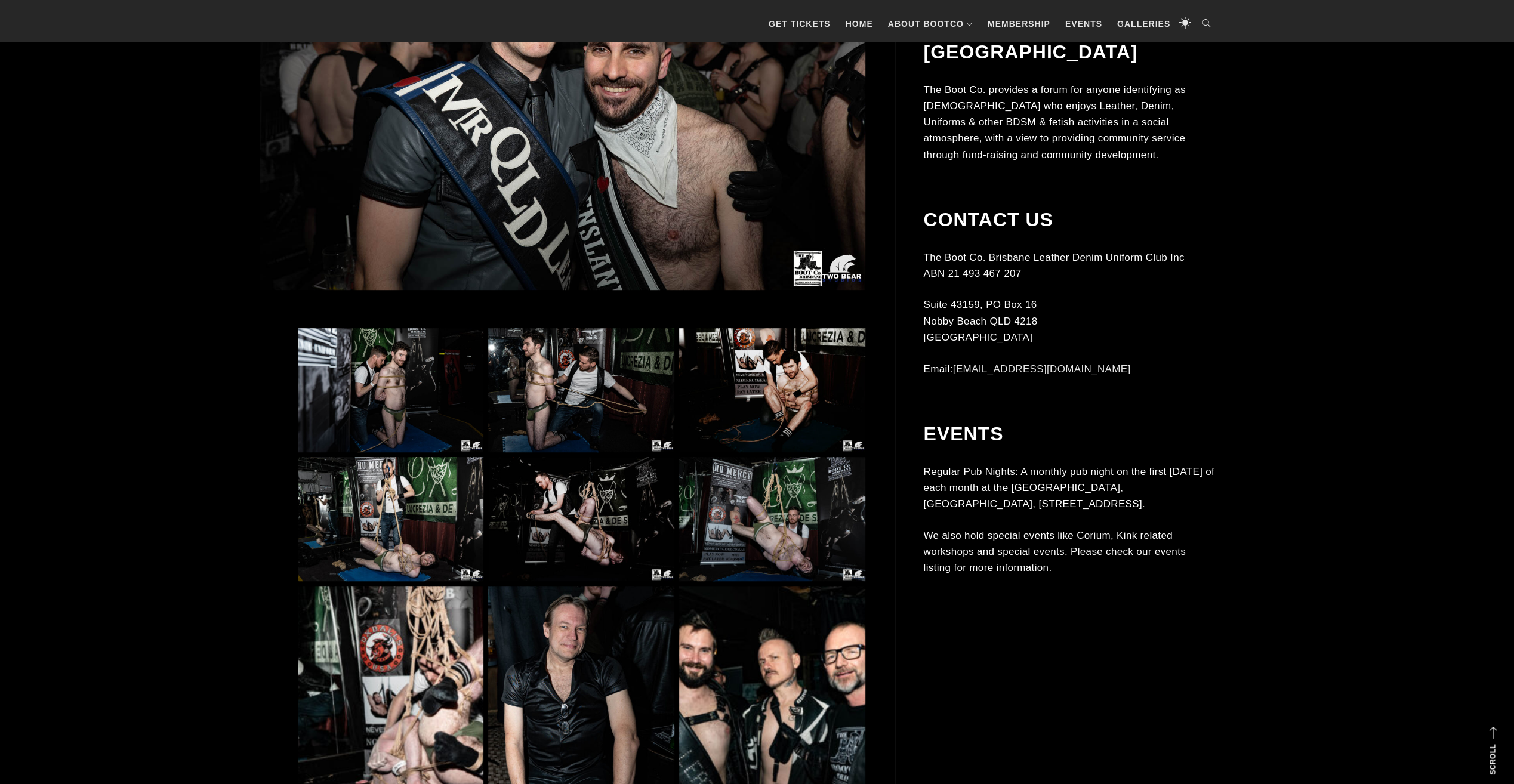
click at [370, 363] on img at bounding box center [390, 390] width 186 height 124
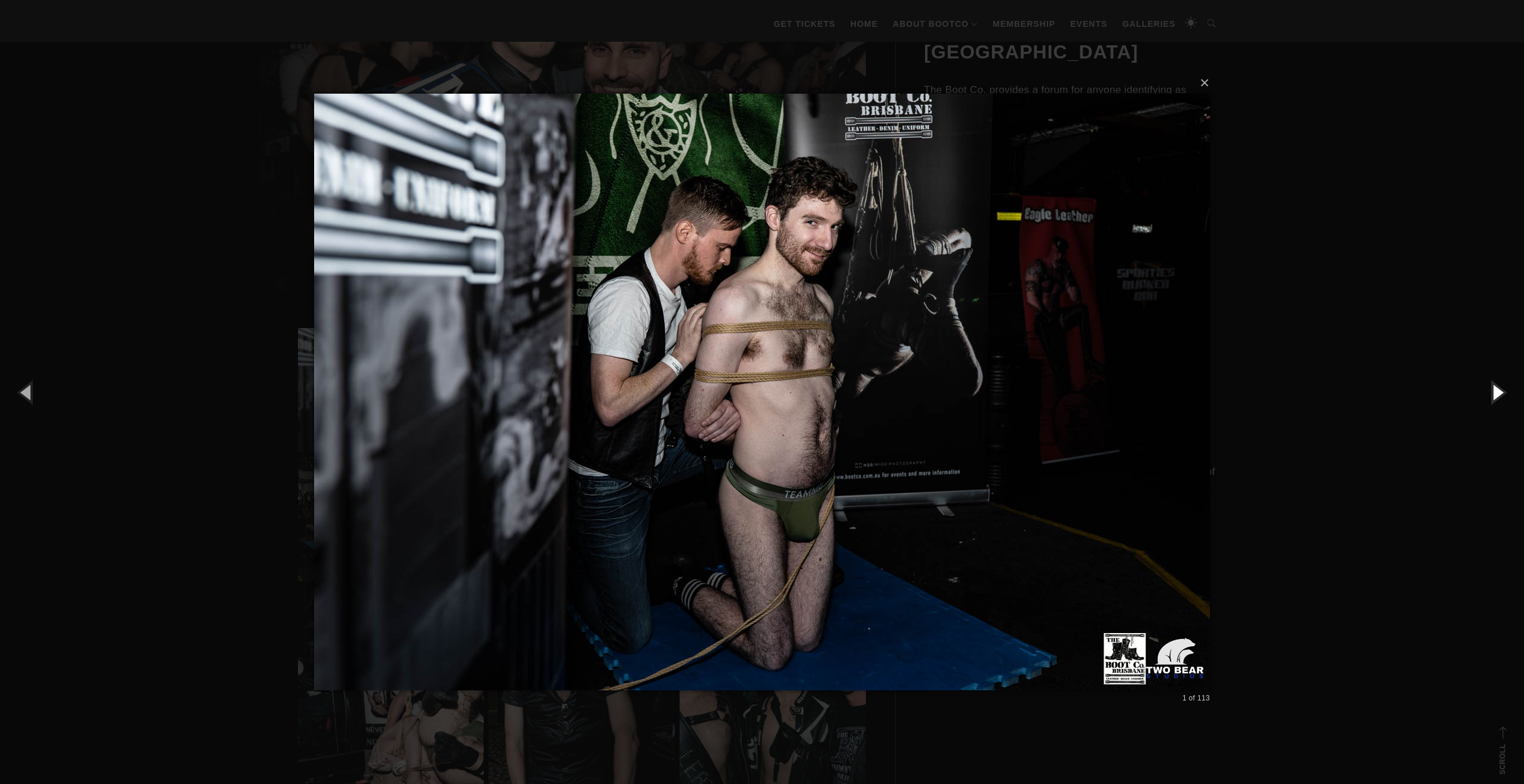
click at [1496, 397] on button "button" at bounding box center [1497, 392] width 54 height 66
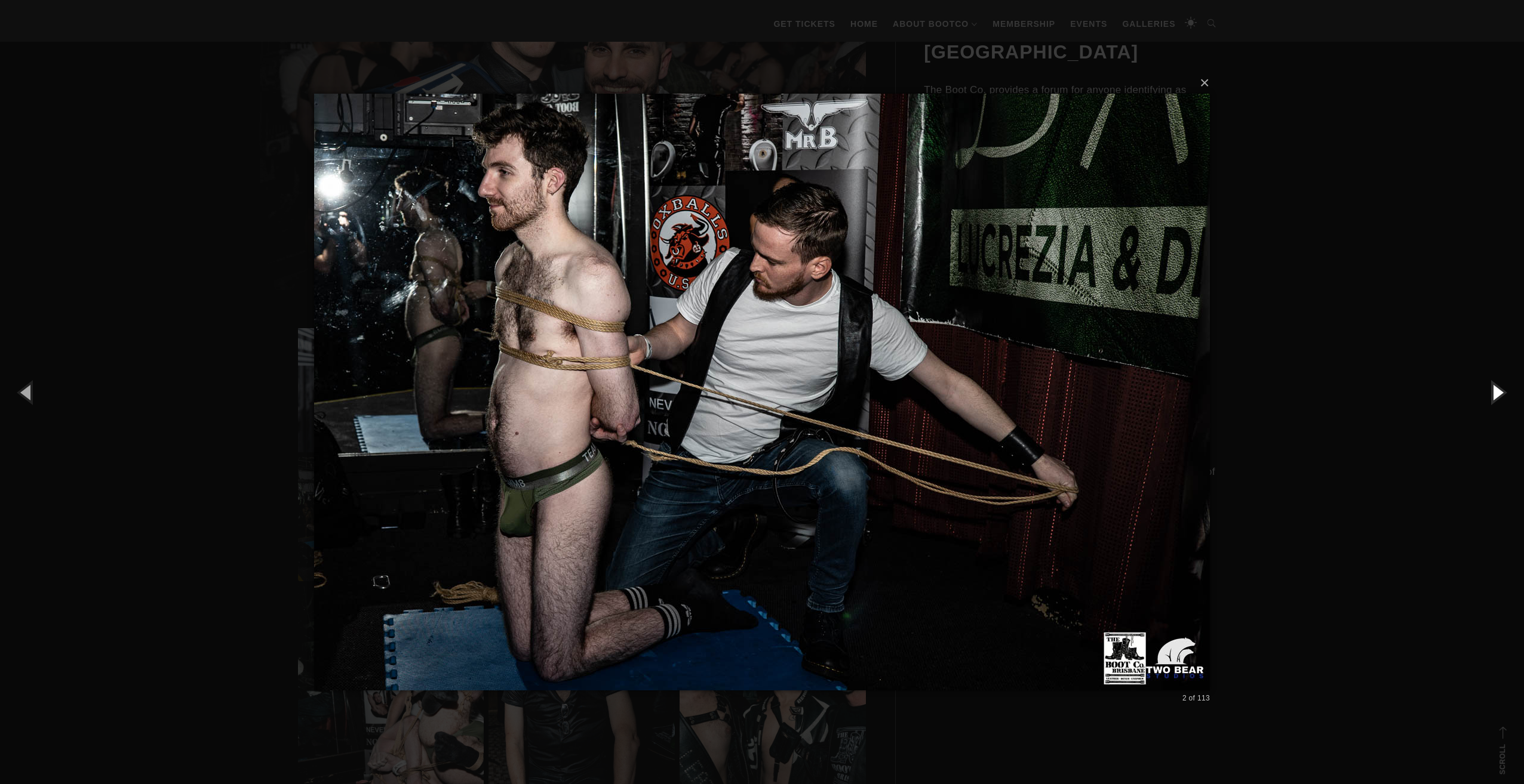
click at [1496, 397] on button "button" at bounding box center [1497, 392] width 54 height 66
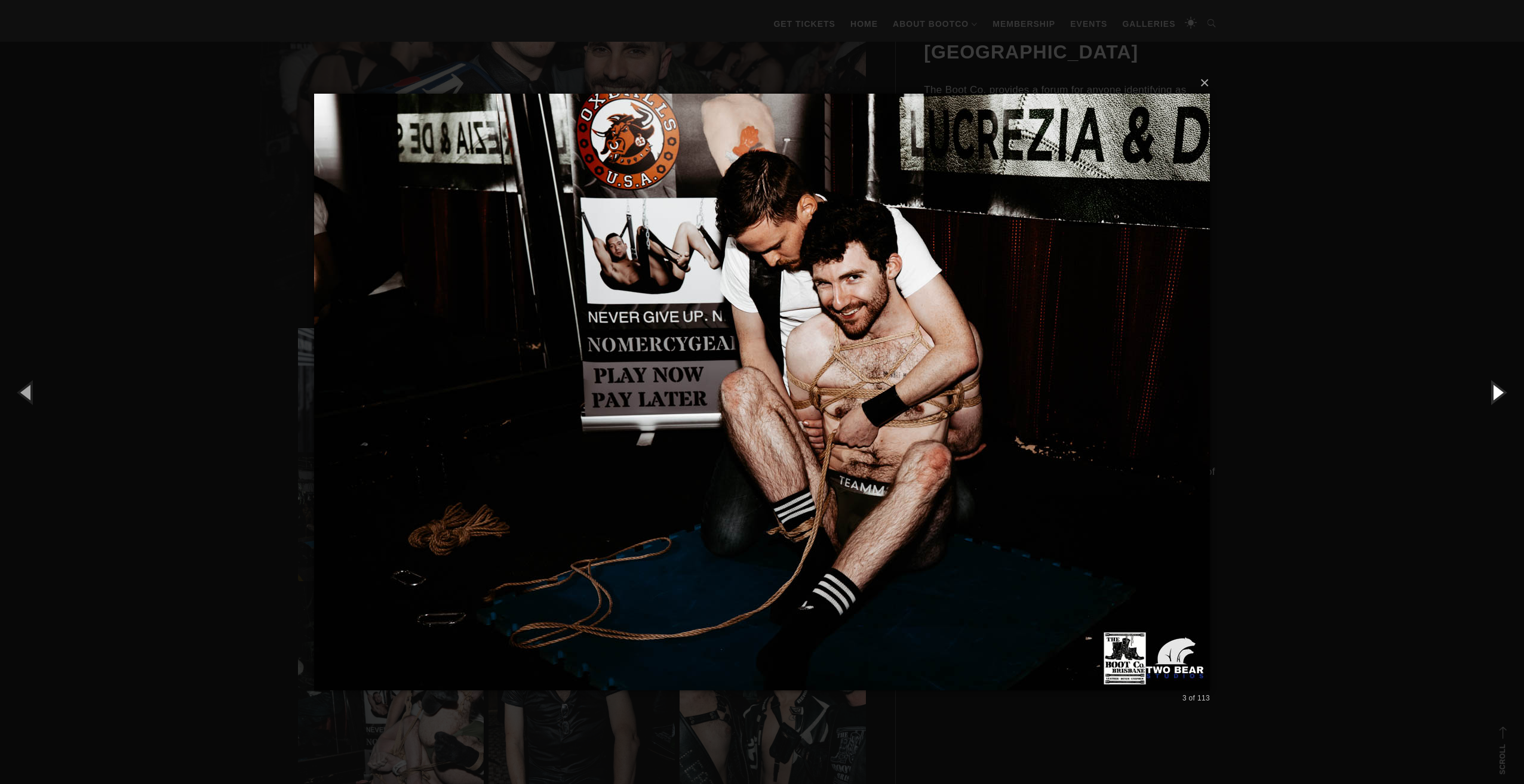
click at [1496, 397] on button "button" at bounding box center [1497, 392] width 54 height 66
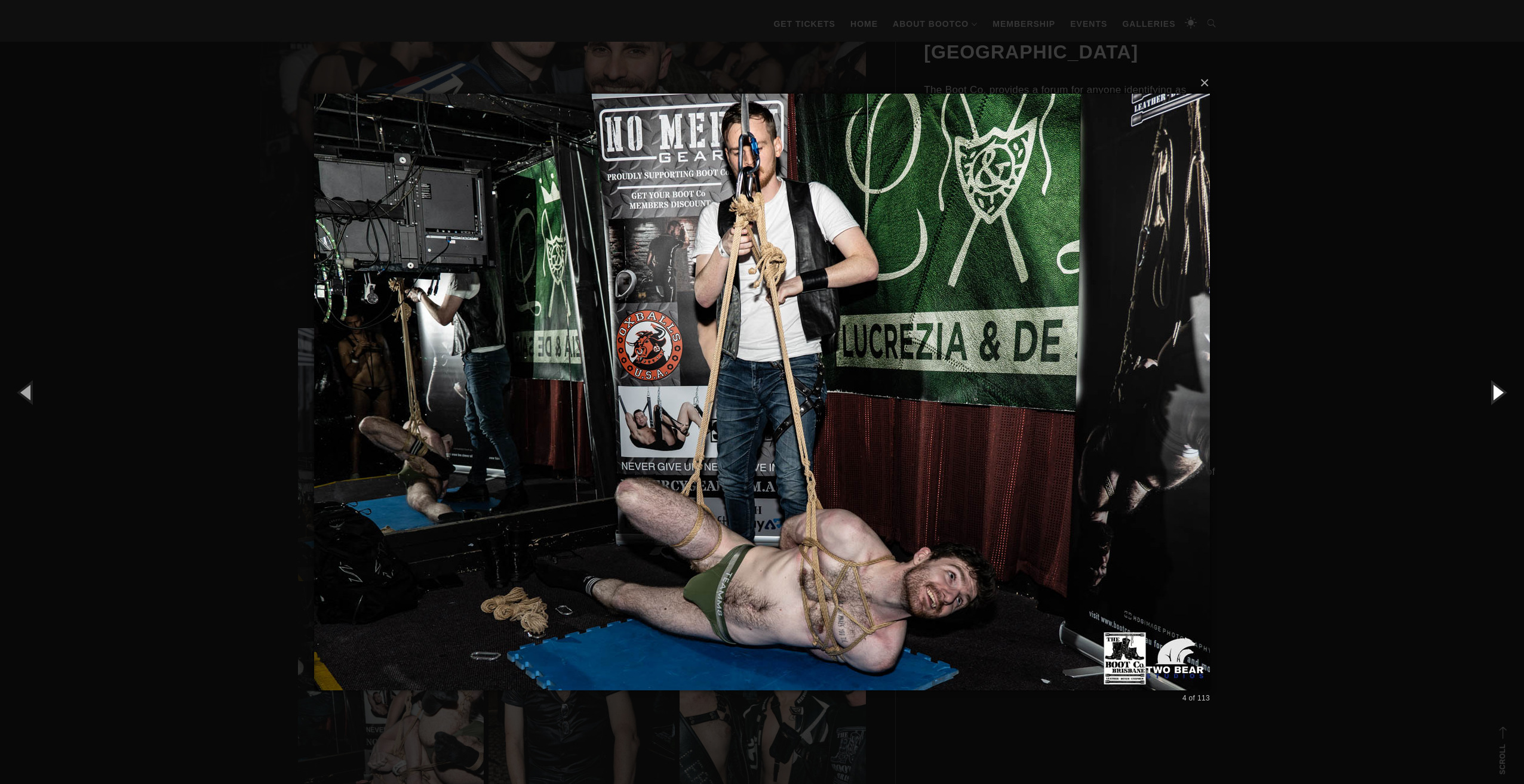
click at [1496, 397] on button "button" at bounding box center [1497, 392] width 54 height 66
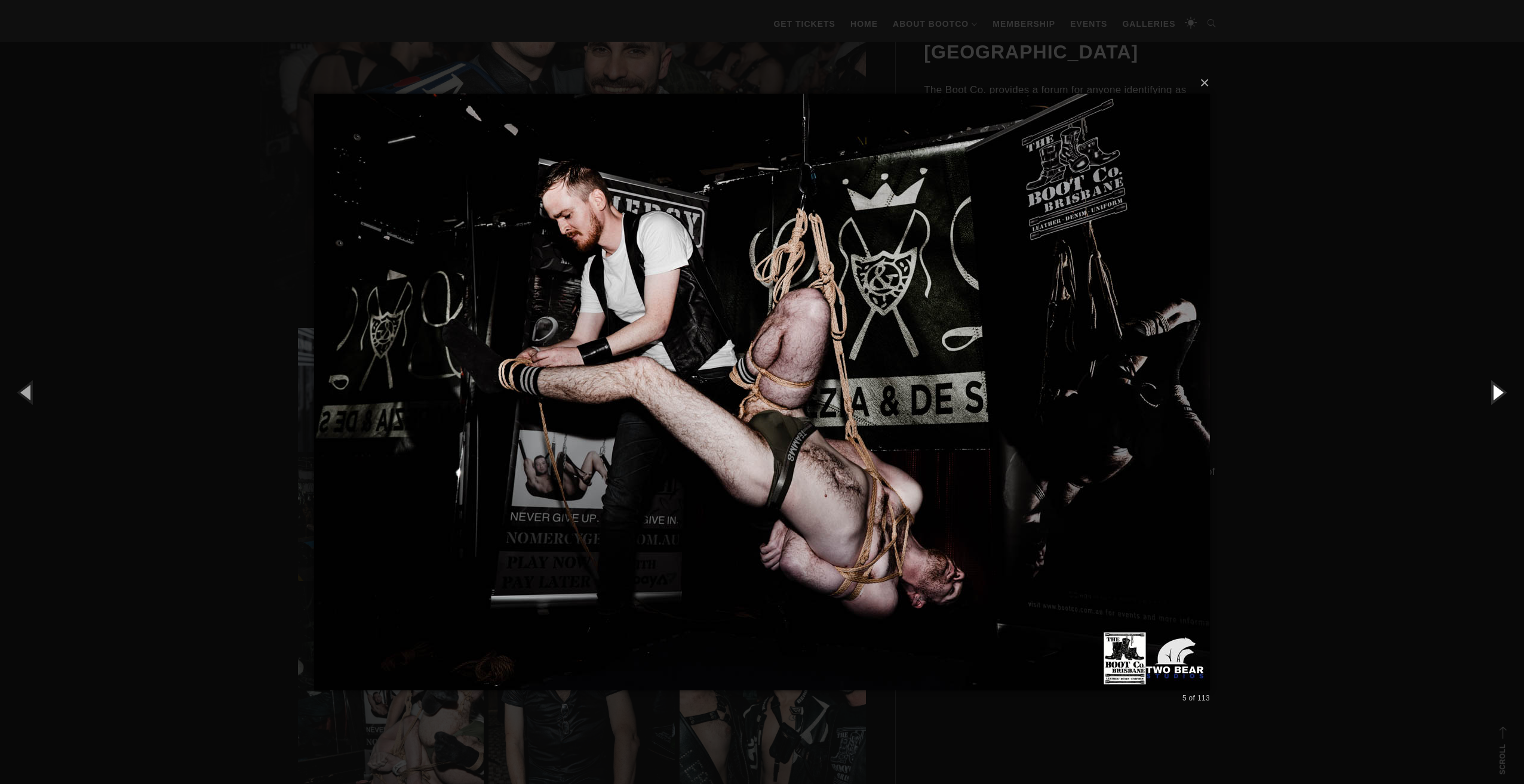
click at [1496, 397] on button "button" at bounding box center [1497, 392] width 54 height 66
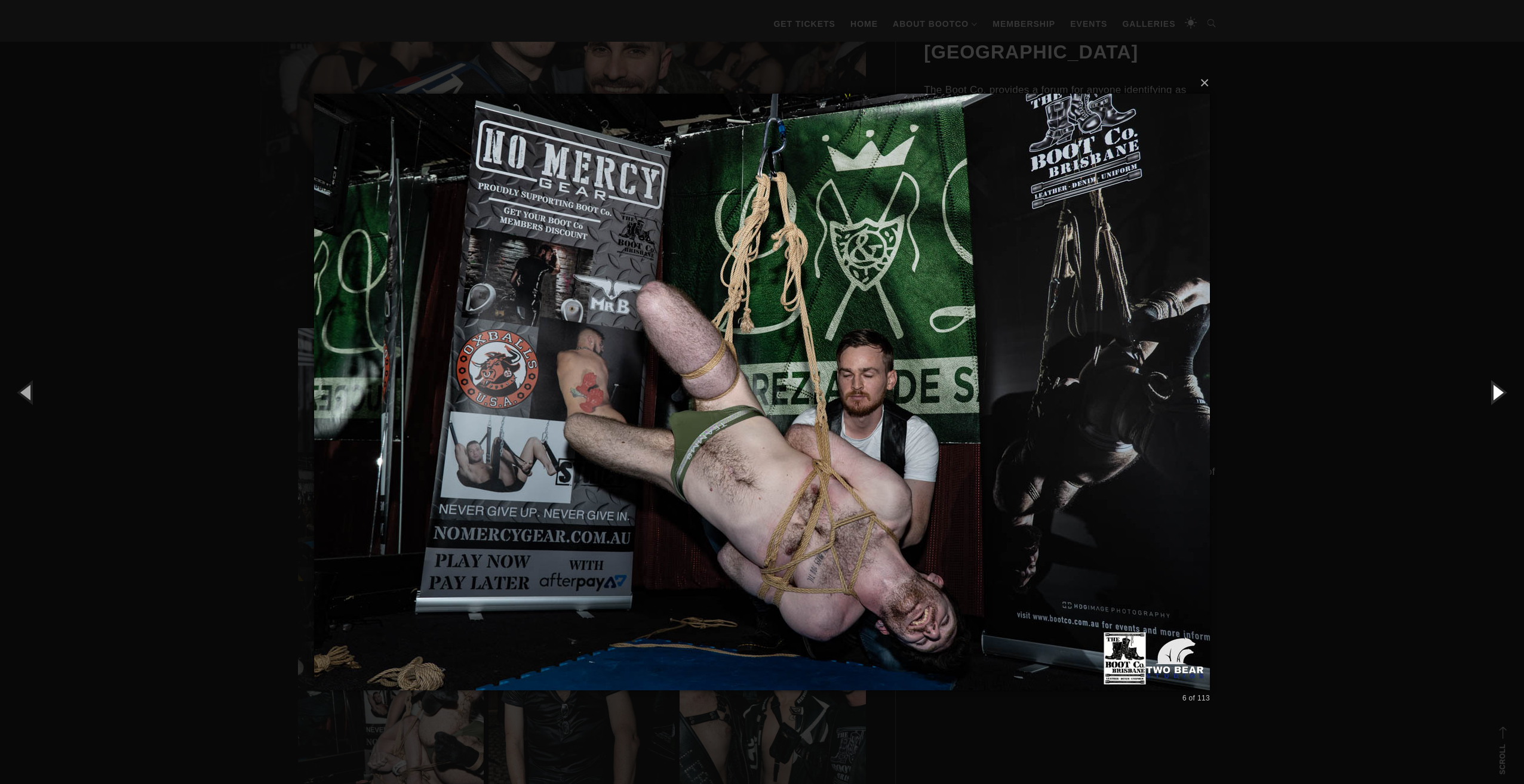
click at [1496, 397] on button "button" at bounding box center [1497, 392] width 54 height 66
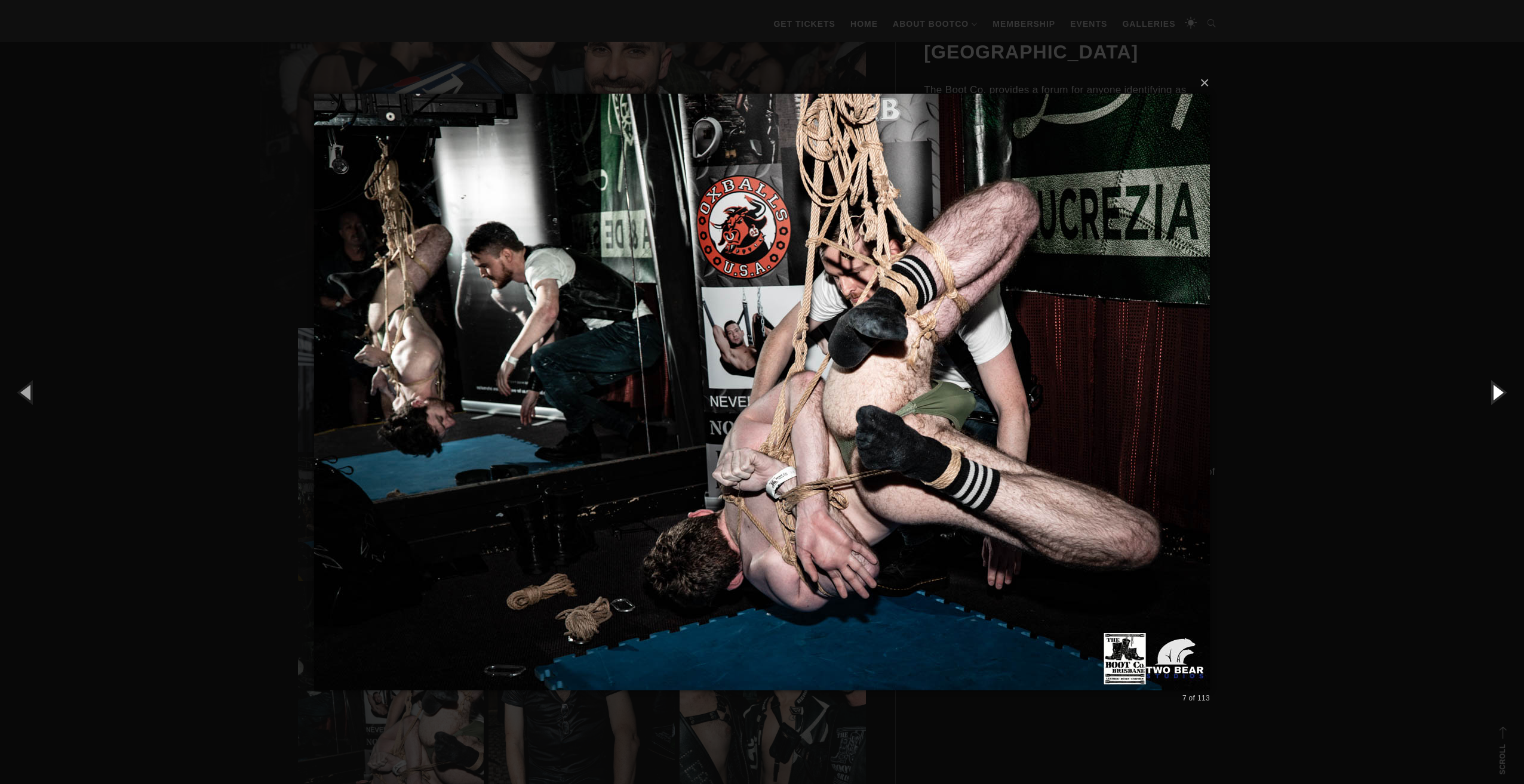
click at [1496, 397] on button "button" at bounding box center [1497, 392] width 54 height 66
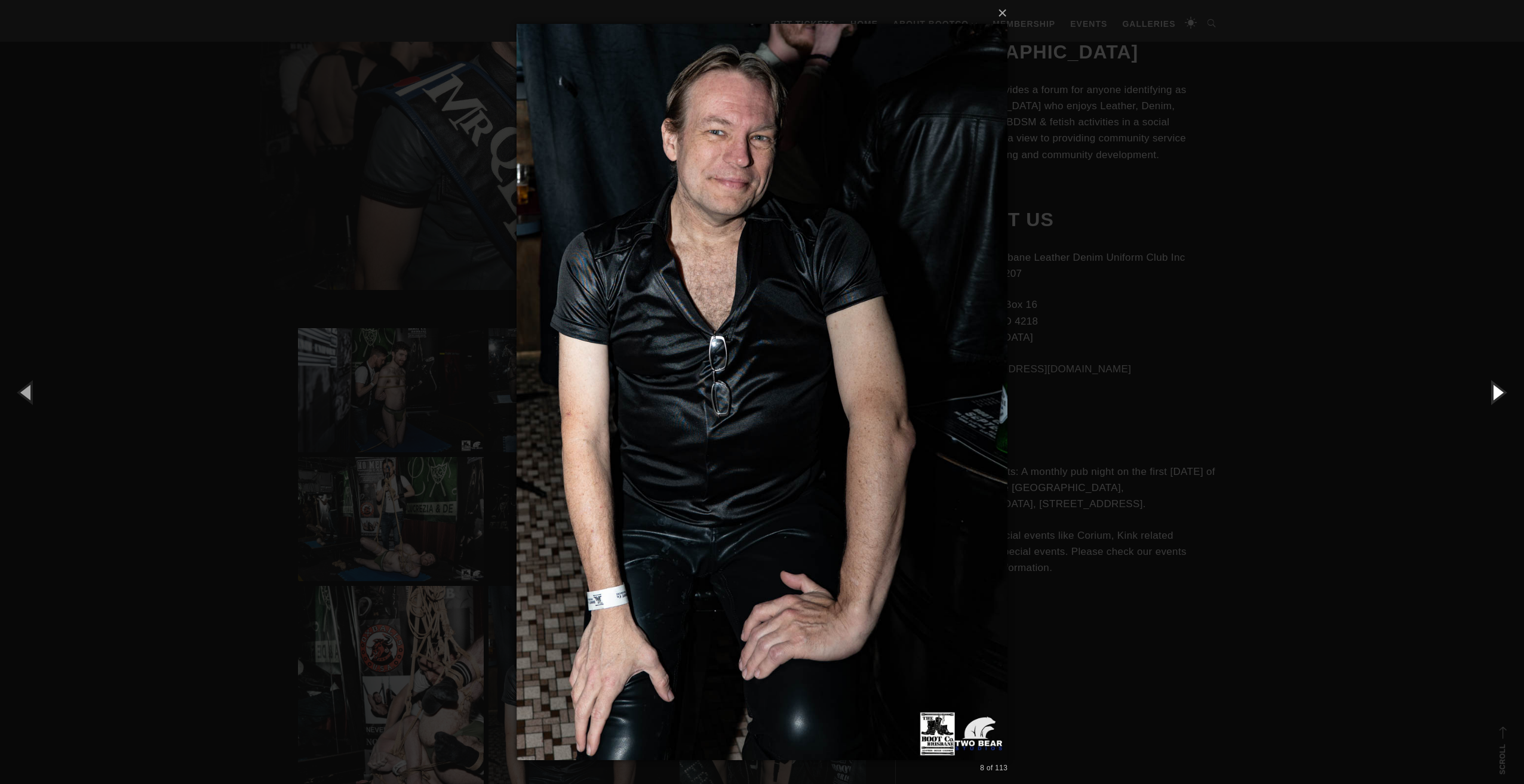
click at [1496, 397] on button "button" at bounding box center [1497, 392] width 54 height 66
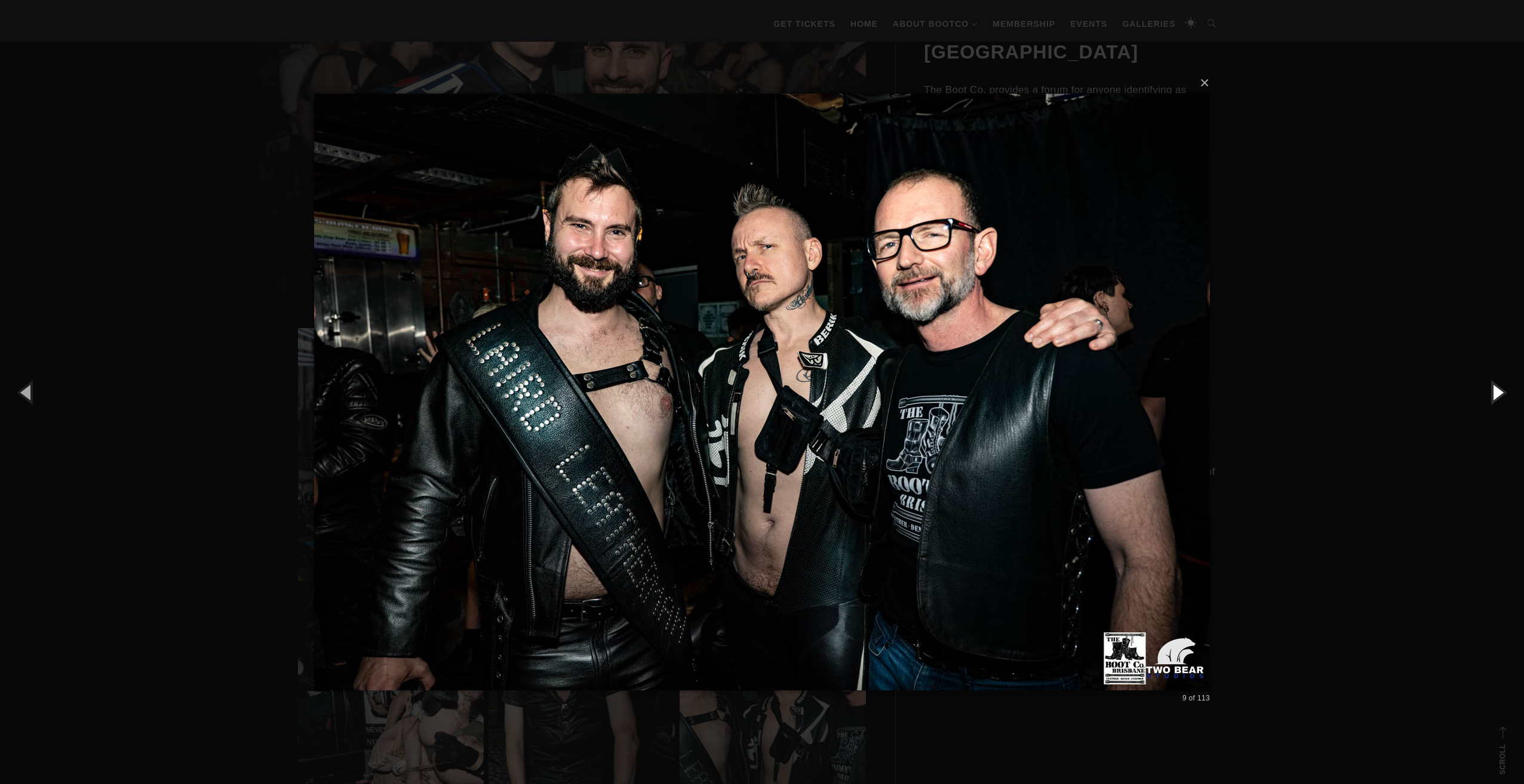
click at [1496, 397] on button "button" at bounding box center [1497, 392] width 54 height 66
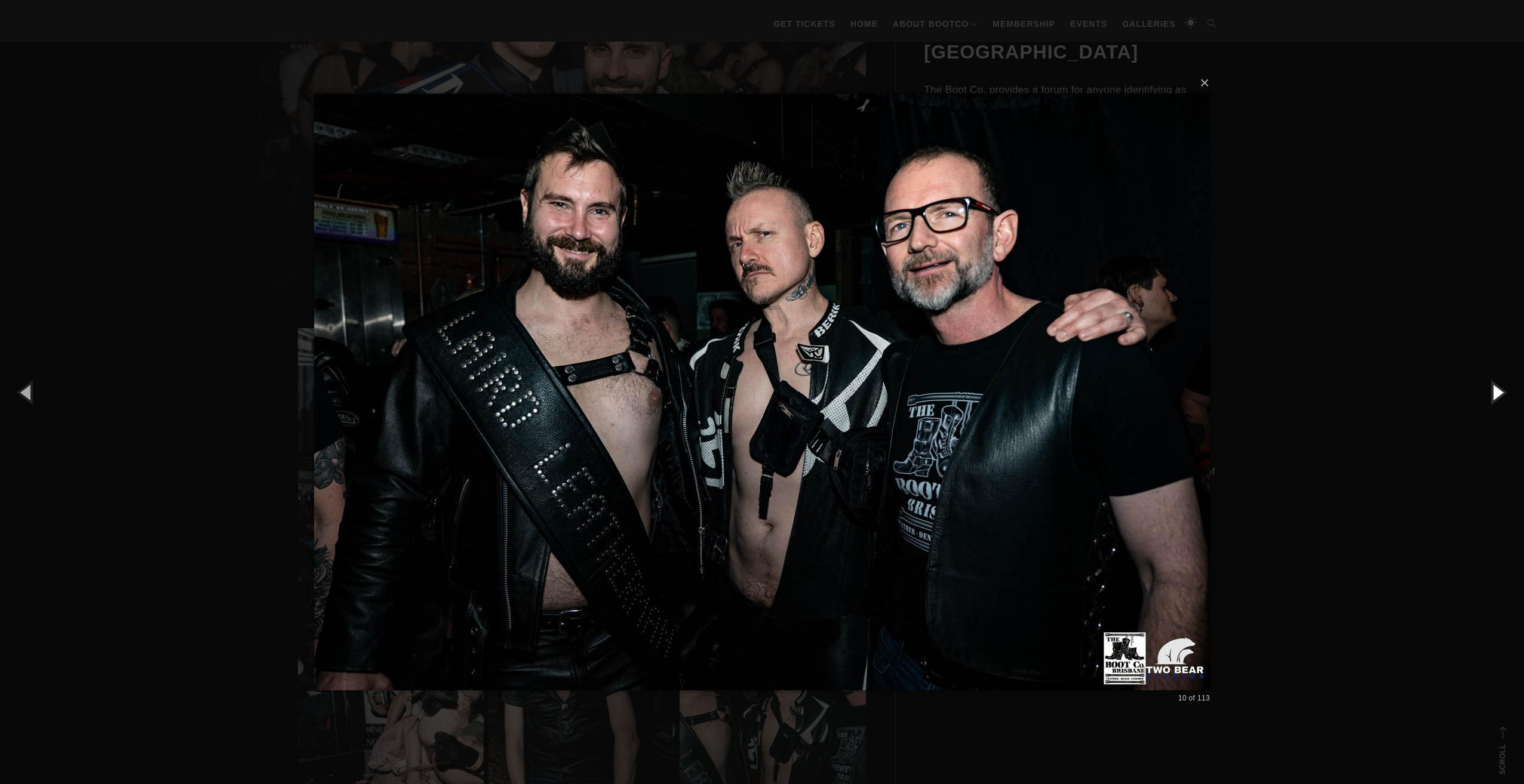
click at [1496, 397] on button "button" at bounding box center [1497, 392] width 54 height 66
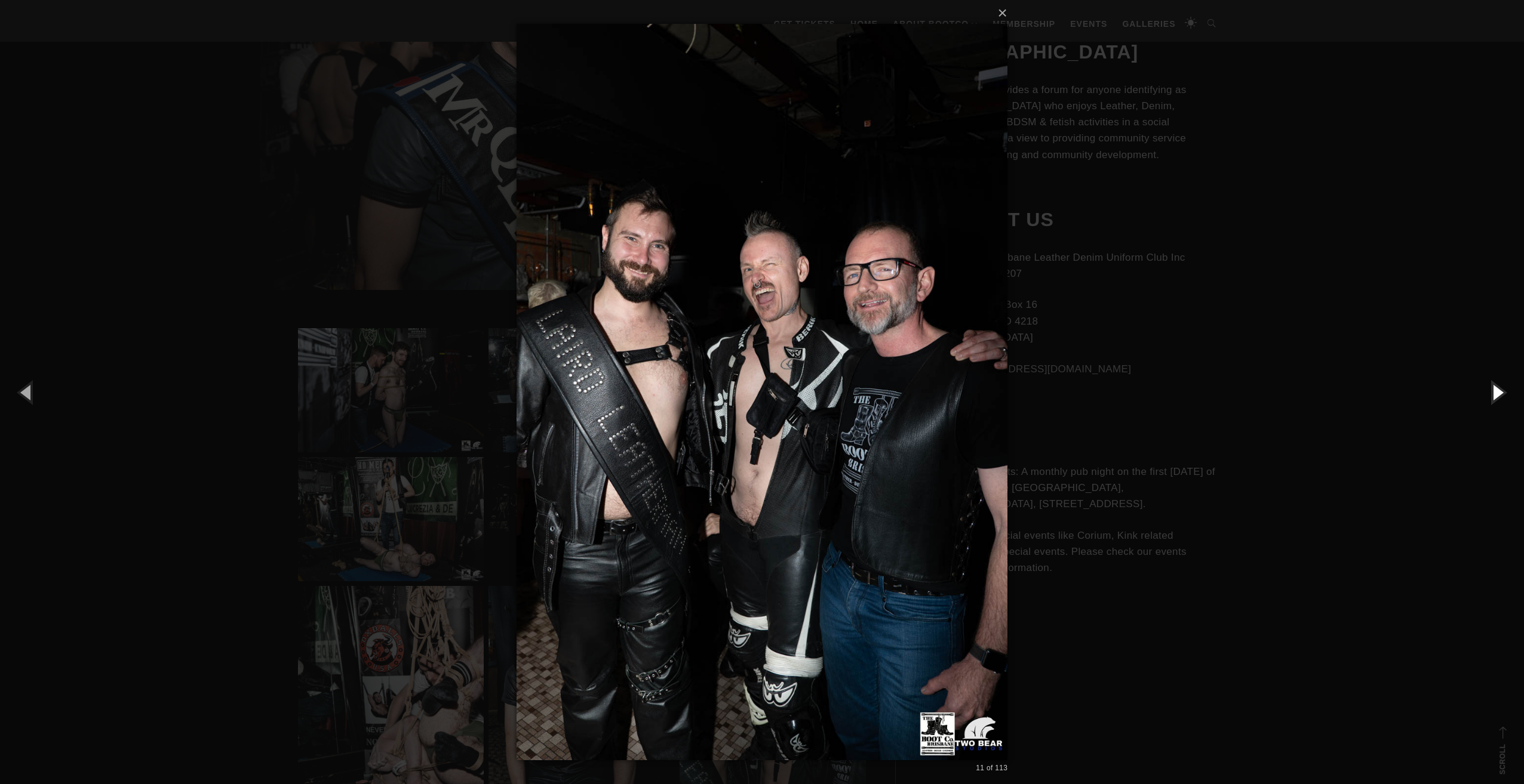
click at [1496, 397] on button "button" at bounding box center [1497, 392] width 54 height 66
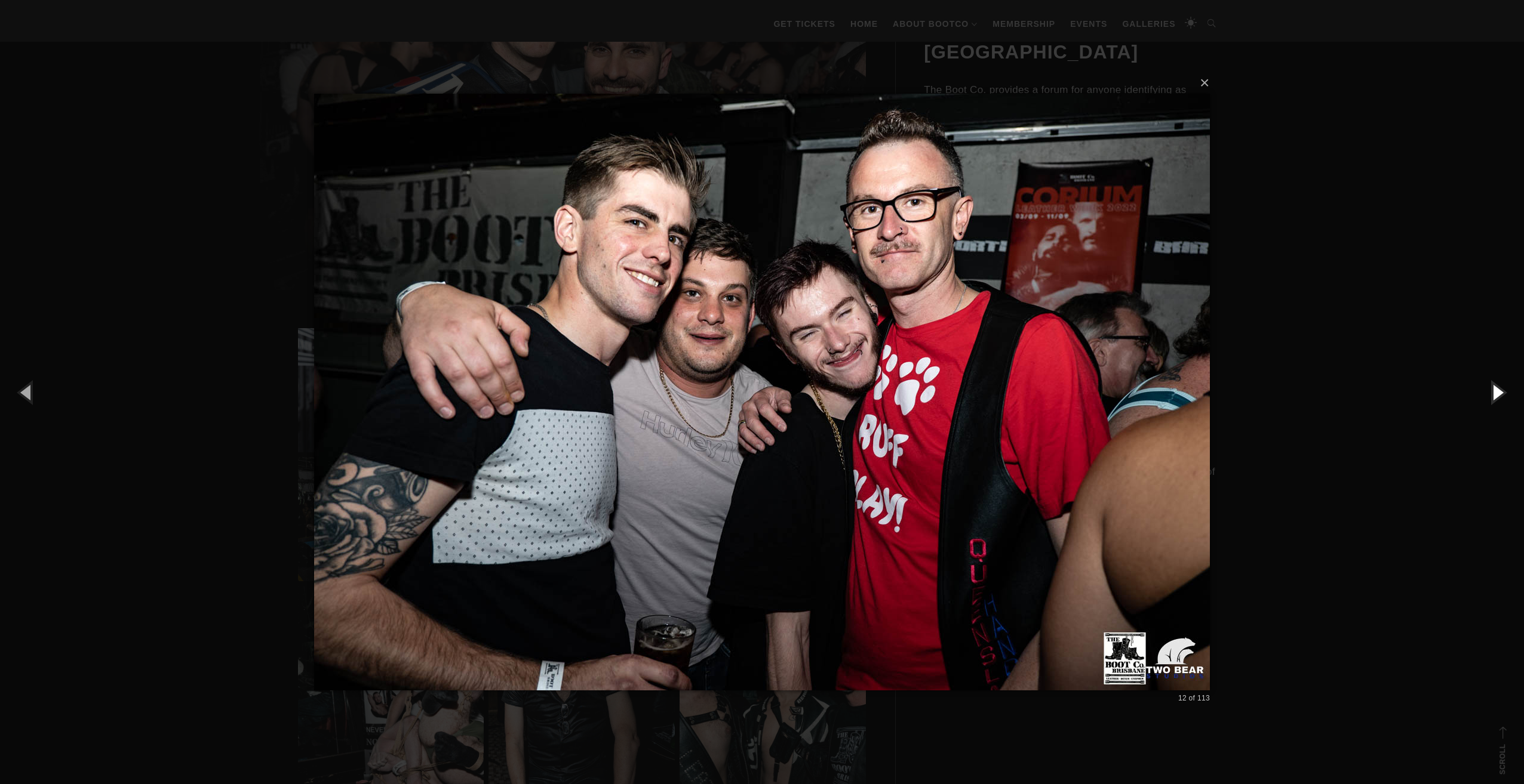
click at [1496, 397] on button "button" at bounding box center [1497, 392] width 54 height 66
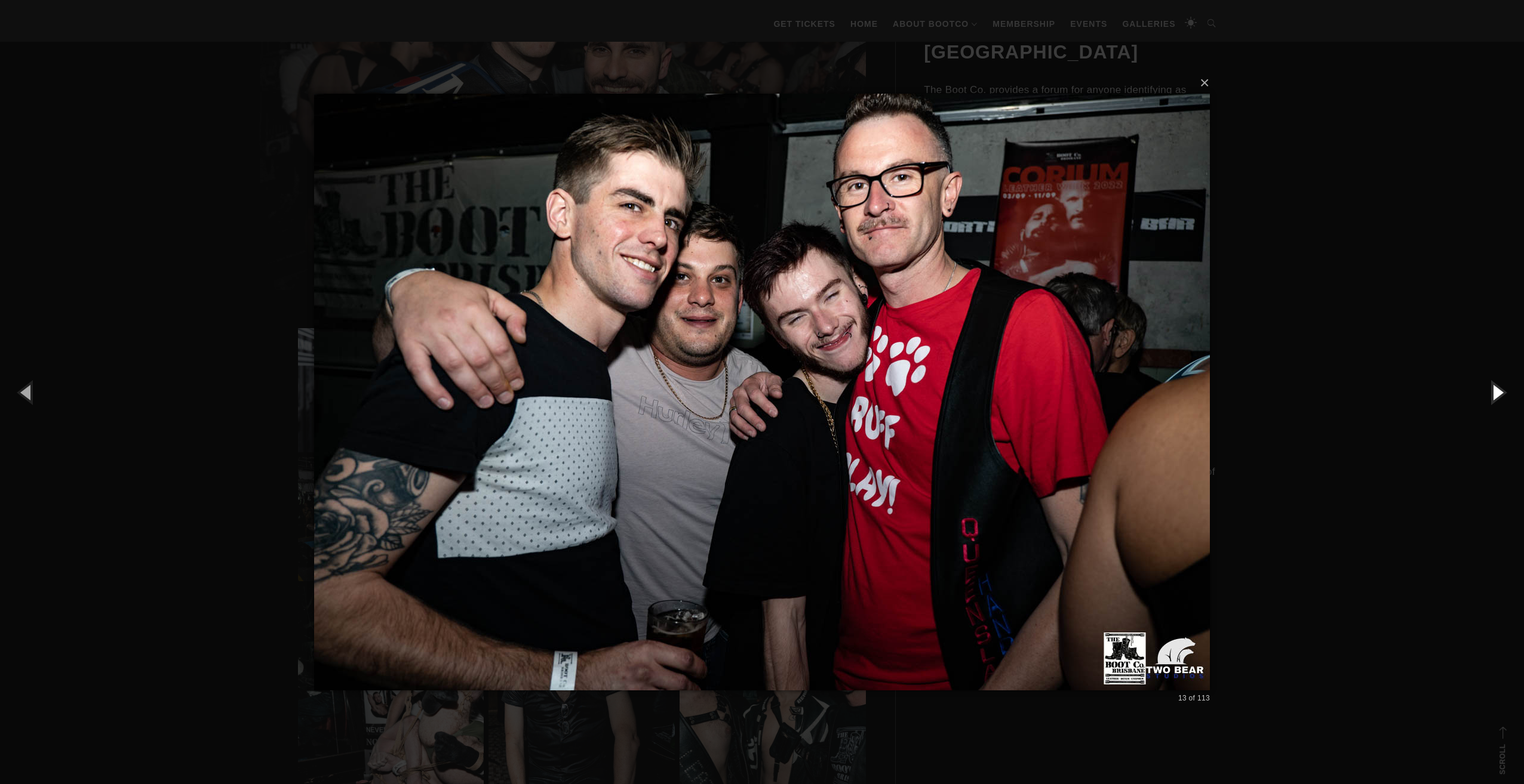
click at [1496, 397] on button "button" at bounding box center [1497, 392] width 54 height 66
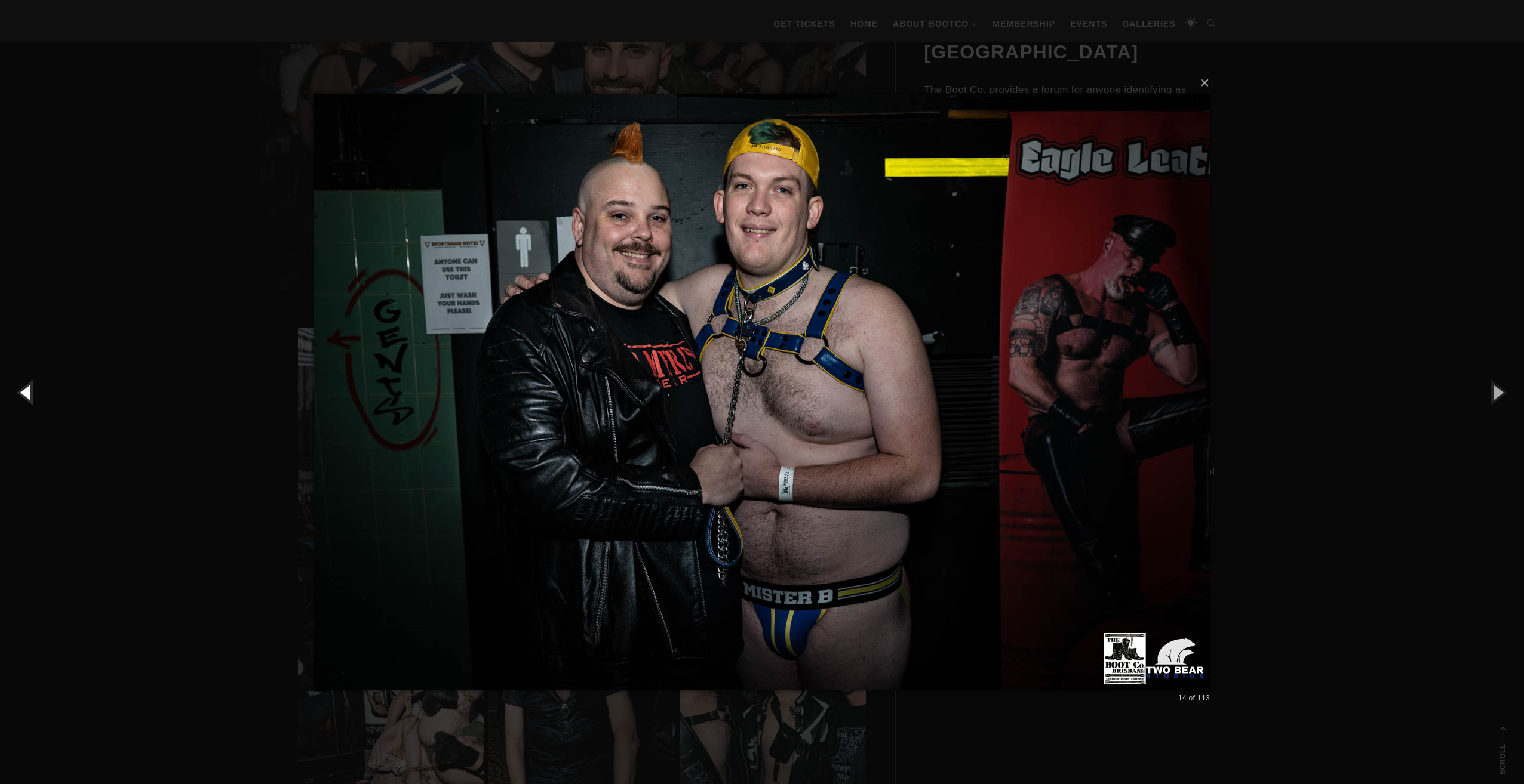
click at [26, 390] on button "button" at bounding box center [27, 392] width 54 height 66
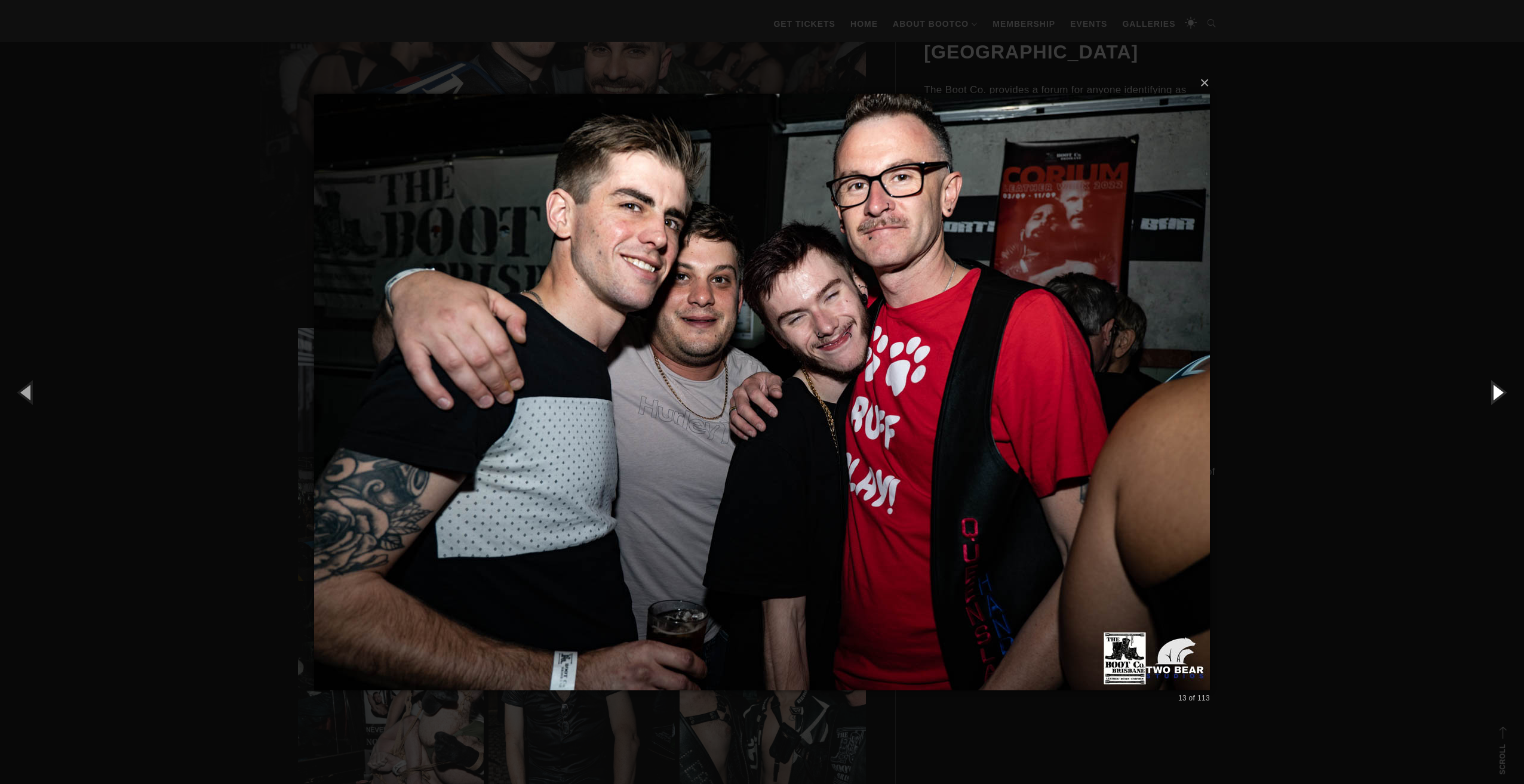
click at [1507, 393] on button "button" at bounding box center [1497, 392] width 54 height 66
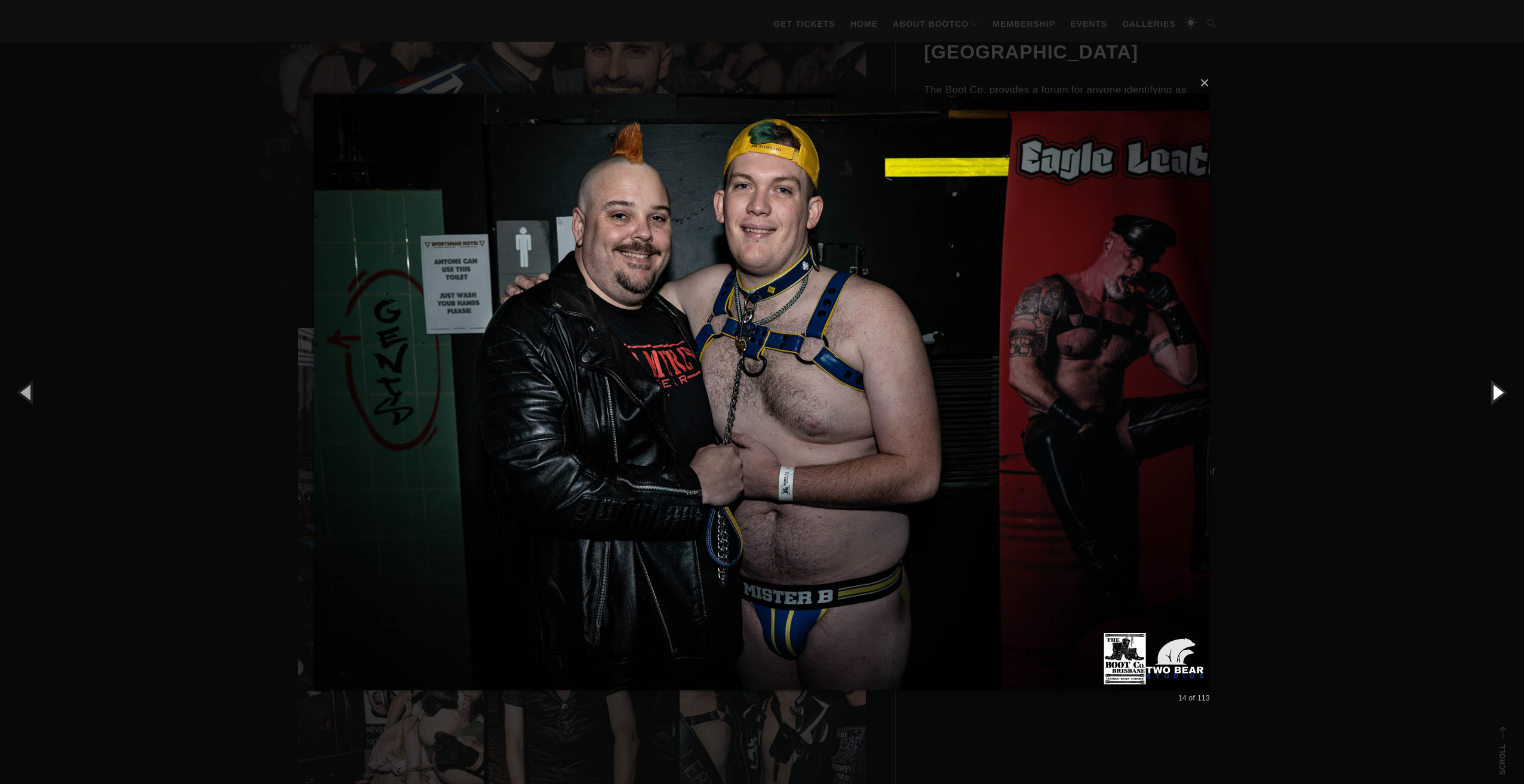
click at [1507, 393] on button "button" at bounding box center [1497, 392] width 54 height 66
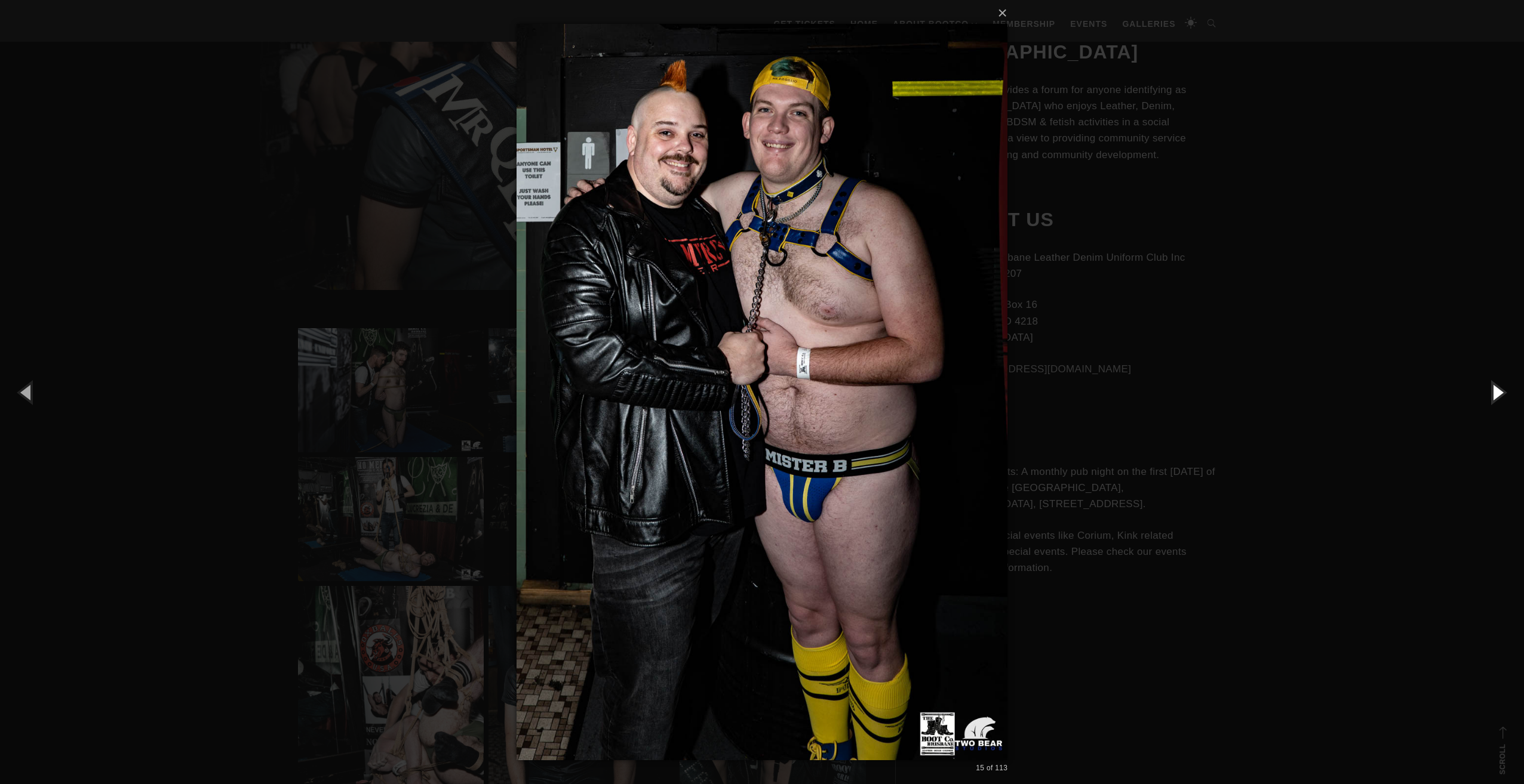
click at [1507, 393] on button "button" at bounding box center [1497, 392] width 54 height 66
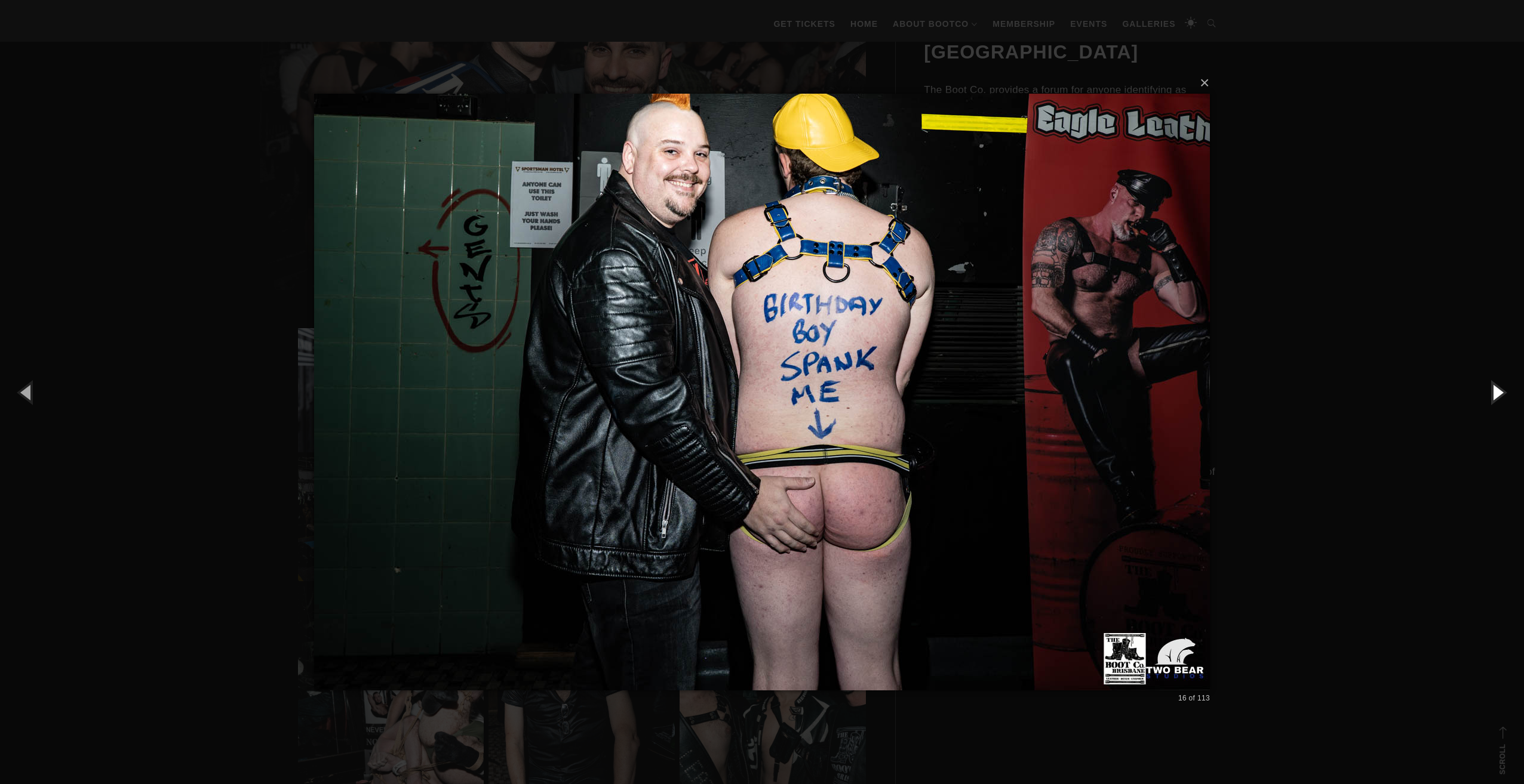
click at [1507, 393] on button "button" at bounding box center [1497, 392] width 54 height 66
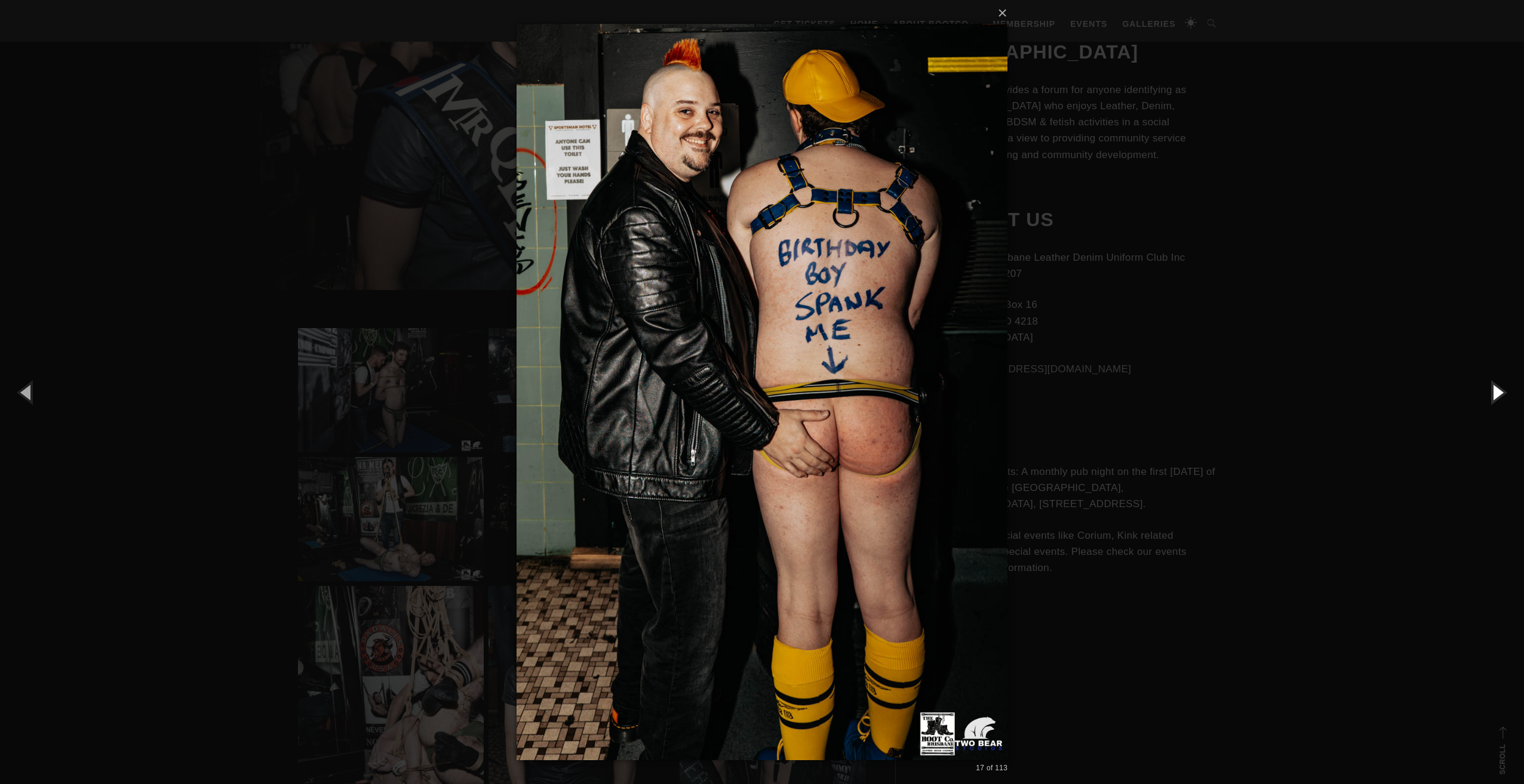
click at [1507, 393] on button "button" at bounding box center [1497, 392] width 54 height 66
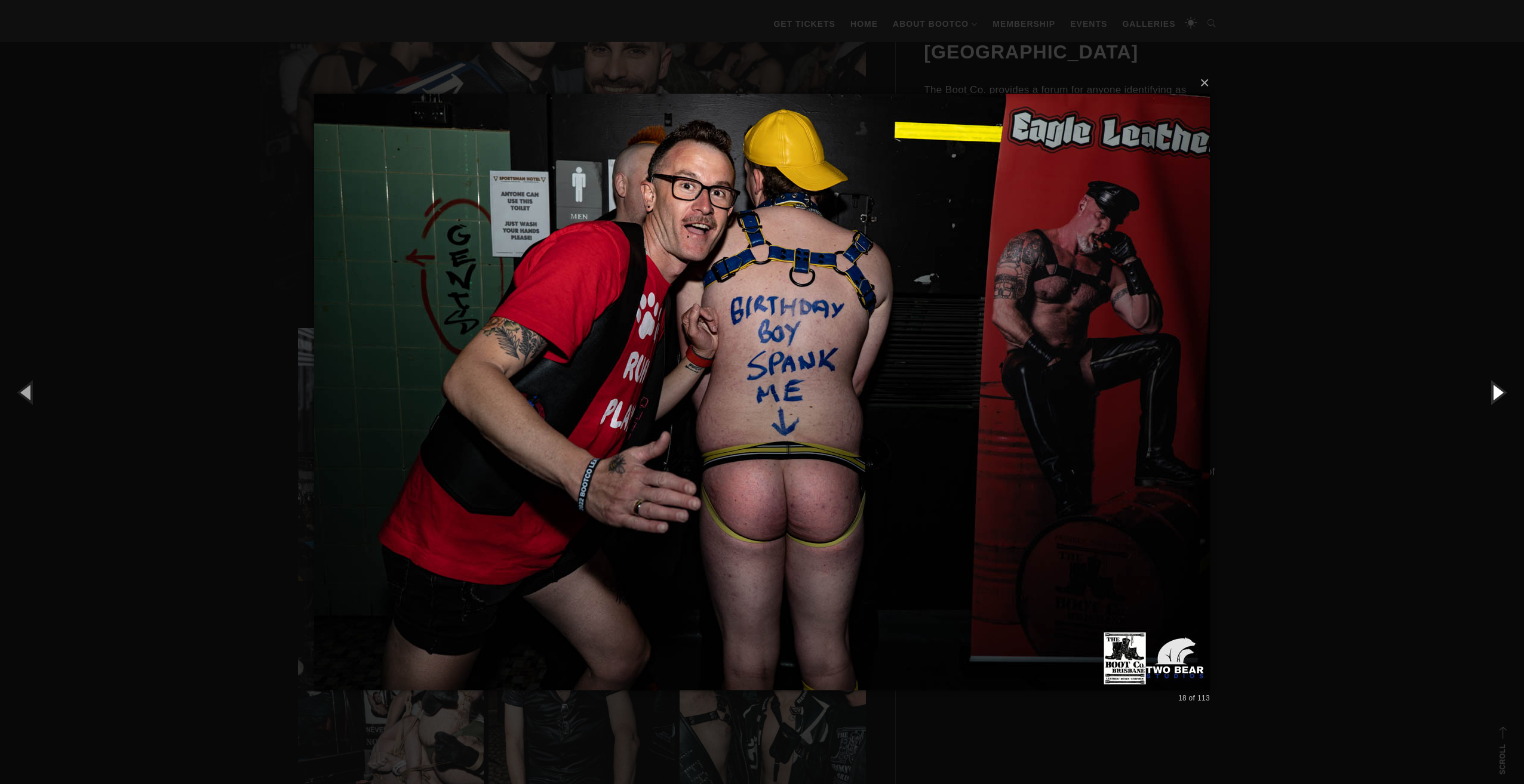
click at [1507, 393] on button "button" at bounding box center [1497, 392] width 54 height 66
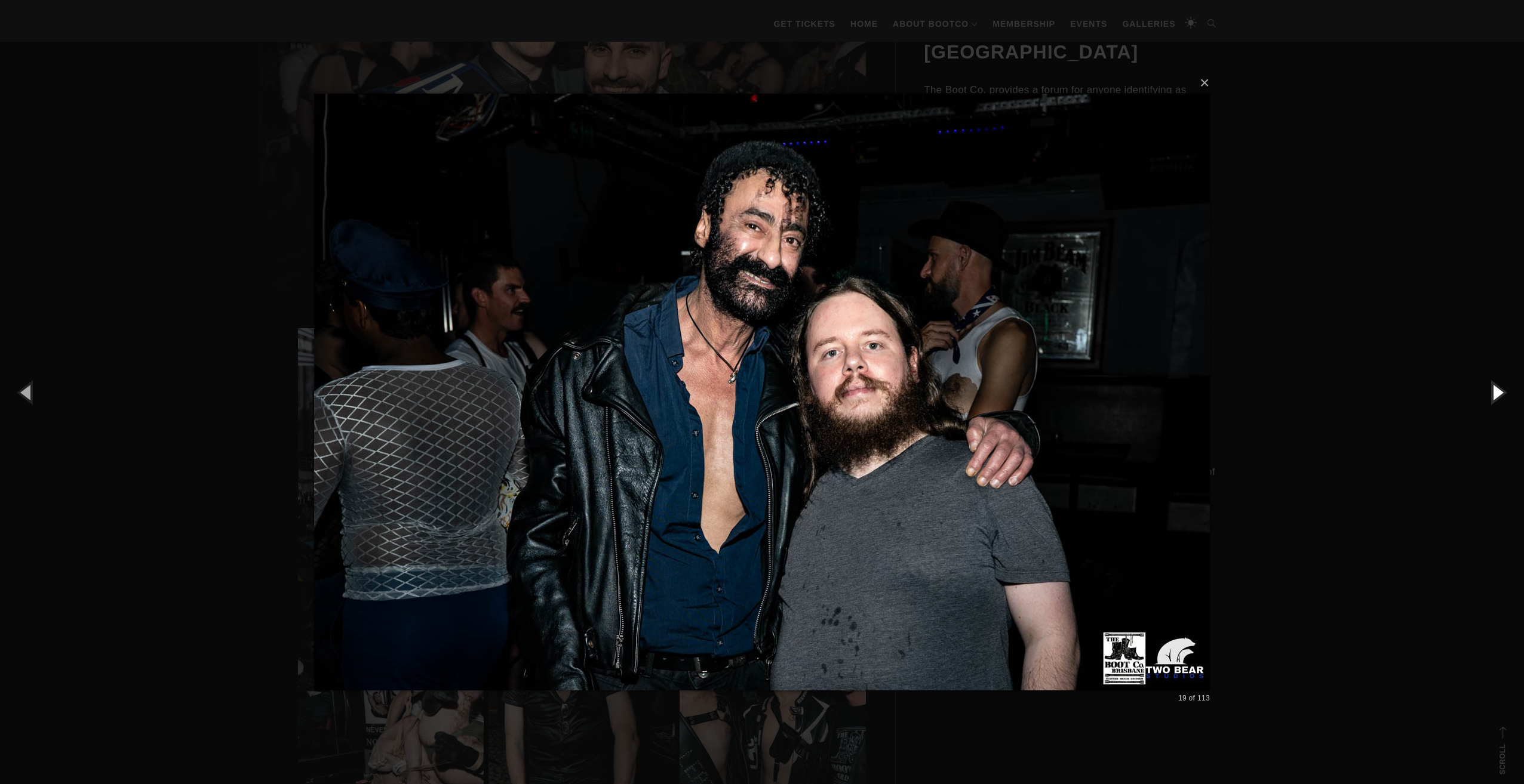
click at [1507, 393] on button "button" at bounding box center [1497, 392] width 54 height 66
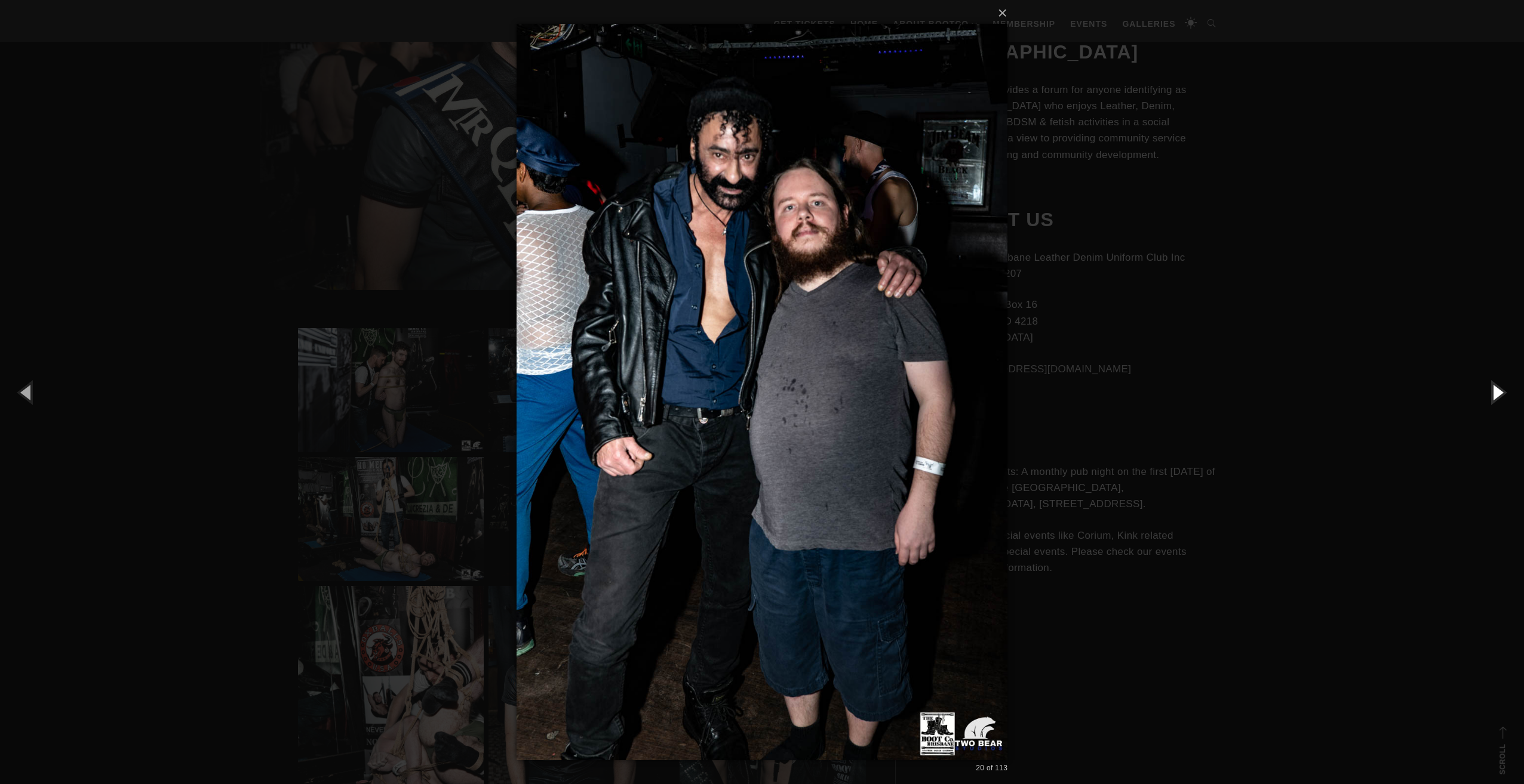
click at [1507, 393] on button "button" at bounding box center [1497, 392] width 54 height 66
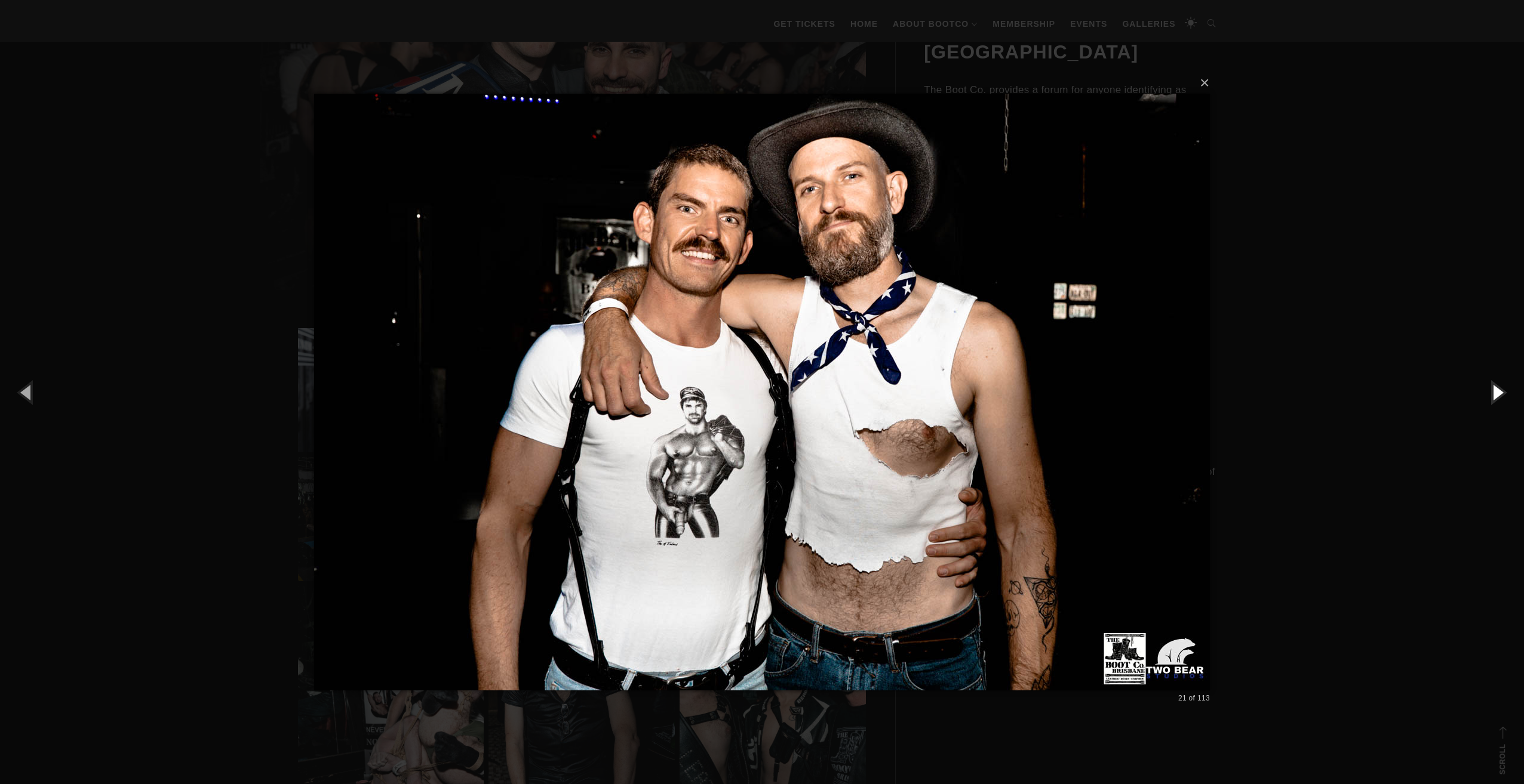
click at [1502, 392] on button "button" at bounding box center [1497, 392] width 54 height 66
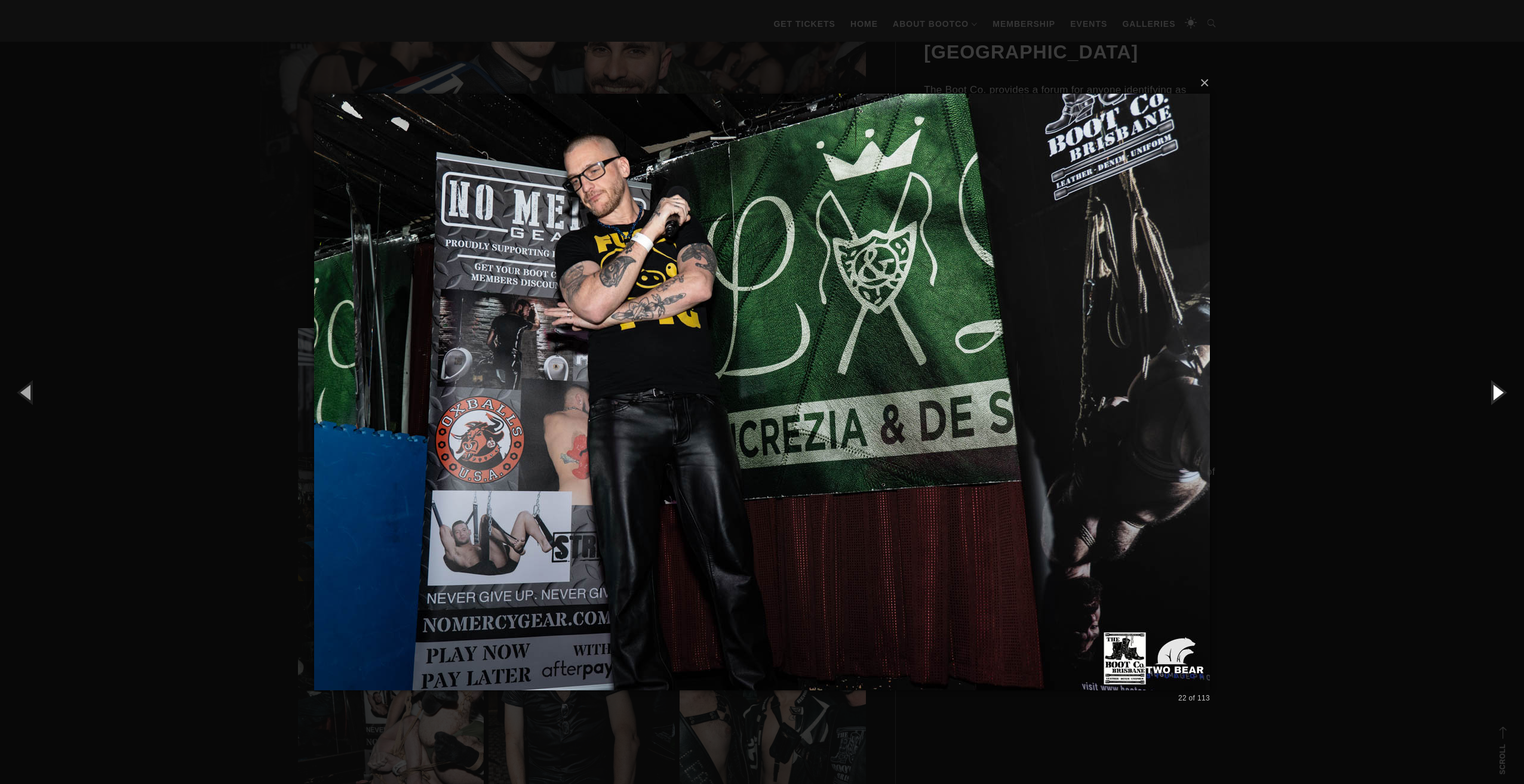
click at [1502, 392] on button "button" at bounding box center [1497, 392] width 54 height 66
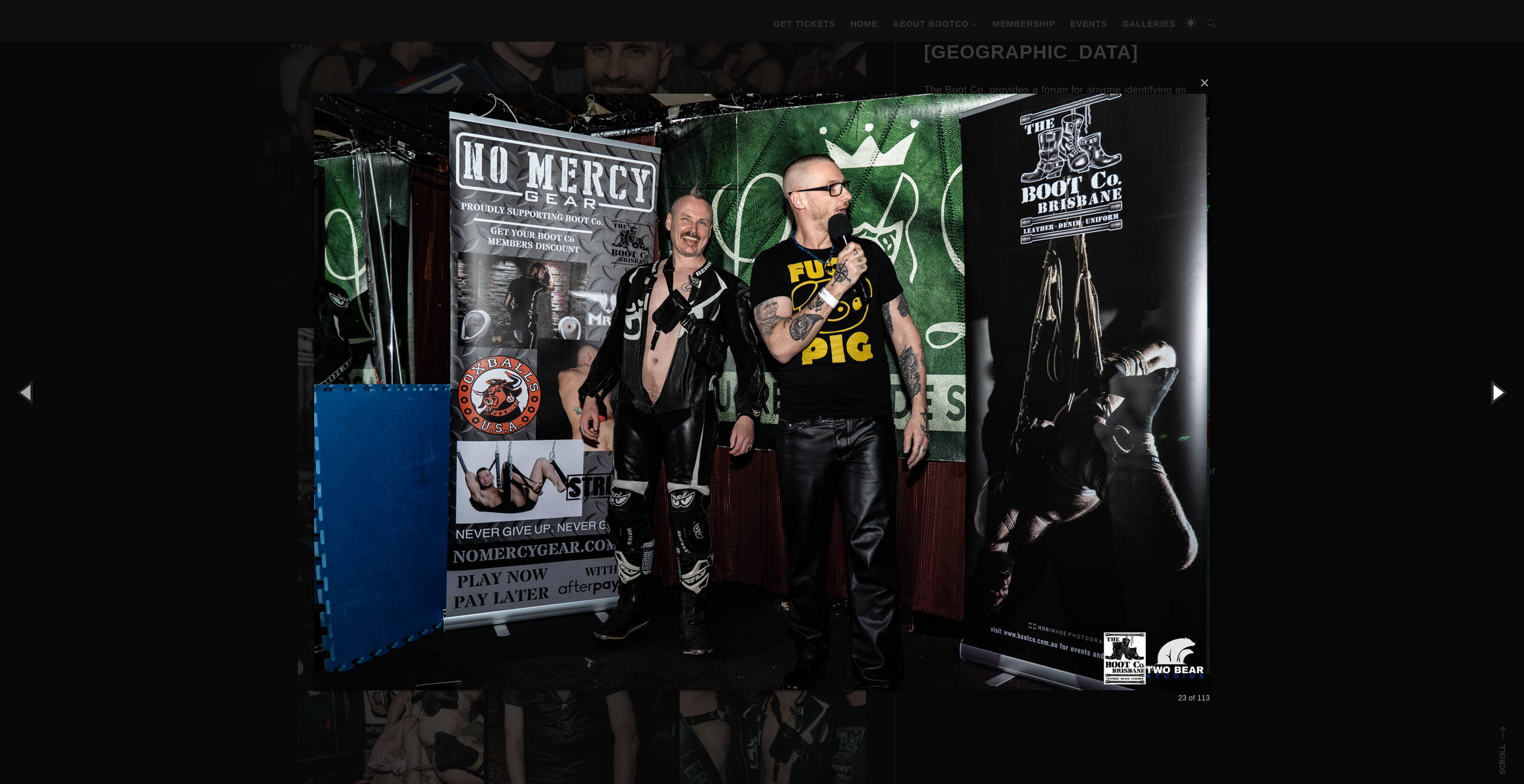
click at [1502, 392] on button "button" at bounding box center [1497, 392] width 54 height 66
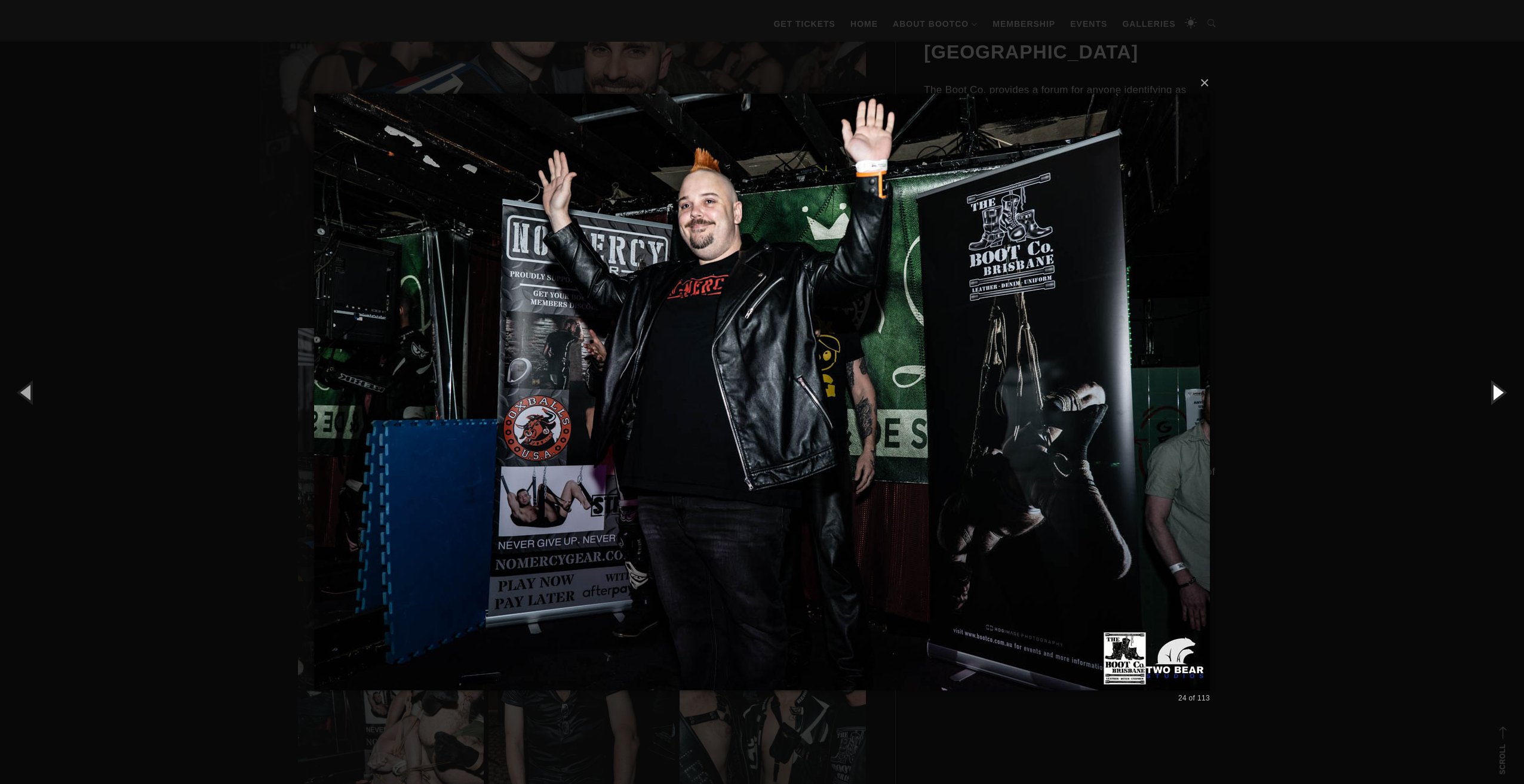
click at [1502, 392] on button "button" at bounding box center [1497, 392] width 54 height 66
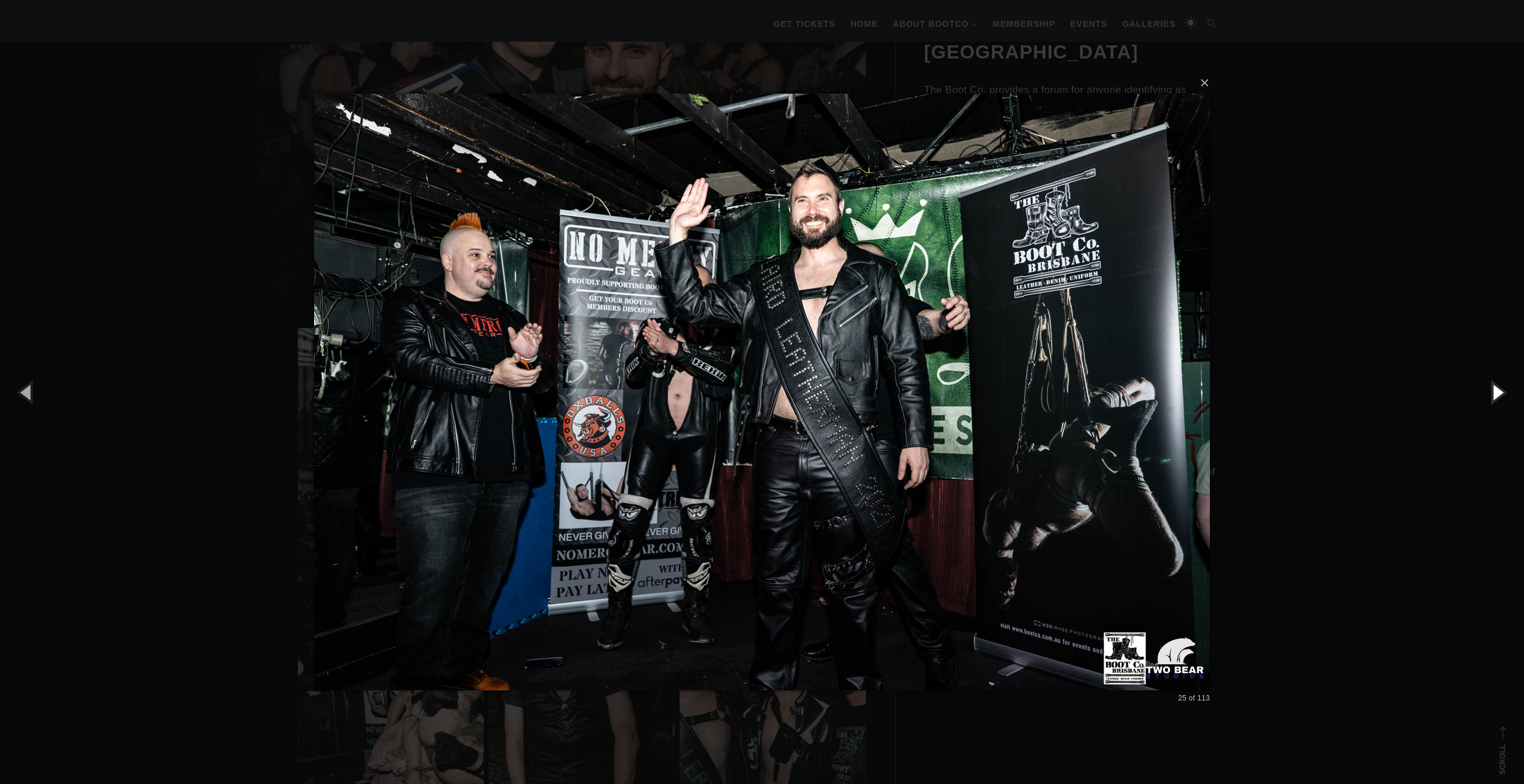
click at [1502, 392] on button "button" at bounding box center [1497, 392] width 54 height 66
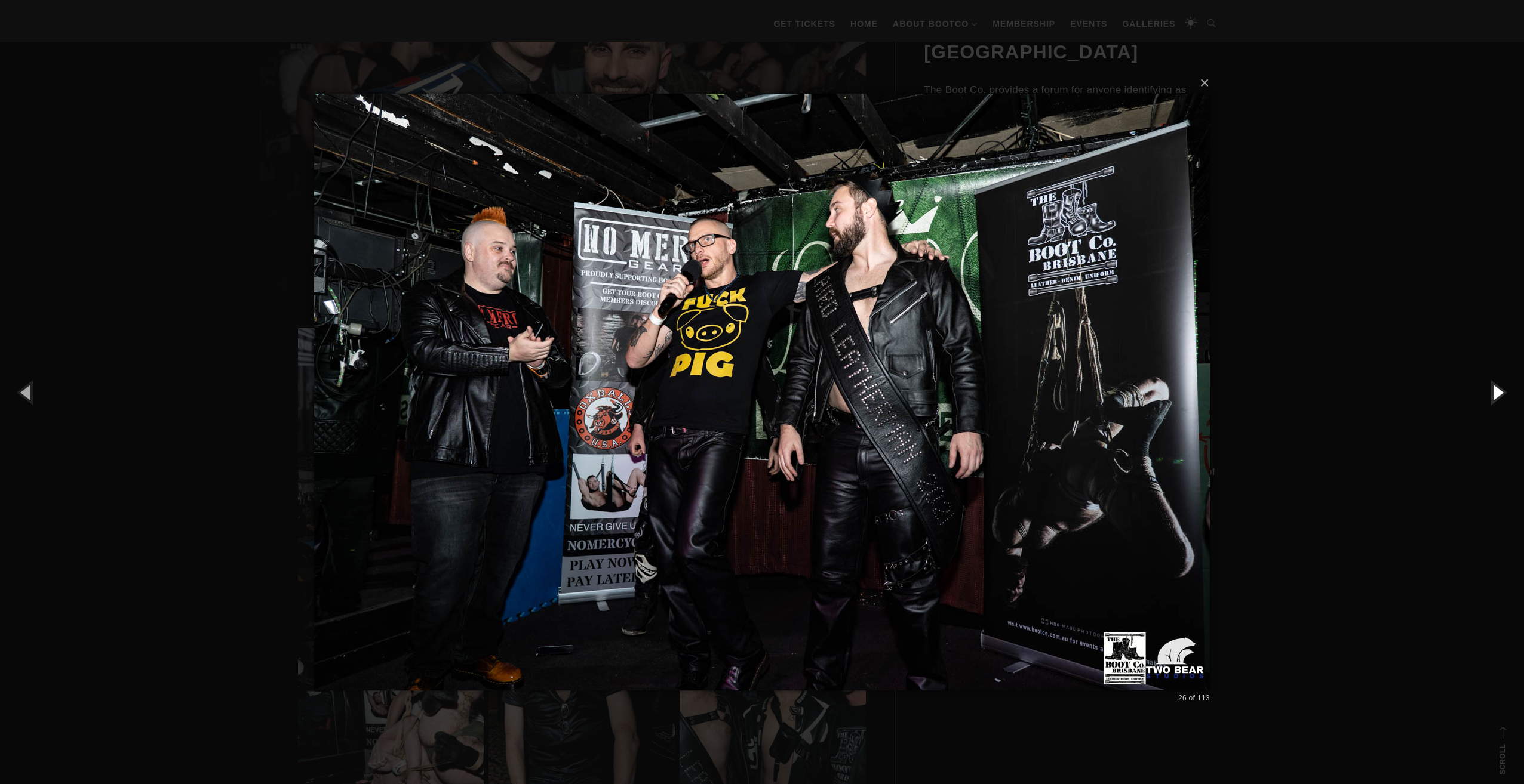
click at [1502, 392] on button "button" at bounding box center [1497, 392] width 54 height 66
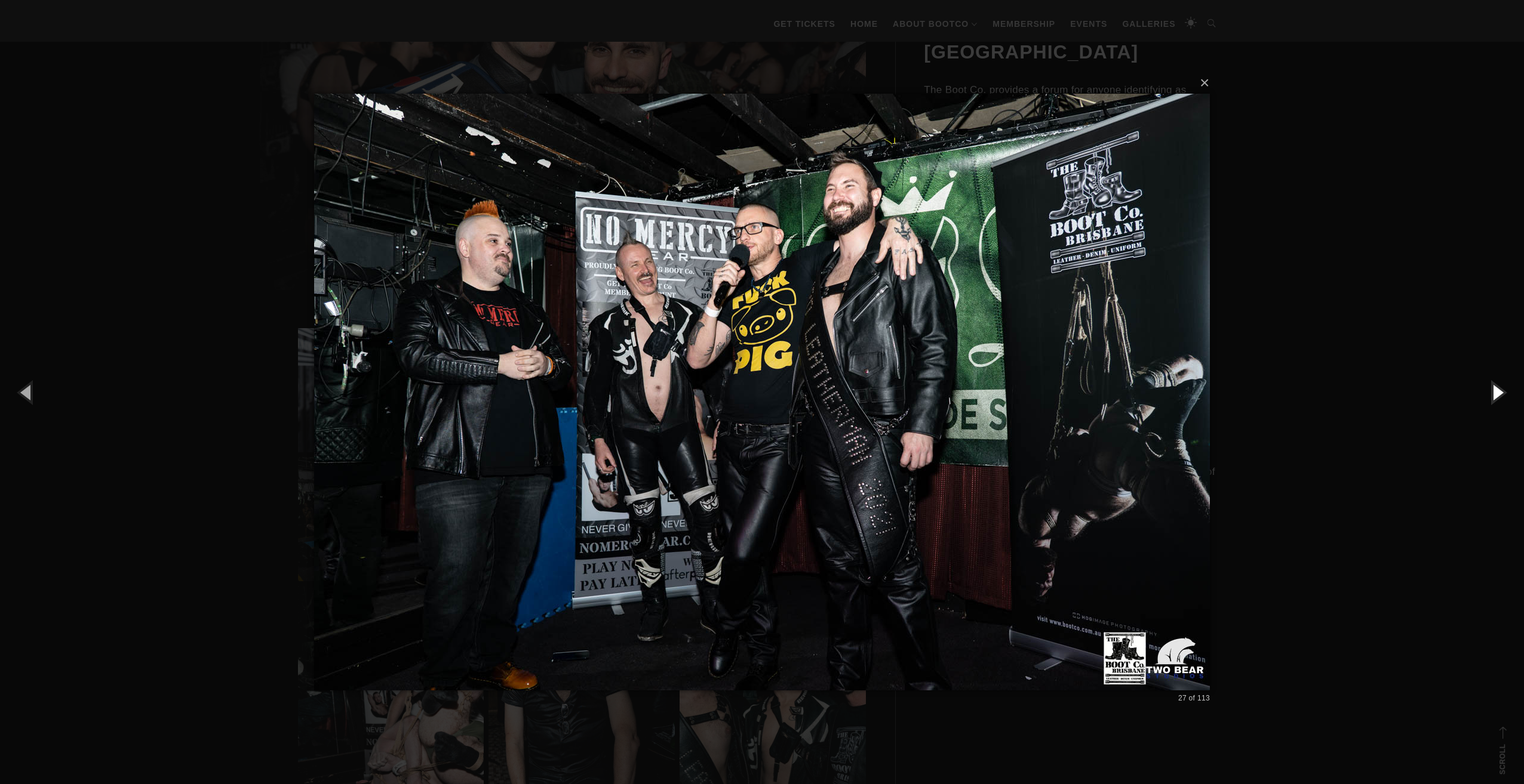
click at [1502, 392] on button "button" at bounding box center [1497, 392] width 54 height 66
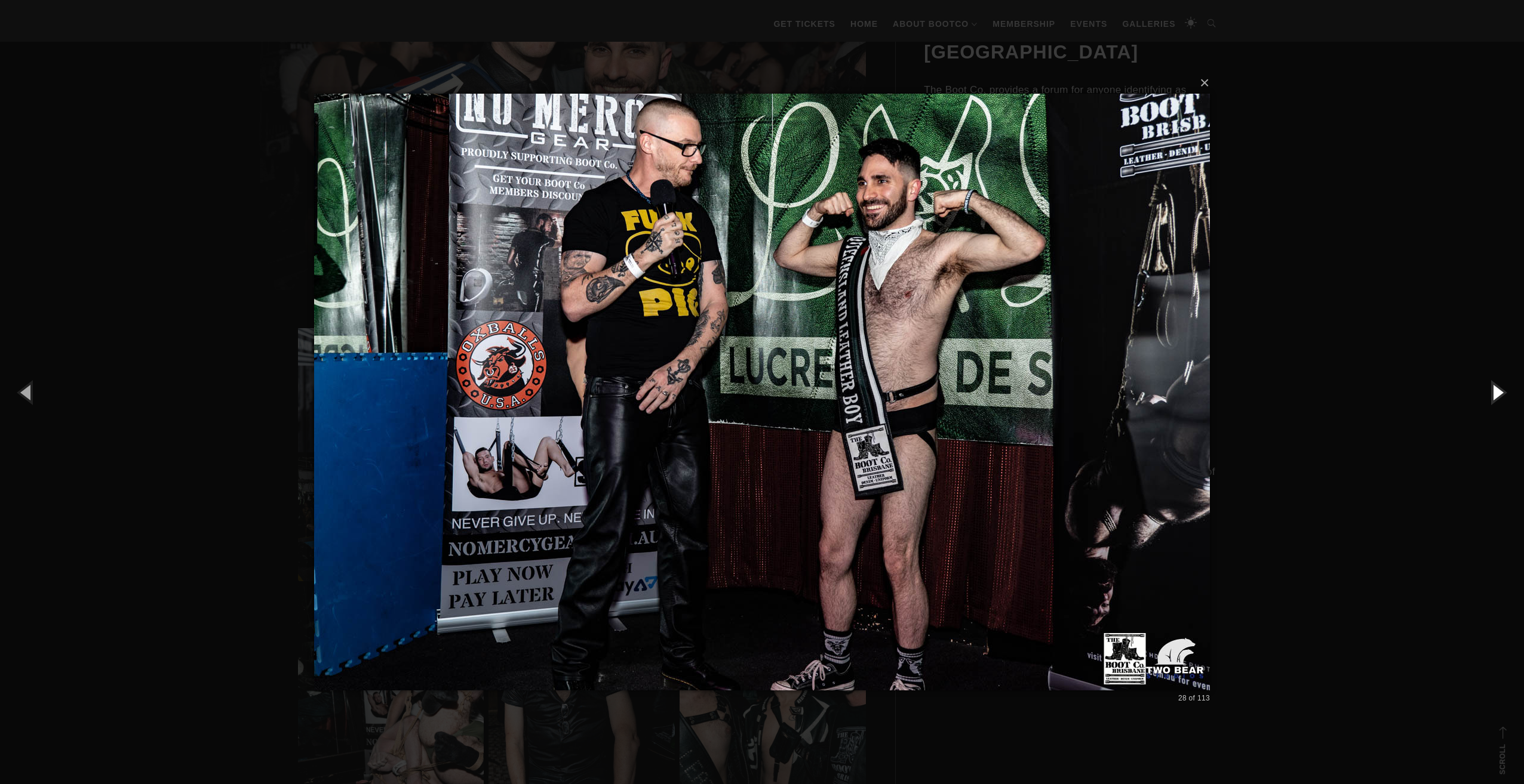
click at [1502, 392] on button "button" at bounding box center [1497, 392] width 54 height 66
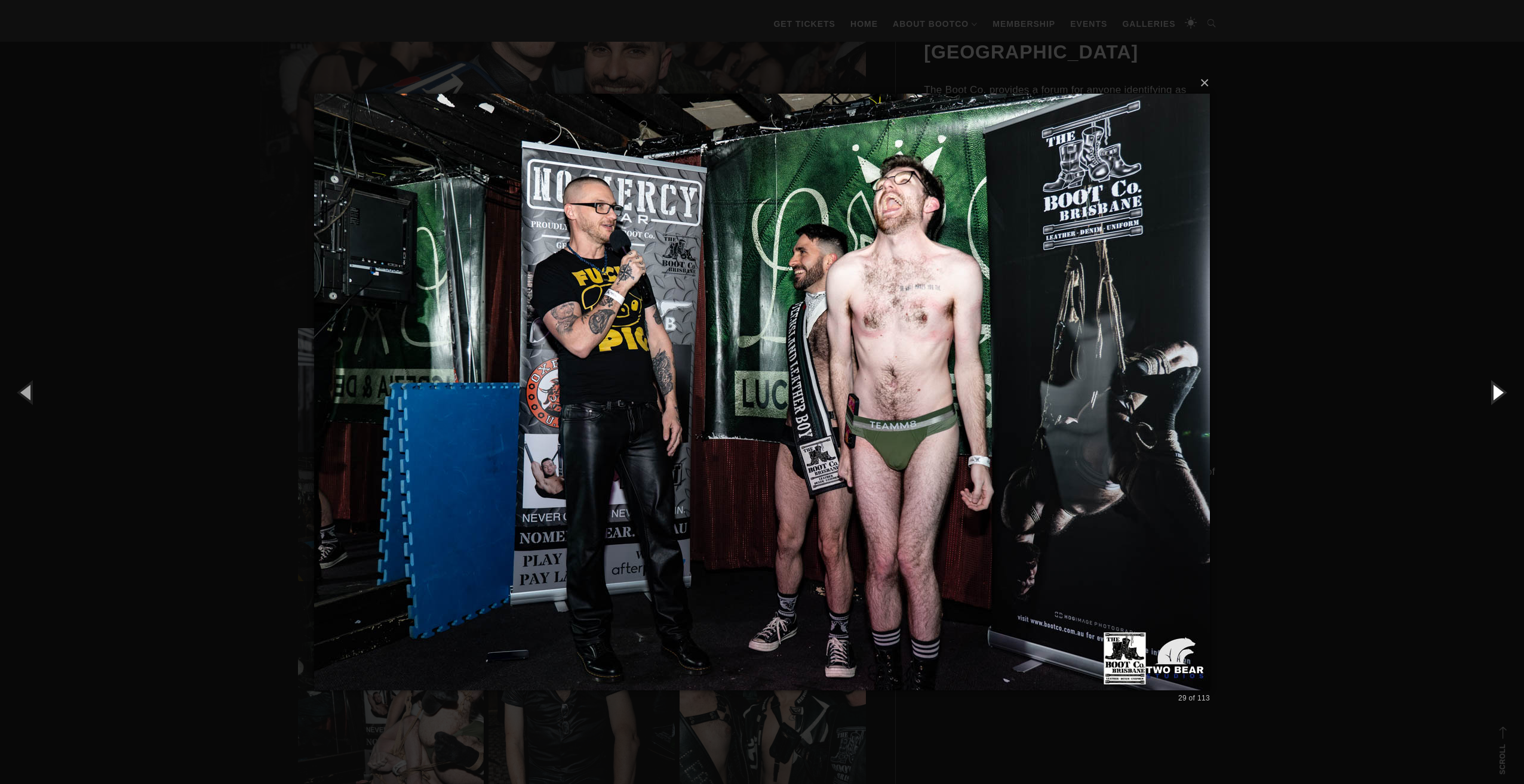
click at [1502, 392] on button "button" at bounding box center [1497, 392] width 54 height 66
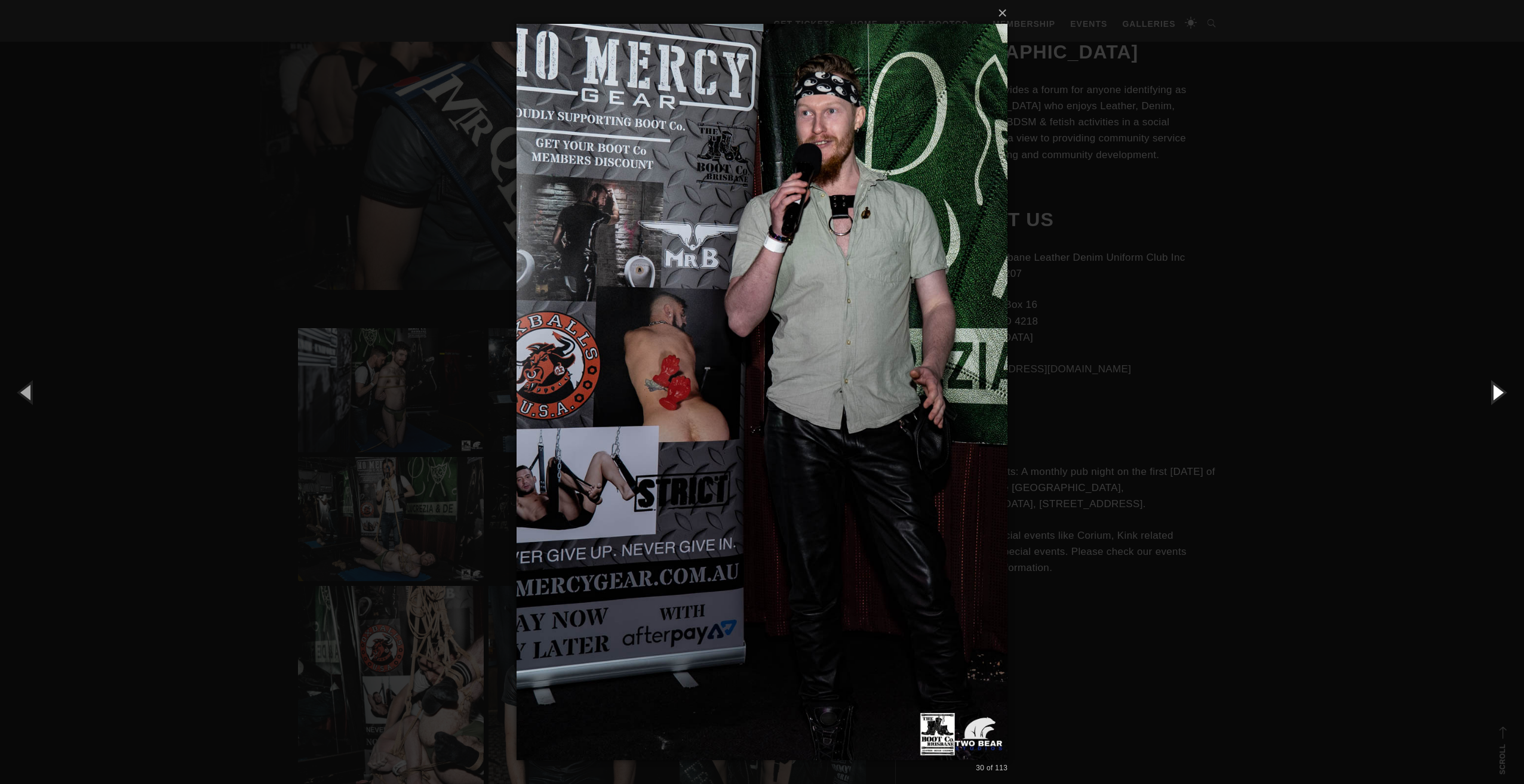
drag, startPoint x: 1502, startPoint y: 392, endPoint x: 1495, endPoint y: 389, distance: 7.6
click at [1495, 390] on button "button" at bounding box center [1497, 392] width 54 height 66
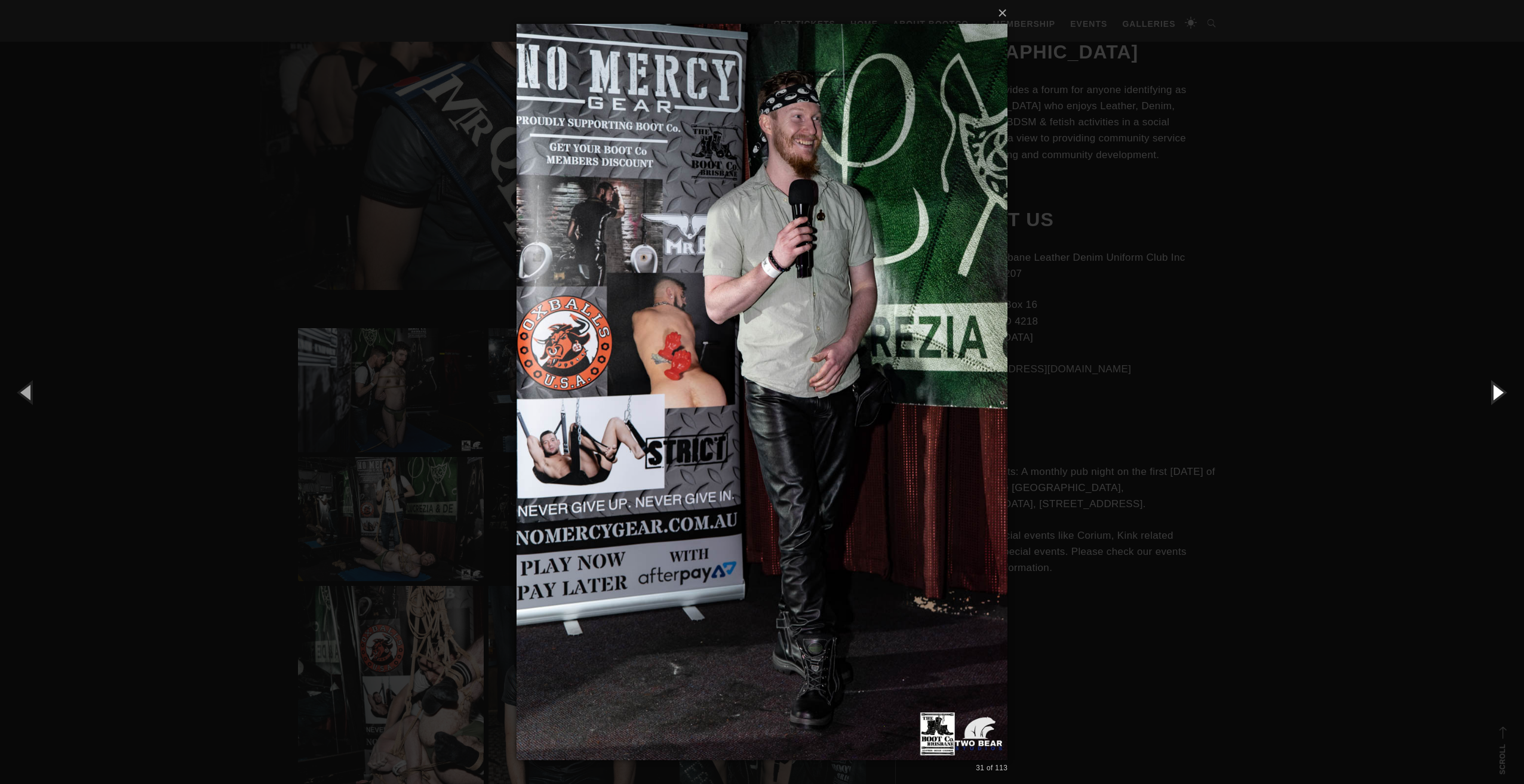
click at [1494, 389] on button "button" at bounding box center [1497, 392] width 54 height 66
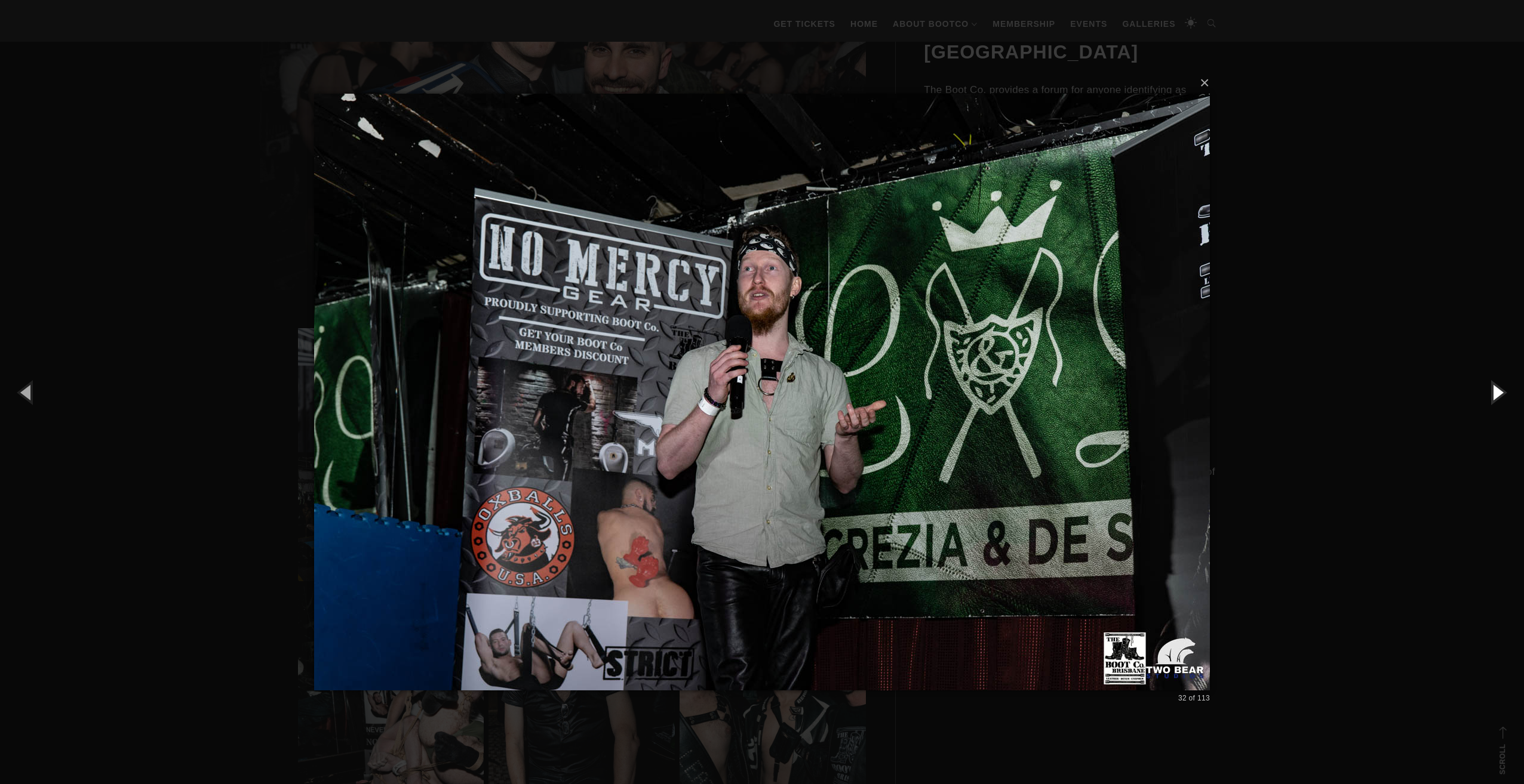
click at [1494, 389] on button "button" at bounding box center [1497, 392] width 54 height 66
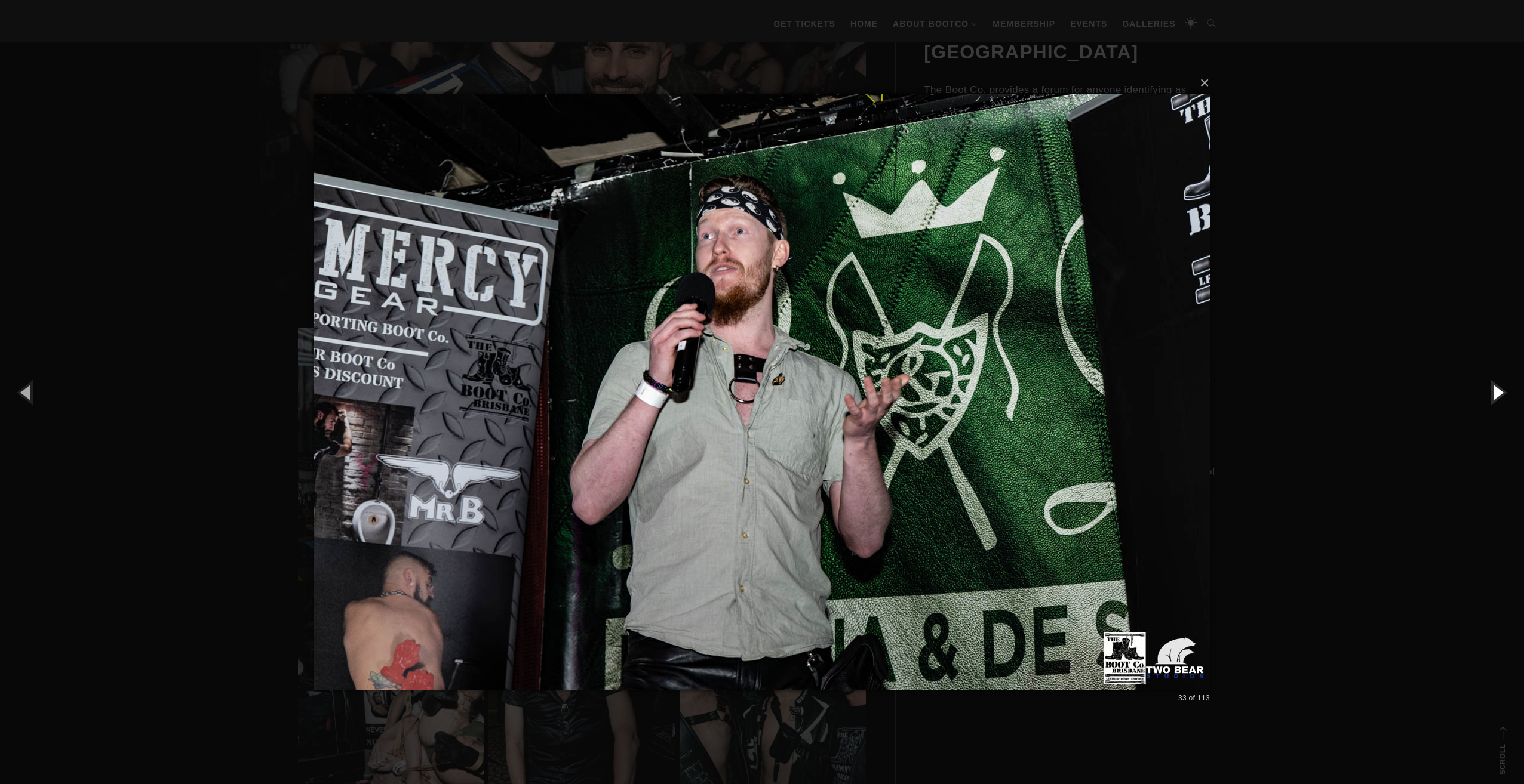
click at [1494, 389] on button "button" at bounding box center [1497, 392] width 54 height 66
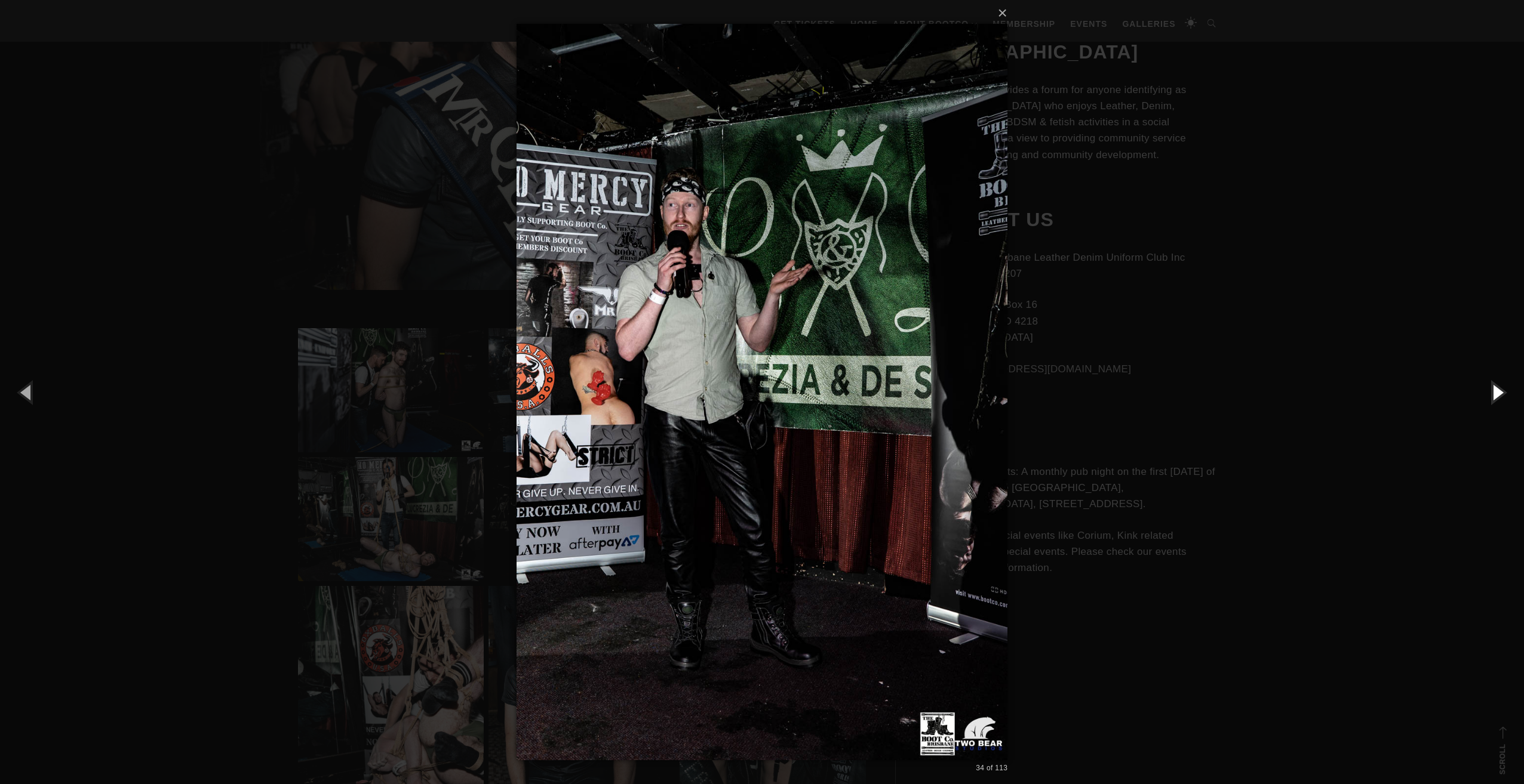
click at [1494, 389] on button "button" at bounding box center [1497, 392] width 54 height 66
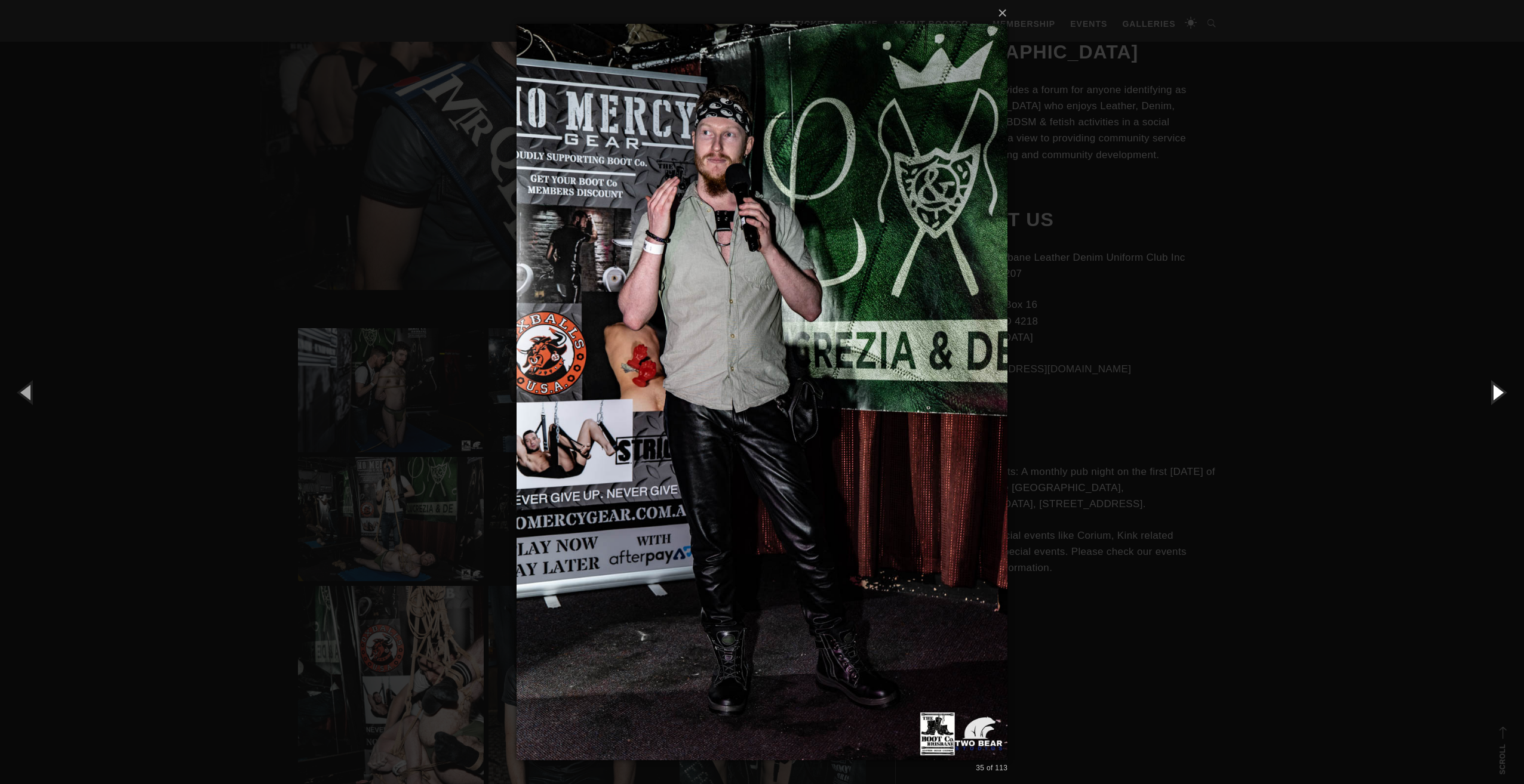
click at [1494, 389] on button "button" at bounding box center [1497, 392] width 54 height 66
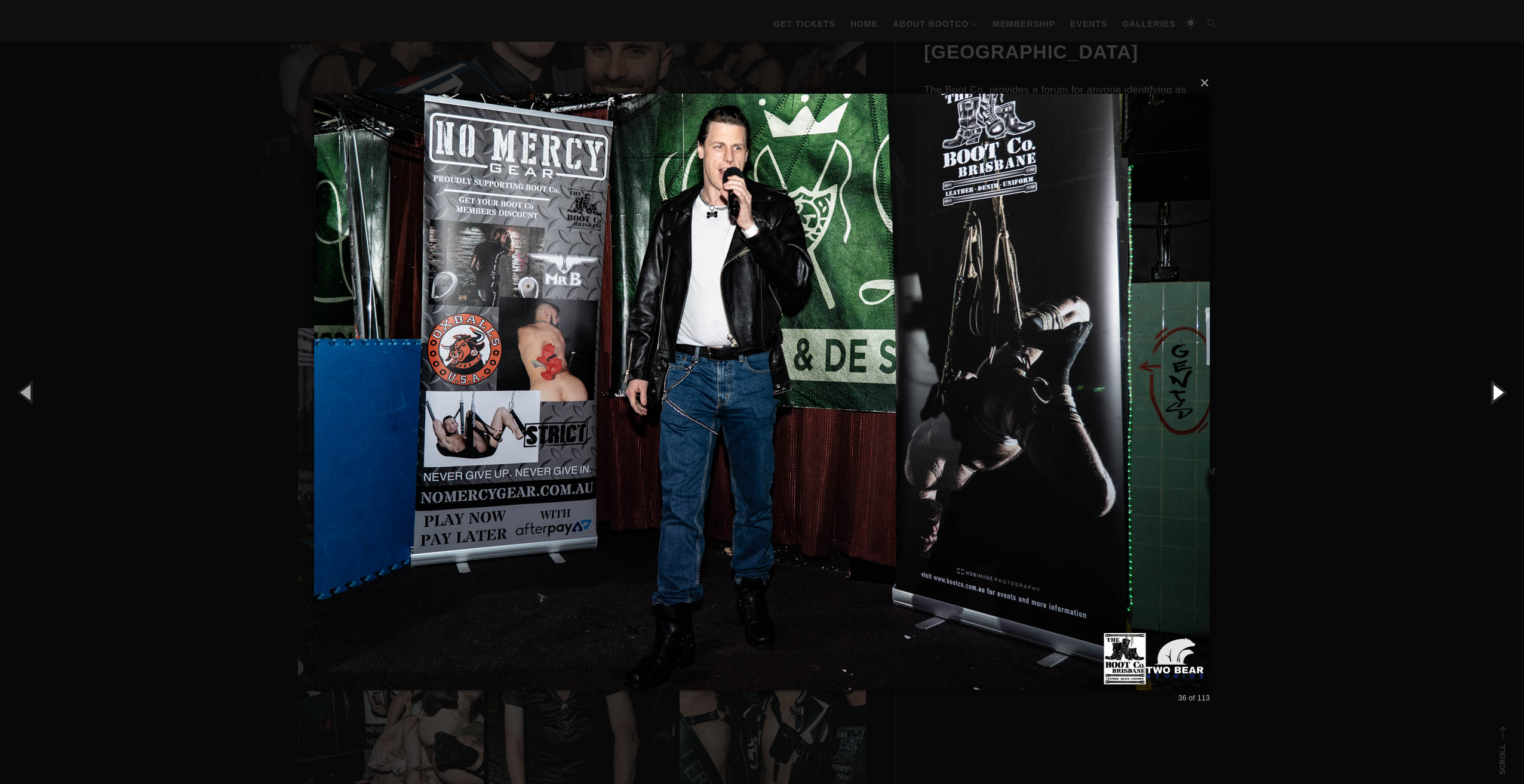
click at [1494, 389] on button "button" at bounding box center [1497, 392] width 54 height 66
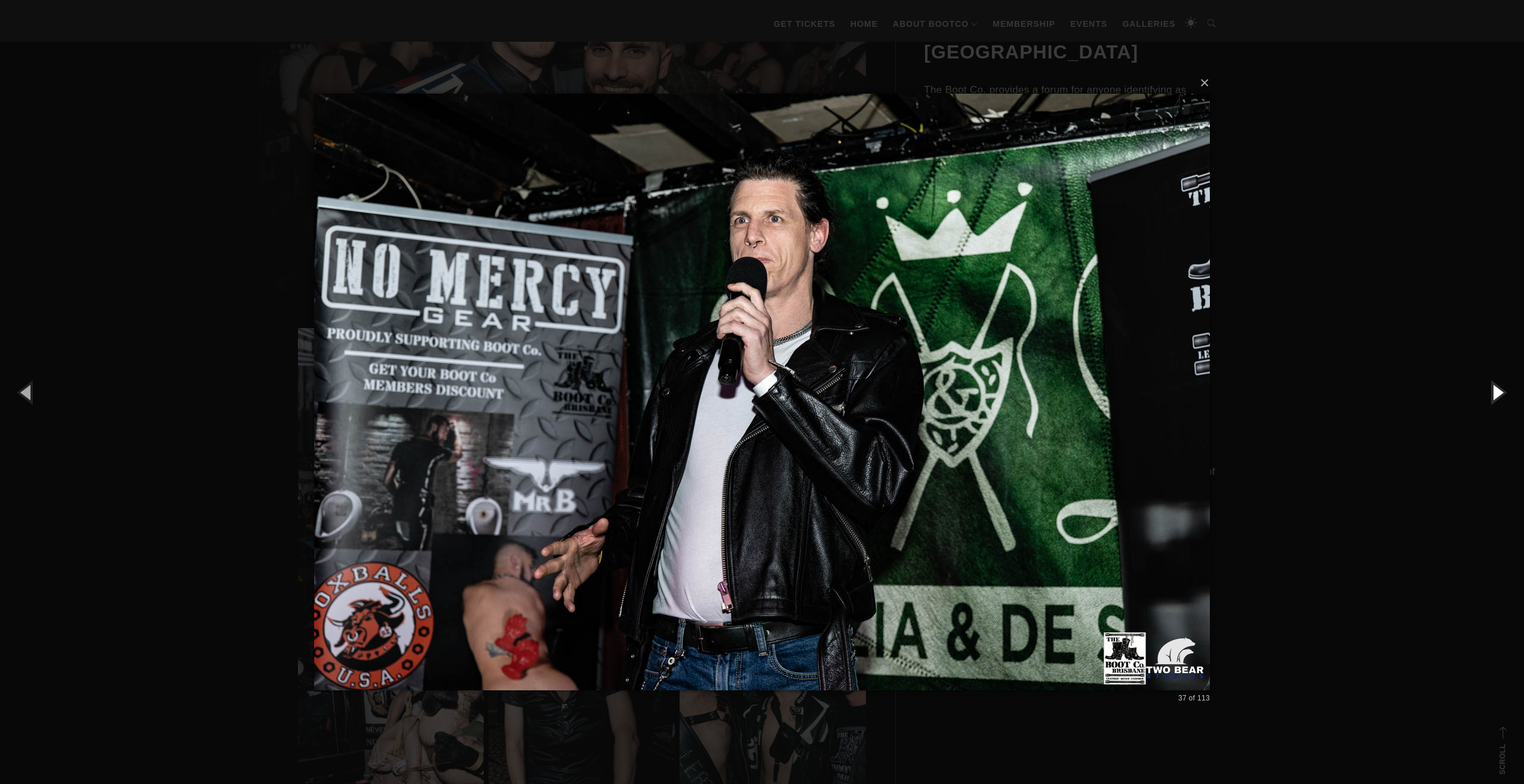
click at [1494, 389] on button "button" at bounding box center [1497, 392] width 54 height 66
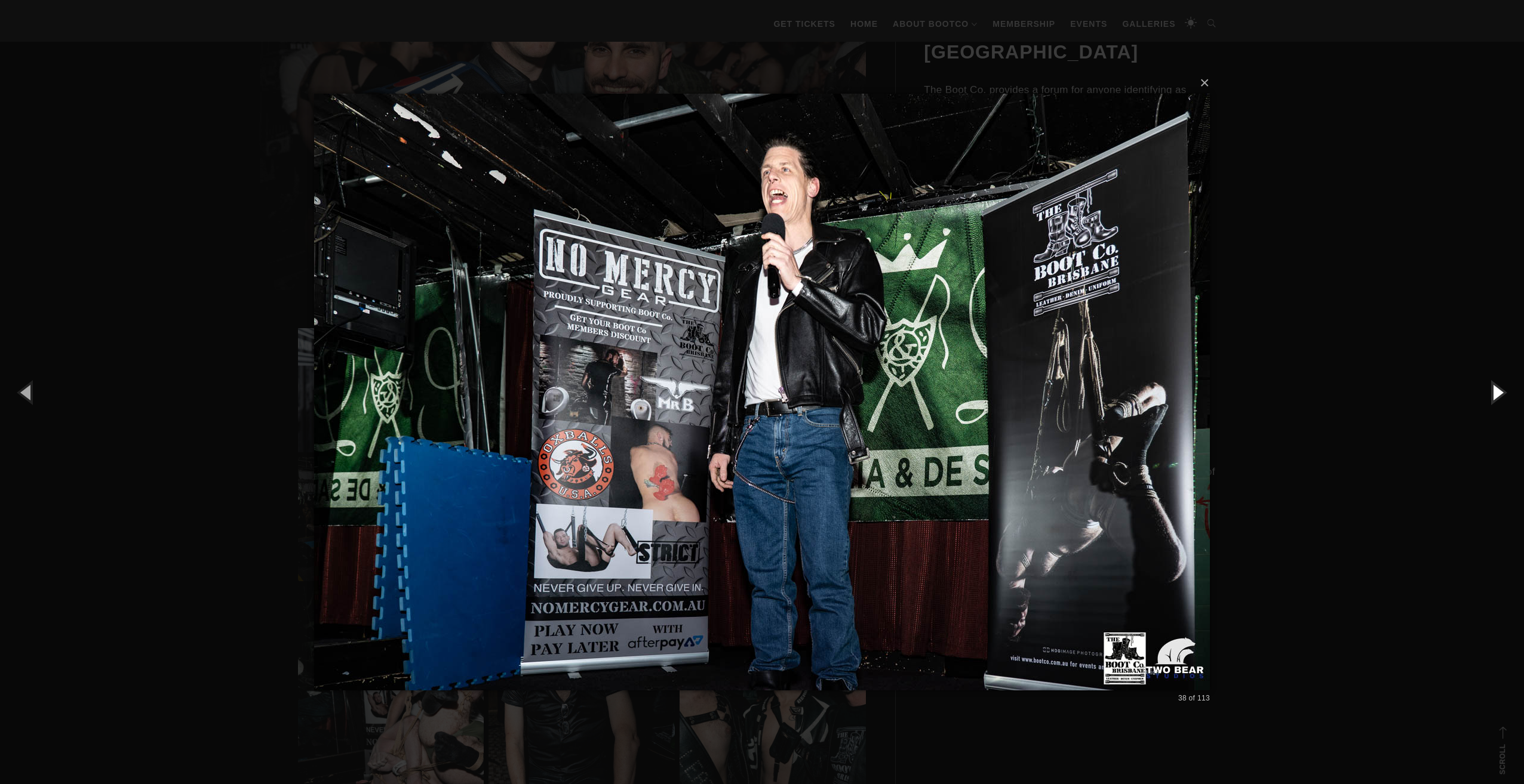
click at [1494, 389] on button "button" at bounding box center [1497, 392] width 54 height 66
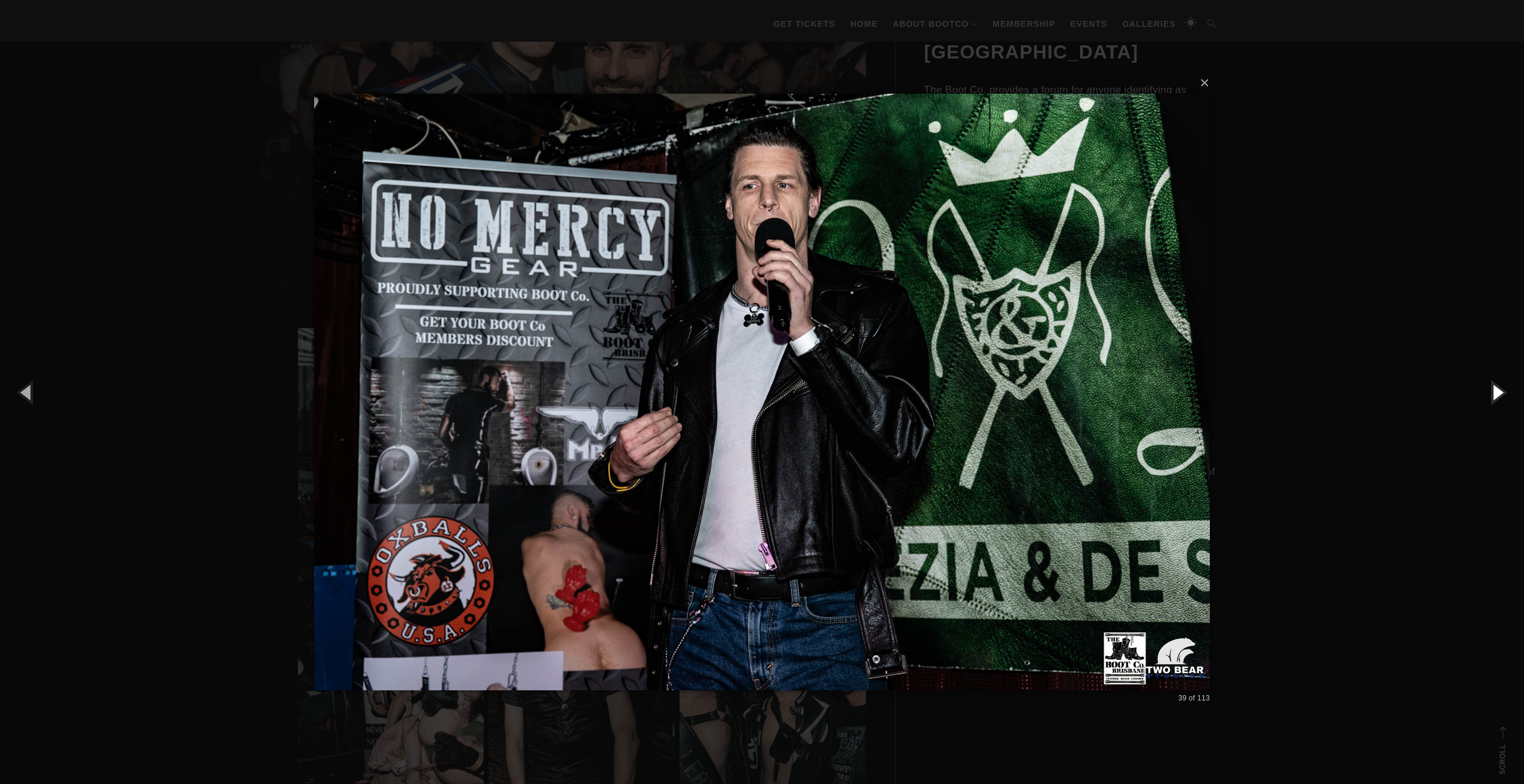
click at [1494, 389] on button "button" at bounding box center [1497, 392] width 54 height 66
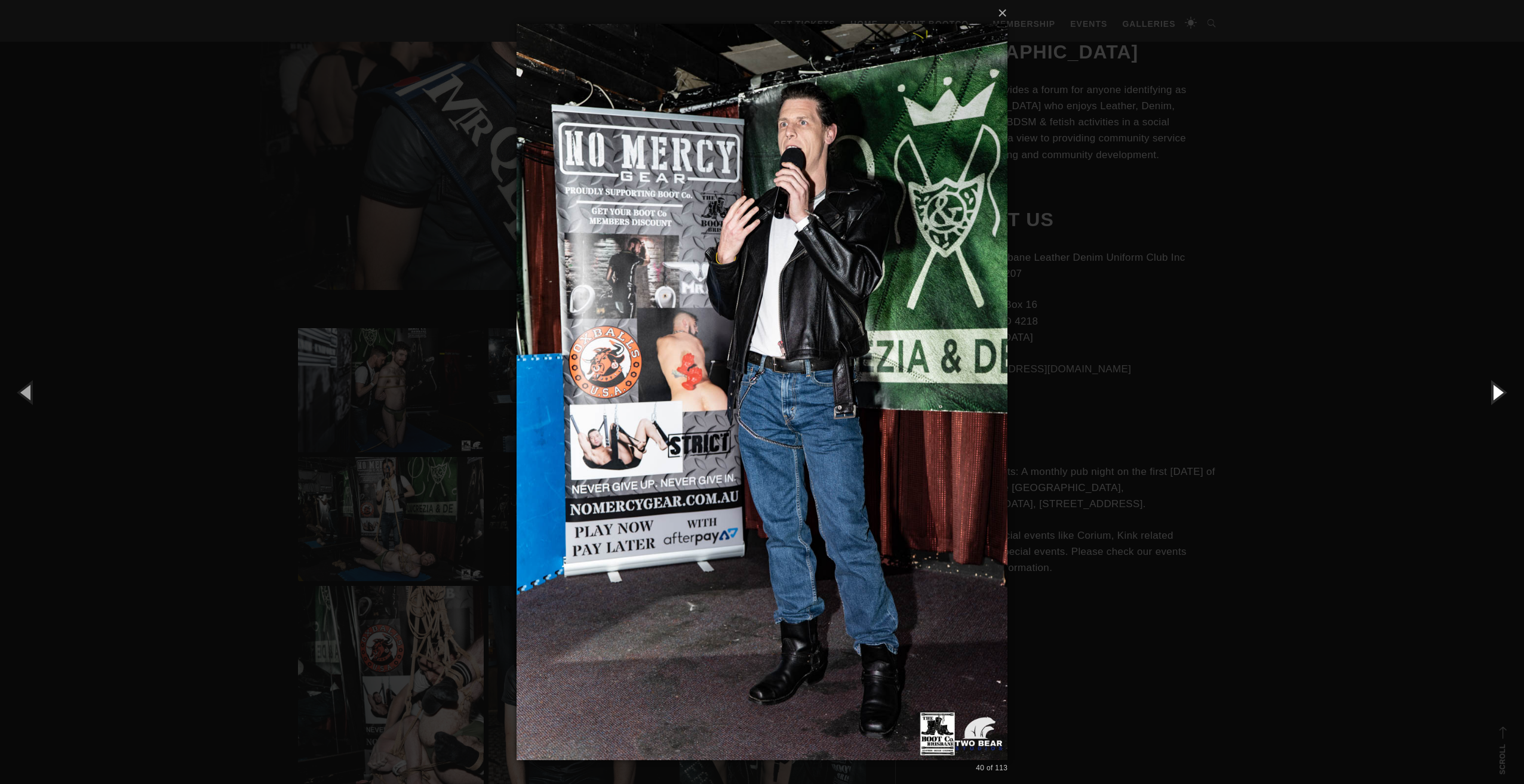
click at [1494, 389] on button "button" at bounding box center [1497, 392] width 54 height 66
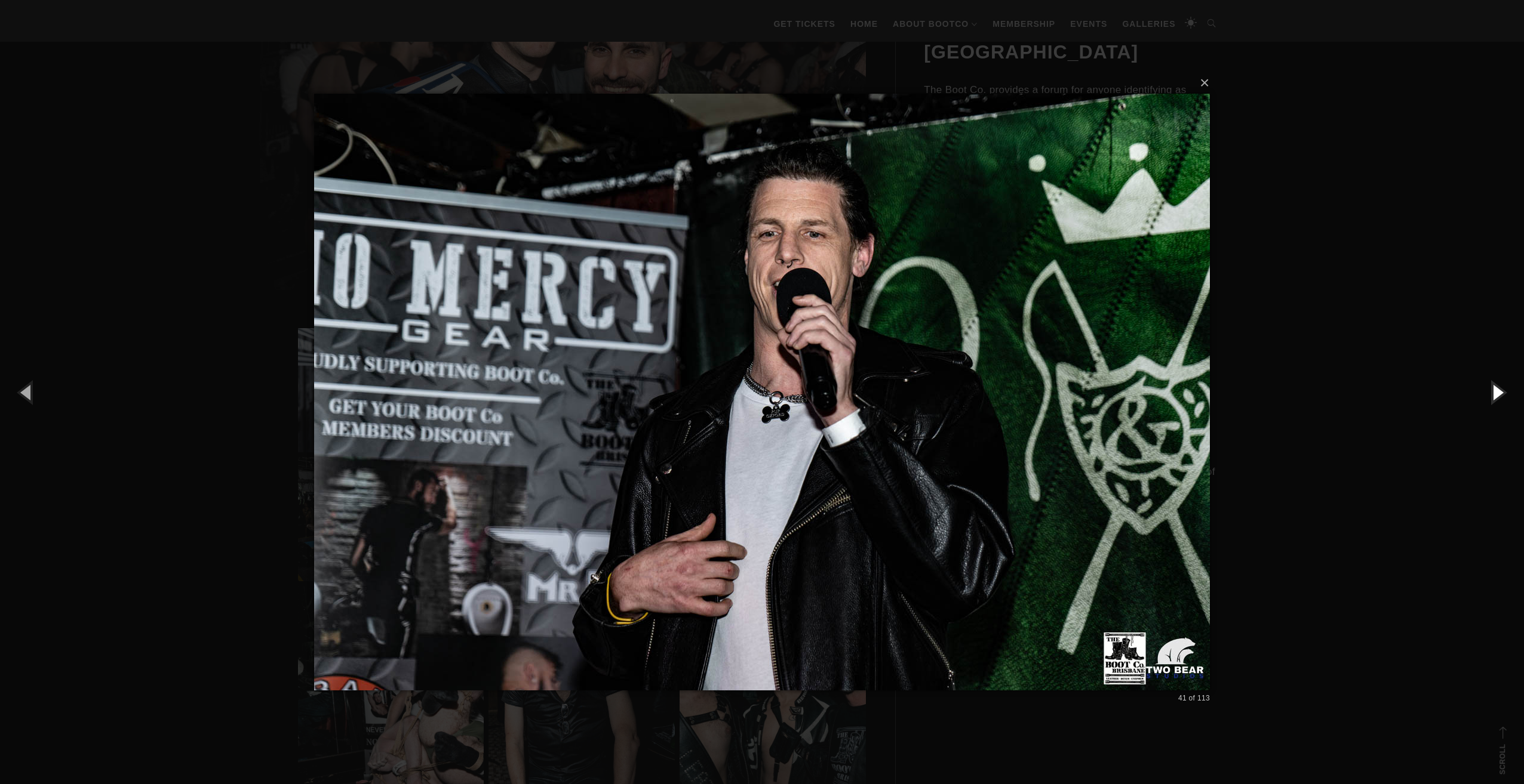
click at [1494, 389] on button "button" at bounding box center [1497, 392] width 54 height 66
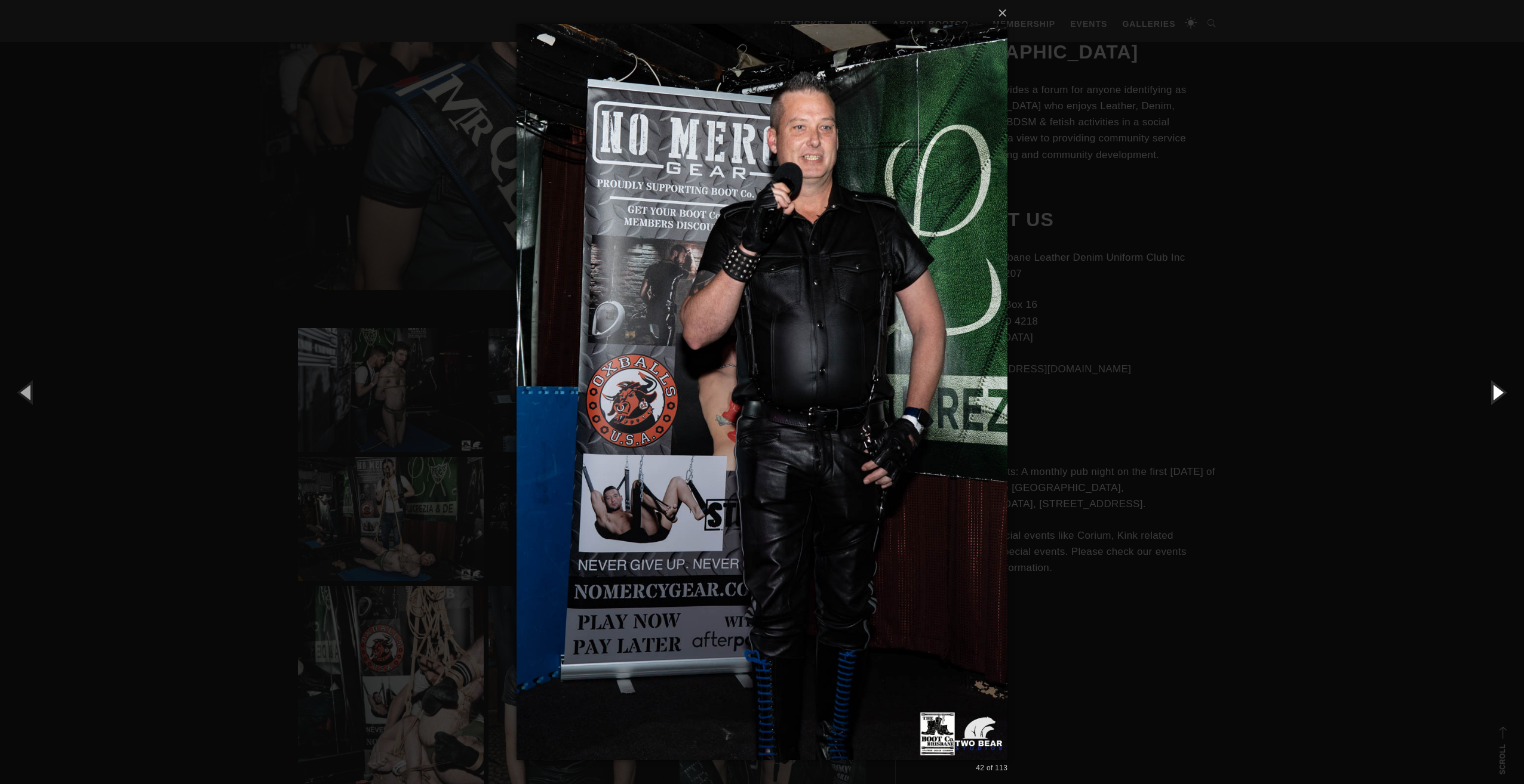
click at [1494, 389] on button "button" at bounding box center [1497, 392] width 54 height 66
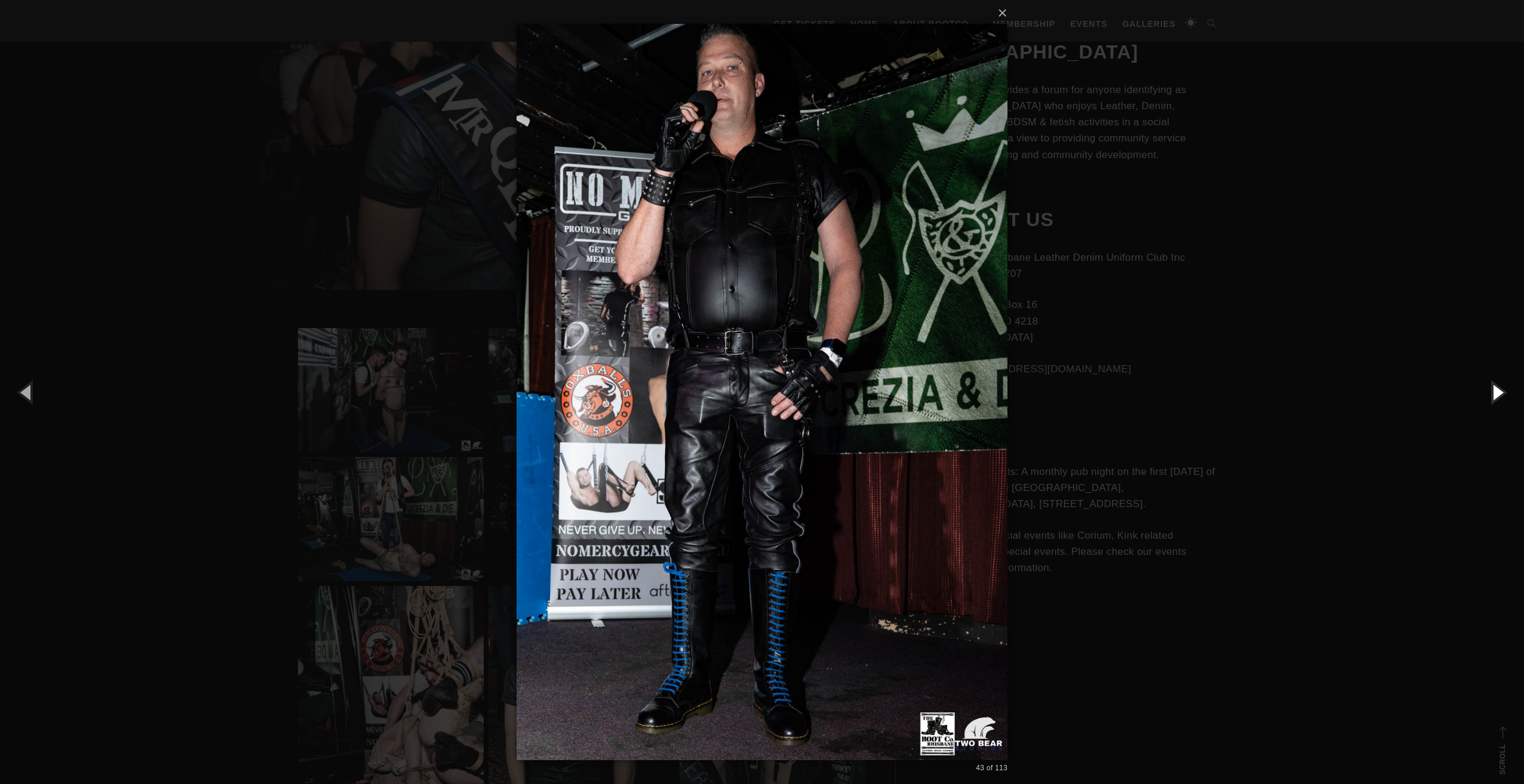
click at [1494, 389] on button "button" at bounding box center [1497, 392] width 54 height 66
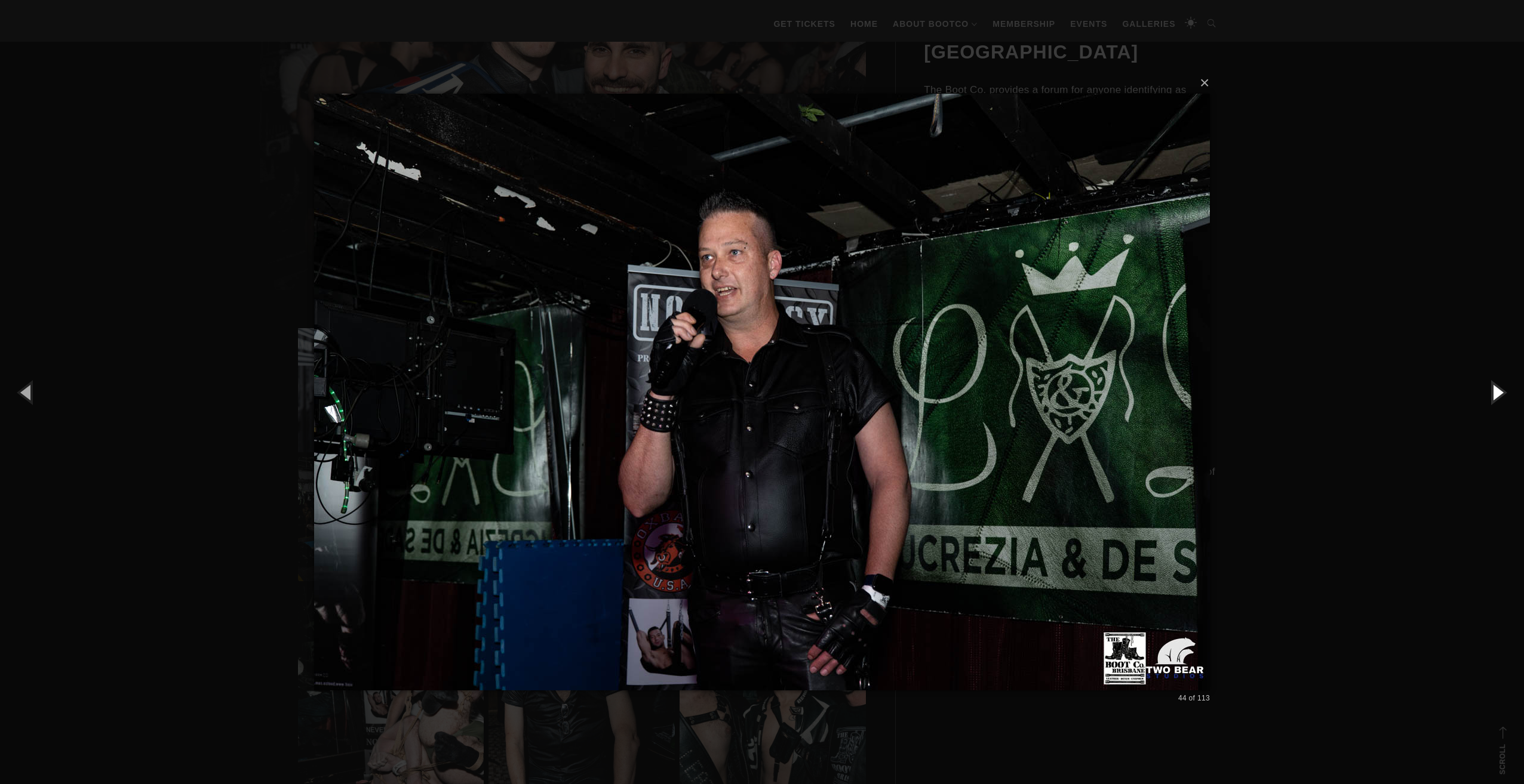
click at [1494, 389] on button "button" at bounding box center [1497, 392] width 54 height 66
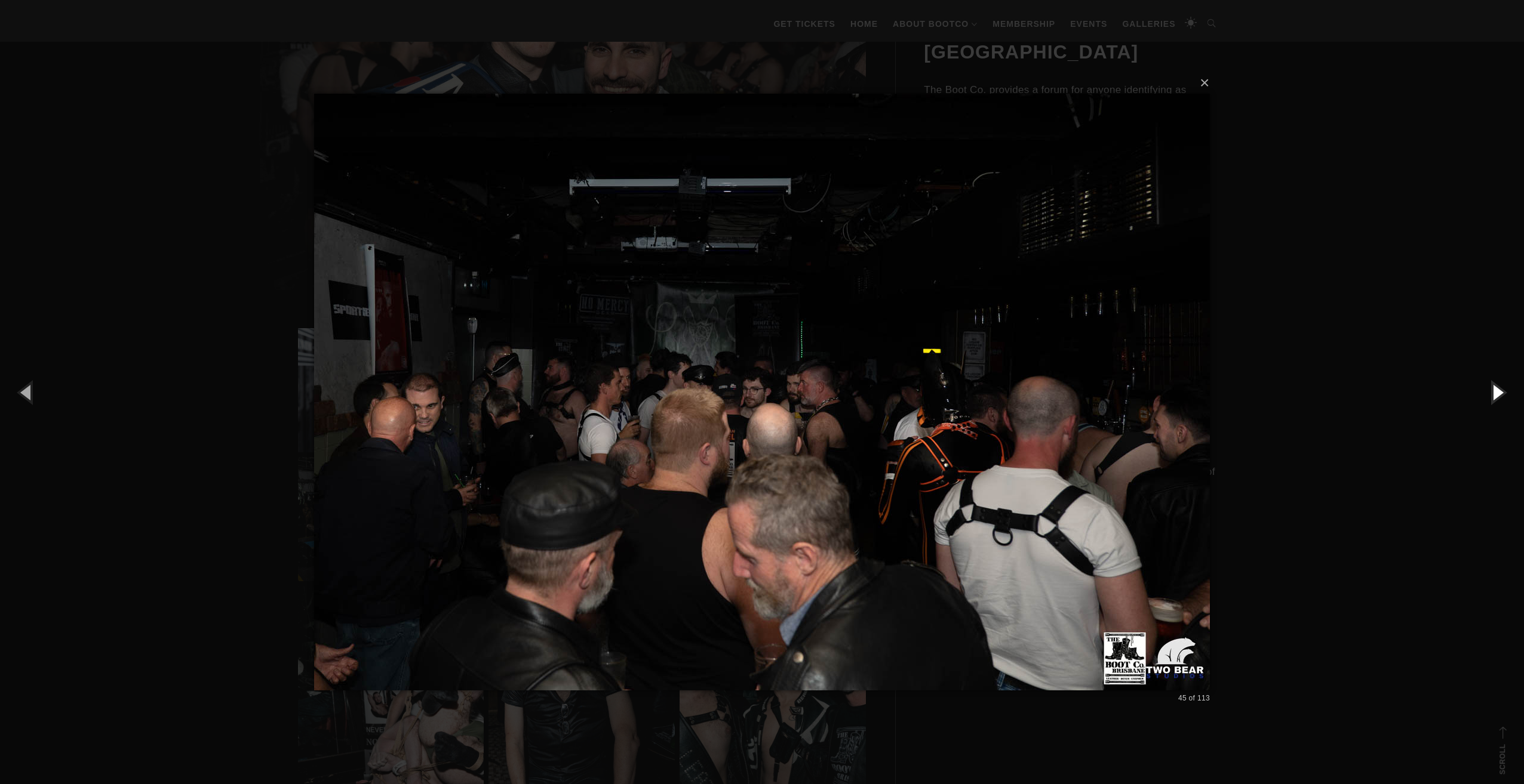
click at [1494, 389] on button "button" at bounding box center [1497, 392] width 54 height 66
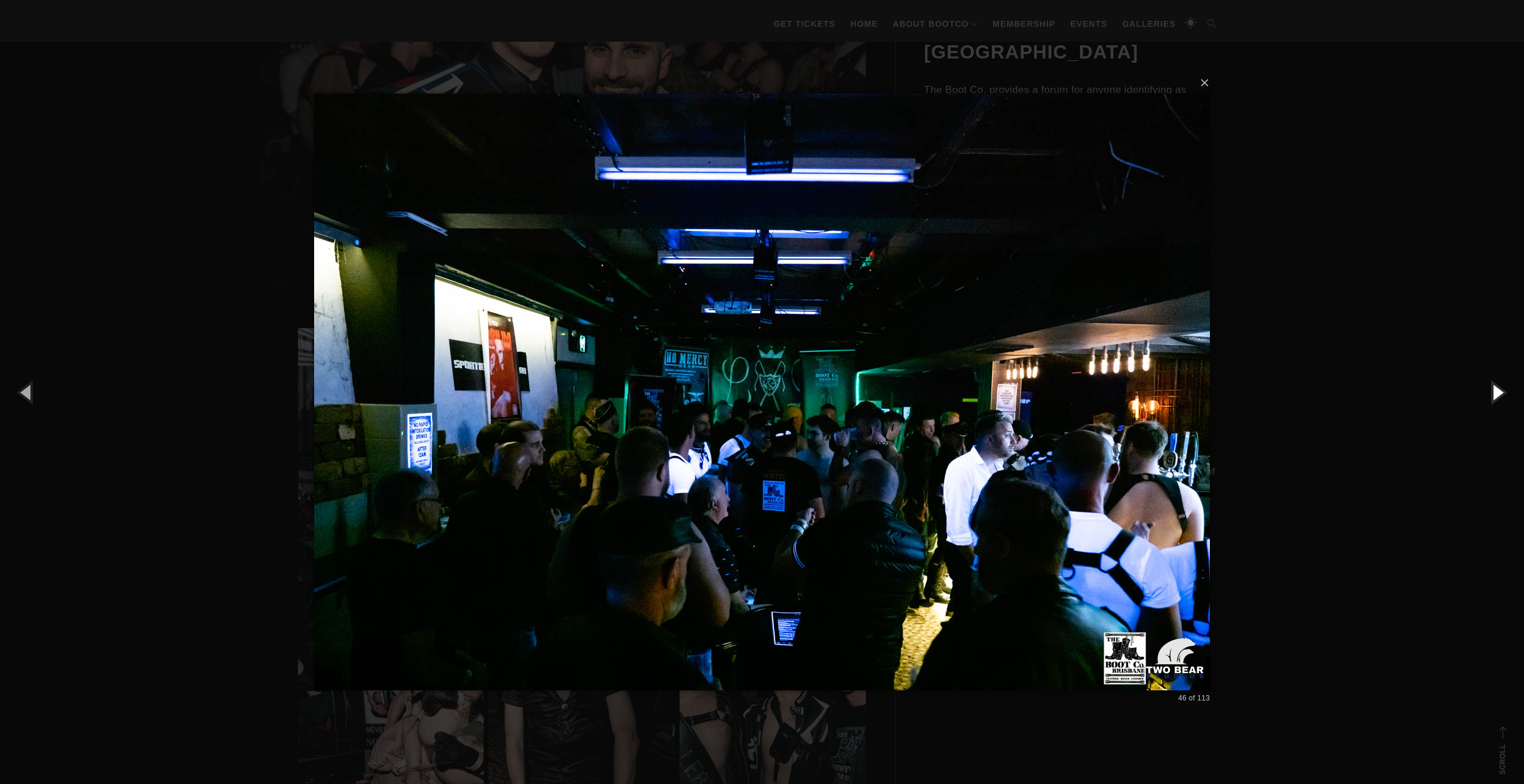
click at [1494, 389] on button "button" at bounding box center [1497, 392] width 54 height 66
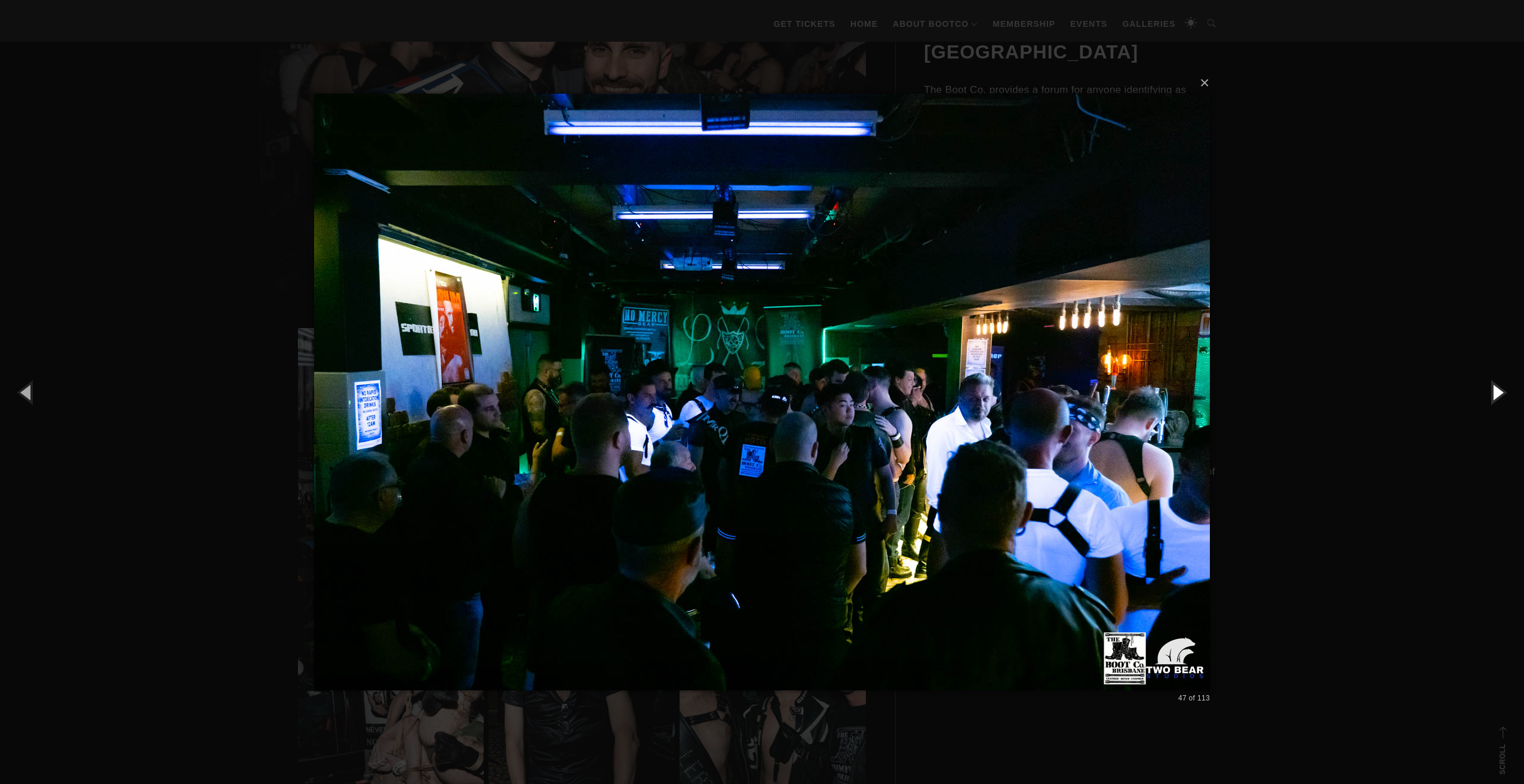
click at [1494, 389] on button "button" at bounding box center [1497, 392] width 54 height 66
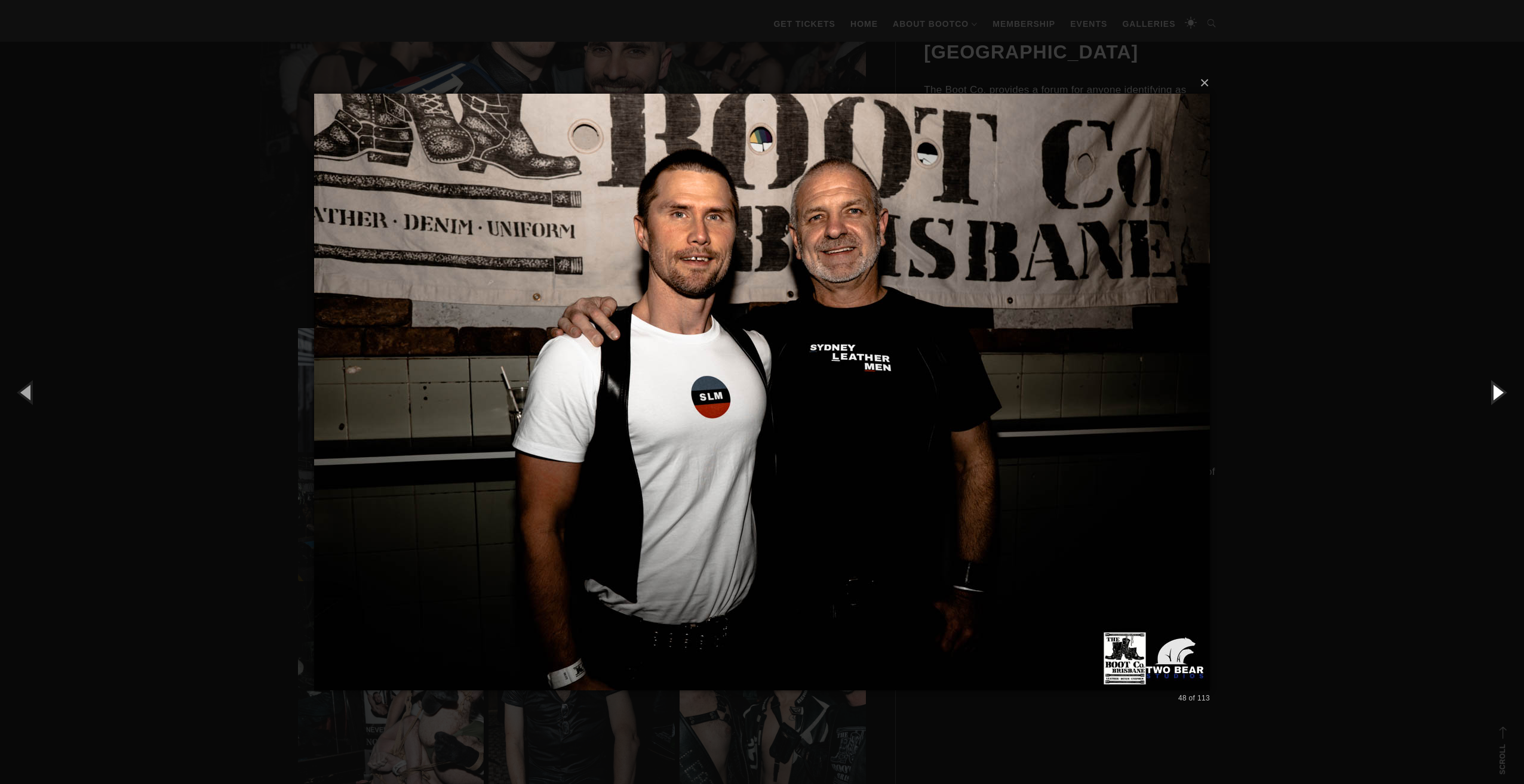
click at [1494, 389] on button "button" at bounding box center [1497, 392] width 54 height 66
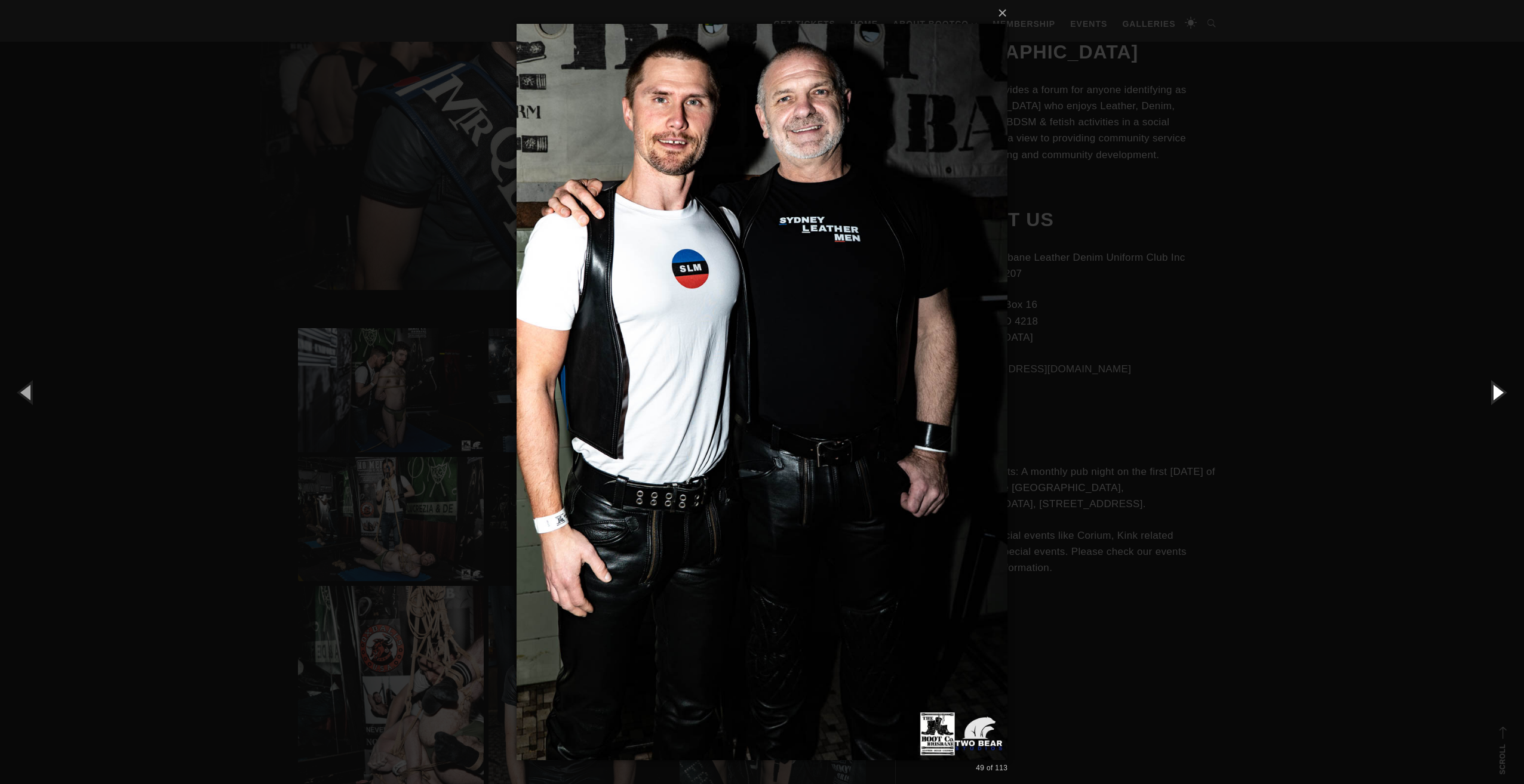
click at [1494, 389] on button "button" at bounding box center [1497, 392] width 54 height 66
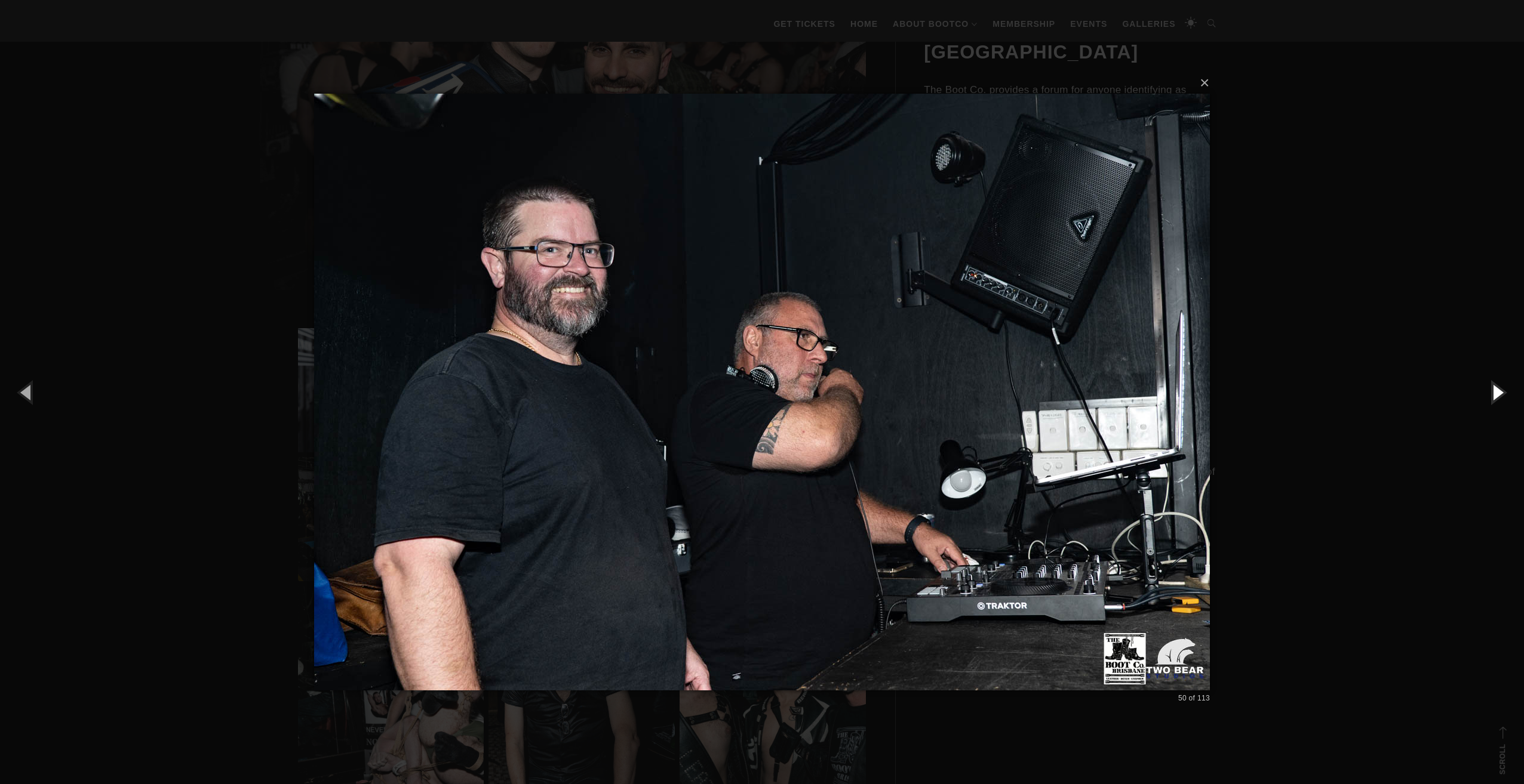
click at [1494, 389] on button "button" at bounding box center [1497, 392] width 54 height 66
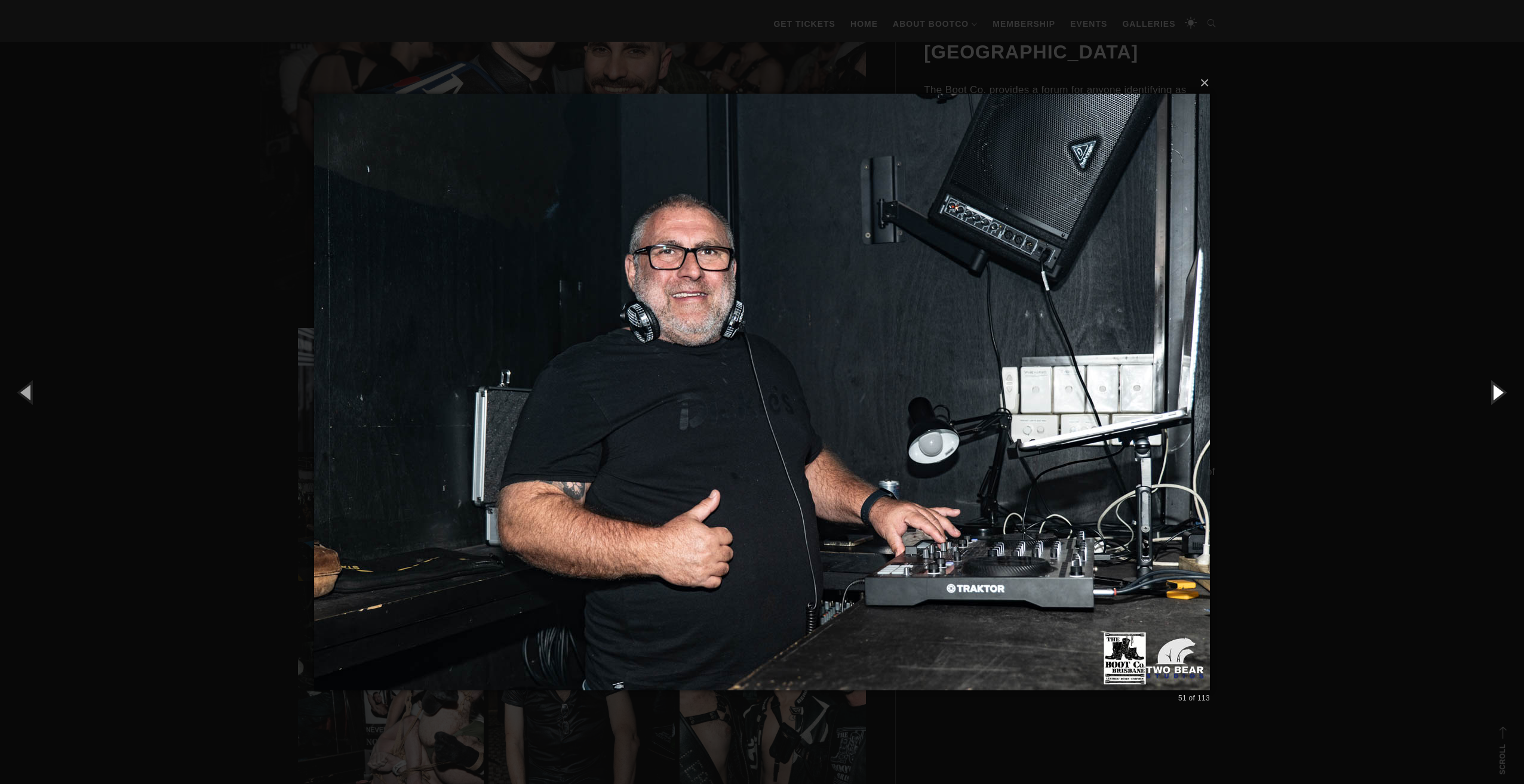
click at [1494, 389] on button "button" at bounding box center [1497, 392] width 54 height 66
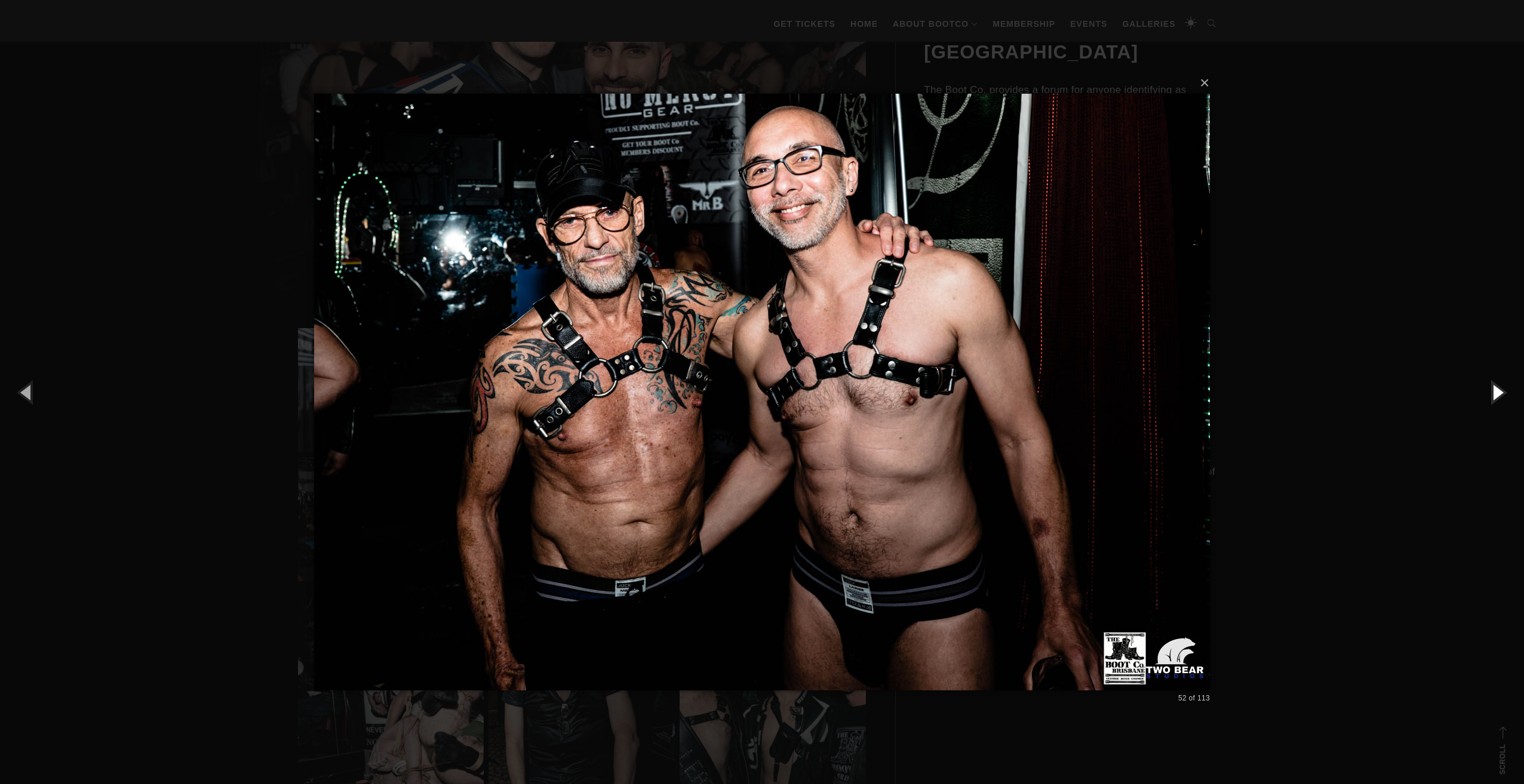
click at [1494, 389] on button "button" at bounding box center [1497, 392] width 54 height 66
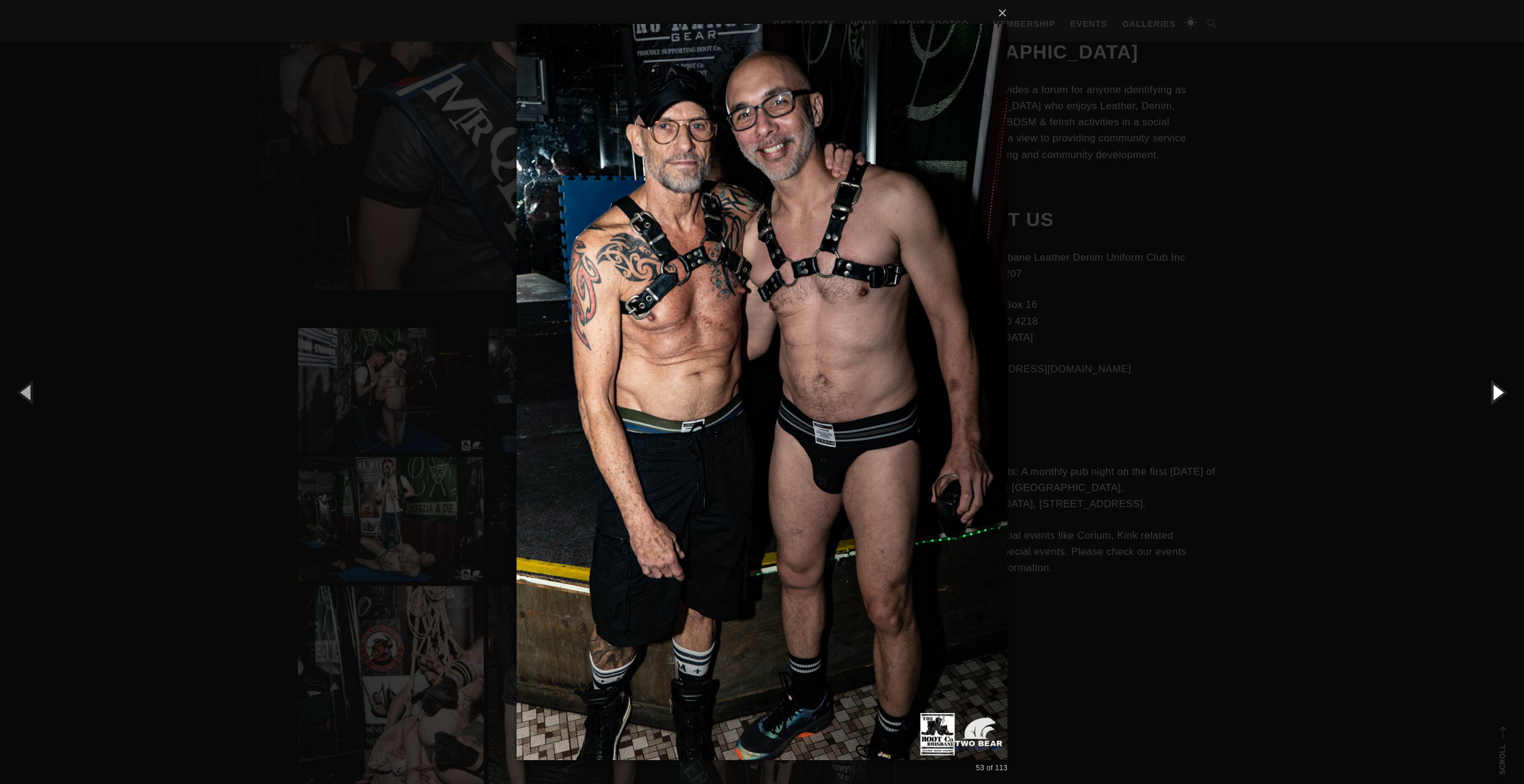
click at [1494, 389] on button "button" at bounding box center [1497, 392] width 54 height 66
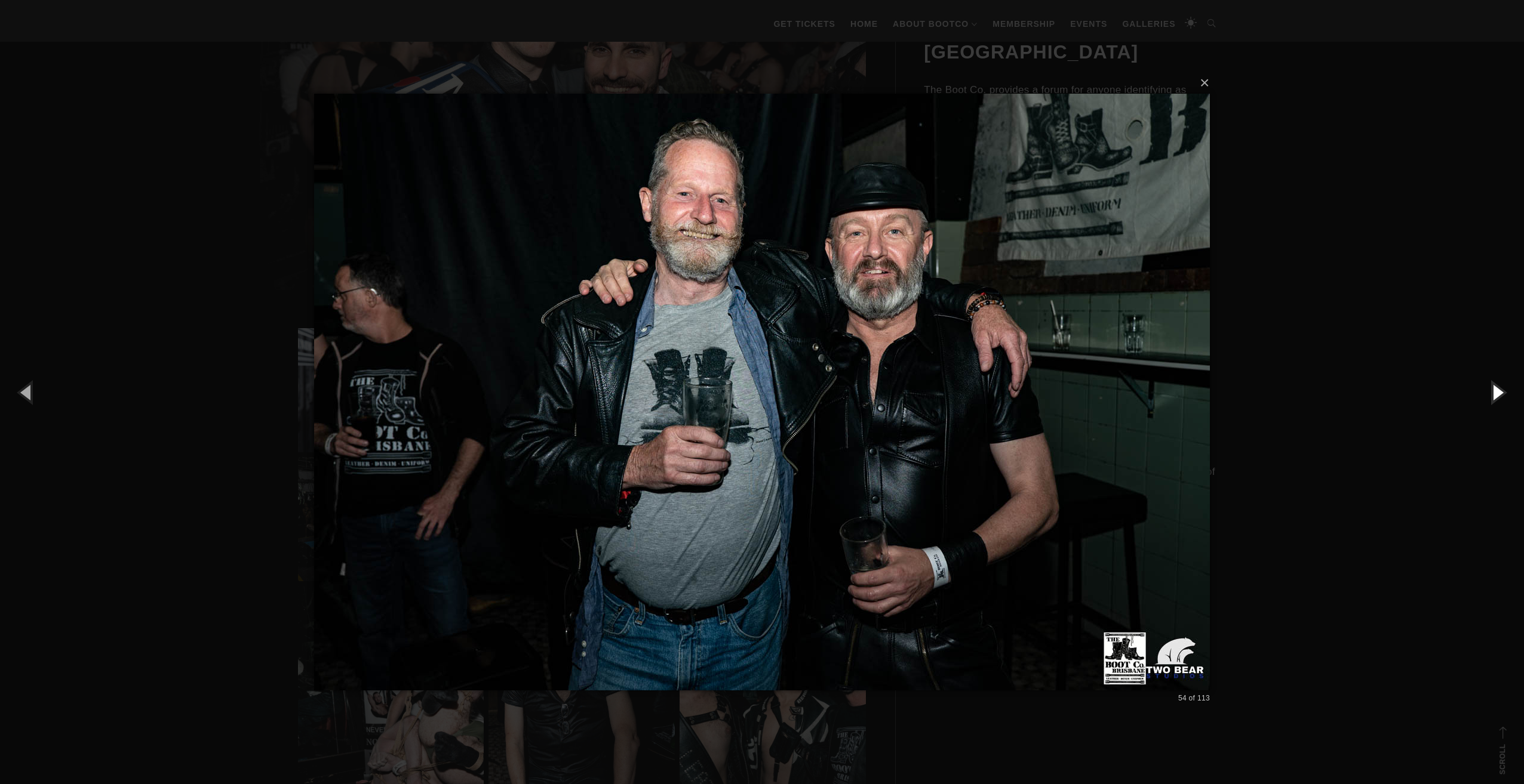
click at [1494, 389] on button "button" at bounding box center [1497, 392] width 54 height 66
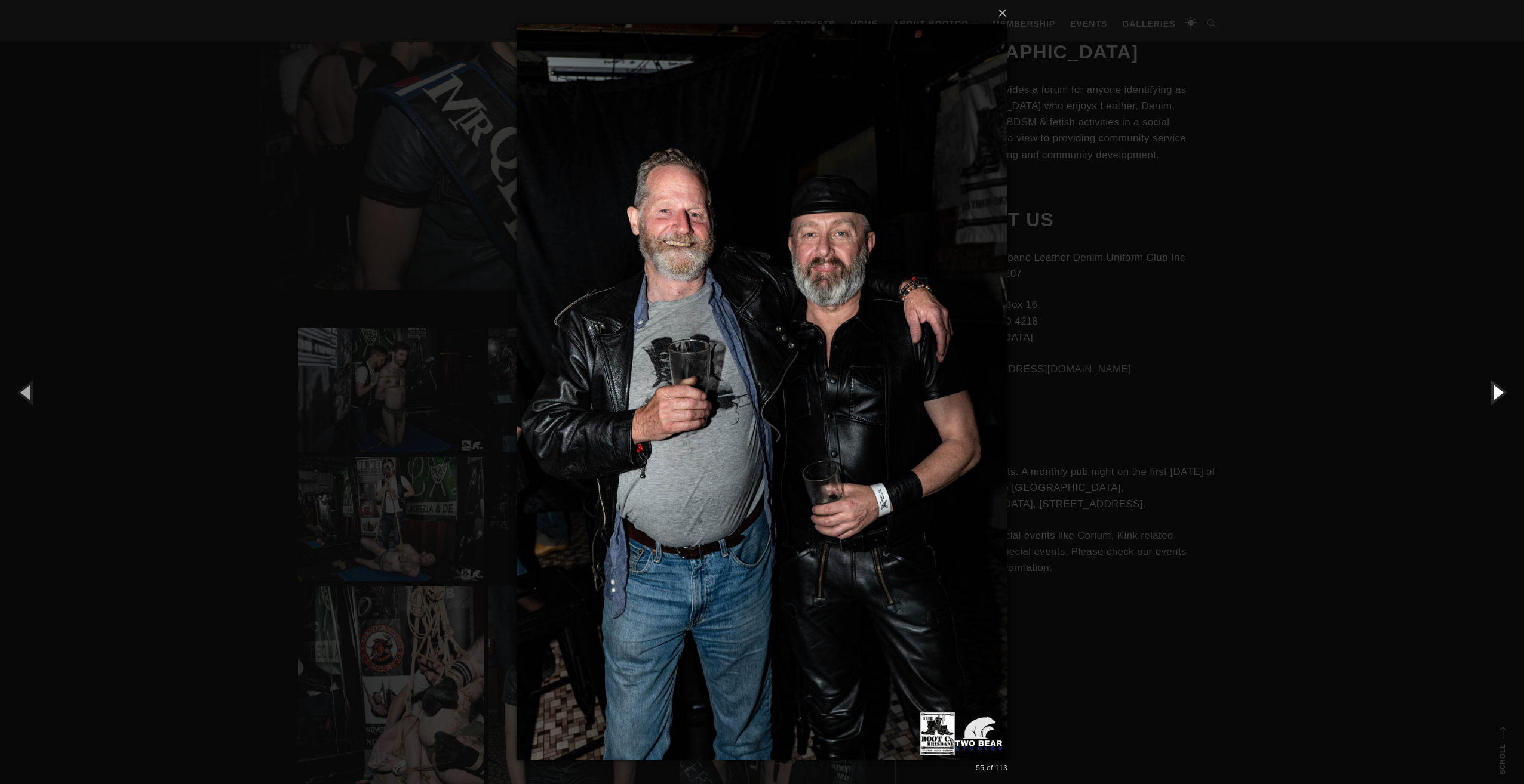
click at [1494, 389] on button "button" at bounding box center [1497, 392] width 54 height 66
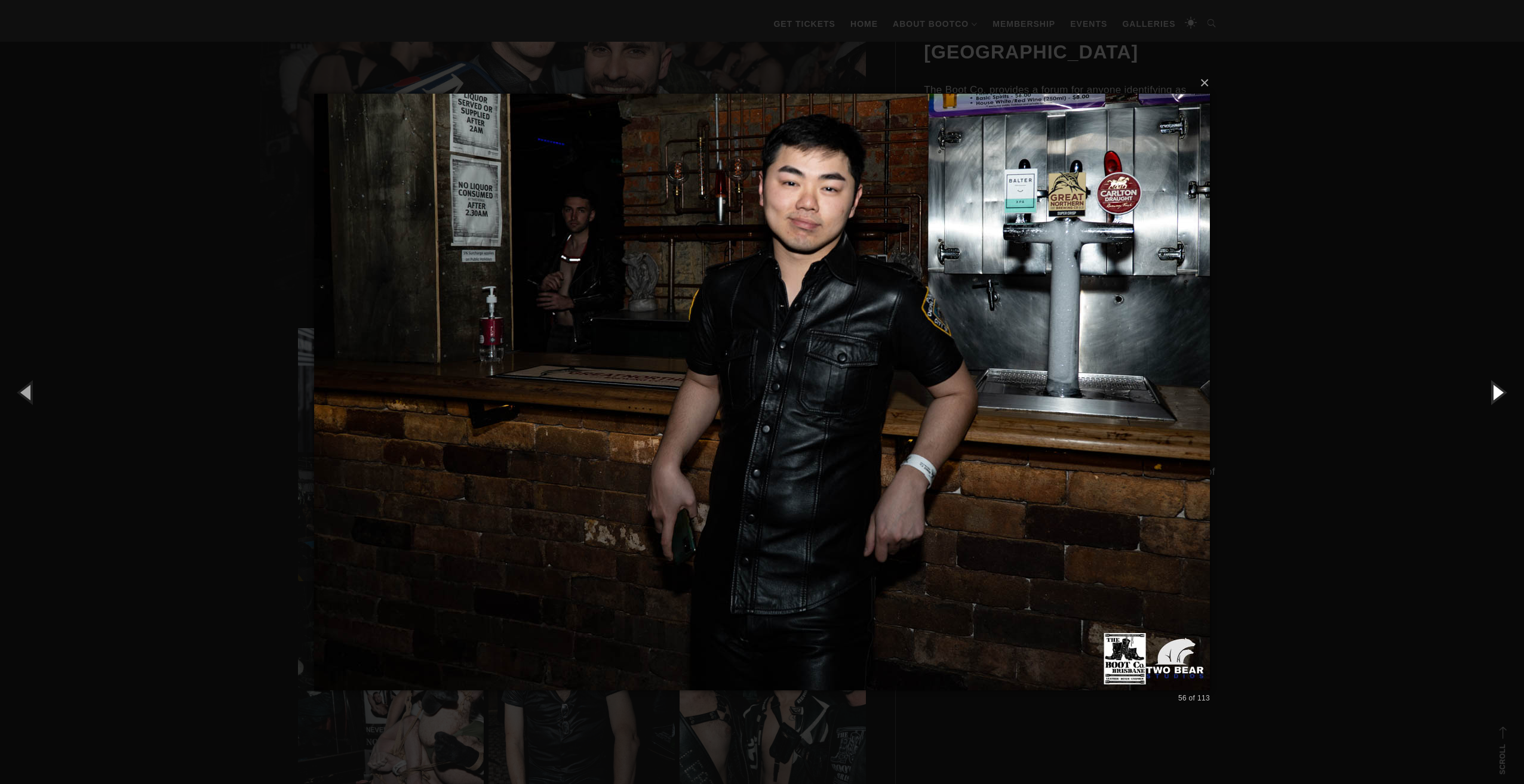
click at [1494, 389] on button "button" at bounding box center [1497, 392] width 54 height 66
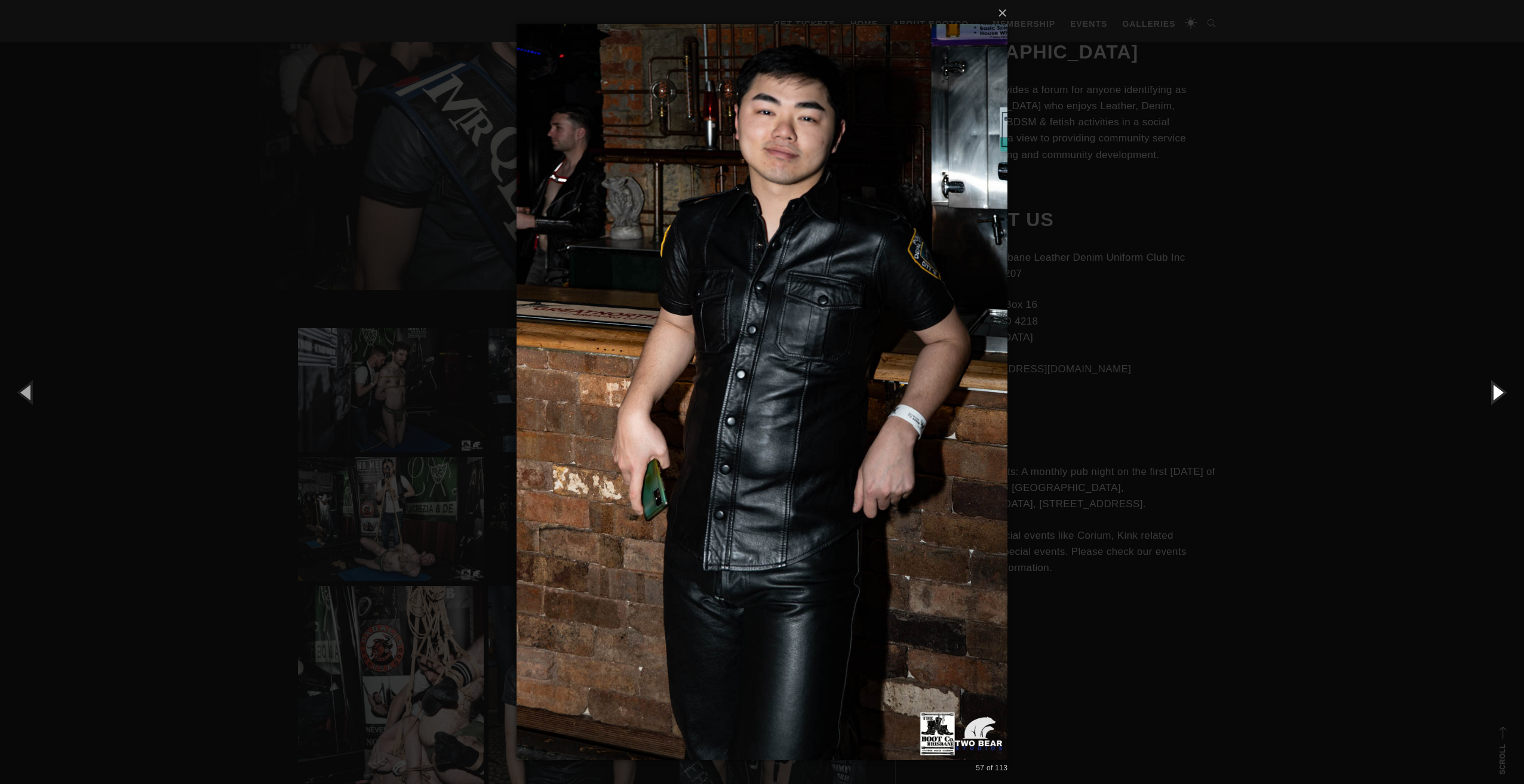
click at [1494, 389] on button "button" at bounding box center [1497, 392] width 54 height 66
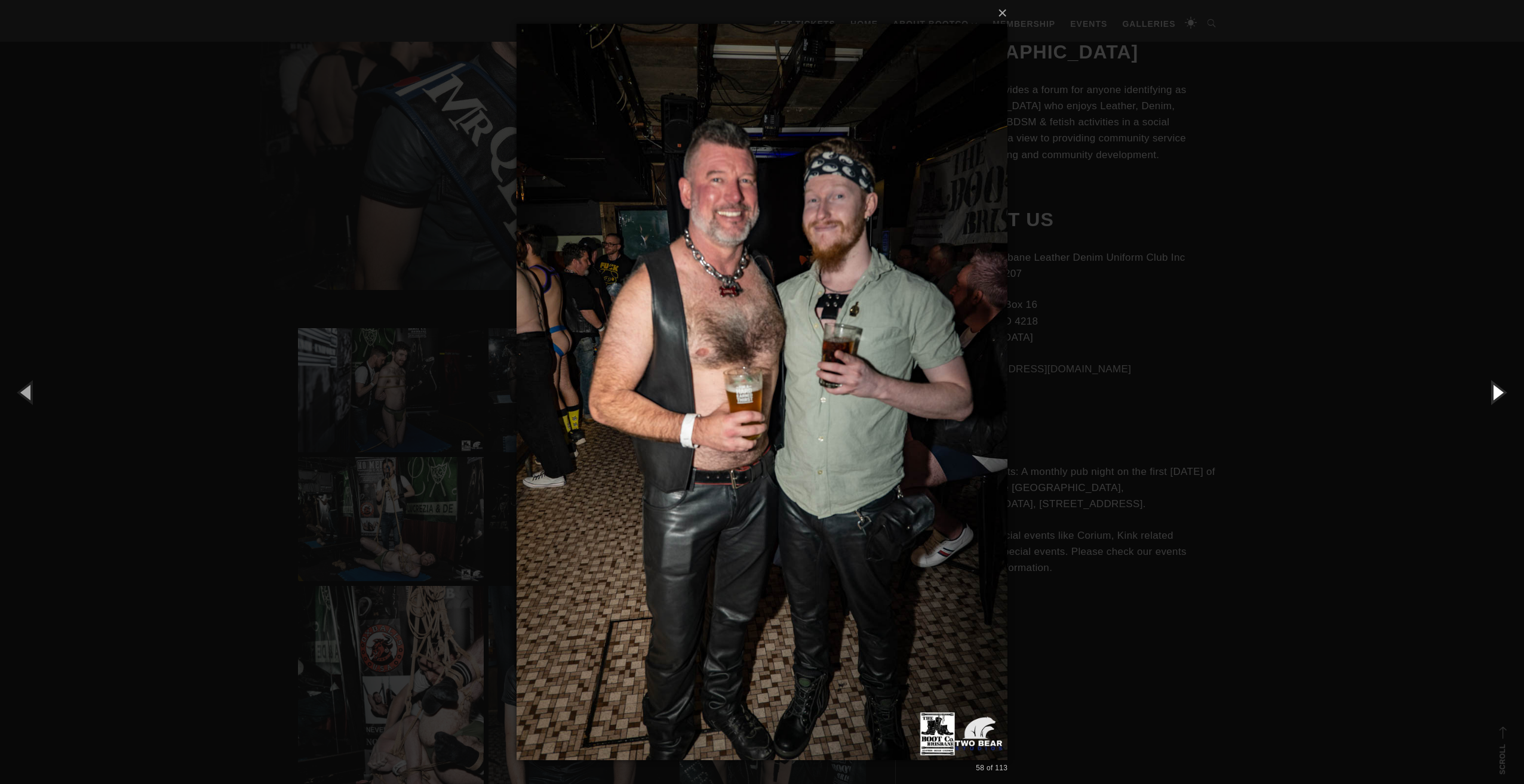
click at [1494, 389] on button "button" at bounding box center [1497, 392] width 54 height 66
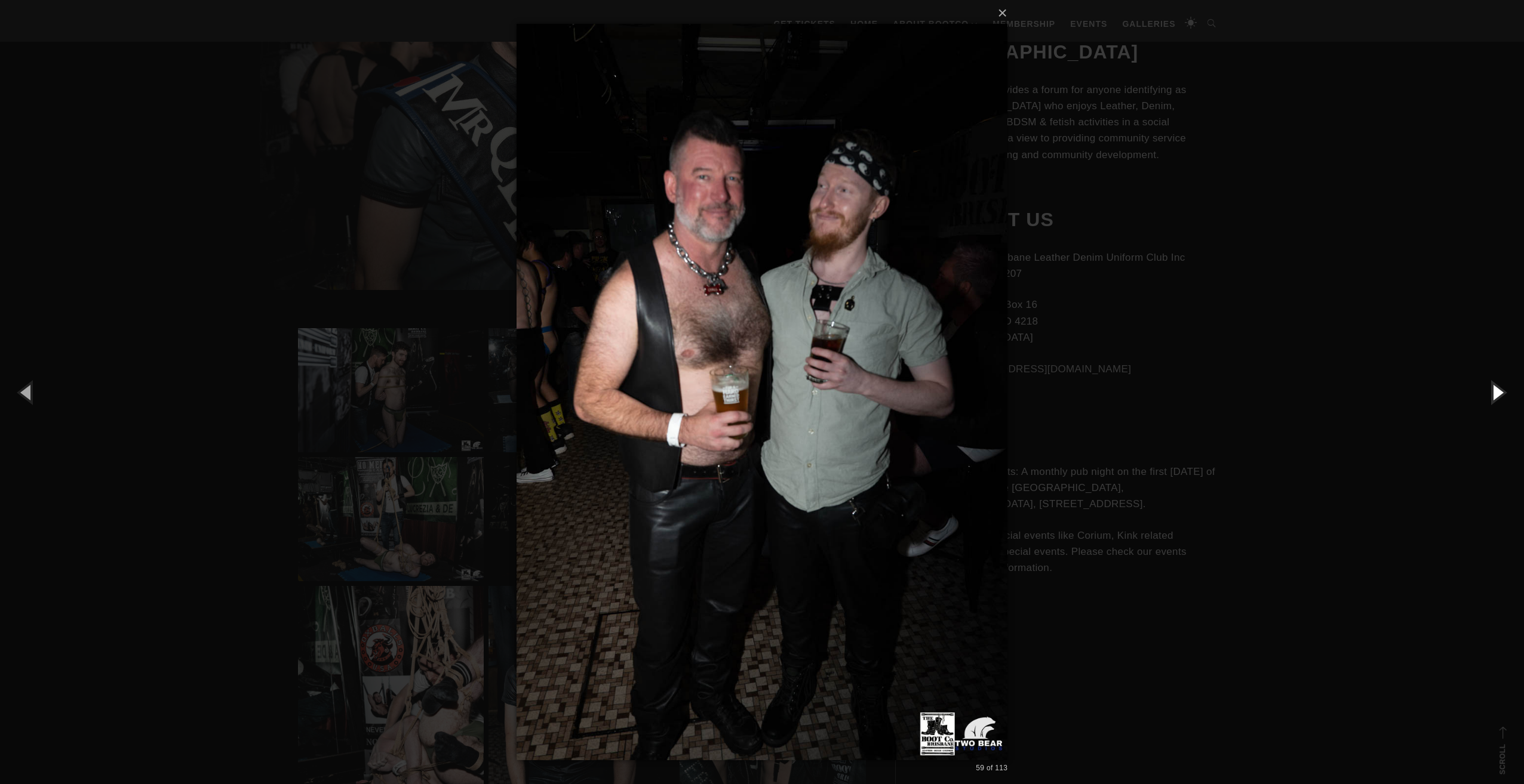
click at [1494, 389] on button "button" at bounding box center [1497, 392] width 54 height 66
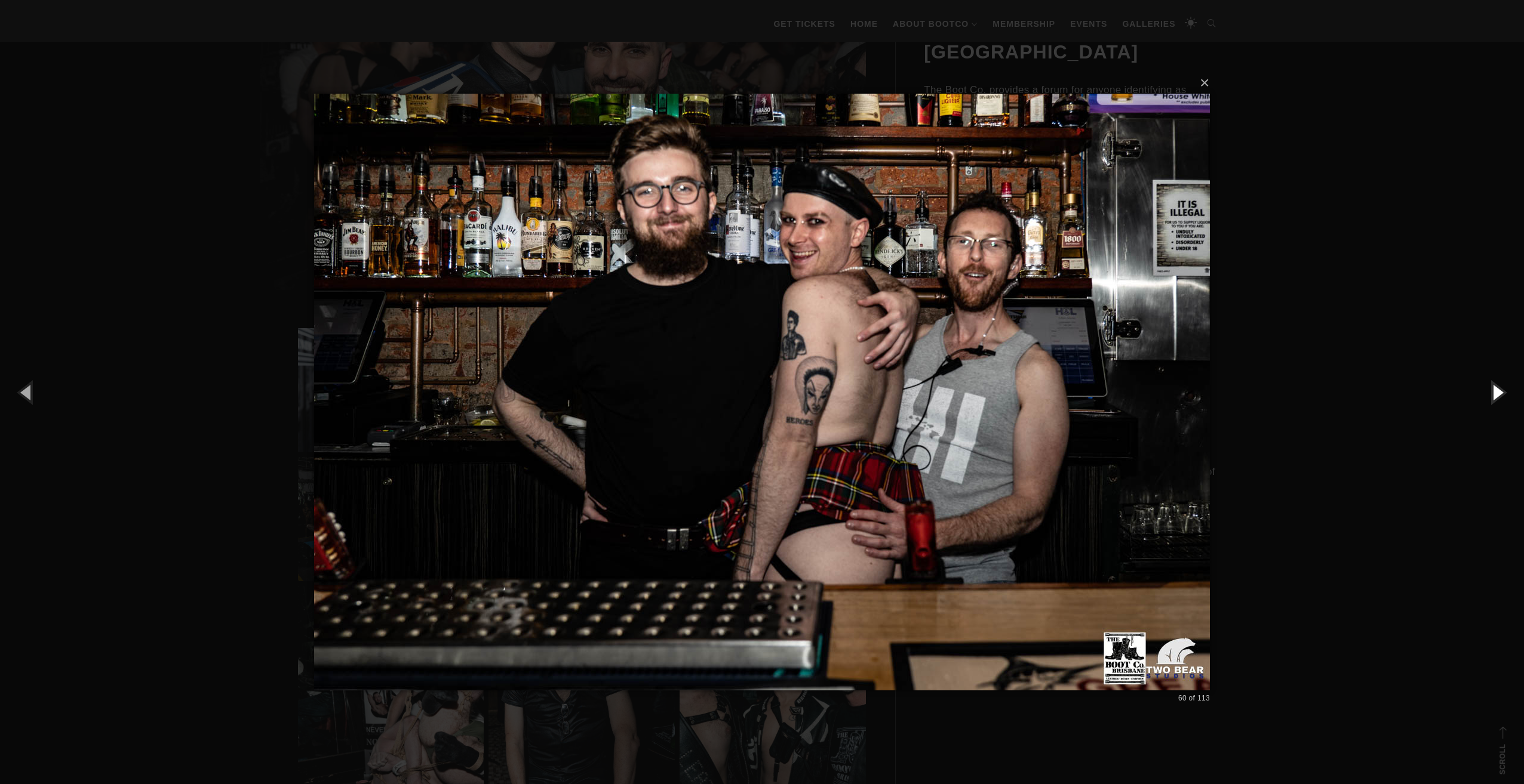
click at [1494, 389] on button "button" at bounding box center [1497, 392] width 54 height 66
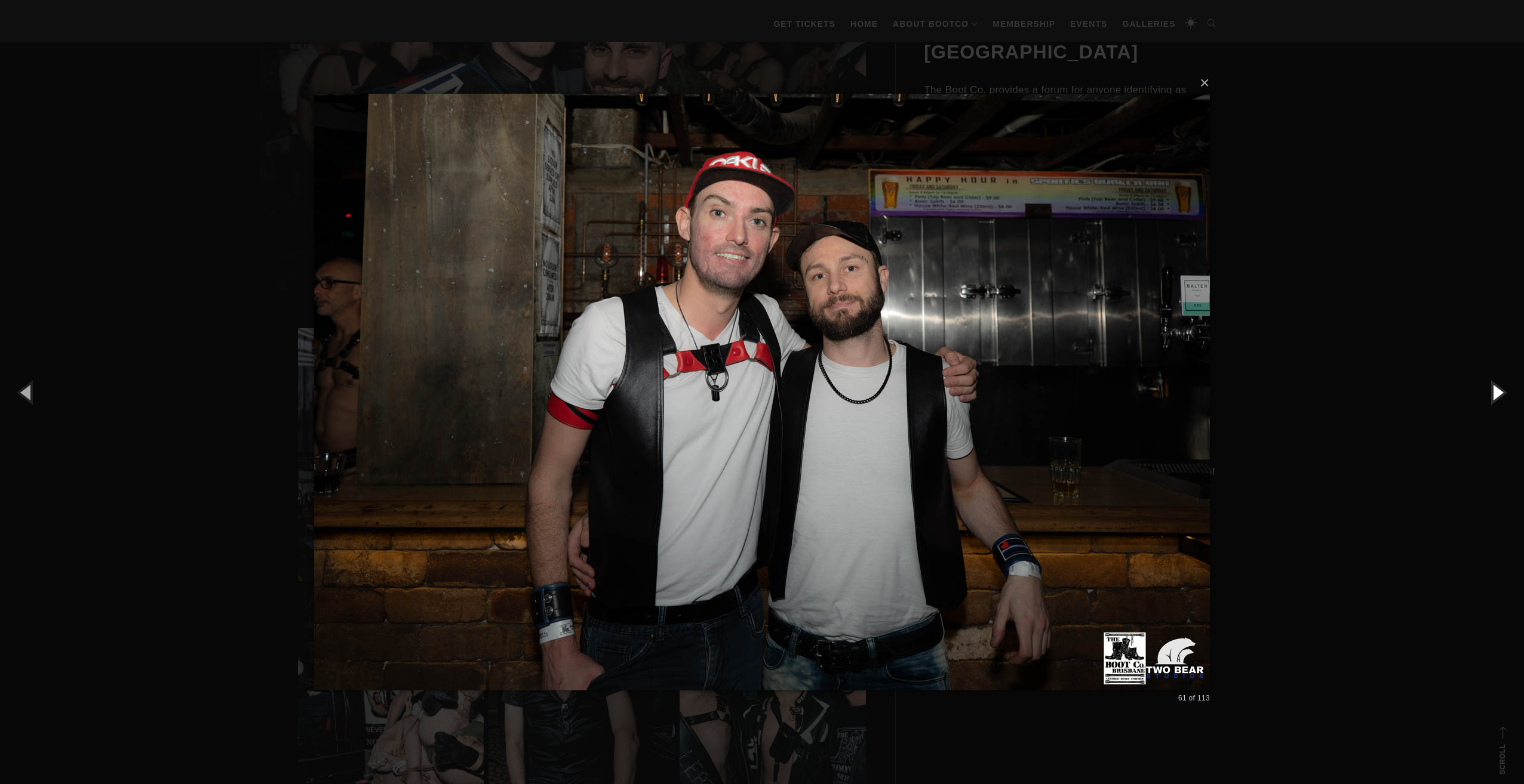
click at [1494, 389] on button "button" at bounding box center [1497, 392] width 54 height 66
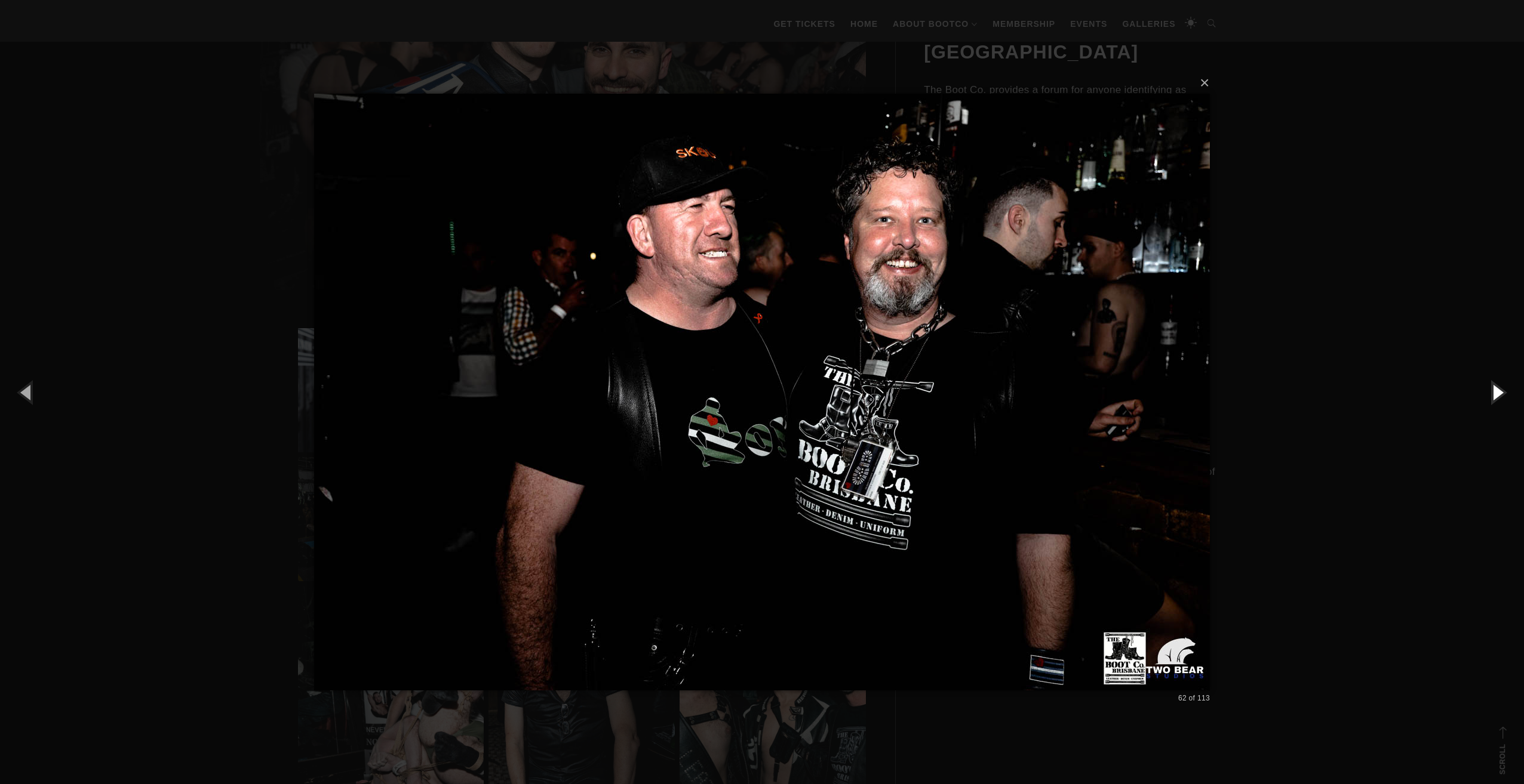
click at [1494, 389] on button "button" at bounding box center [1497, 392] width 54 height 66
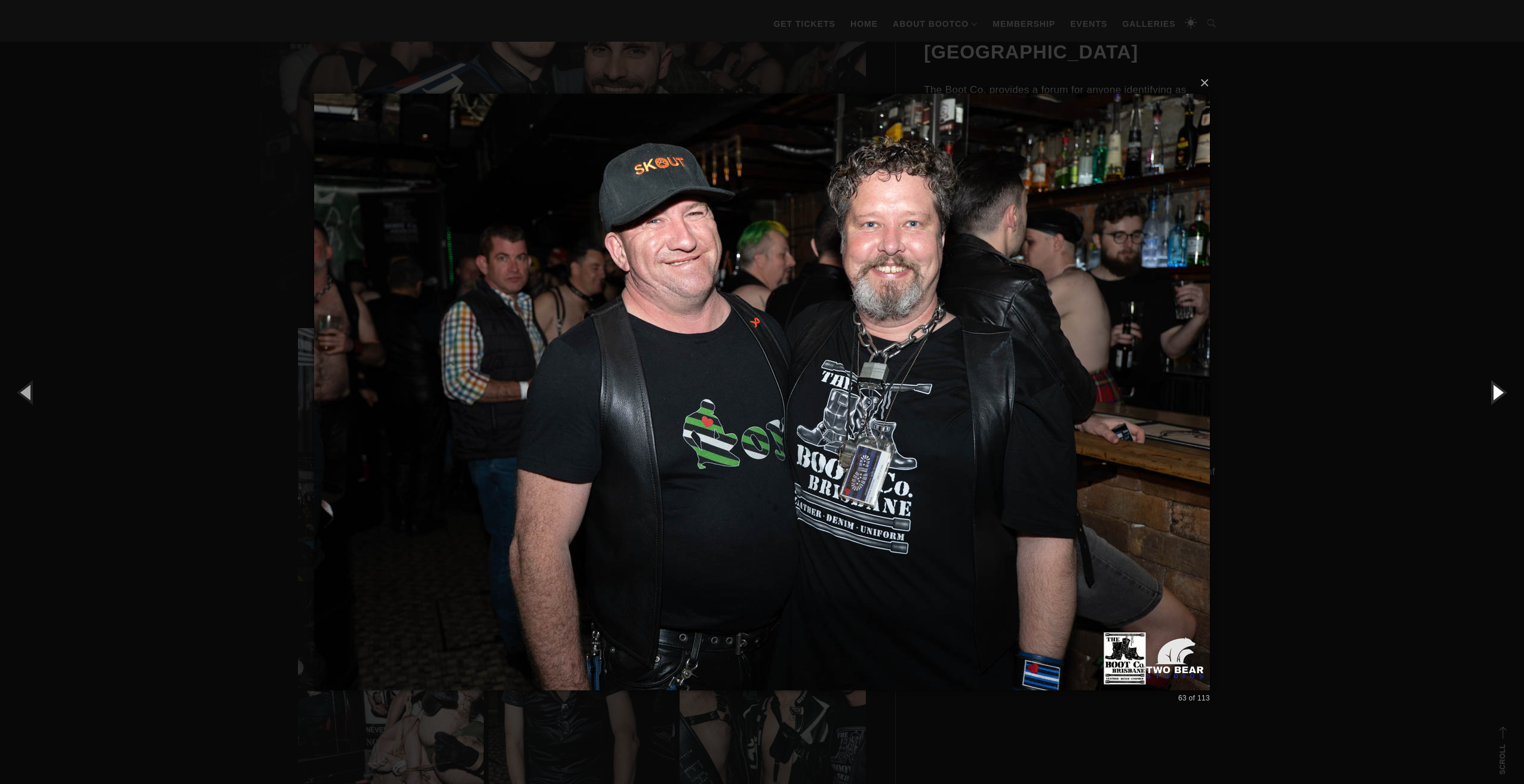
click at [1494, 389] on button "button" at bounding box center [1497, 392] width 54 height 66
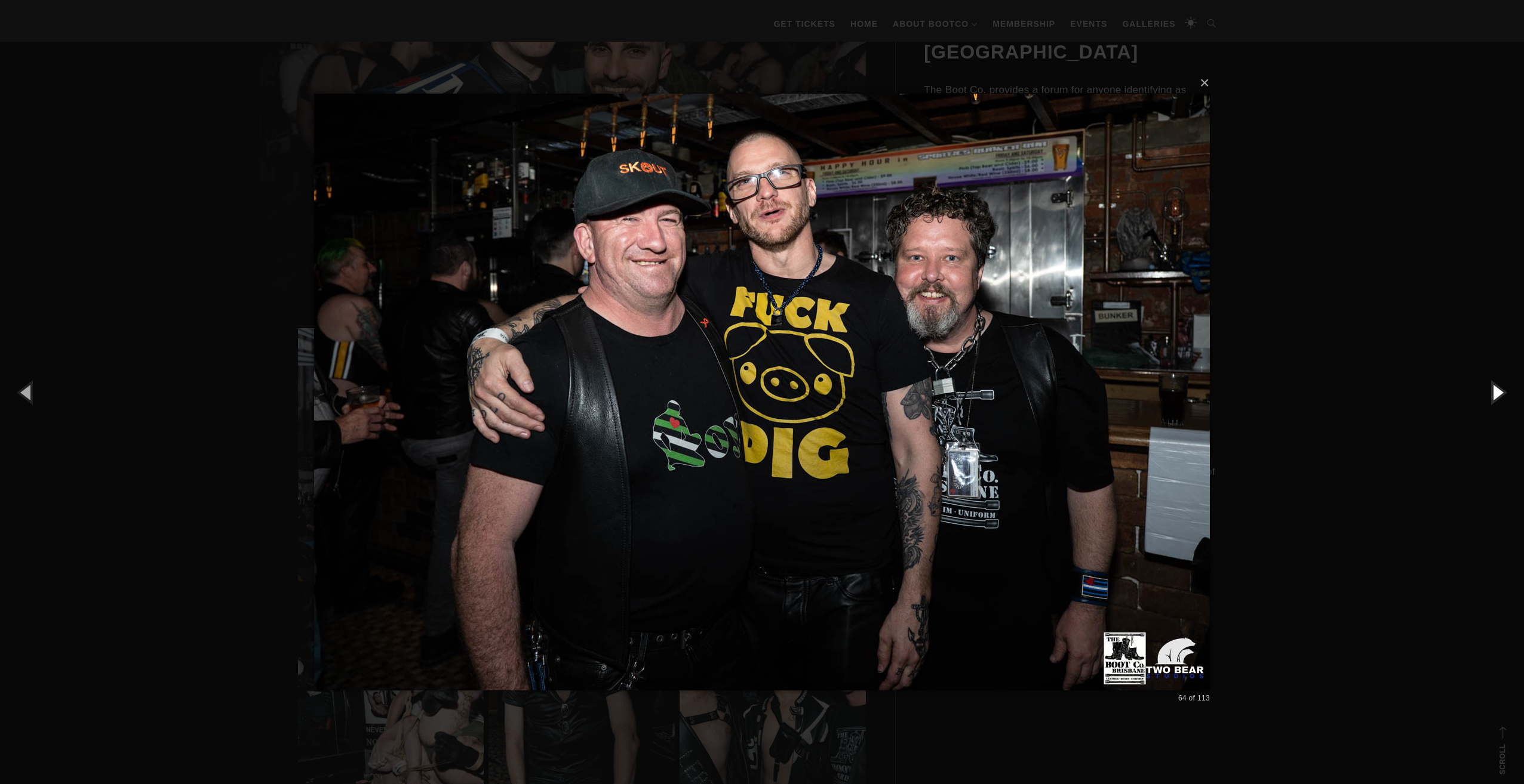
click at [1494, 389] on button "button" at bounding box center [1497, 392] width 54 height 66
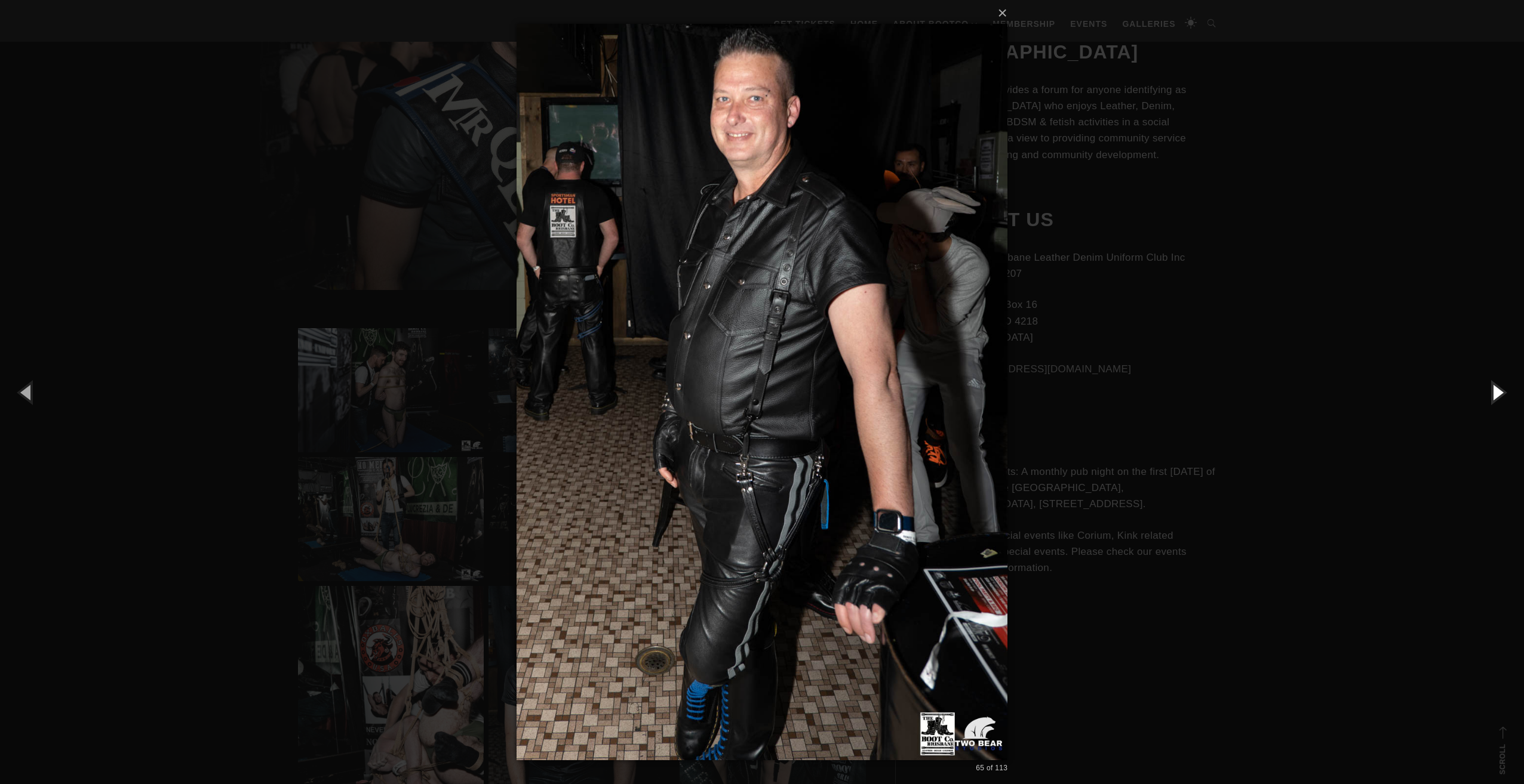
click at [1494, 389] on button "button" at bounding box center [1497, 392] width 54 height 66
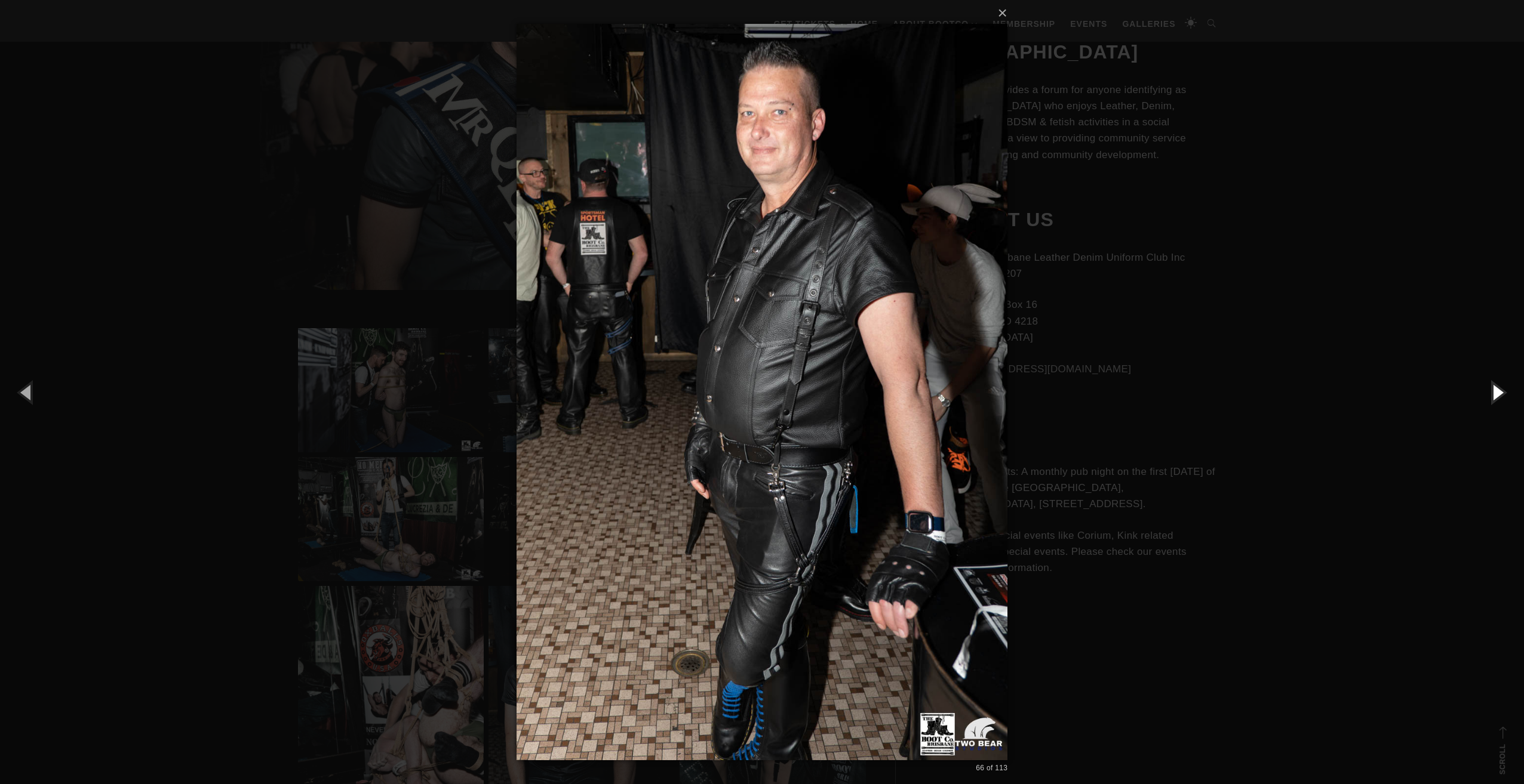
click at [1494, 389] on button "button" at bounding box center [1497, 392] width 54 height 66
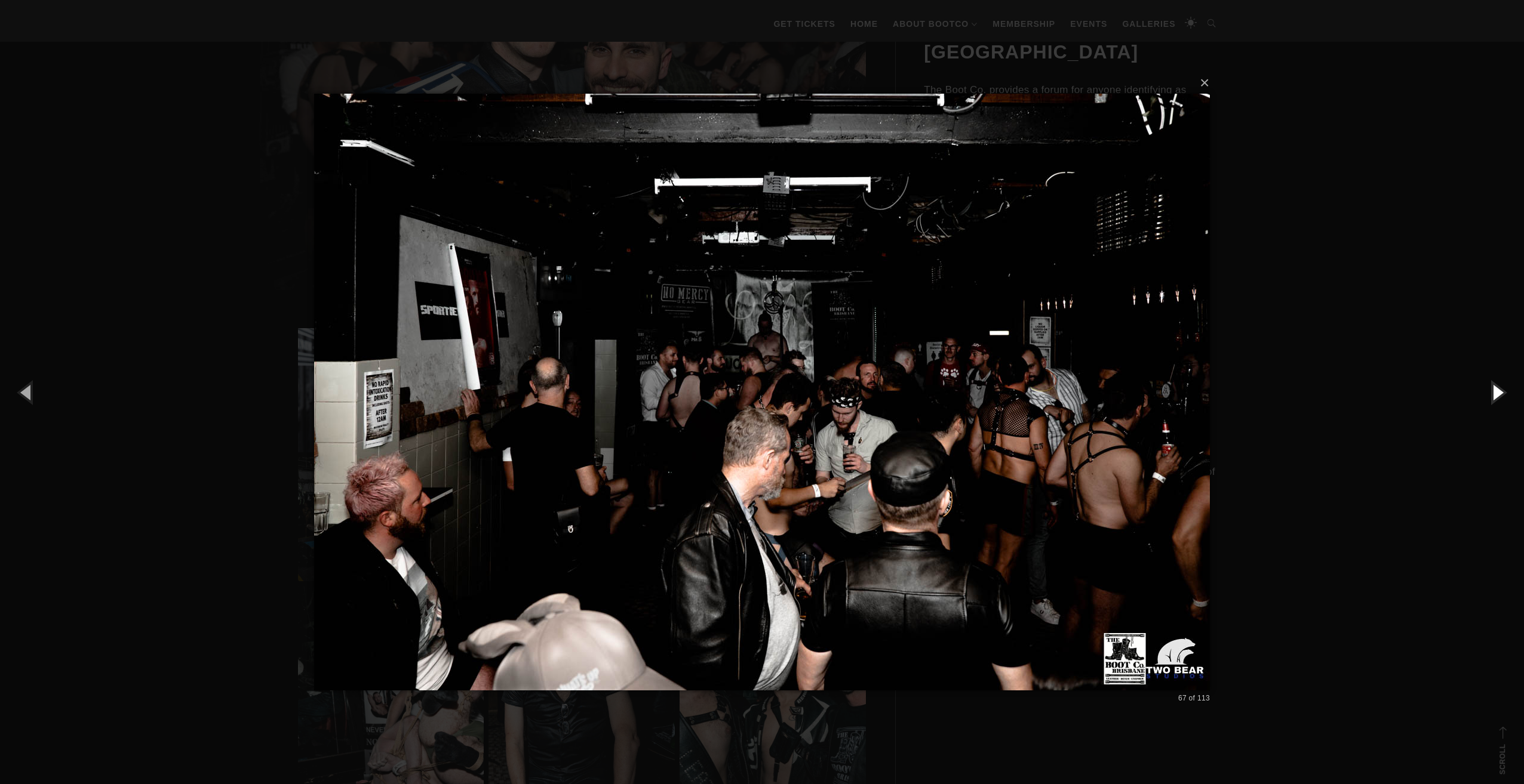
click at [1494, 389] on button "button" at bounding box center [1497, 392] width 54 height 66
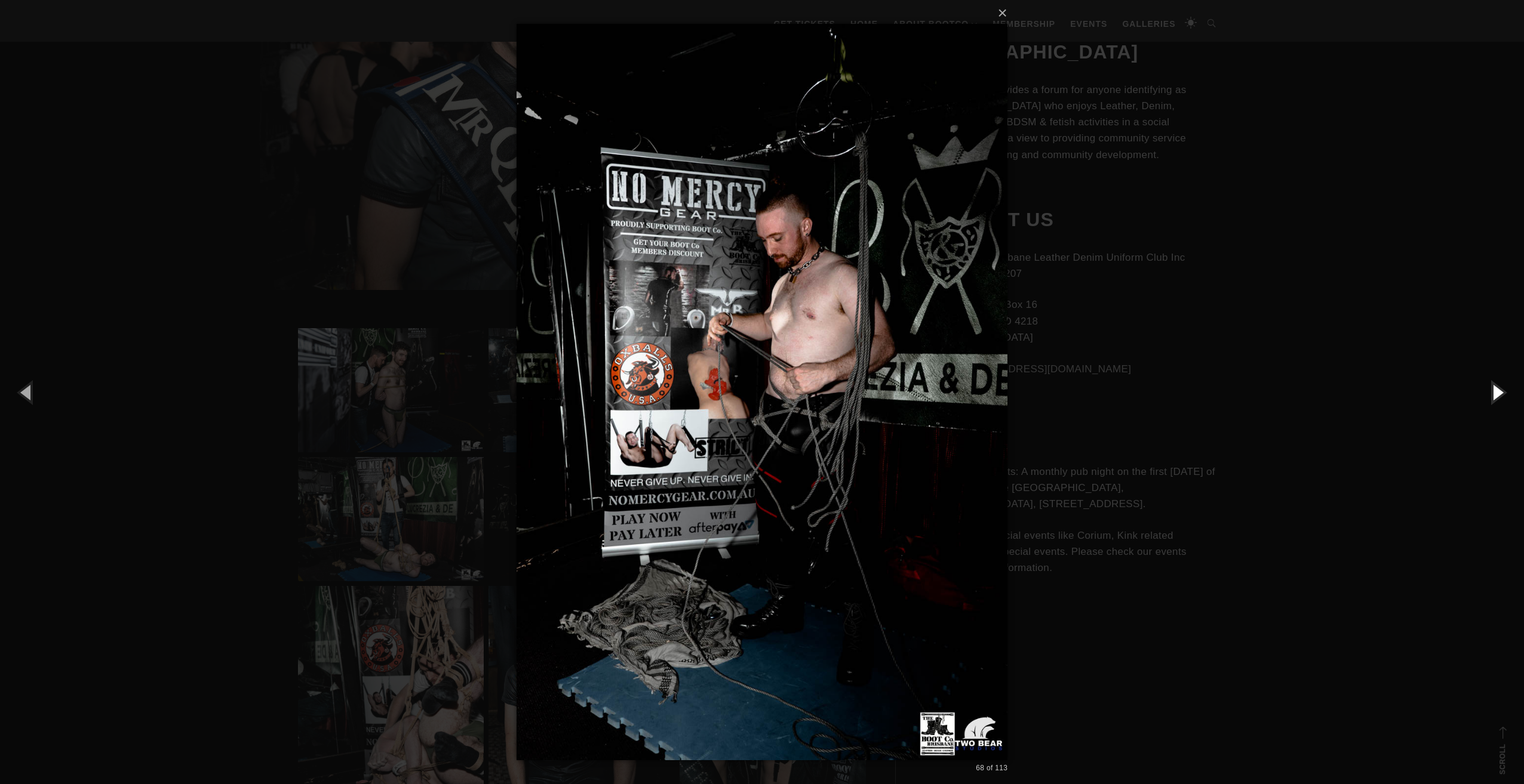
click at [1494, 389] on button "button" at bounding box center [1497, 392] width 54 height 66
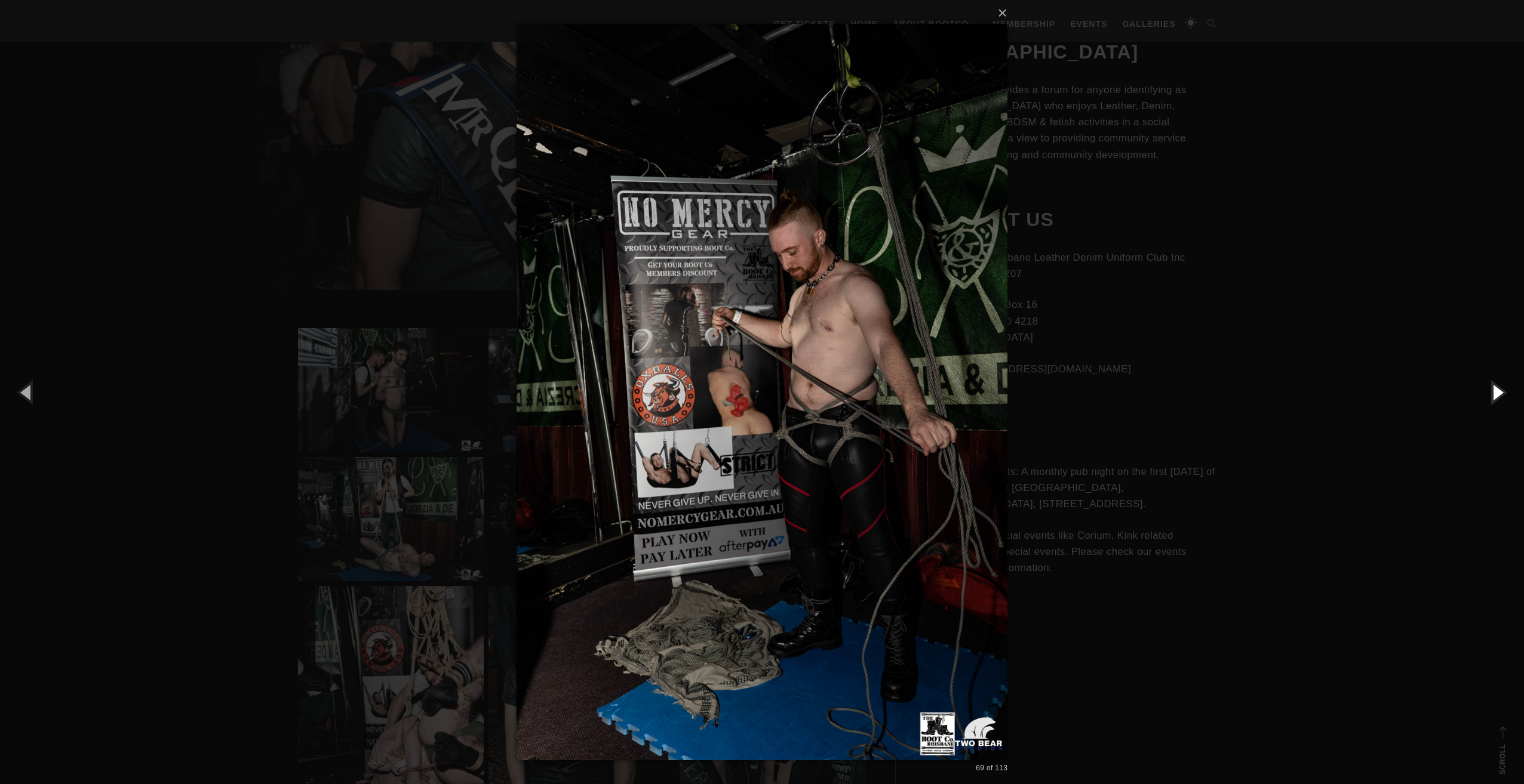
click at [1494, 389] on button "button" at bounding box center [1497, 392] width 54 height 66
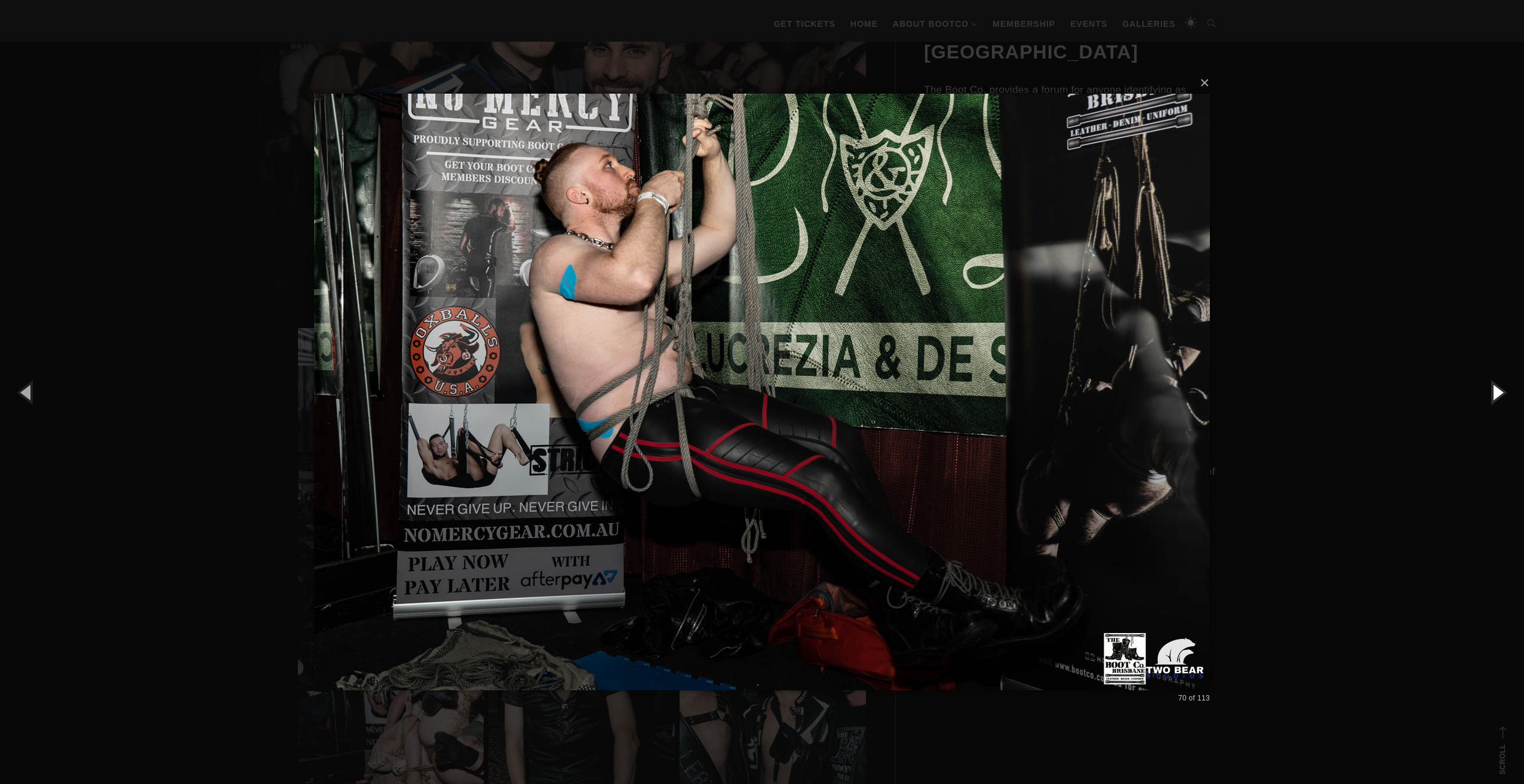
click at [1494, 389] on button "button" at bounding box center [1497, 392] width 54 height 66
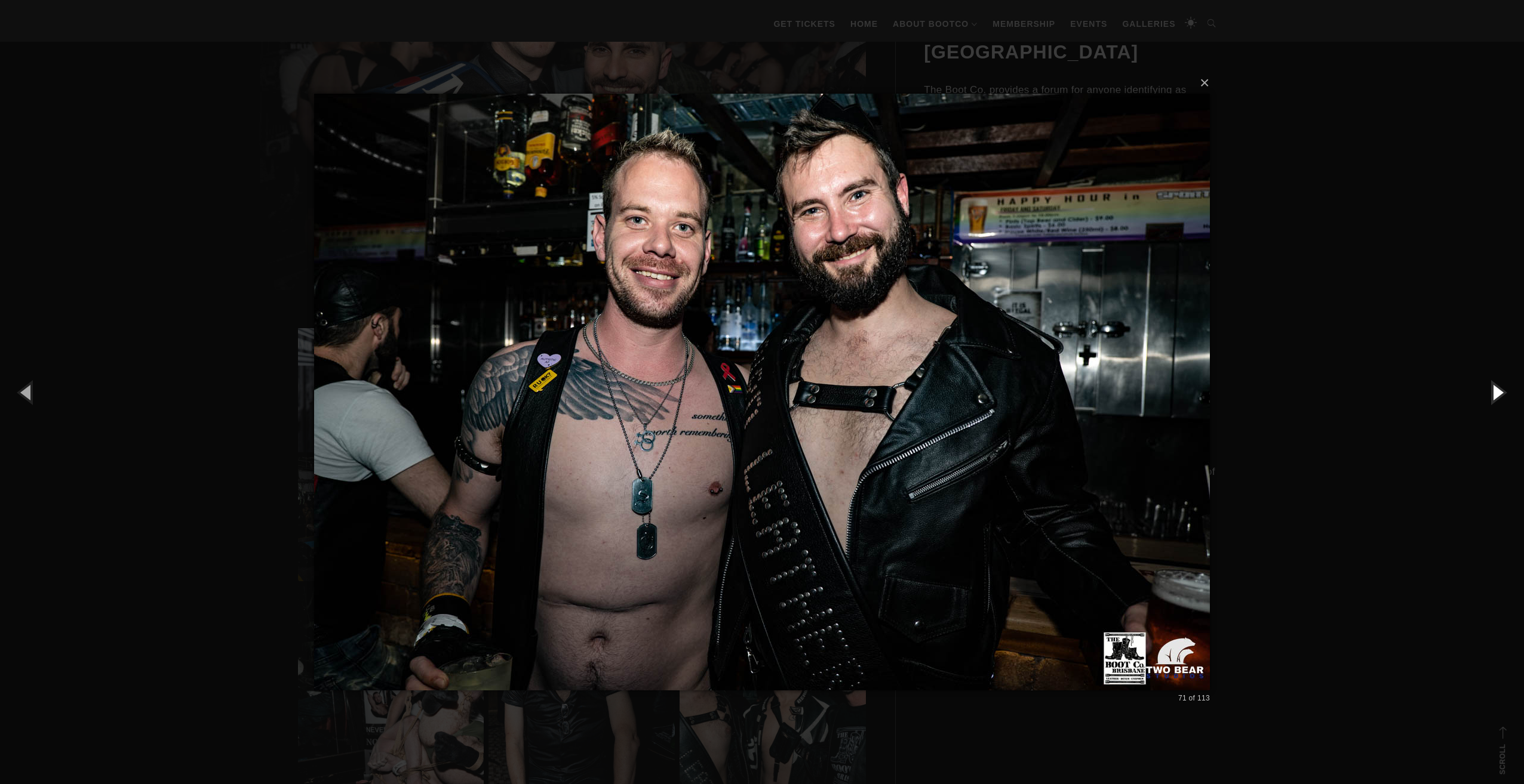
click at [1494, 389] on button "button" at bounding box center [1497, 392] width 54 height 66
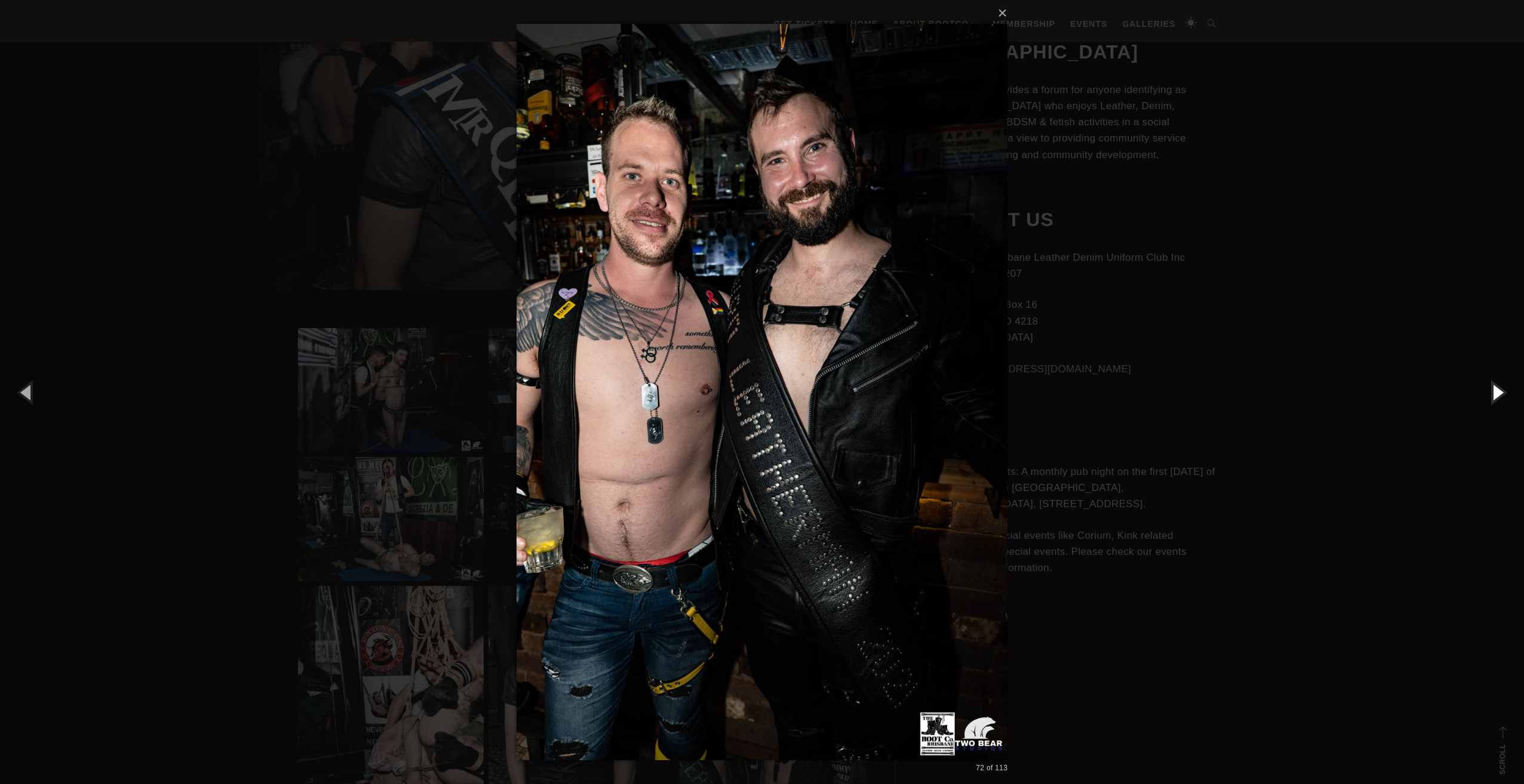
click at [1494, 389] on button "button" at bounding box center [1497, 392] width 54 height 66
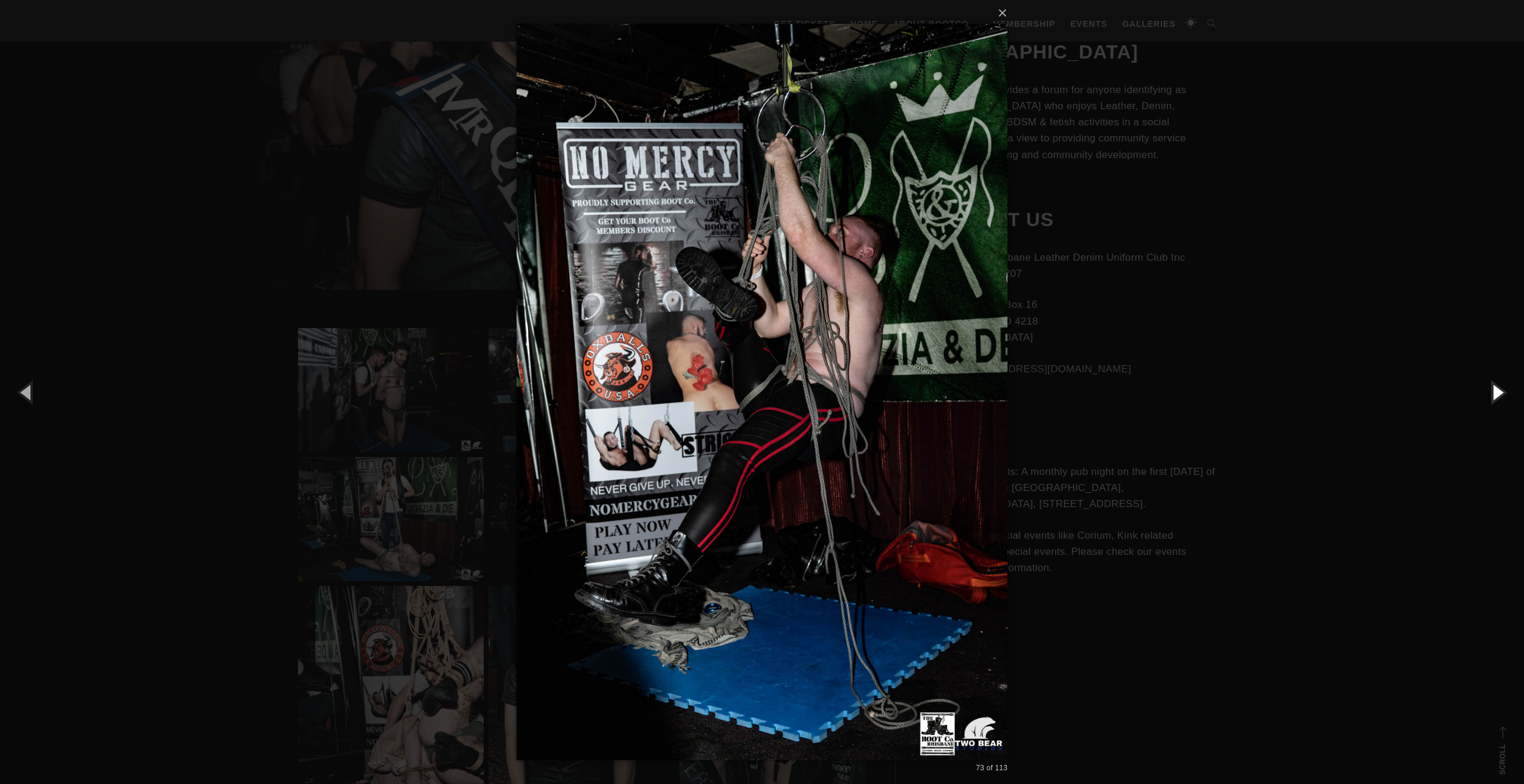
click at [1494, 389] on button "button" at bounding box center [1497, 392] width 54 height 66
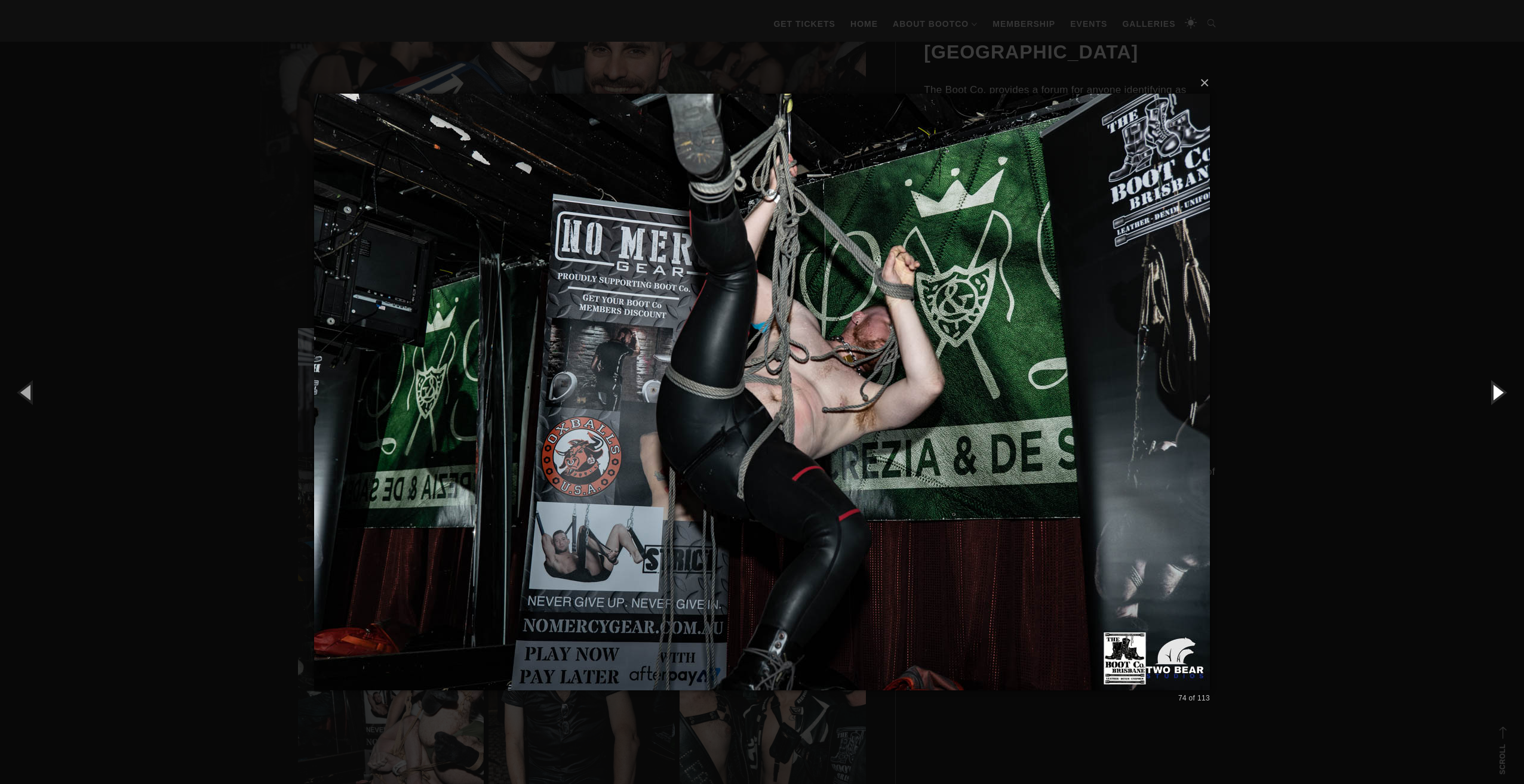
click at [1494, 389] on button "button" at bounding box center [1497, 392] width 54 height 66
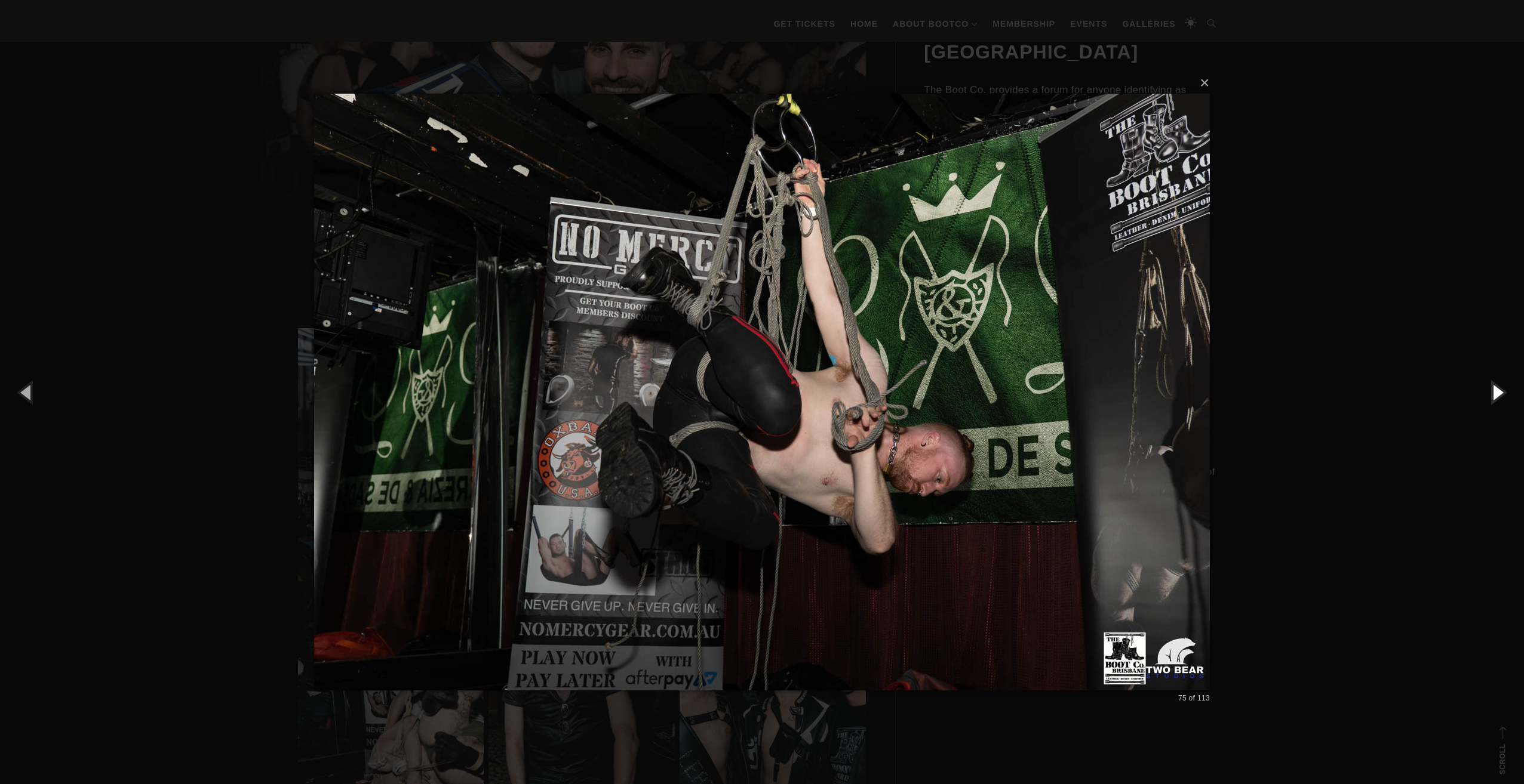
click at [1494, 389] on button "button" at bounding box center [1497, 392] width 54 height 66
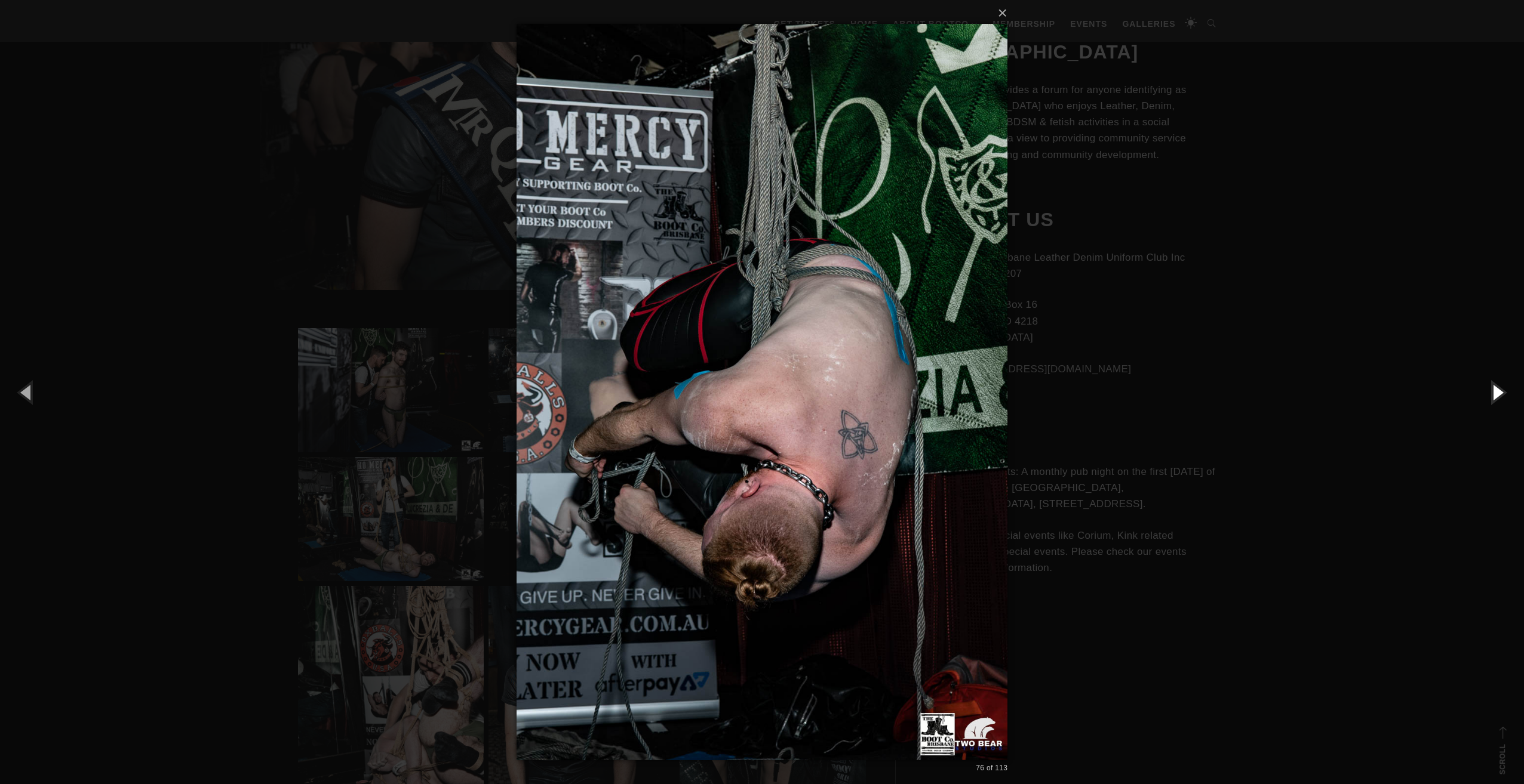
click at [1494, 389] on button "button" at bounding box center [1497, 392] width 54 height 66
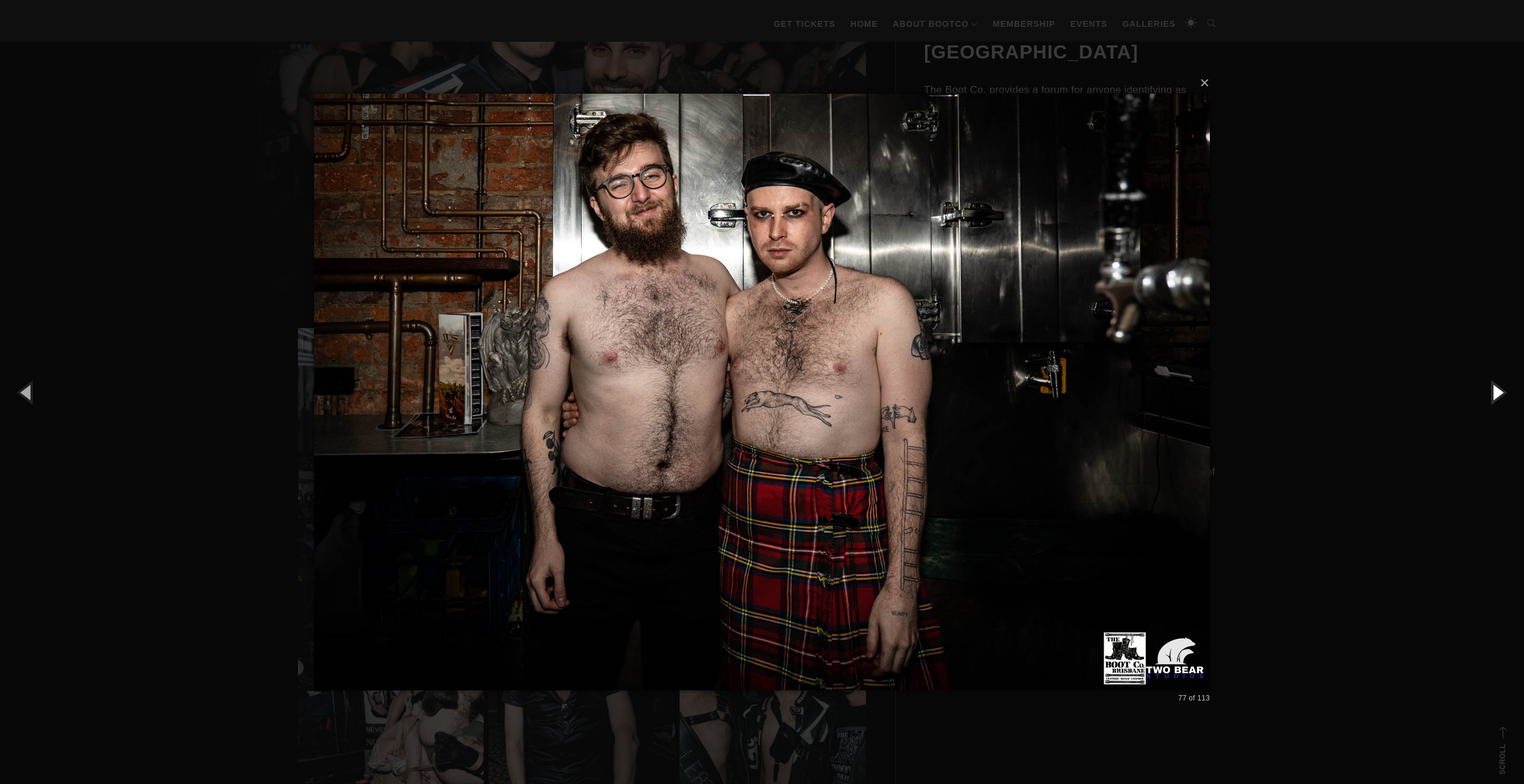
click at [1494, 389] on button "button" at bounding box center [1497, 392] width 54 height 66
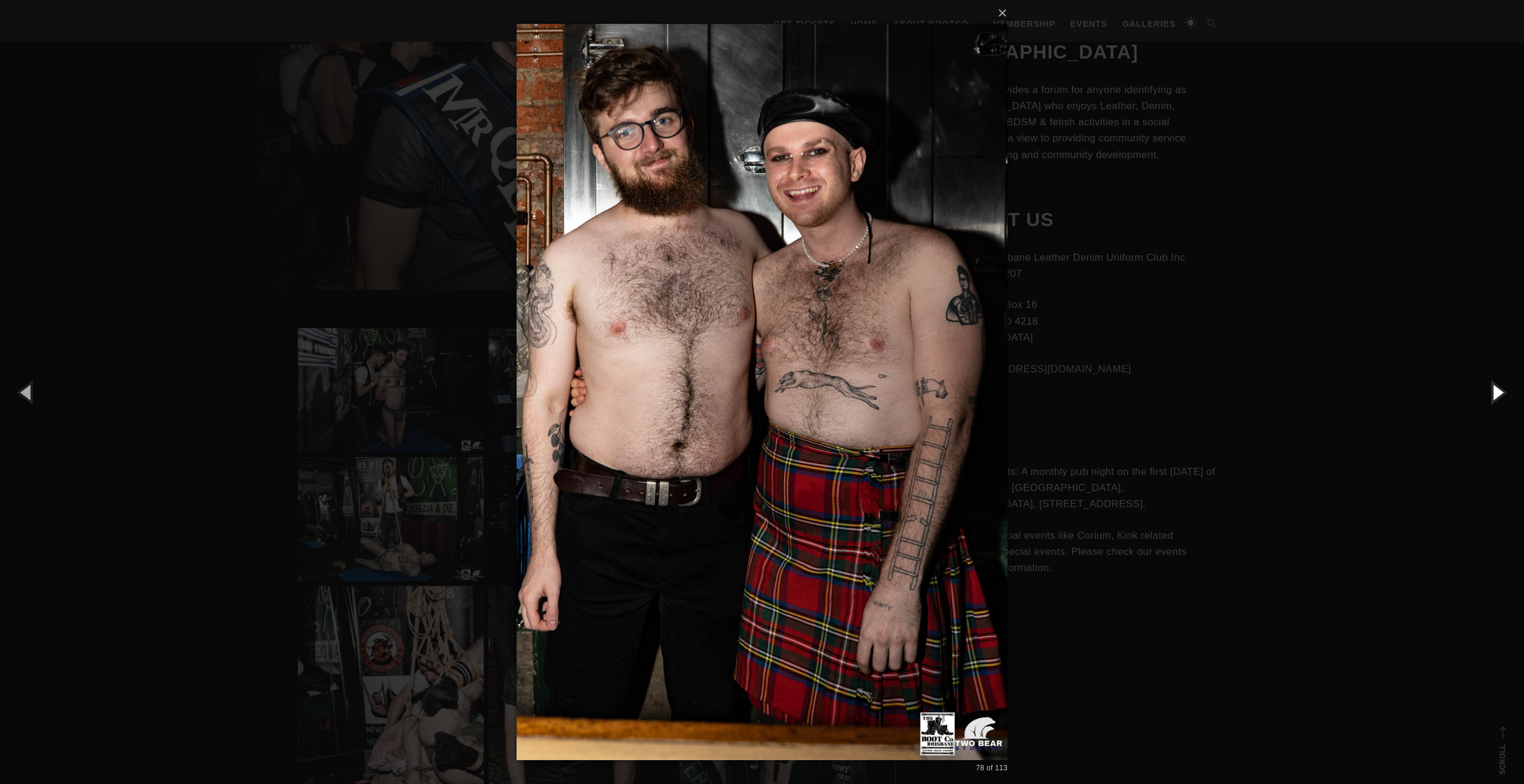
click at [1494, 389] on button "button" at bounding box center [1497, 392] width 54 height 66
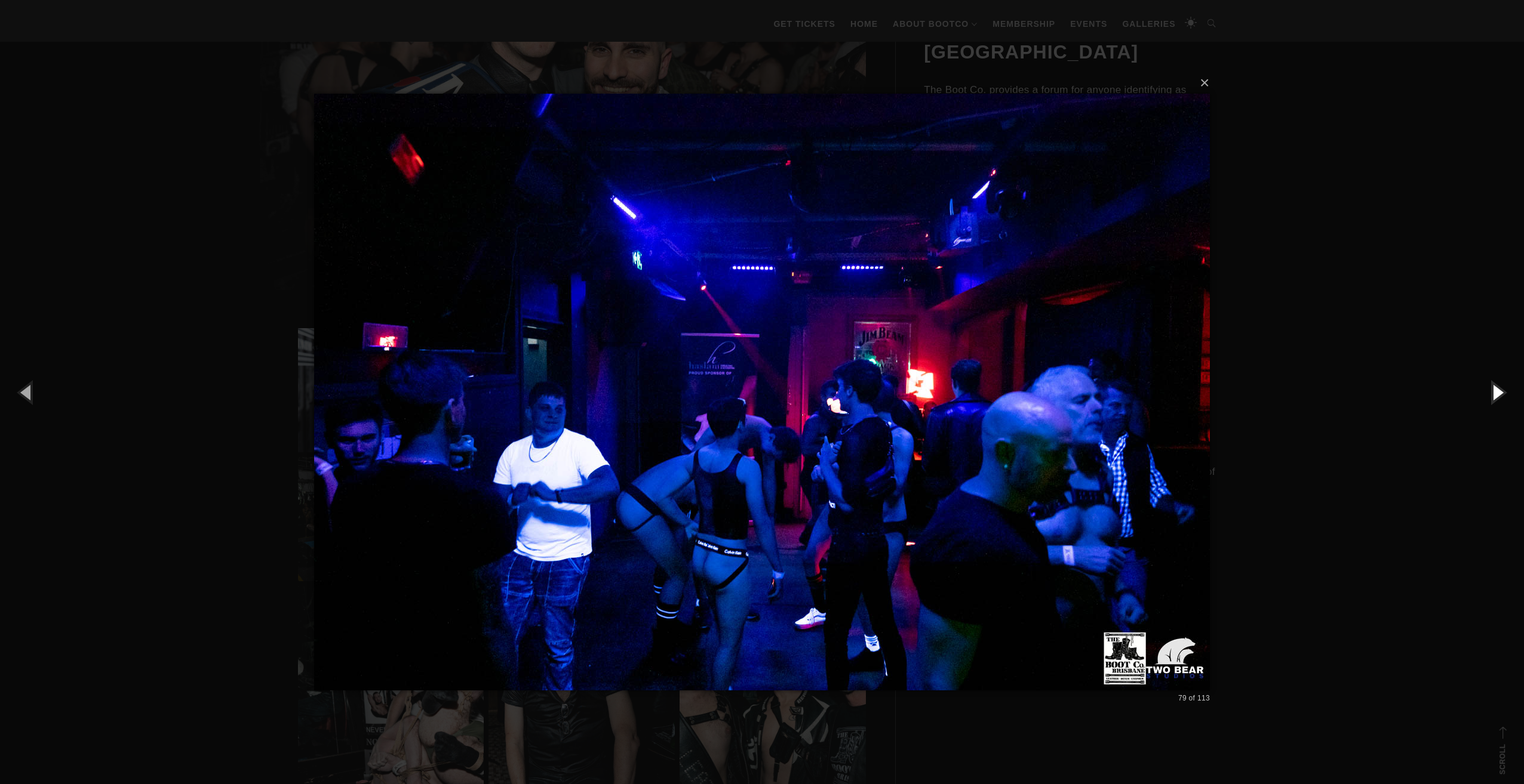
click at [1494, 389] on button "button" at bounding box center [1497, 392] width 54 height 66
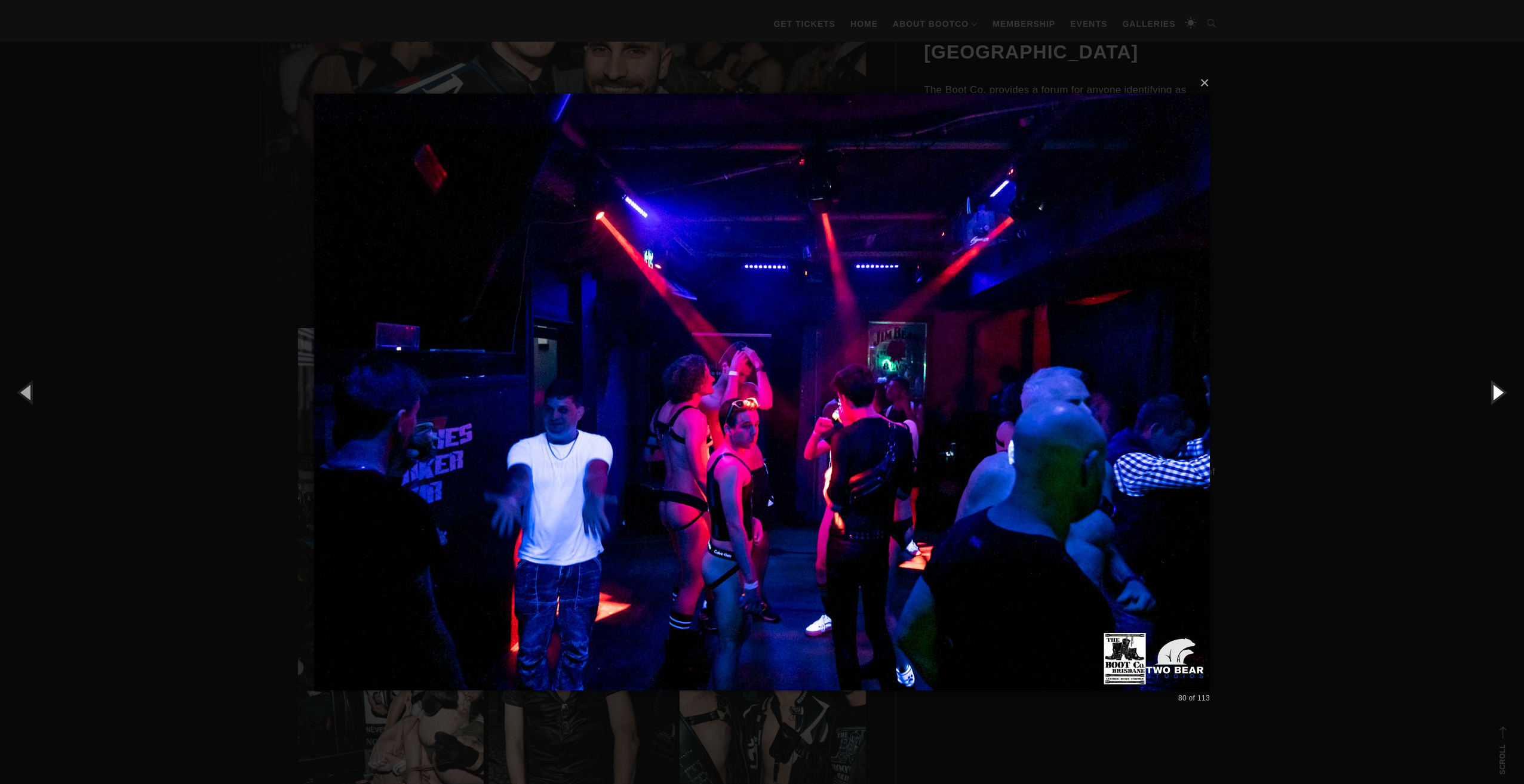
click at [1494, 389] on button "button" at bounding box center [1497, 392] width 54 height 66
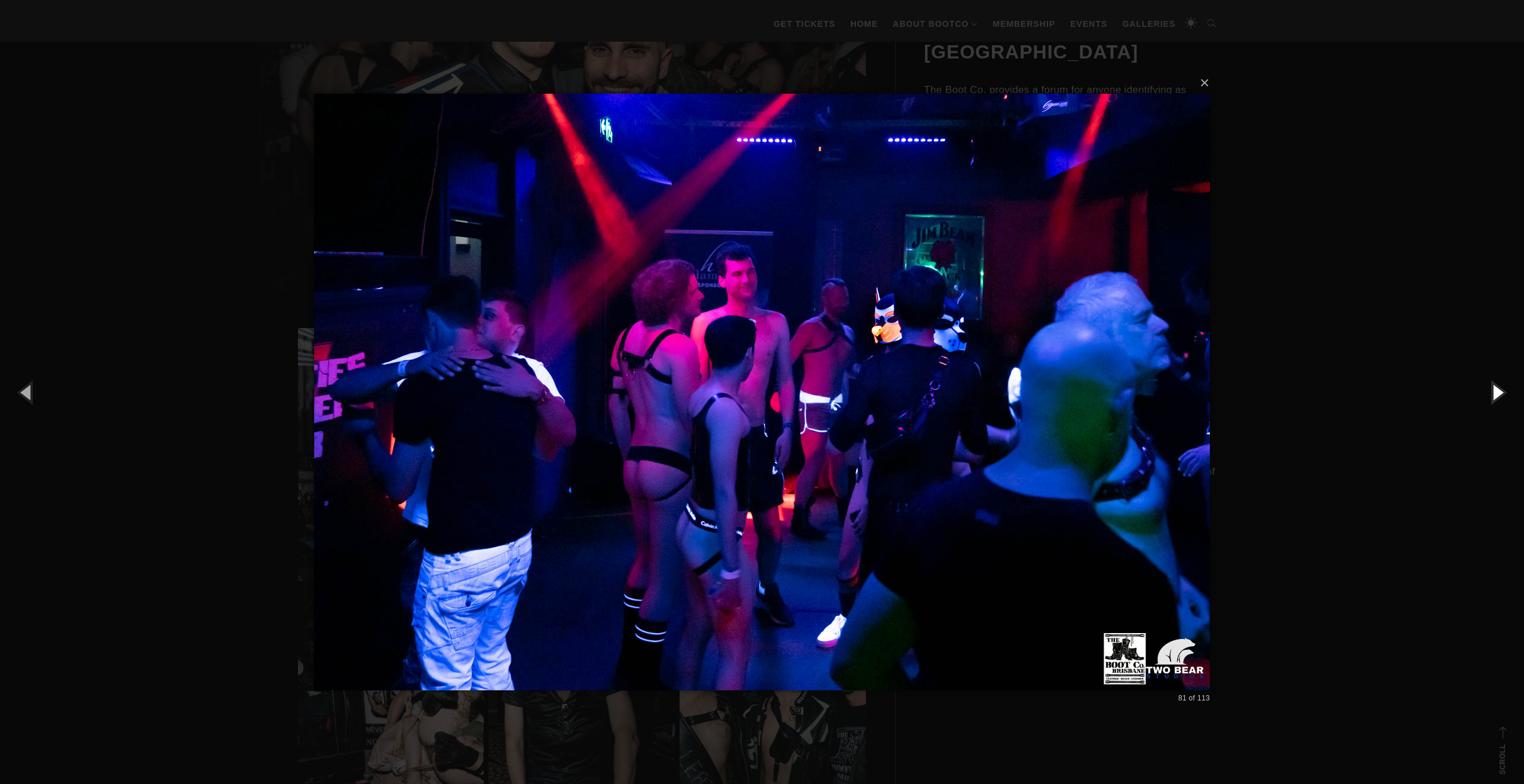
click at [1494, 389] on button "button" at bounding box center [1497, 392] width 54 height 66
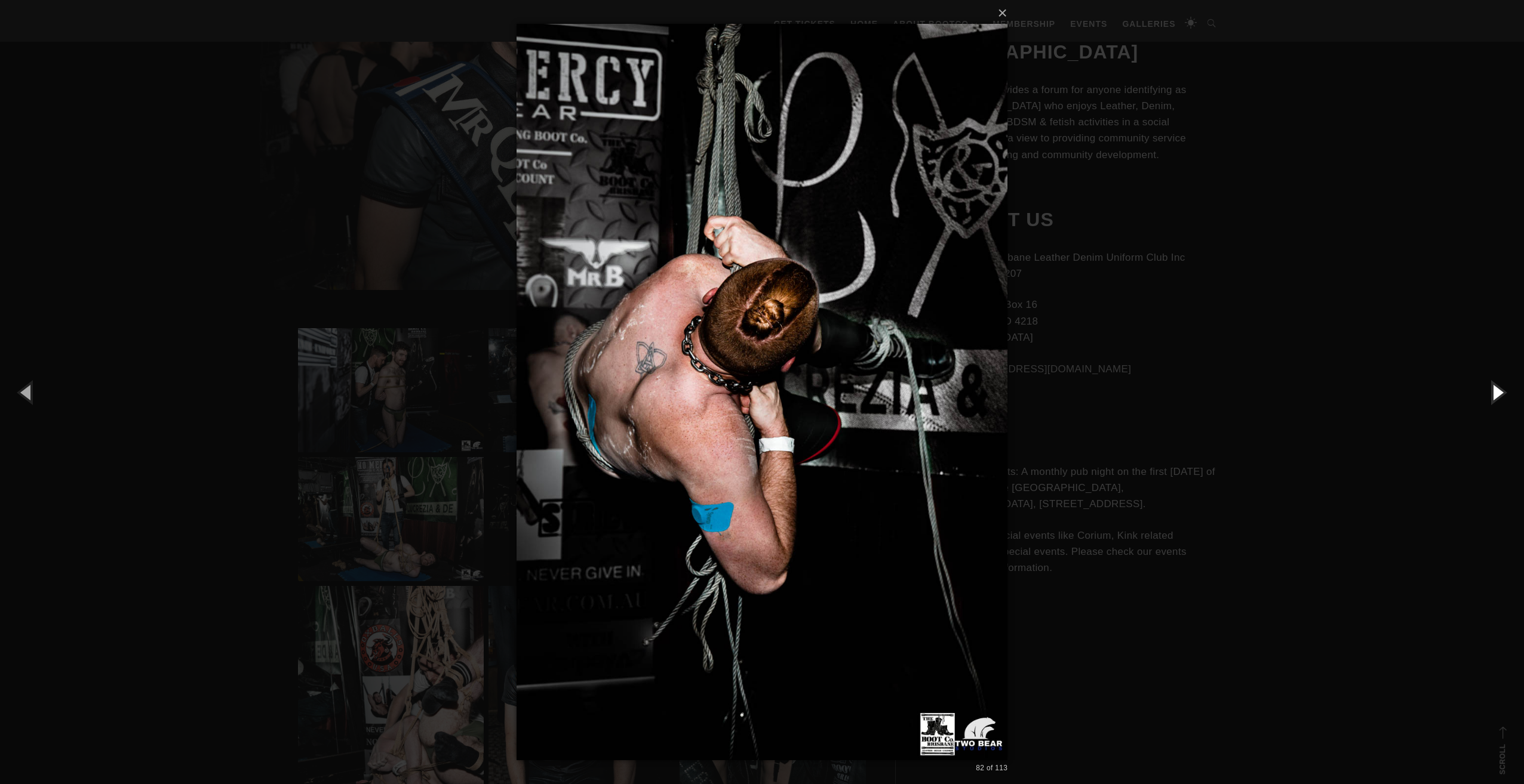
click at [1494, 389] on button "button" at bounding box center [1497, 392] width 54 height 66
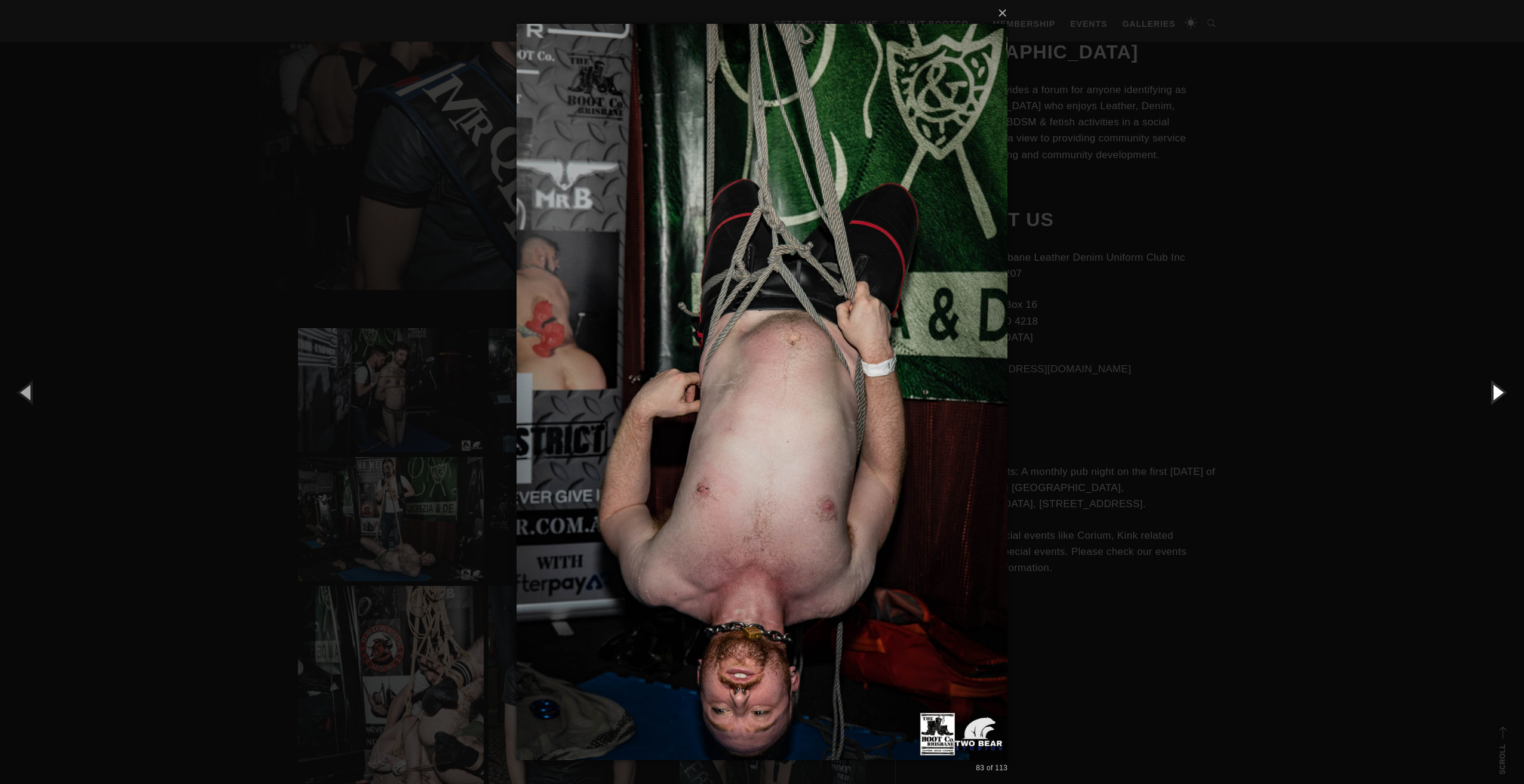
click at [1494, 389] on button "button" at bounding box center [1497, 392] width 54 height 66
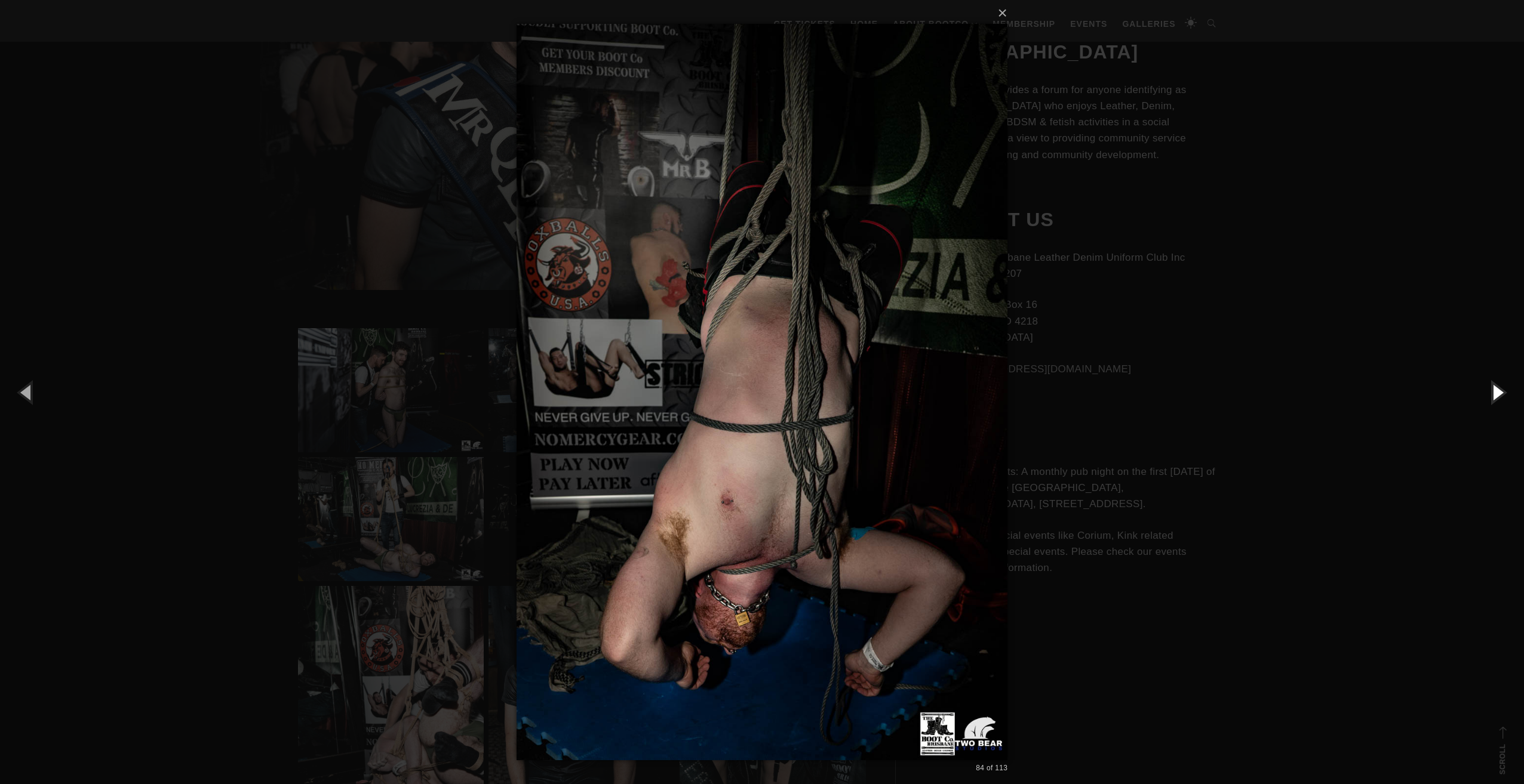
click at [1494, 389] on button "button" at bounding box center [1497, 392] width 54 height 66
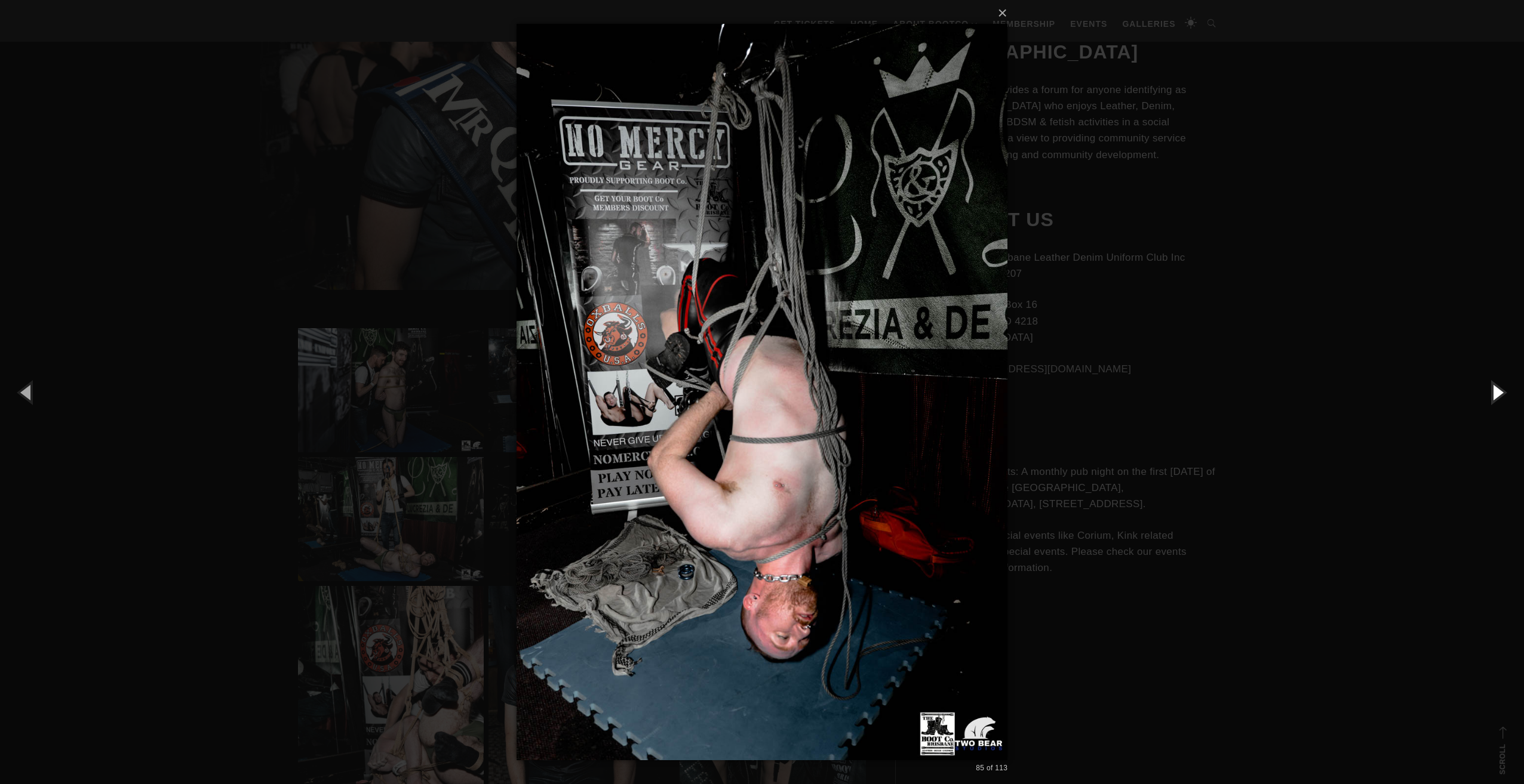
click at [1494, 389] on button "button" at bounding box center [1497, 392] width 54 height 66
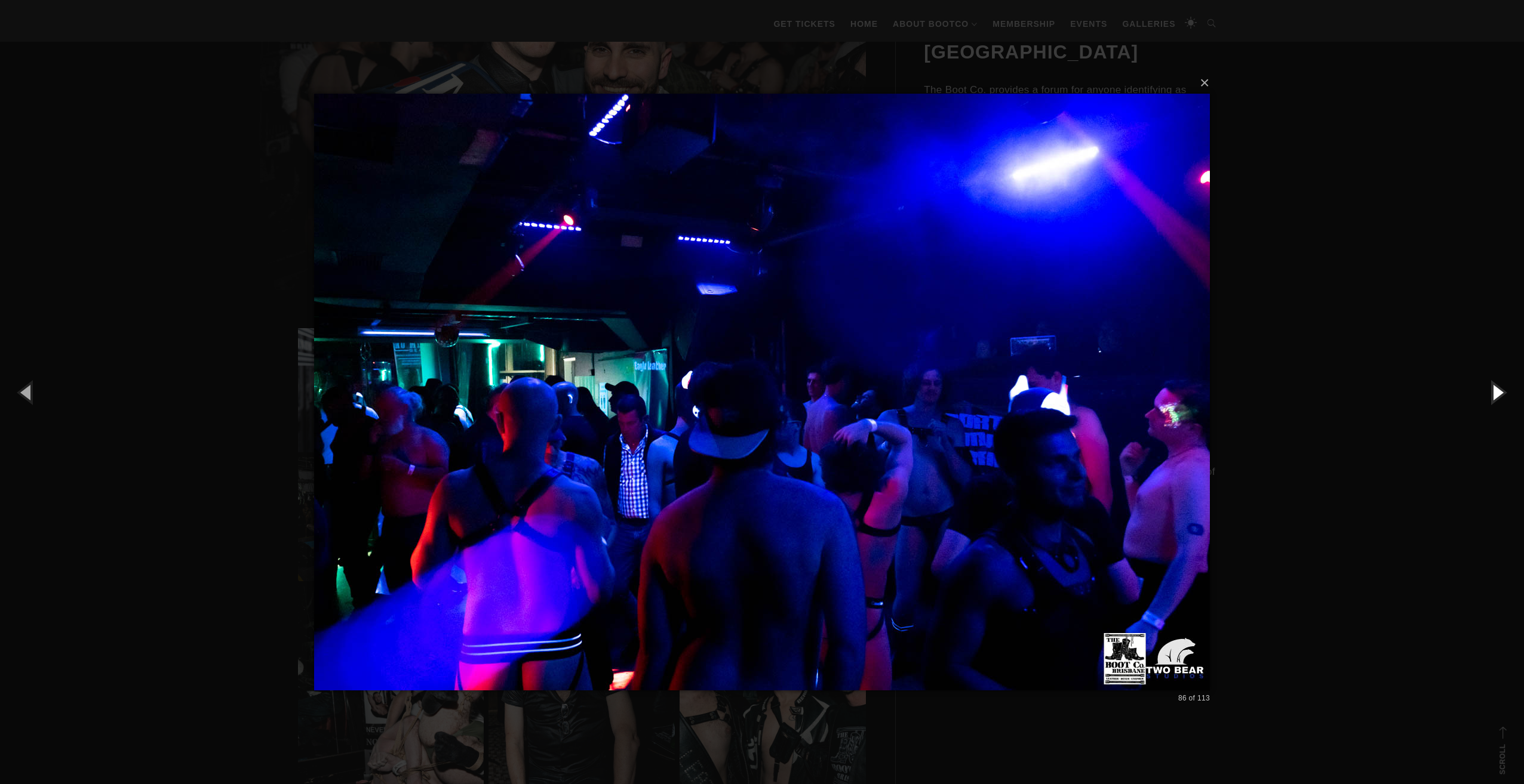
click at [1494, 389] on button "button" at bounding box center [1497, 392] width 54 height 66
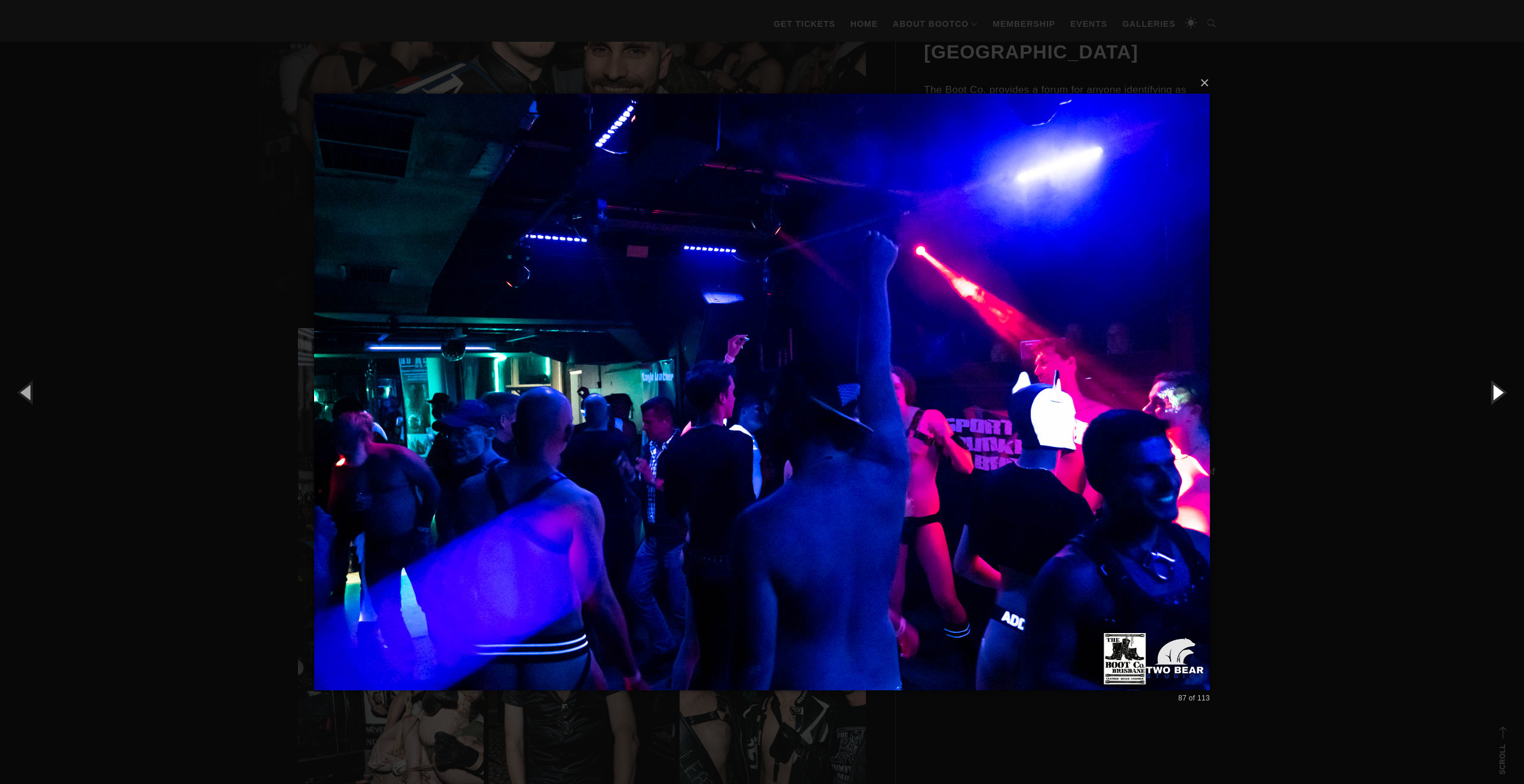
click at [1494, 389] on button "button" at bounding box center [1497, 392] width 54 height 66
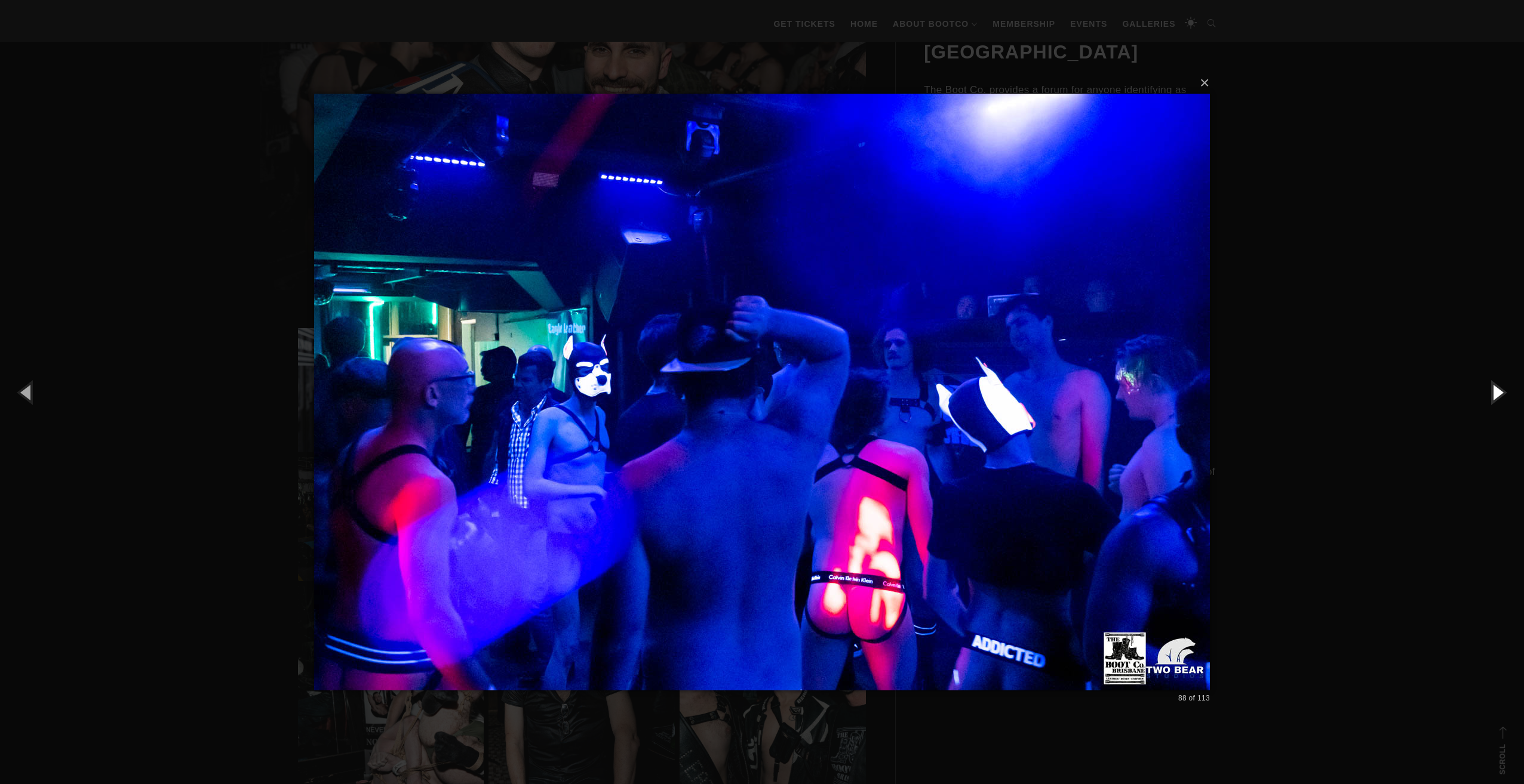
click at [1494, 389] on button "button" at bounding box center [1497, 392] width 54 height 66
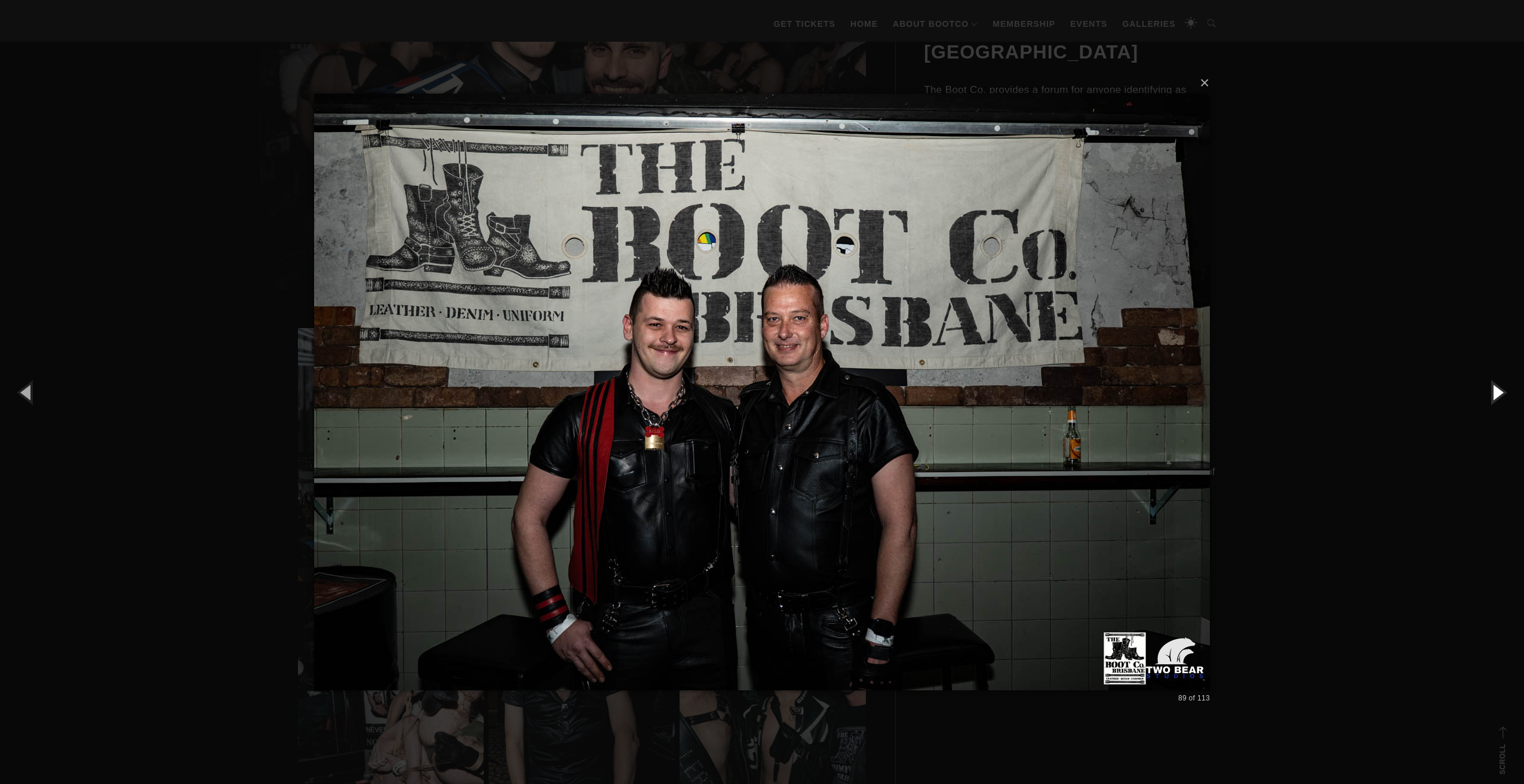
click at [1494, 389] on button "button" at bounding box center [1497, 392] width 54 height 66
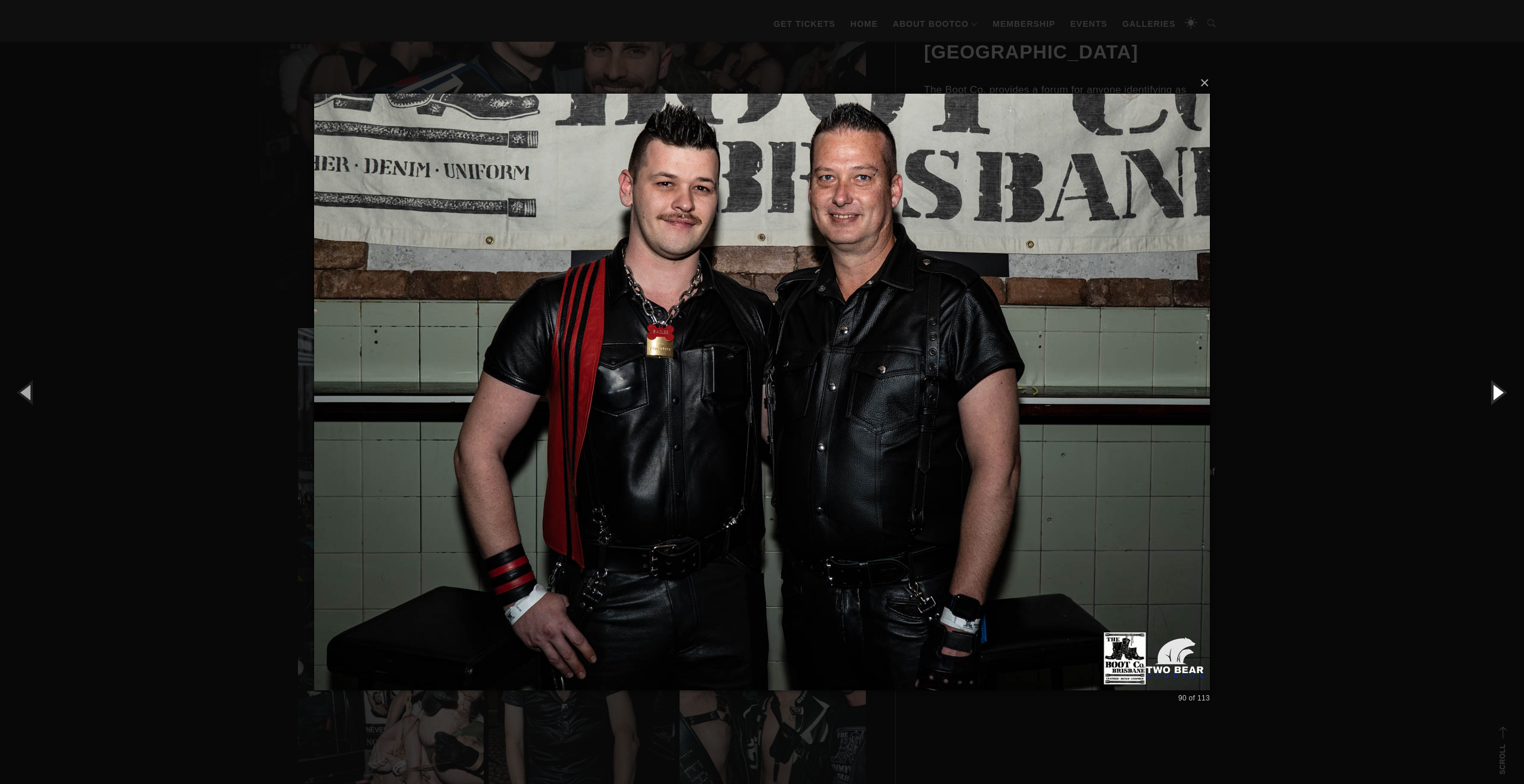
click at [1494, 389] on button "button" at bounding box center [1497, 392] width 54 height 66
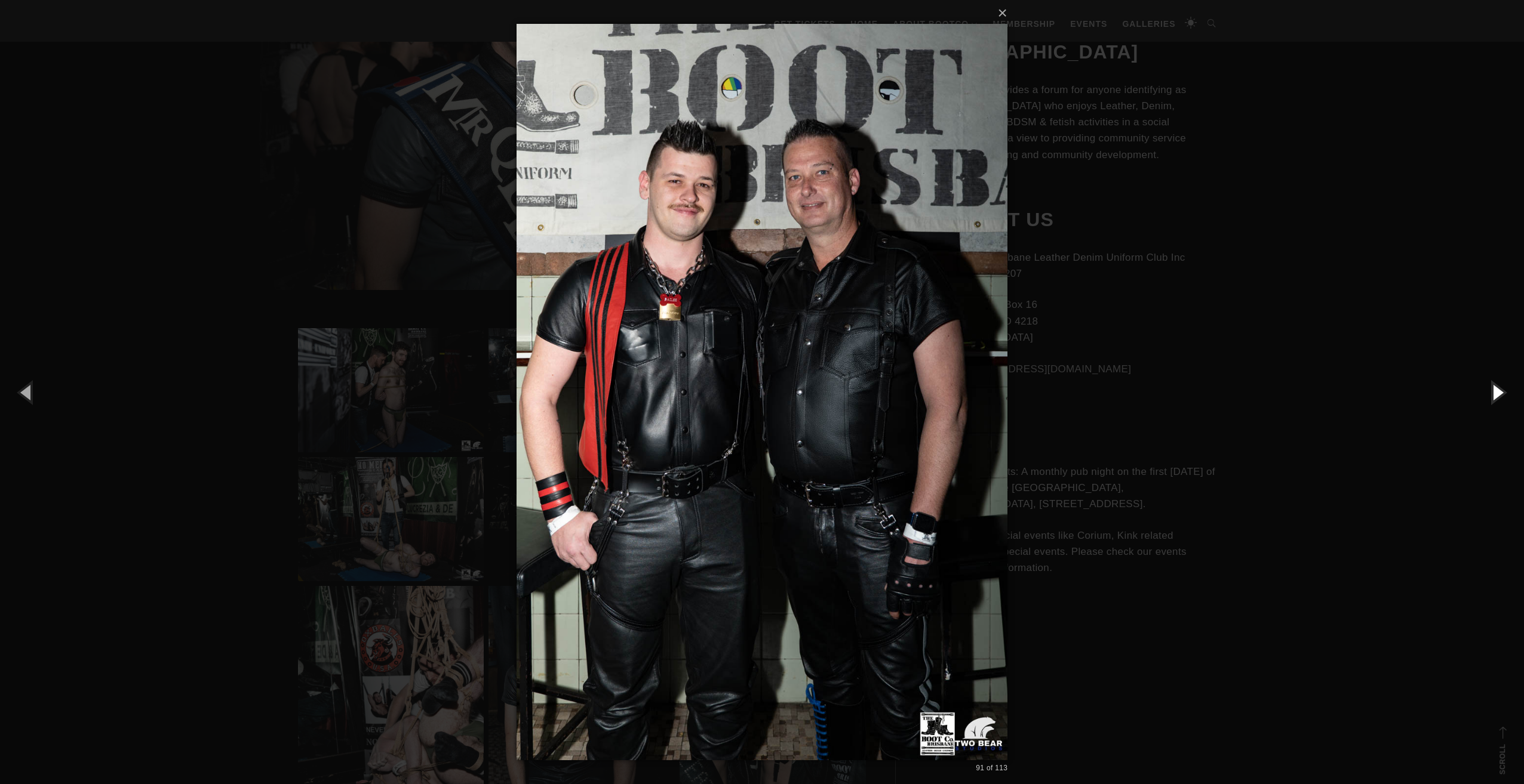
click at [1494, 389] on button "button" at bounding box center [1497, 392] width 54 height 66
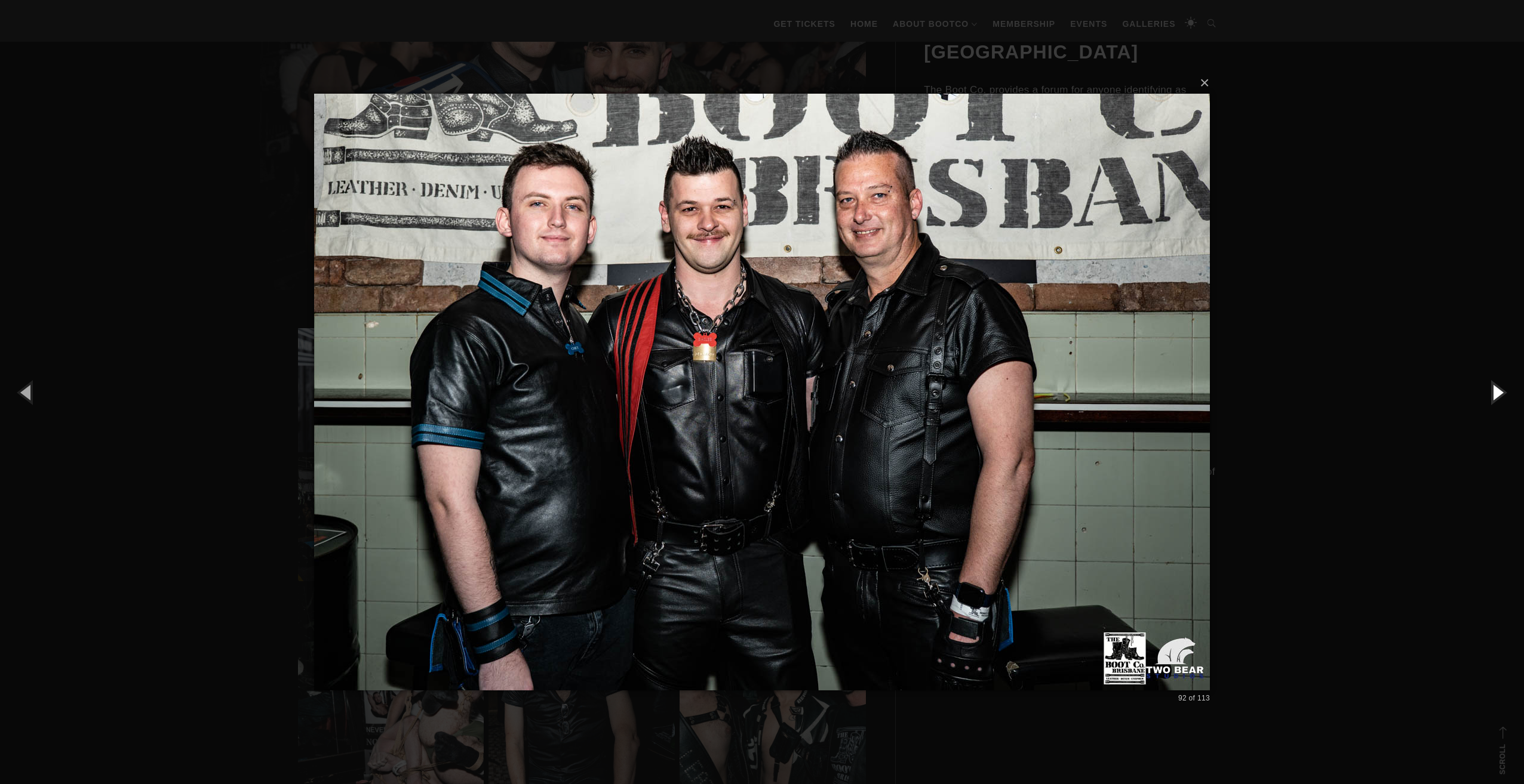
click at [1494, 389] on button "button" at bounding box center [1497, 392] width 54 height 66
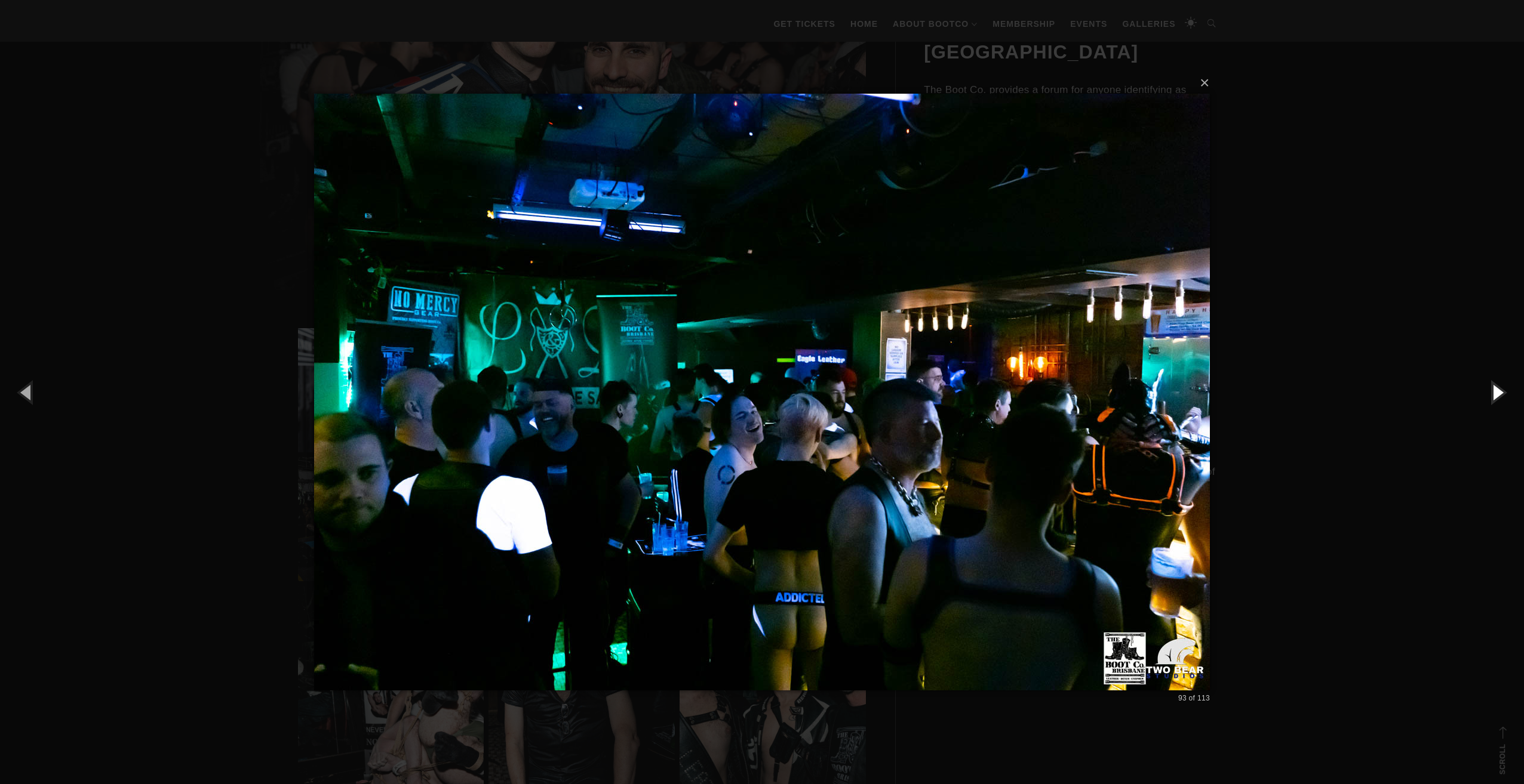
click at [1494, 389] on button "button" at bounding box center [1497, 392] width 54 height 66
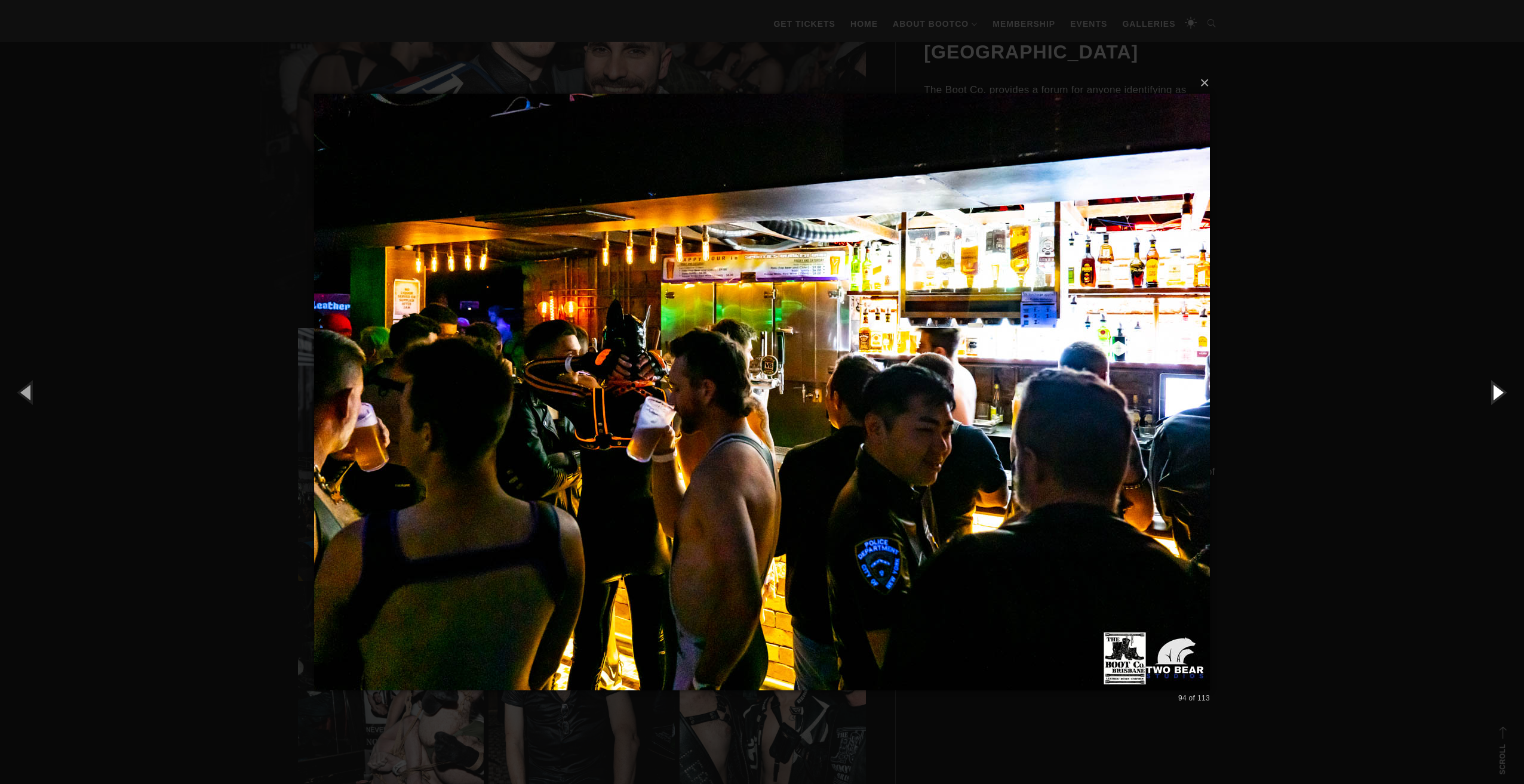
click at [1494, 389] on button "button" at bounding box center [1497, 392] width 54 height 66
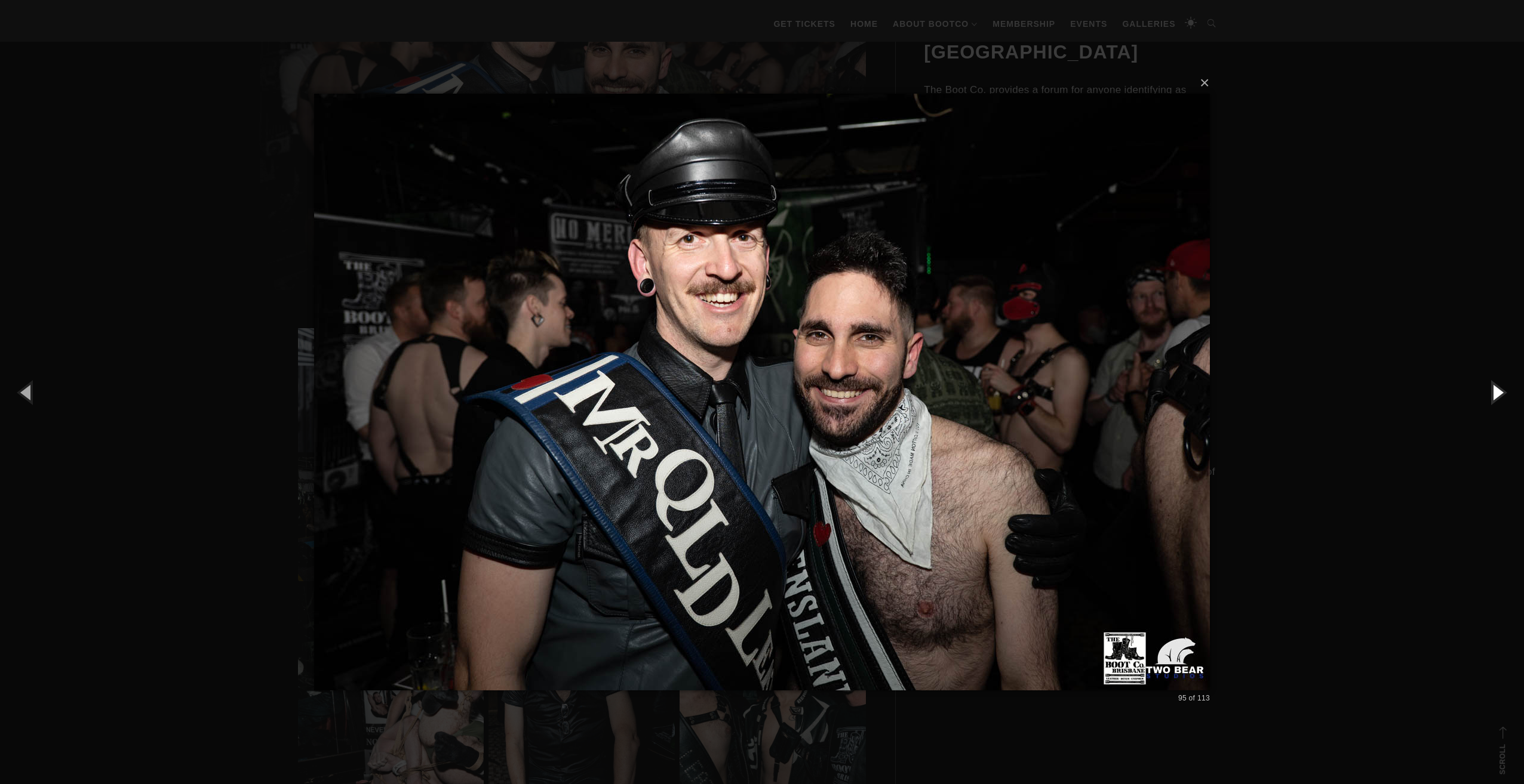
click at [1494, 389] on button "button" at bounding box center [1497, 392] width 54 height 66
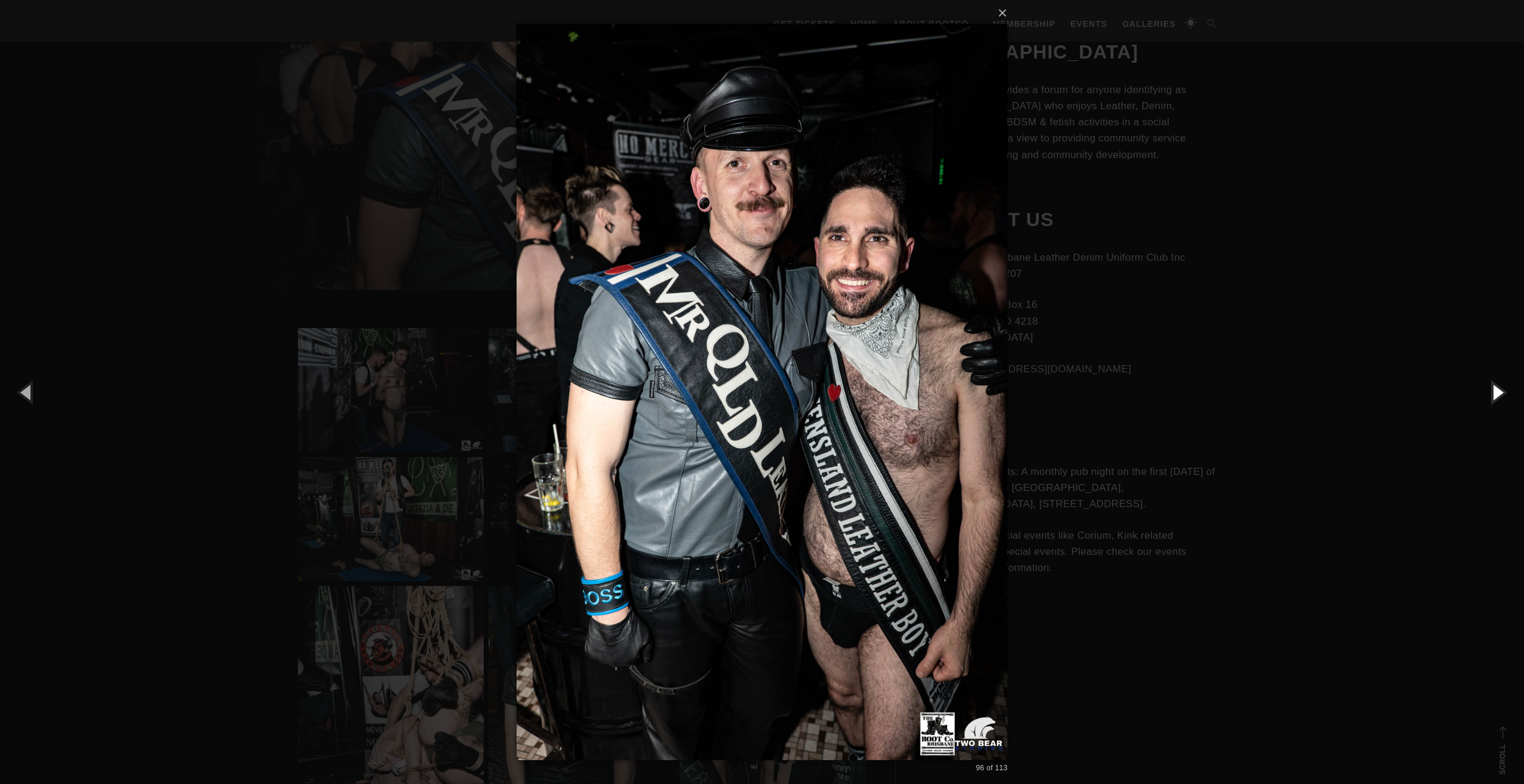
click at [1494, 389] on button "button" at bounding box center [1497, 392] width 54 height 66
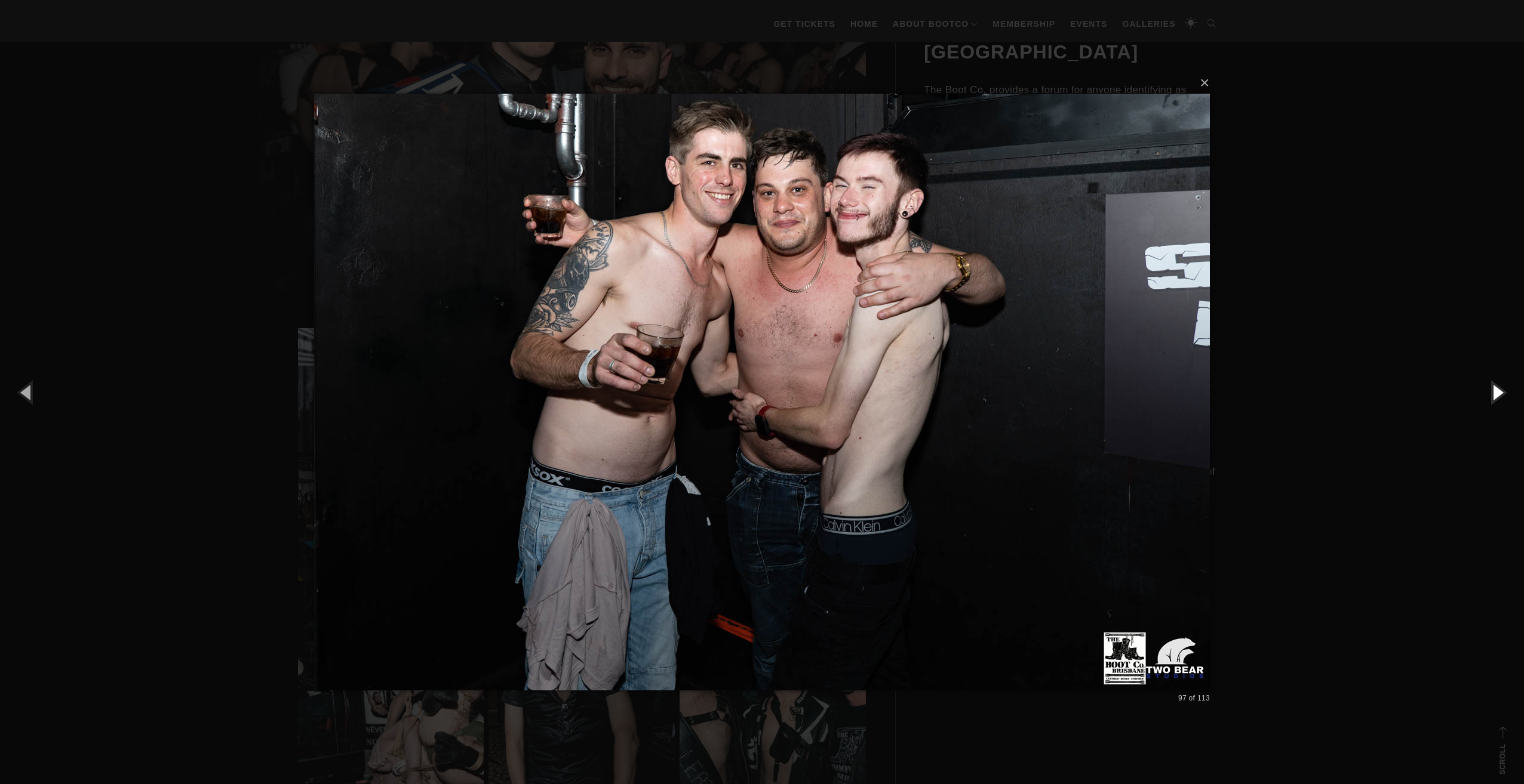
click at [1494, 389] on button "button" at bounding box center [1497, 392] width 54 height 66
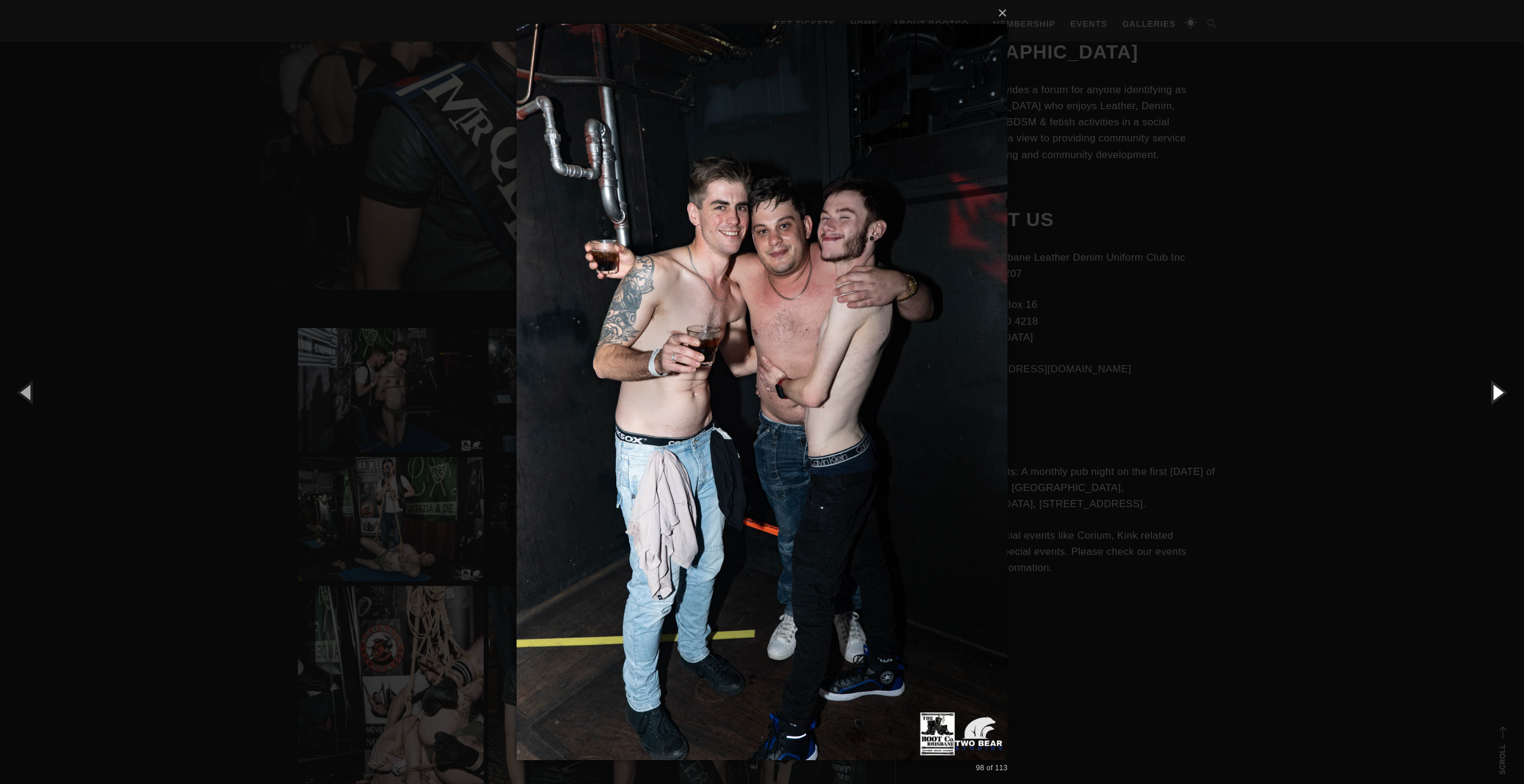
click at [1494, 389] on button "button" at bounding box center [1497, 392] width 54 height 66
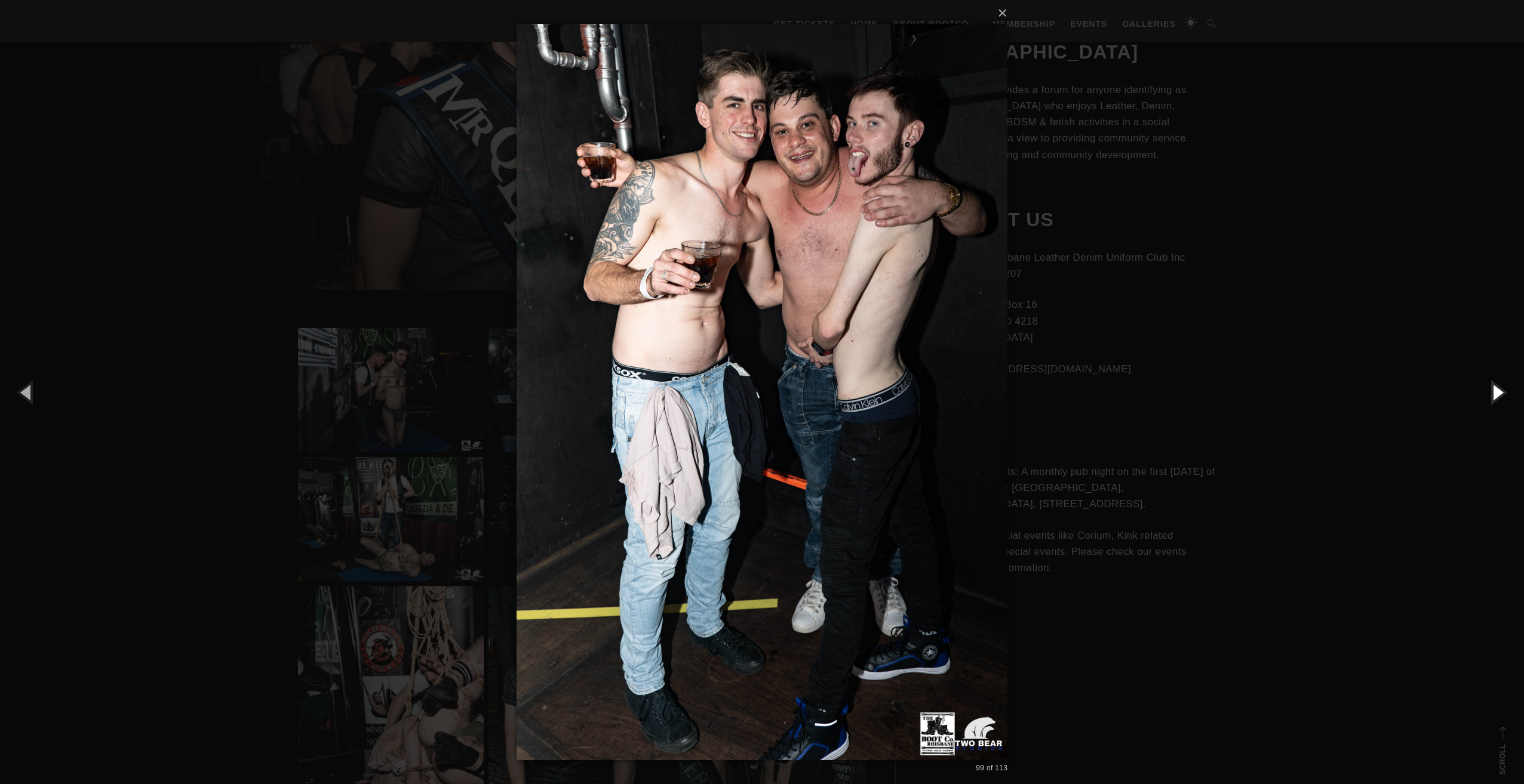
click at [1494, 389] on button "button" at bounding box center [1497, 392] width 54 height 66
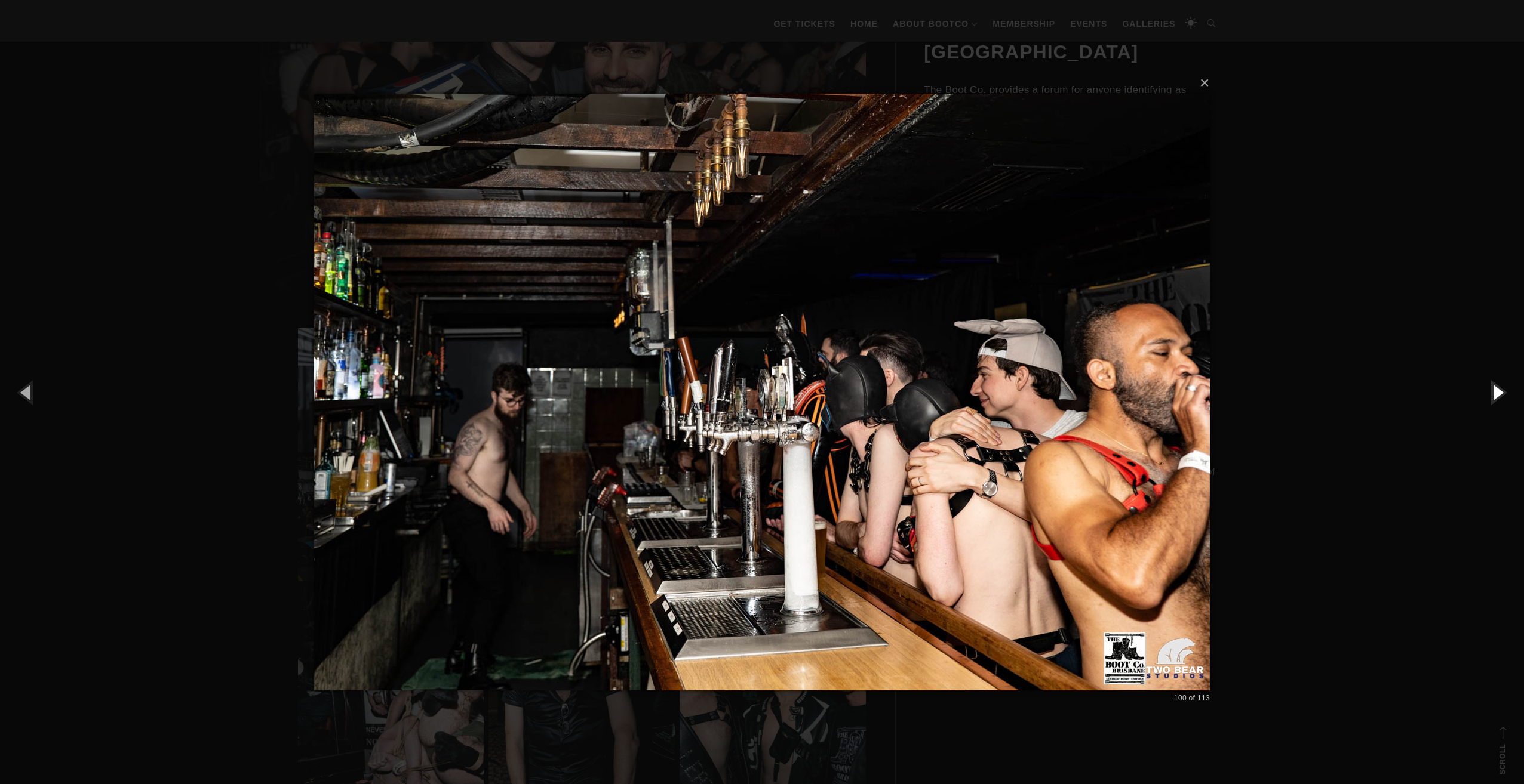
click at [1494, 389] on button "button" at bounding box center [1497, 392] width 54 height 66
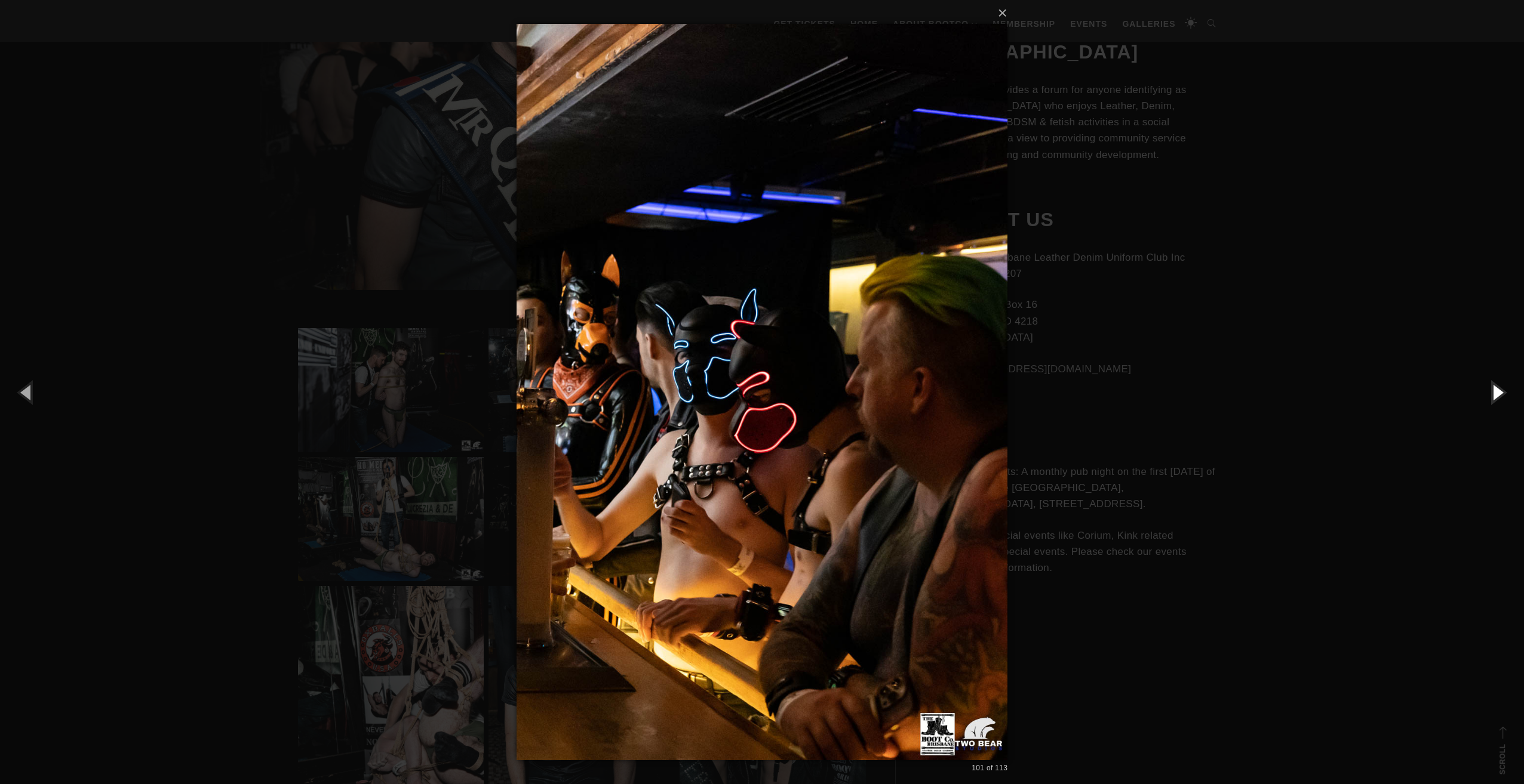
click at [1494, 389] on button "button" at bounding box center [1497, 392] width 54 height 66
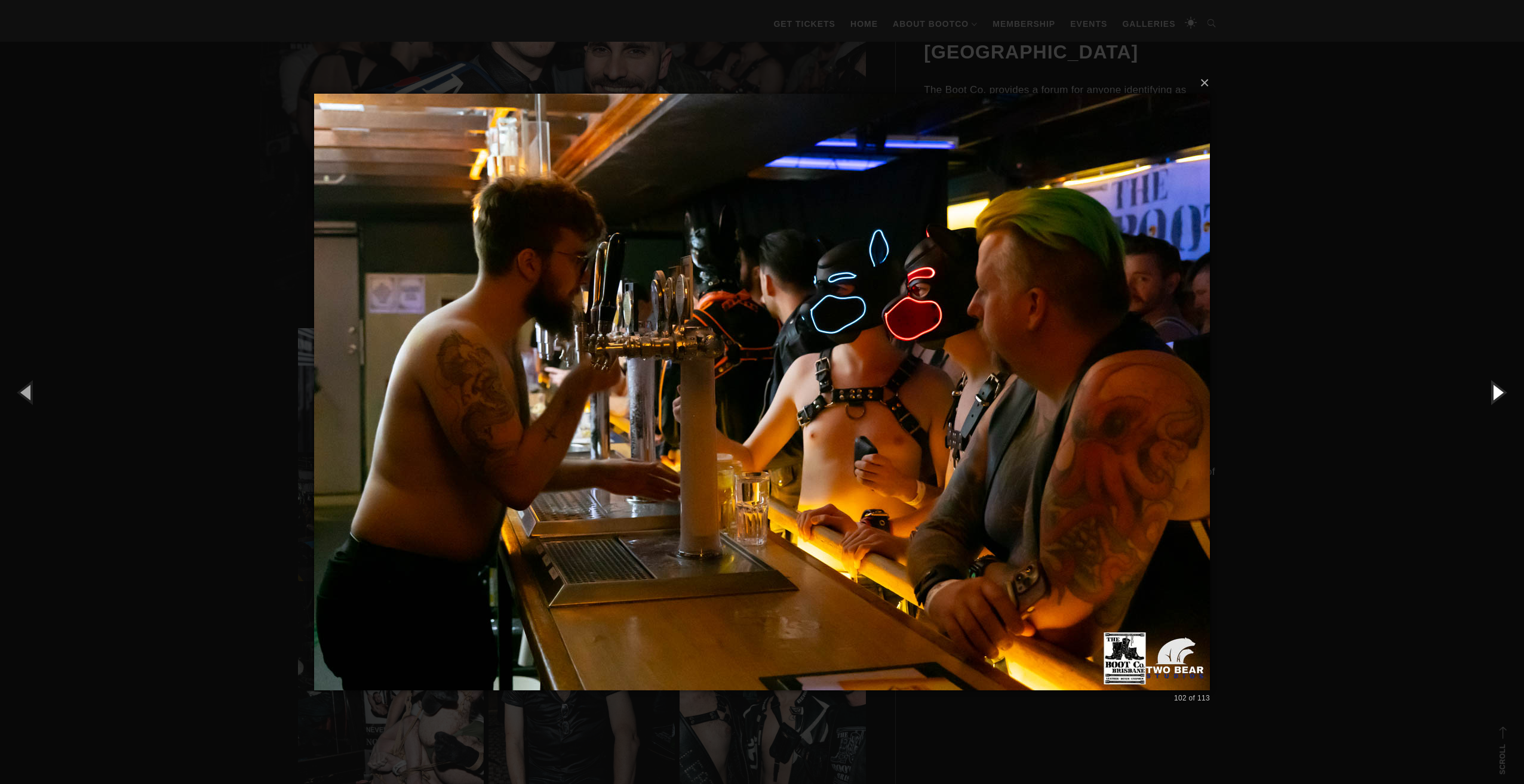
click at [1494, 389] on button "button" at bounding box center [1497, 392] width 54 height 66
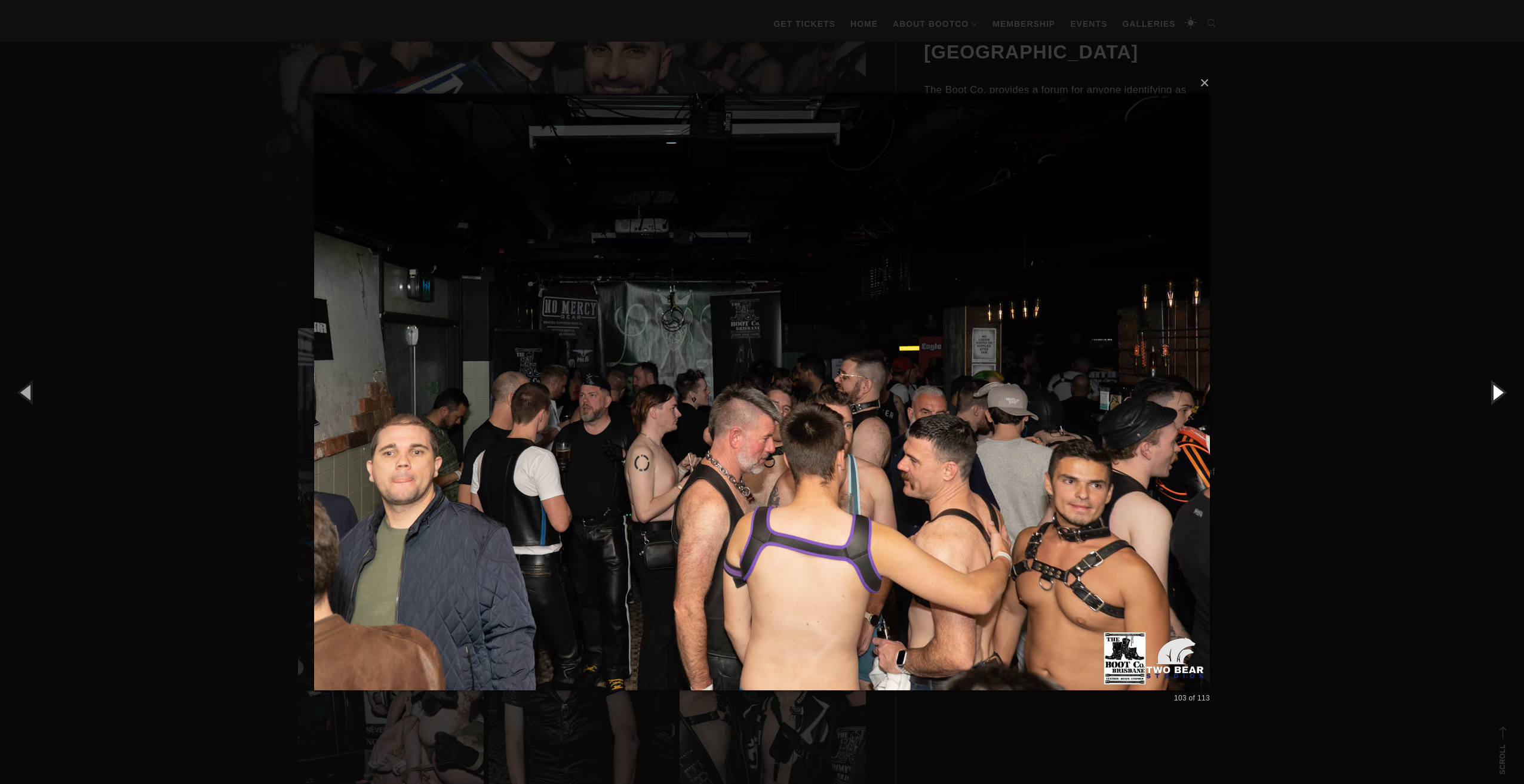
click at [1494, 389] on button "button" at bounding box center [1497, 392] width 54 height 66
click at [1494, 393] on button "button" at bounding box center [1497, 392] width 54 height 66
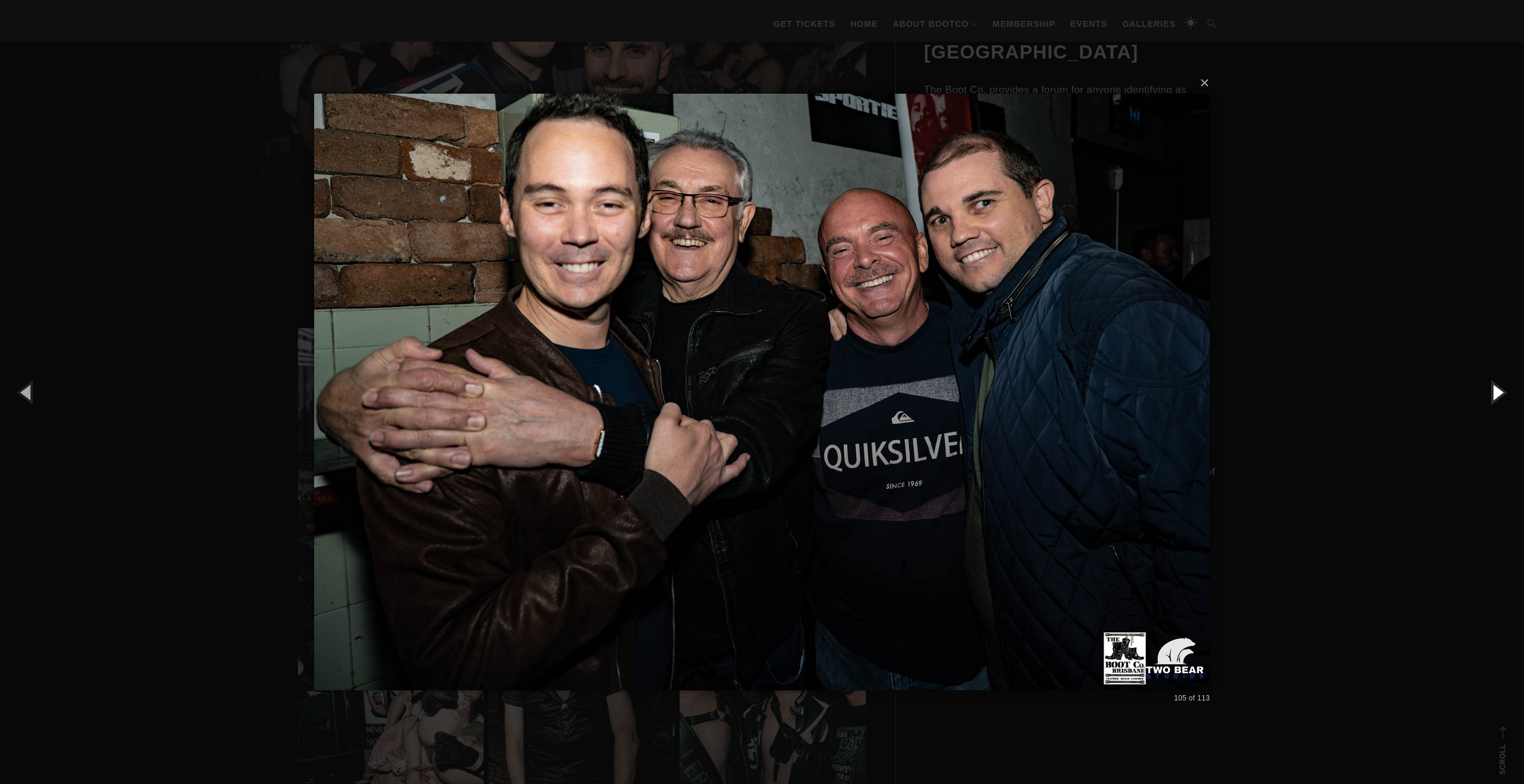
click at [1494, 393] on button "button" at bounding box center [1497, 392] width 54 height 66
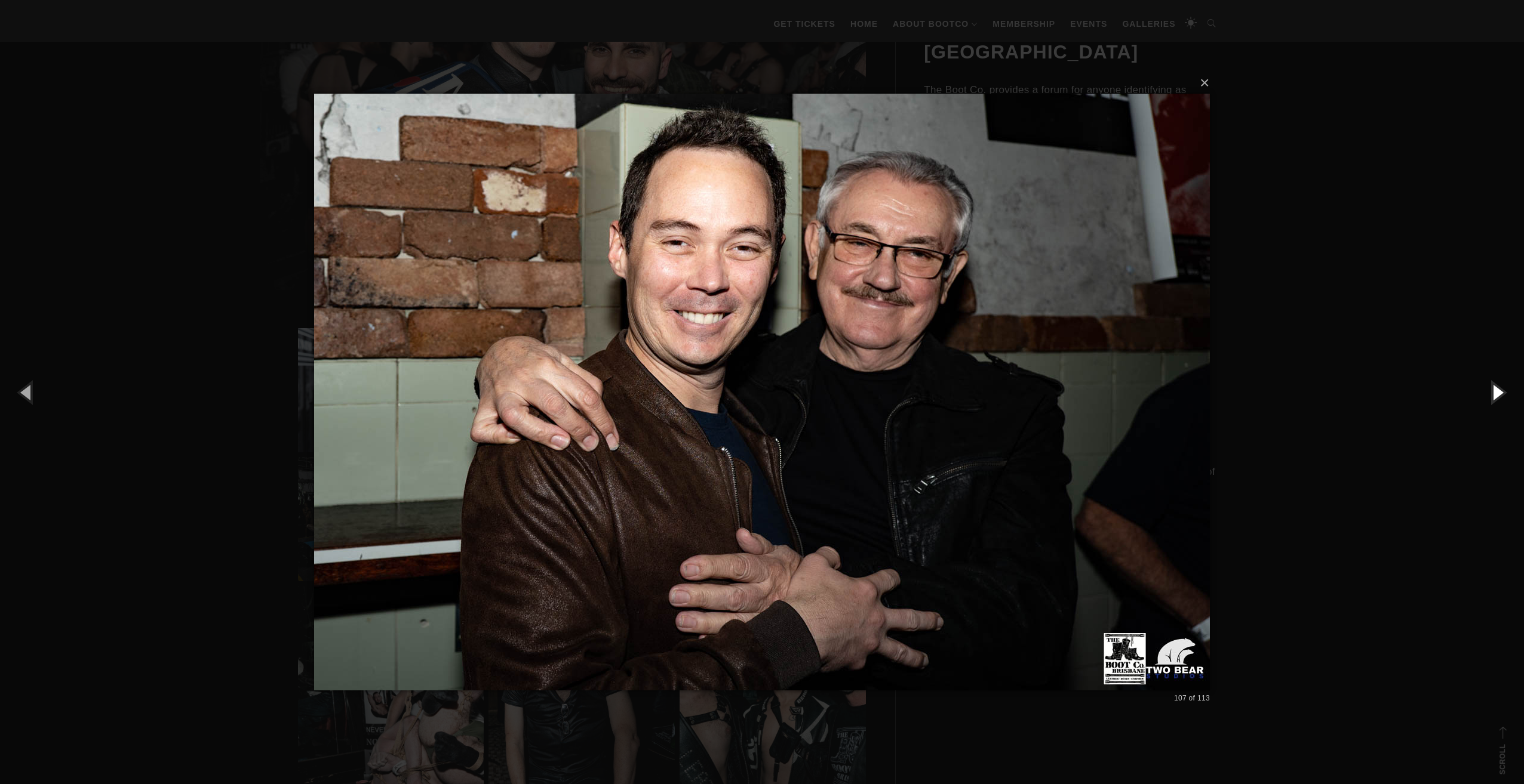
click at [1494, 393] on button "button" at bounding box center [1497, 392] width 54 height 66
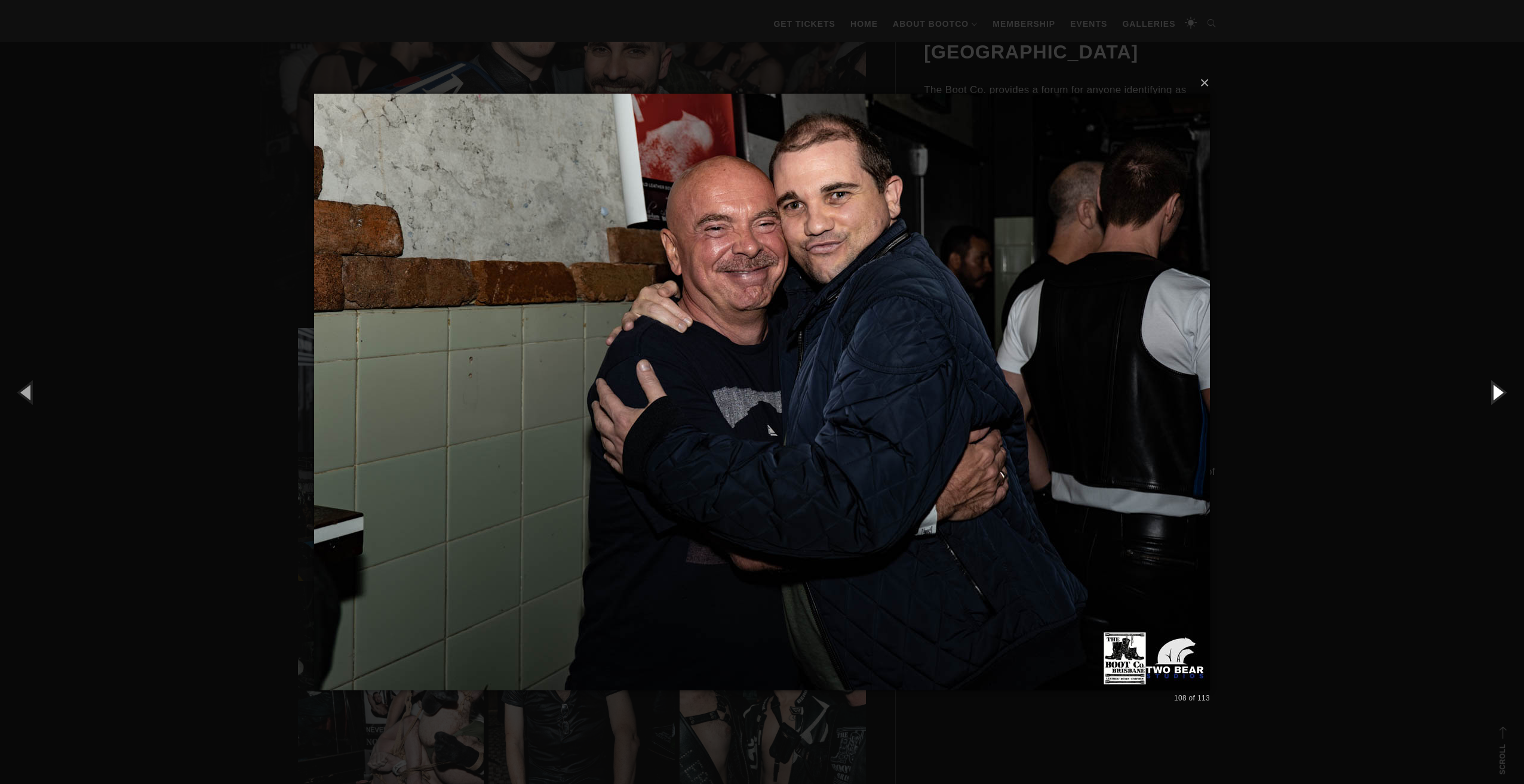
click at [1494, 393] on button "button" at bounding box center [1497, 392] width 54 height 66
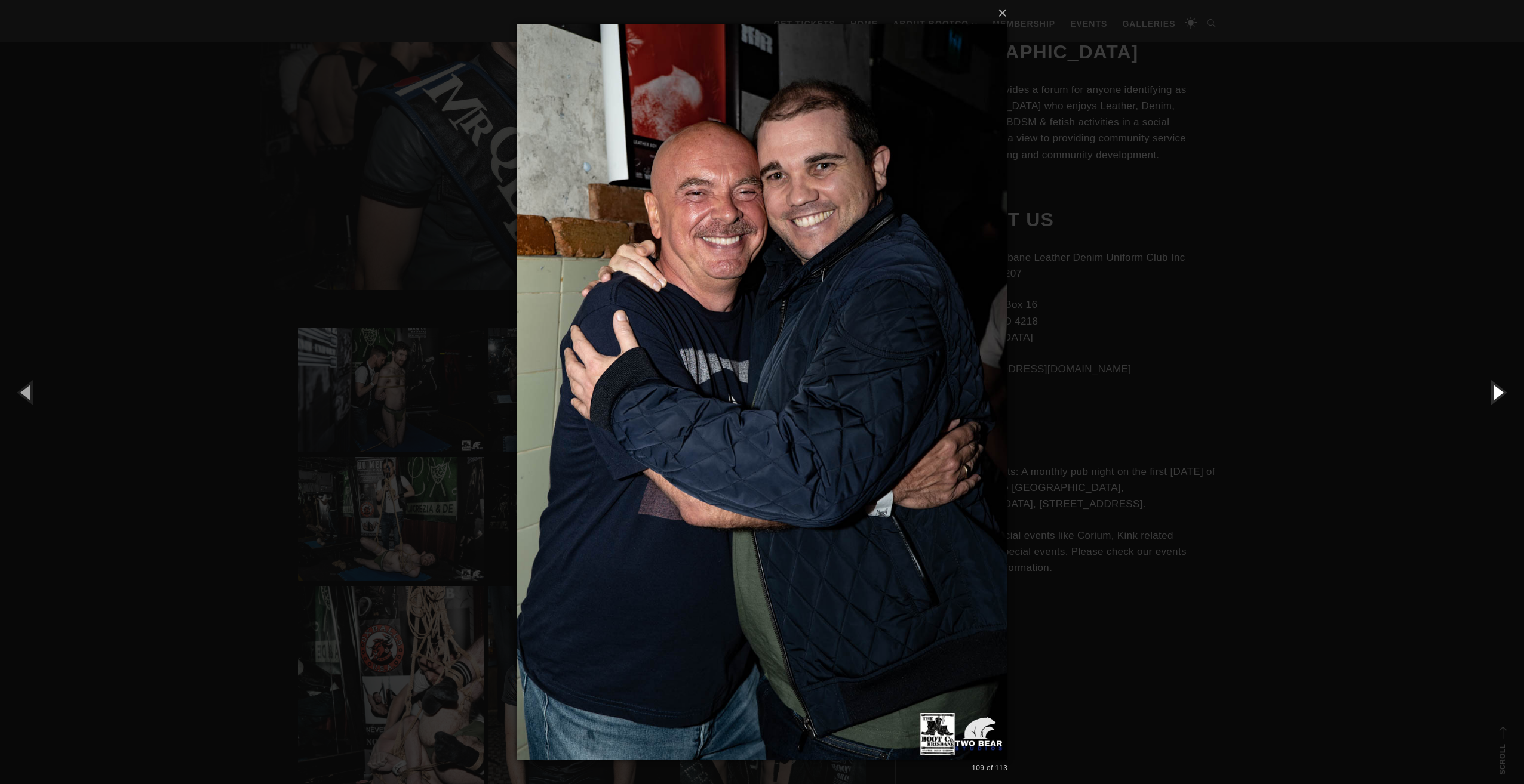
click at [1494, 393] on button "button" at bounding box center [1497, 392] width 54 height 66
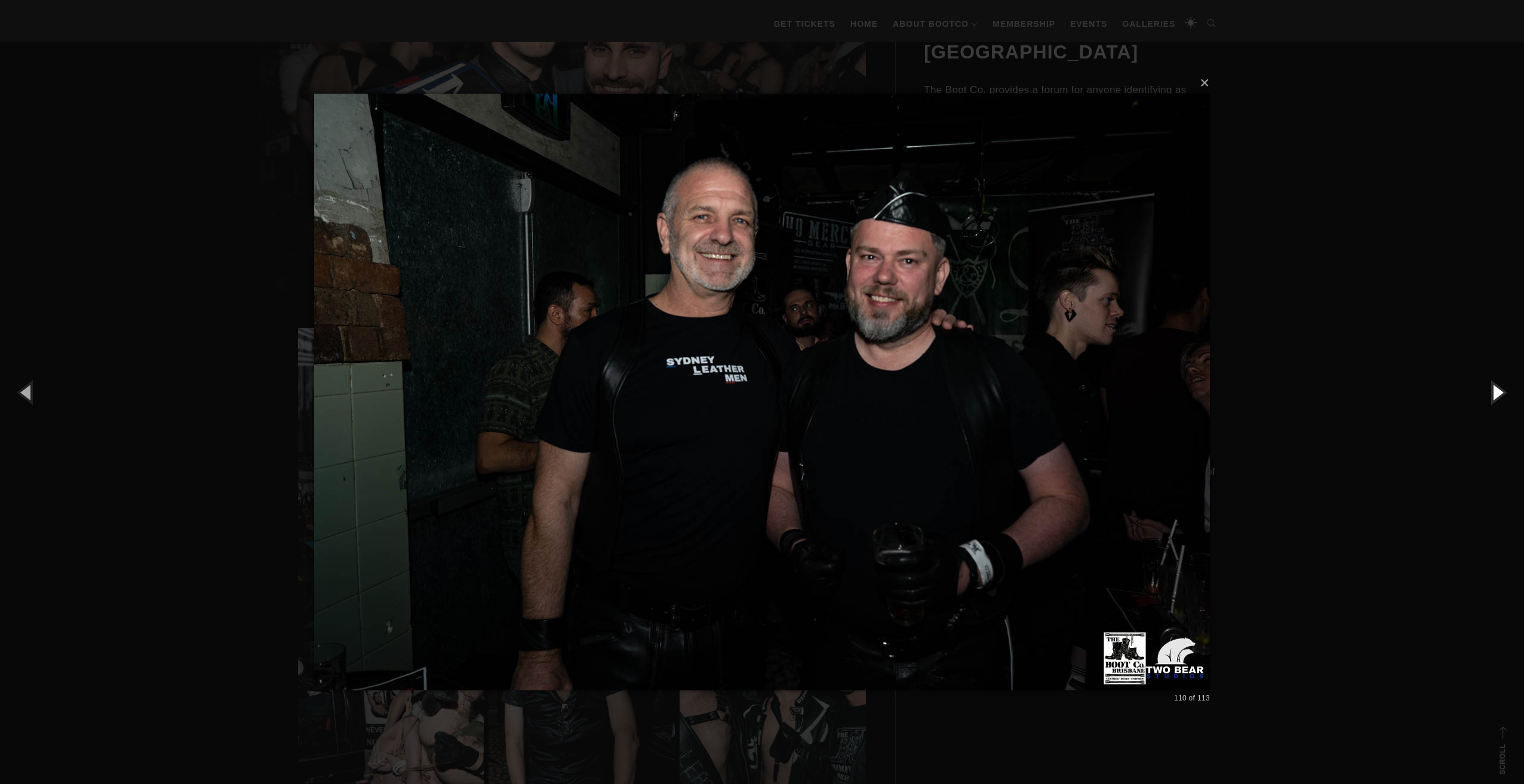
click at [1494, 393] on button "button" at bounding box center [1497, 392] width 54 height 66
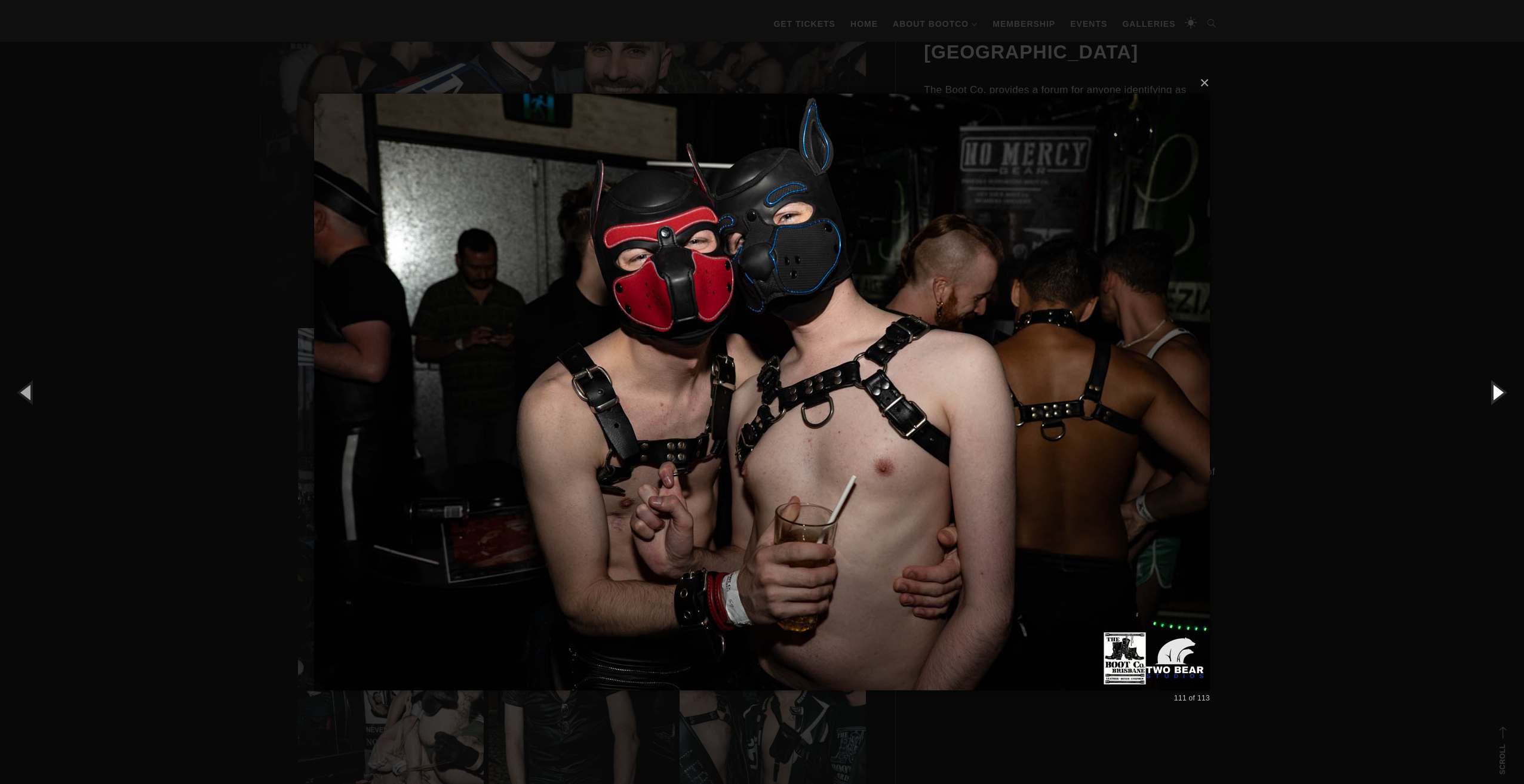
click at [1494, 393] on button "button" at bounding box center [1497, 392] width 54 height 66
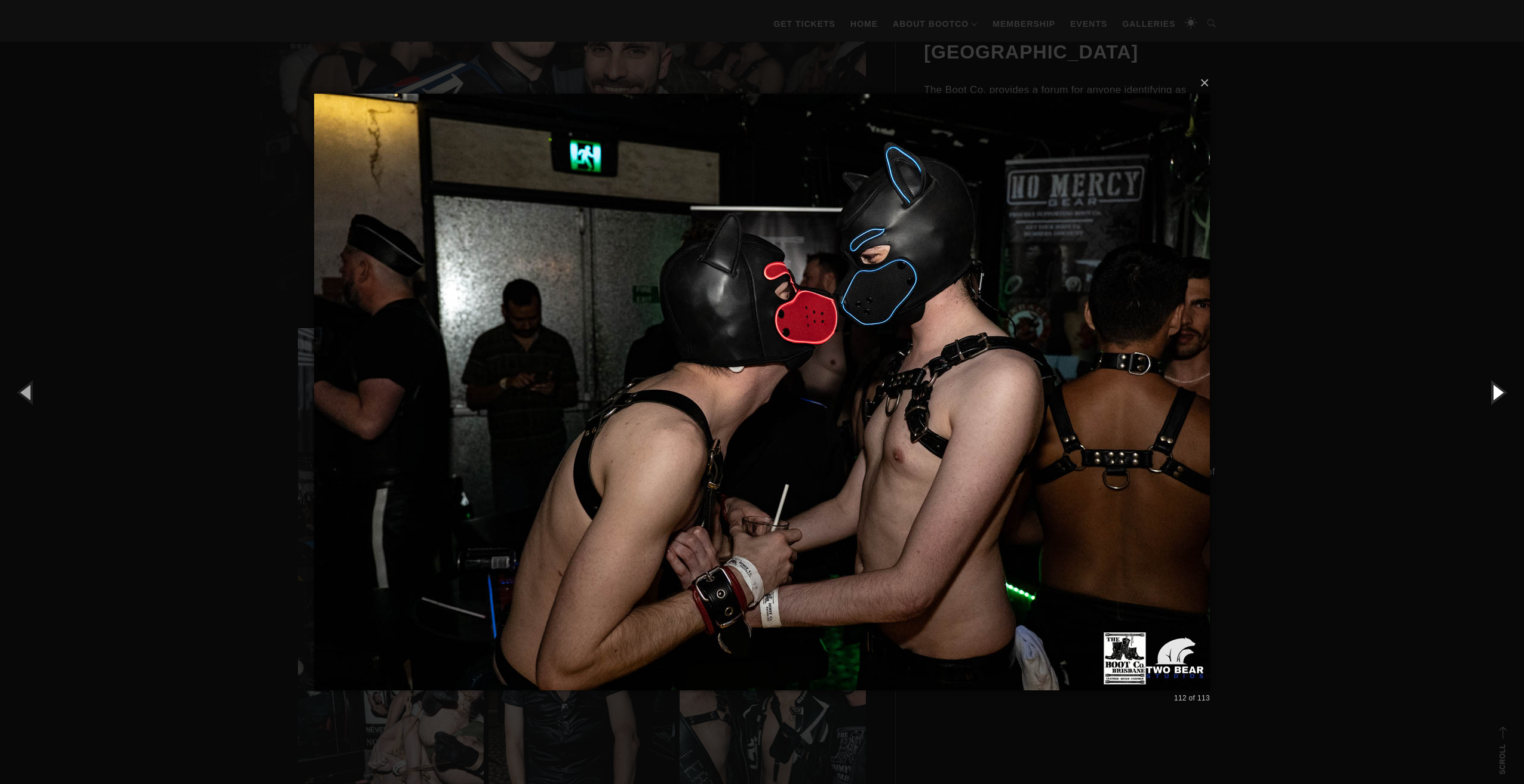
click at [1494, 393] on button "button" at bounding box center [1497, 392] width 54 height 66
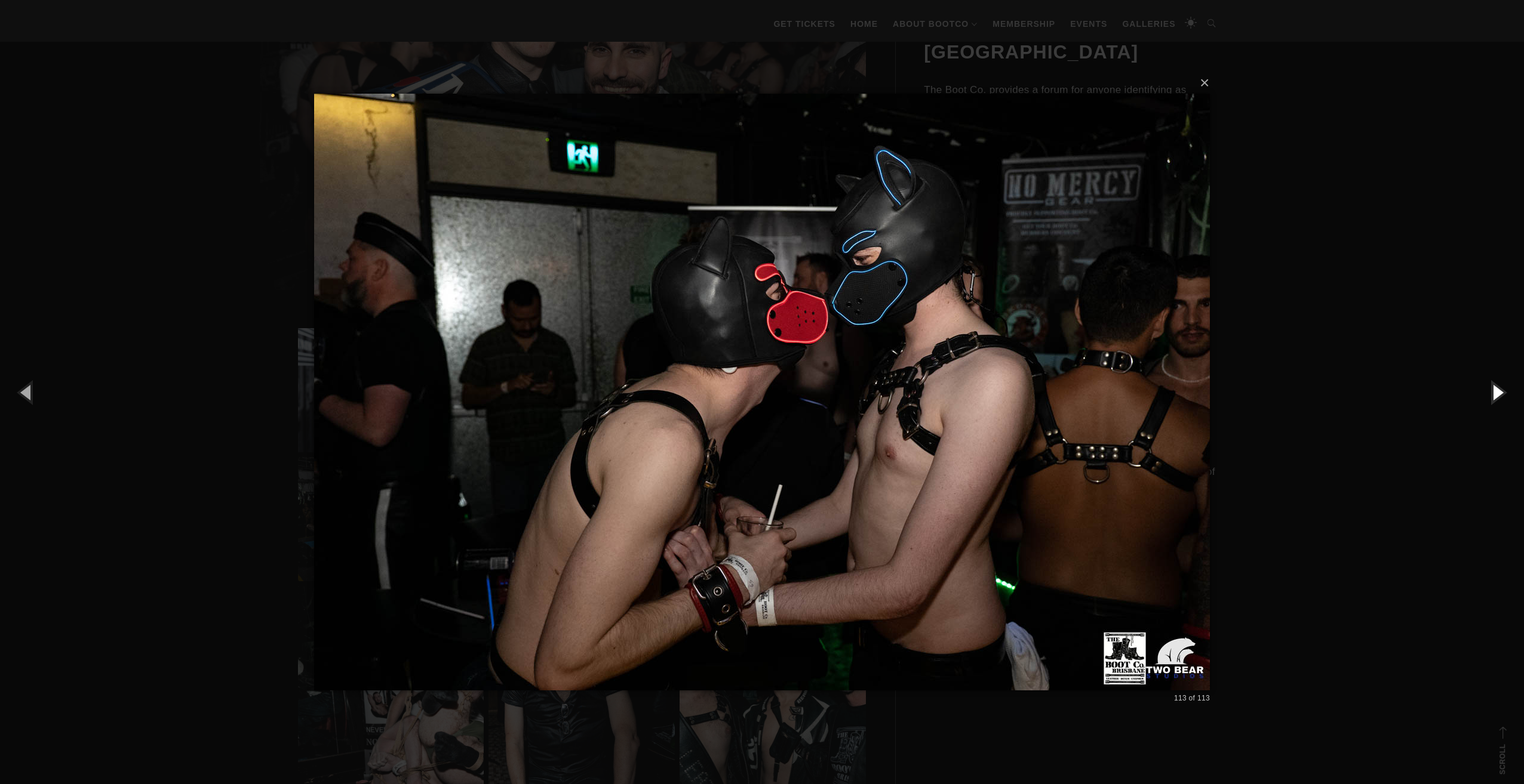
click at [1494, 393] on button "button" at bounding box center [1497, 392] width 54 height 66
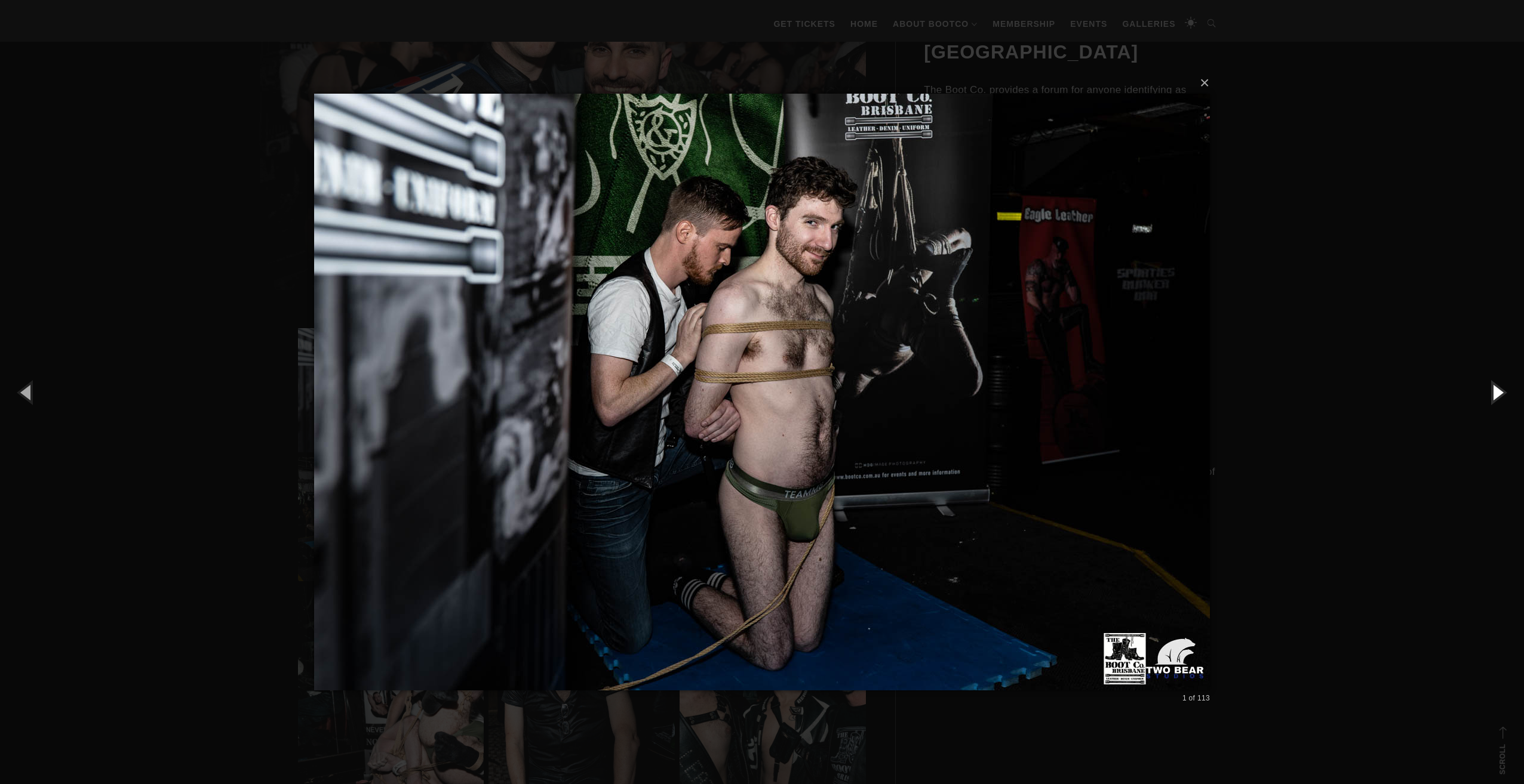
click at [1494, 393] on button "button" at bounding box center [1497, 392] width 54 height 66
